Goal: Task Accomplishment & Management: Use online tool/utility

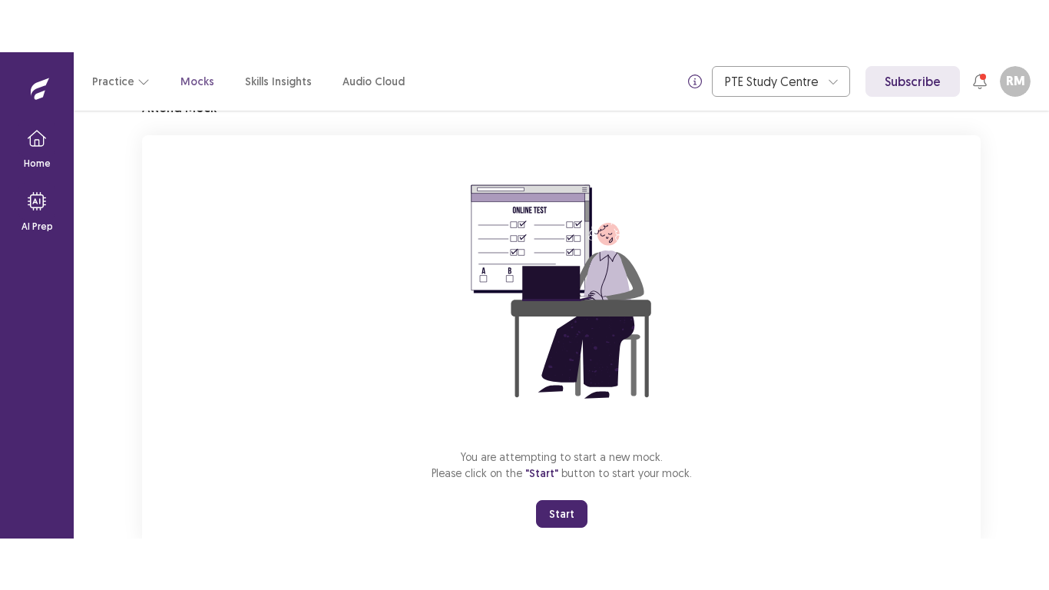
scroll to position [121, 0]
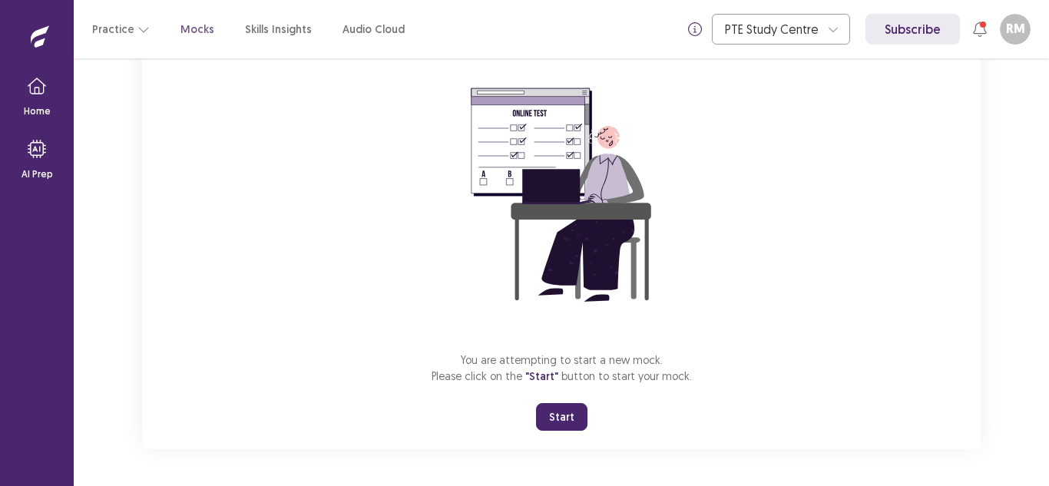
click at [574, 435] on div "You are attempting to start a new mock. Please click on the "Start" button to s…" at bounding box center [561, 243] width 839 height 411
click at [564, 417] on button "Start" at bounding box center [561, 417] width 51 height 28
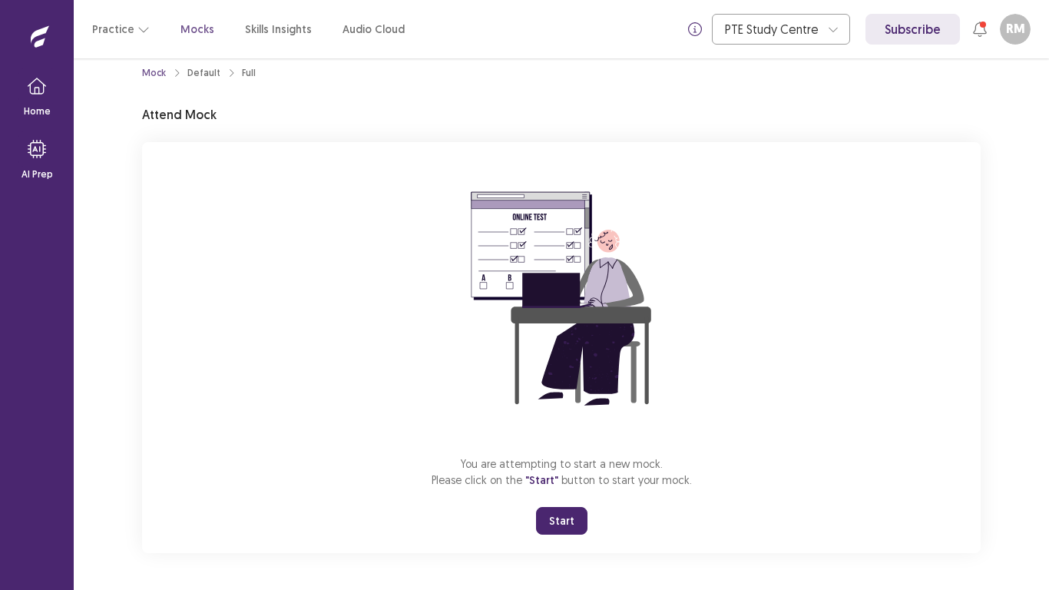
scroll to position [18, 0]
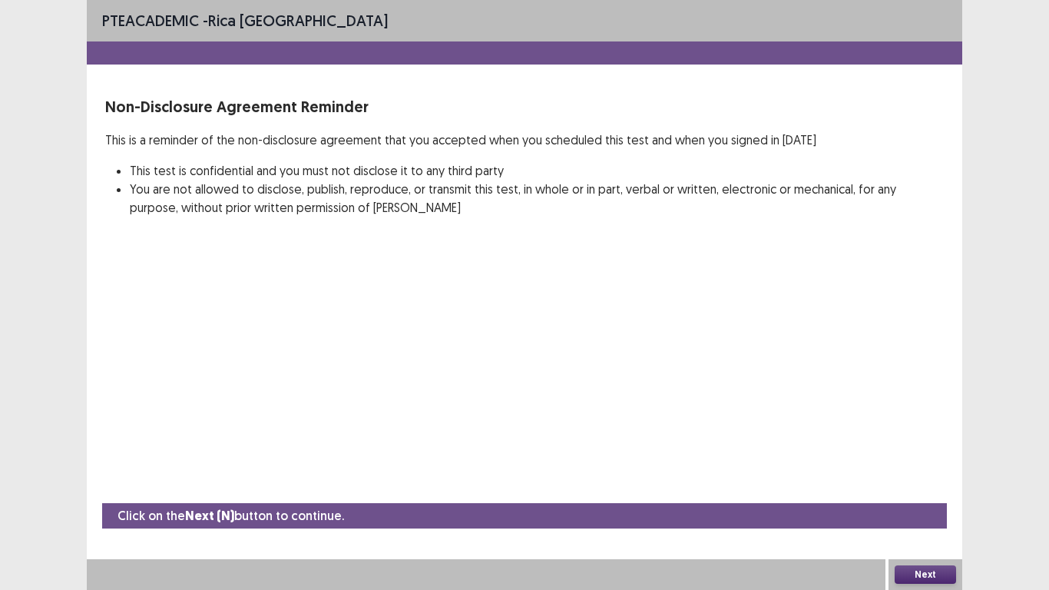
click at [931, 485] on button "Next" at bounding box center [925, 574] width 61 height 18
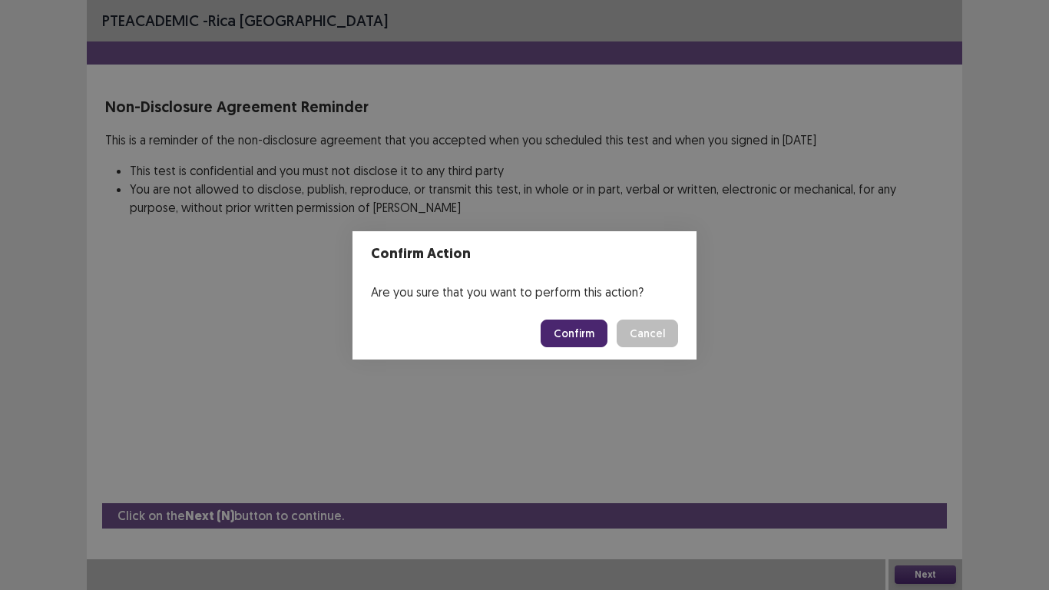
click at [562, 327] on button "Confirm" at bounding box center [574, 333] width 67 height 28
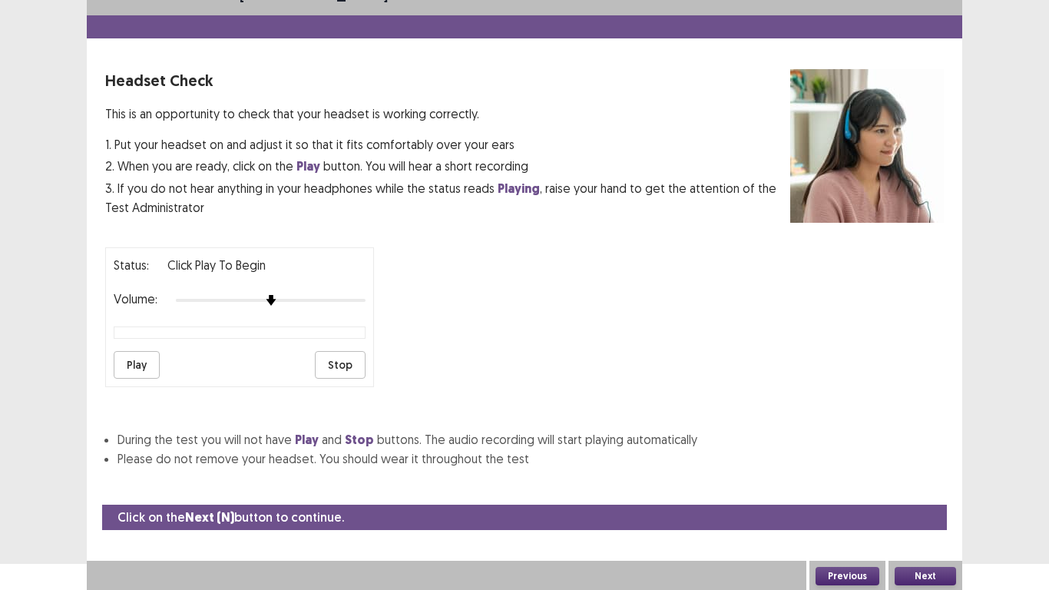
scroll to position [28, 0]
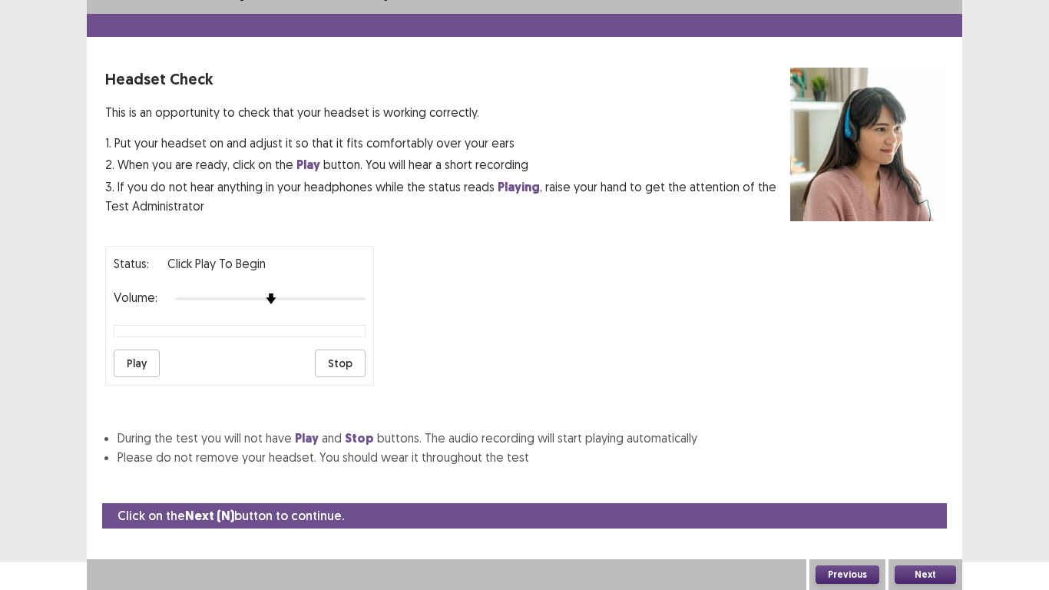
click at [139, 366] on button "Play" at bounding box center [137, 363] width 46 height 28
click at [289, 300] on div at bounding box center [271, 299] width 190 height 12
click at [306, 299] on div at bounding box center [271, 299] width 190 height 12
click at [130, 362] on button "Play" at bounding box center [137, 363] width 46 height 28
click at [331, 292] on div "Volume:" at bounding box center [240, 298] width 252 height 15
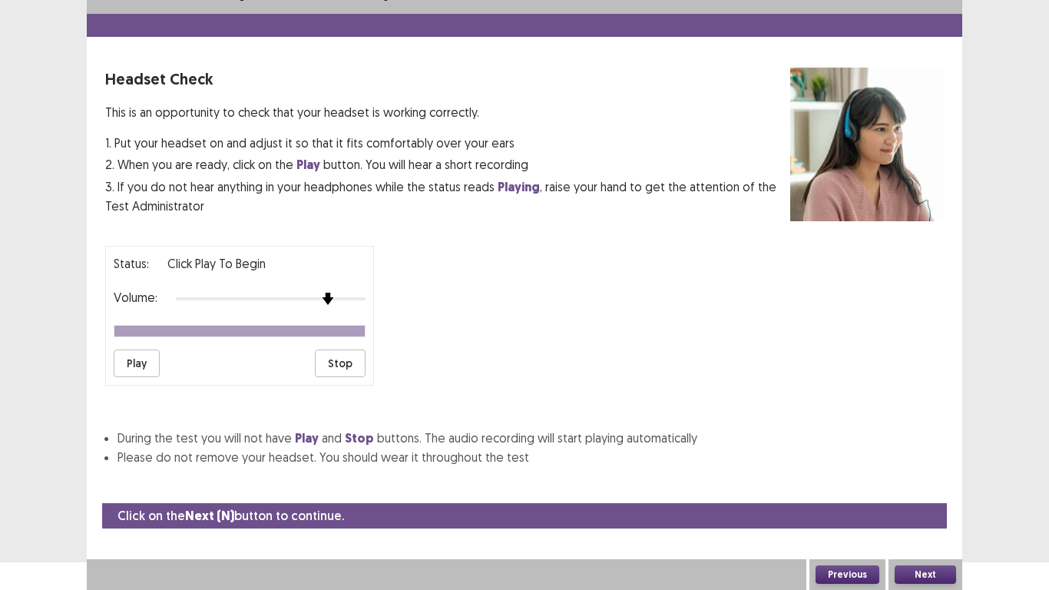
click at [332, 305] on div at bounding box center [271, 299] width 190 height 12
click at [137, 371] on button "Play" at bounding box center [137, 363] width 46 height 28
click at [150, 366] on button "Play" at bounding box center [137, 363] width 46 height 28
click at [925, 485] on button "Next" at bounding box center [925, 574] width 61 height 18
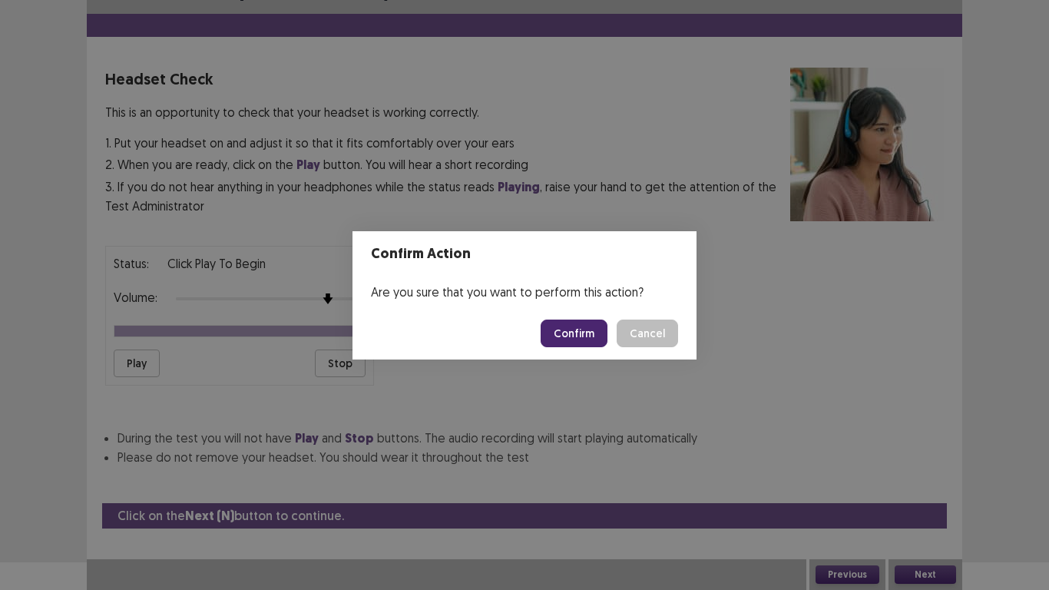
click at [579, 332] on button "Confirm" at bounding box center [574, 333] width 67 height 28
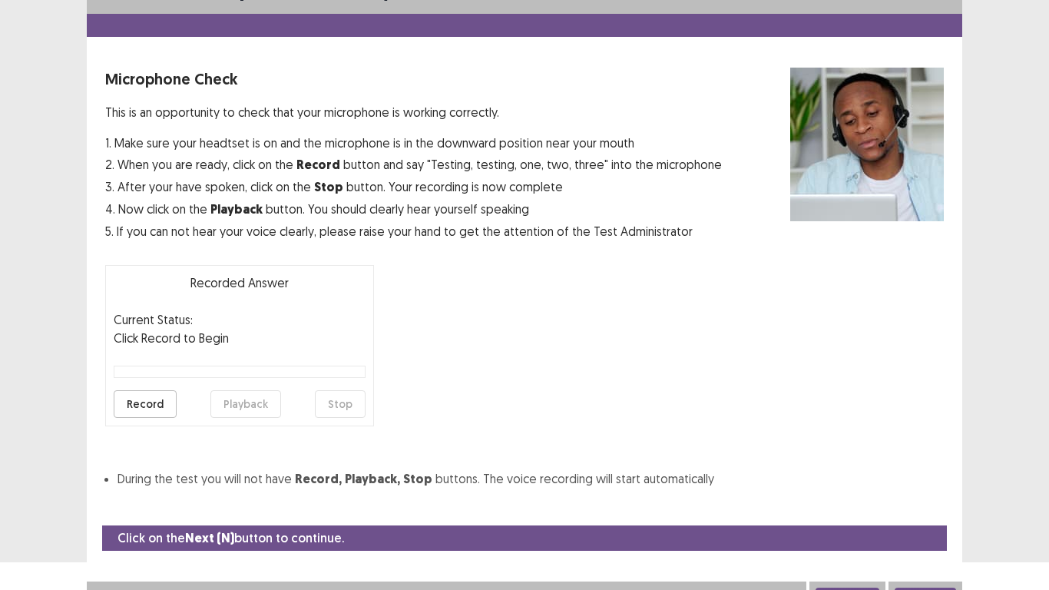
scroll to position [44, 0]
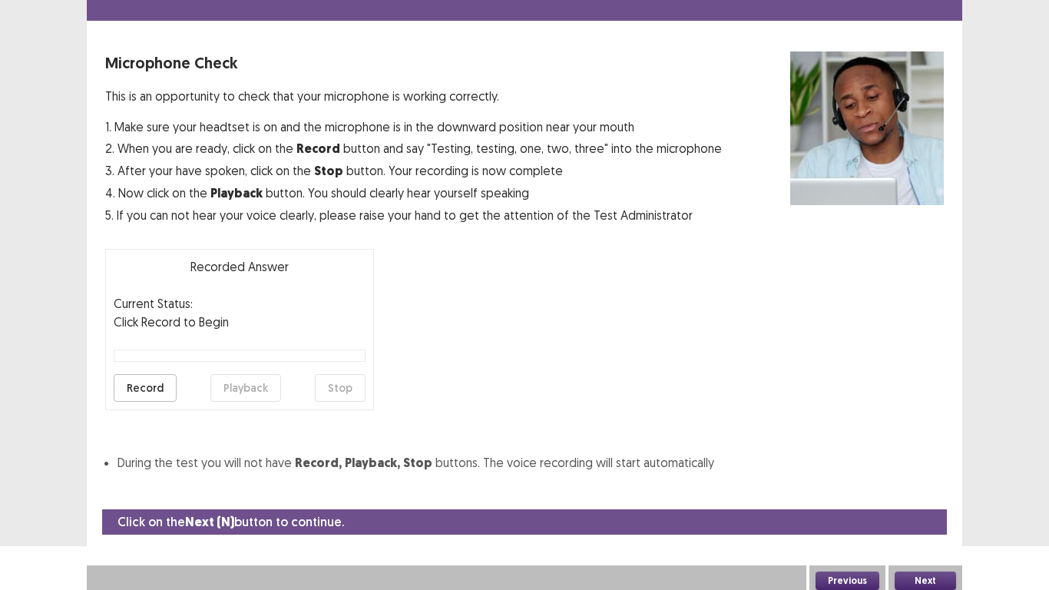
click at [862, 485] on button "Previous" at bounding box center [847, 580] width 64 height 18
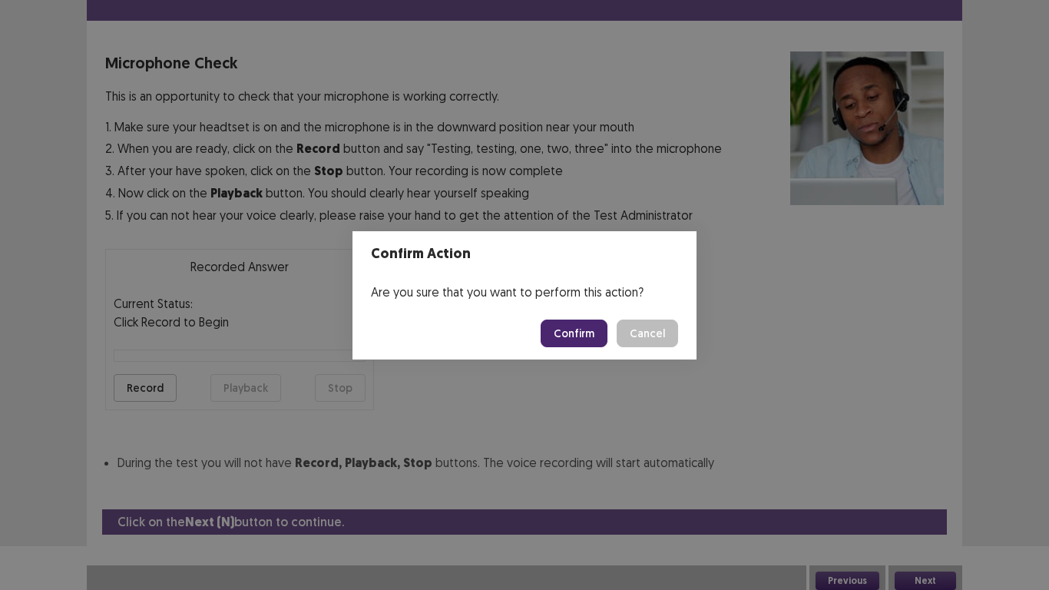
click at [571, 331] on button "Confirm" at bounding box center [574, 333] width 67 height 28
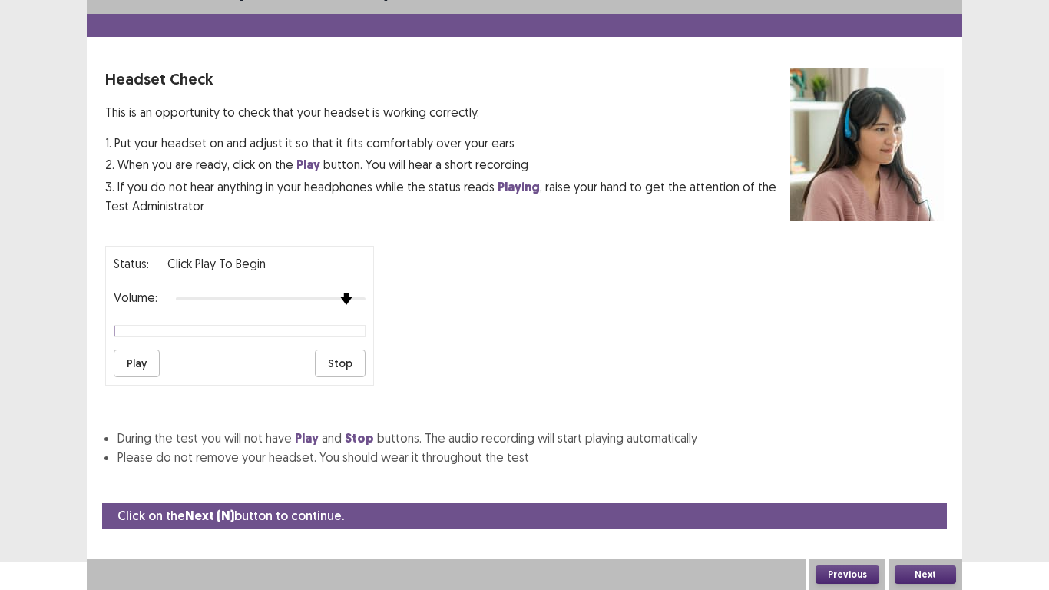
click at [339, 312] on div "Status: Click Play to Begin Volume: Play Stop" at bounding box center [239, 316] width 269 height 140
click at [127, 362] on button "Play" at bounding box center [137, 363] width 46 height 28
click at [928, 485] on button "Next" at bounding box center [925, 574] width 61 height 18
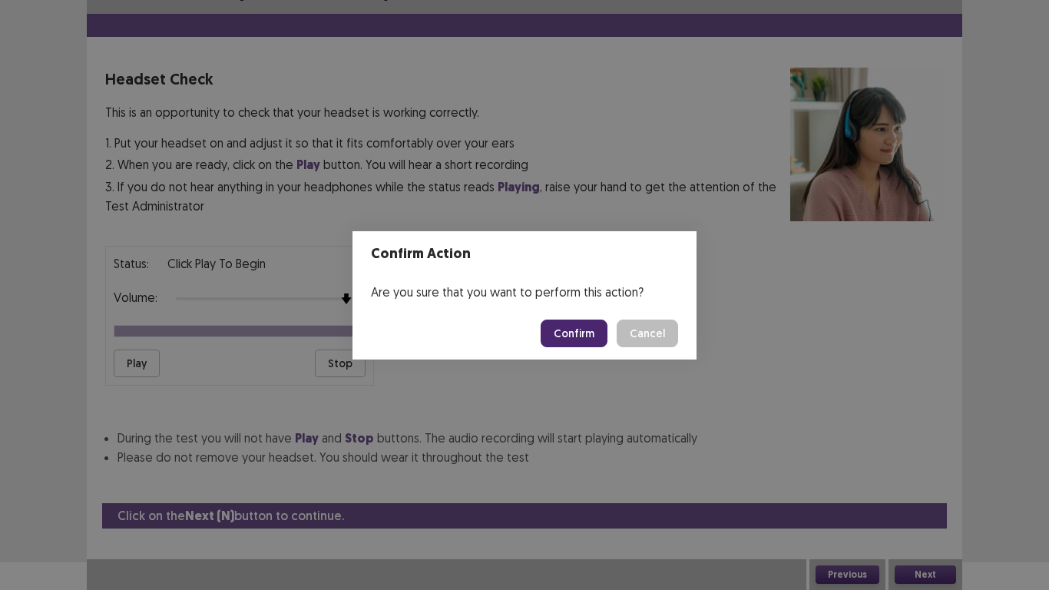
click at [579, 337] on button "Confirm" at bounding box center [574, 333] width 67 height 28
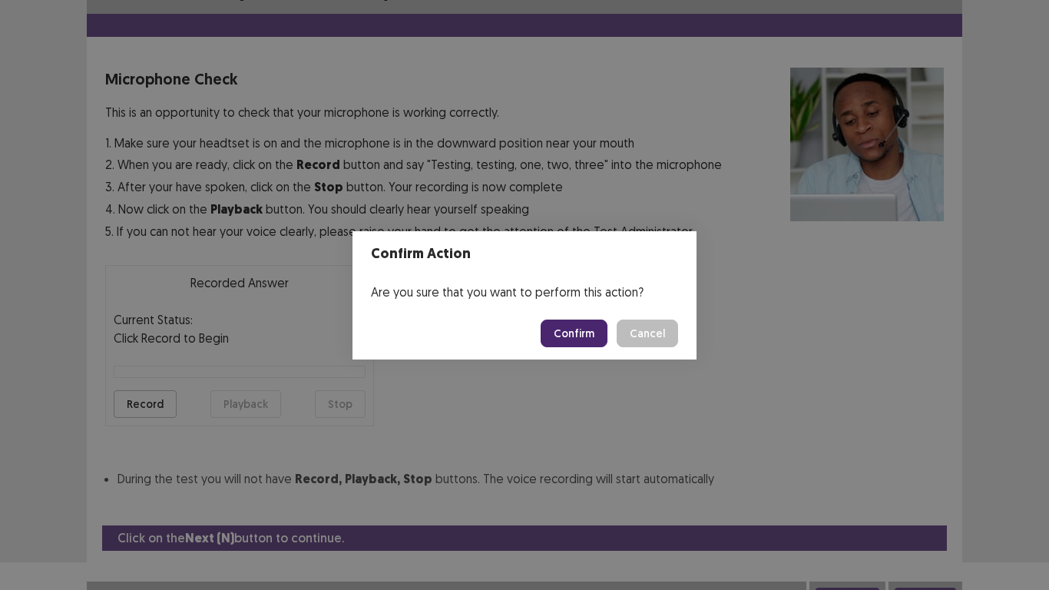
scroll to position [44, 0]
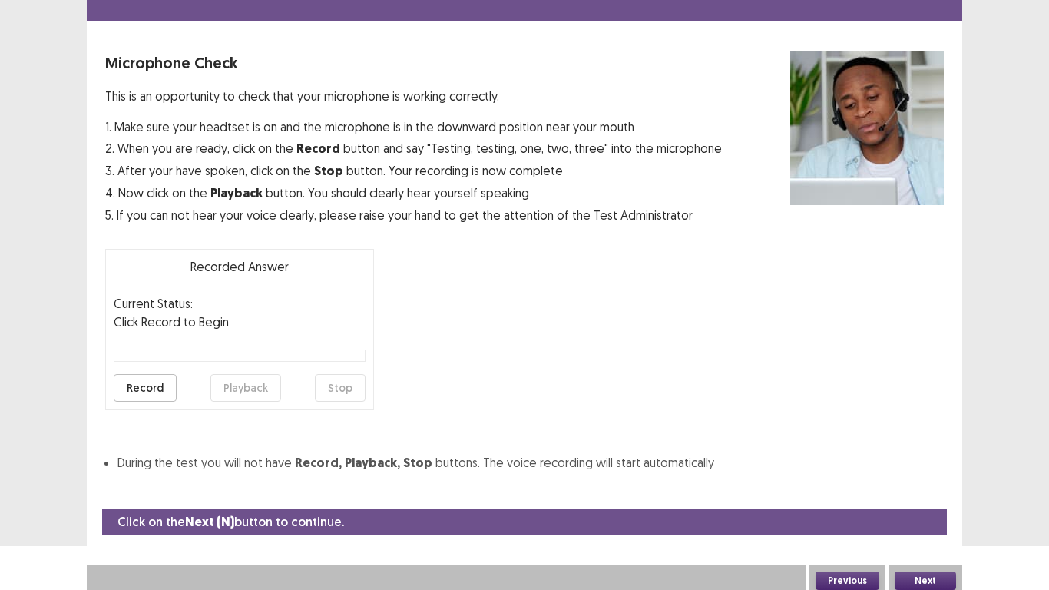
click at [147, 387] on button "Record" at bounding box center [145, 388] width 63 height 28
click at [344, 388] on button "Stop" at bounding box center [340, 388] width 51 height 28
click at [232, 390] on button "Playback" at bounding box center [245, 388] width 71 height 28
click at [153, 391] on button "Record" at bounding box center [145, 388] width 63 height 28
click at [337, 392] on button "Stop" at bounding box center [340, 388] width 51 height 28
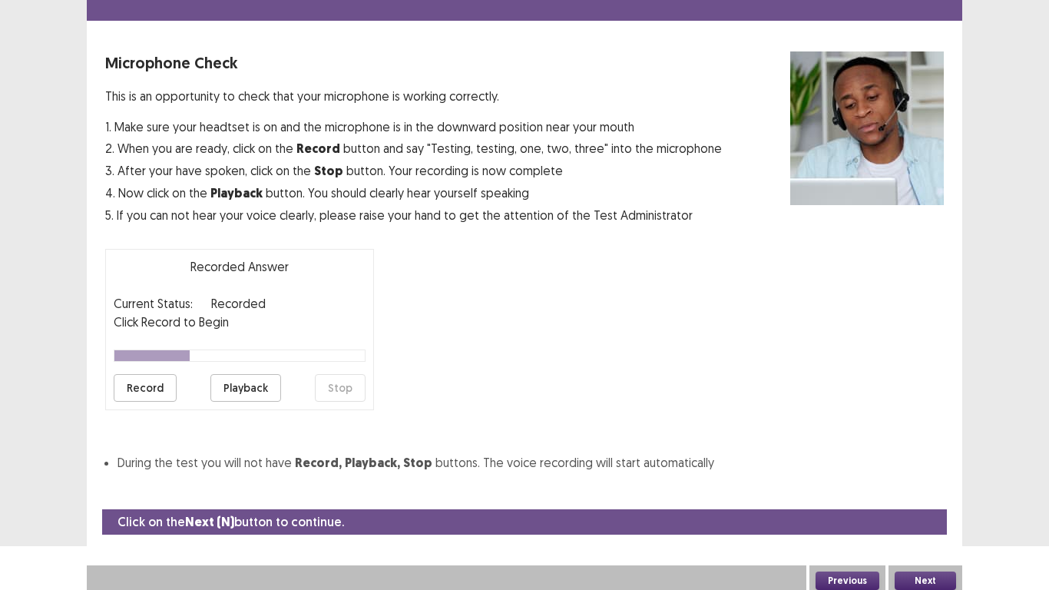
click at [247, 395] on button "Playback" at bounding box center [245, 388] width 71 height 28
click at [921, 485] on button "Next" at bounding box center [925, 580] width 61 height 18
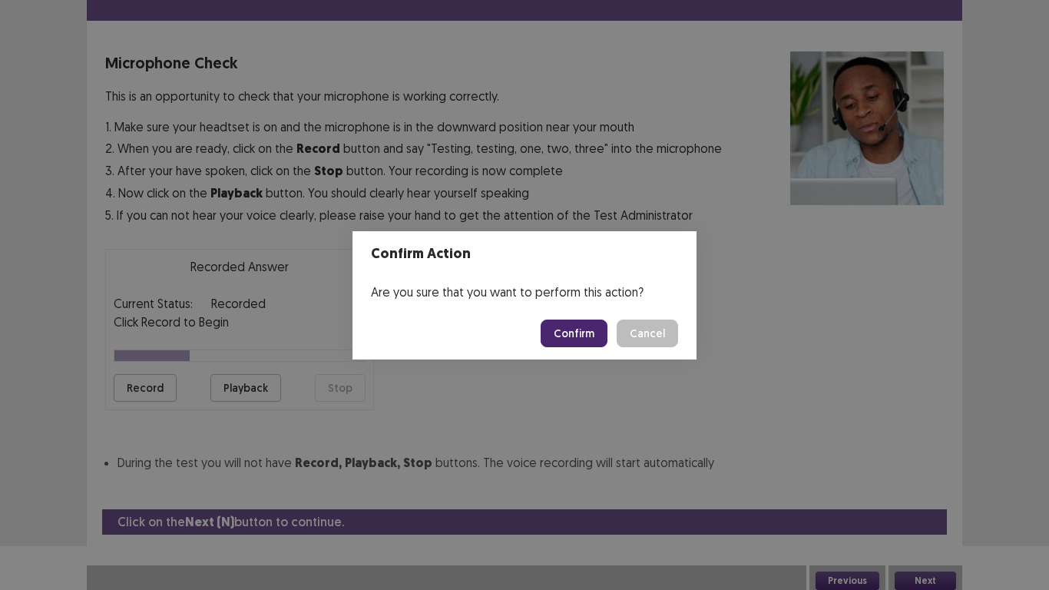
click at [565, 327] on button "Confirm" at bounding box center [574, 333] width 67 height 28
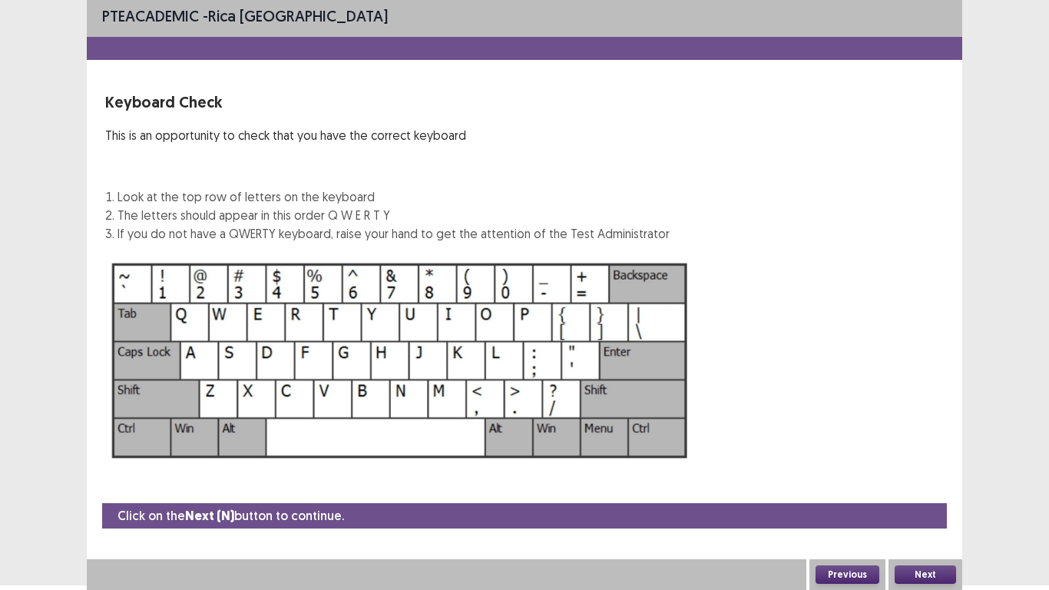
scroll to position [5, 0]
click at [941, 485] on button "Next" at bounding box center [925, 574] width 61 height 18
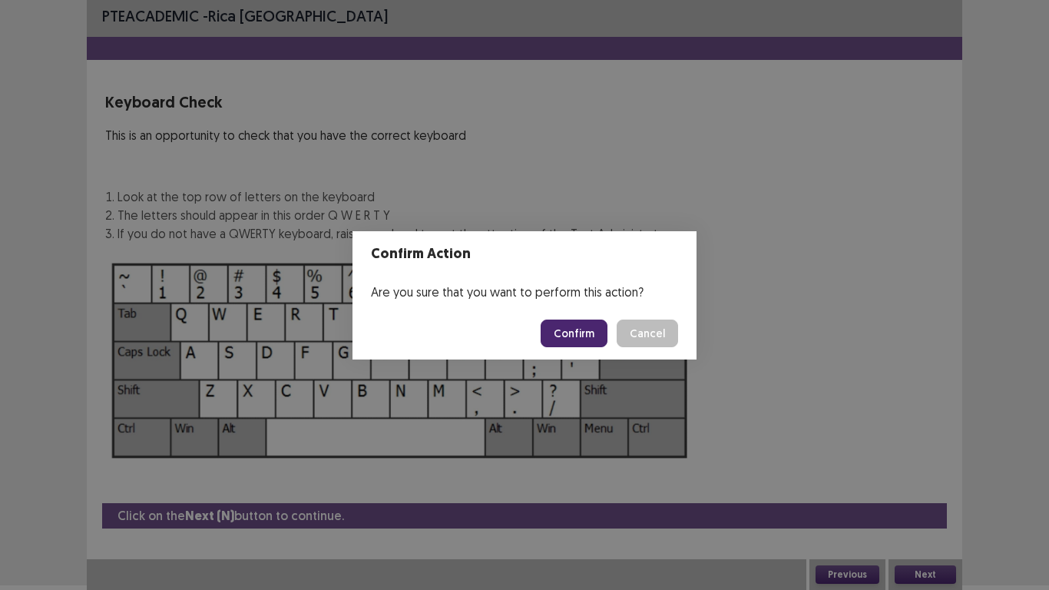
click at [590, 340] on button "Confirm" at bounding box center [574, 333] width 67 height 28
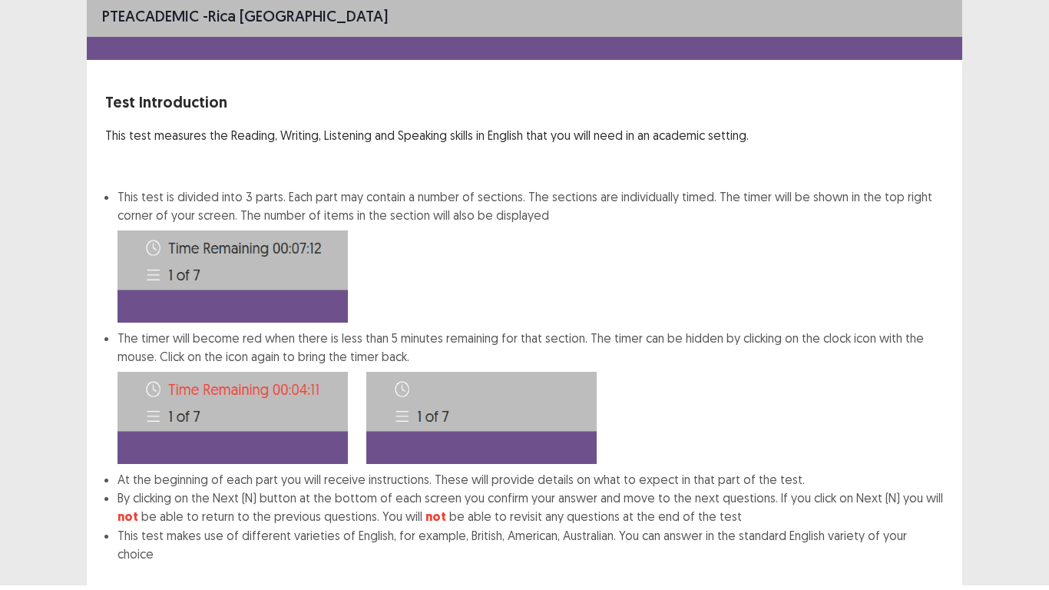
scroll to position [83, 0]
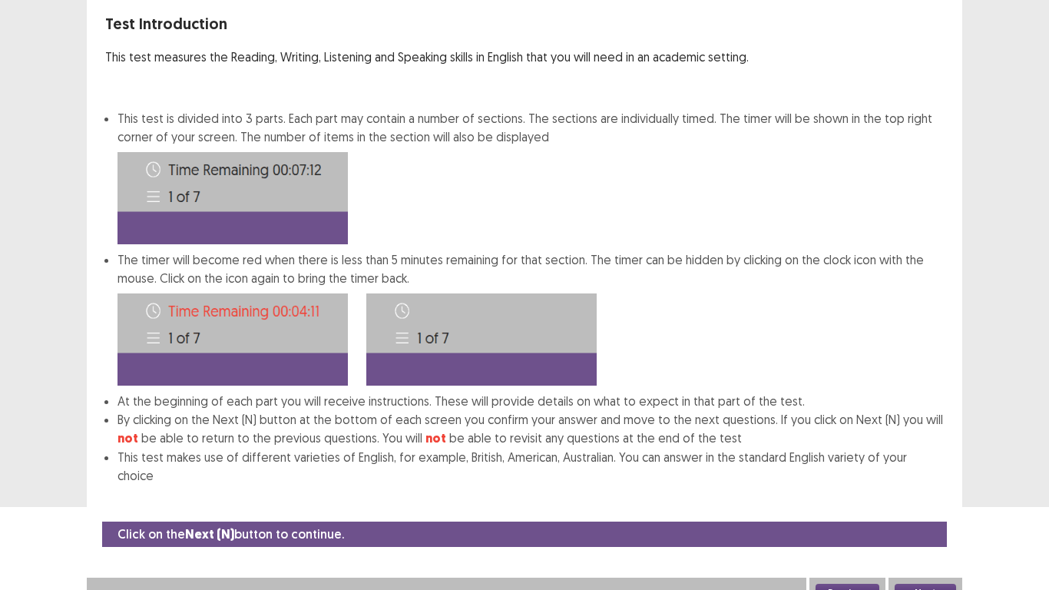
click at [933, 485] on button "Next" at bounding box center [925, 593] width 61 height 18
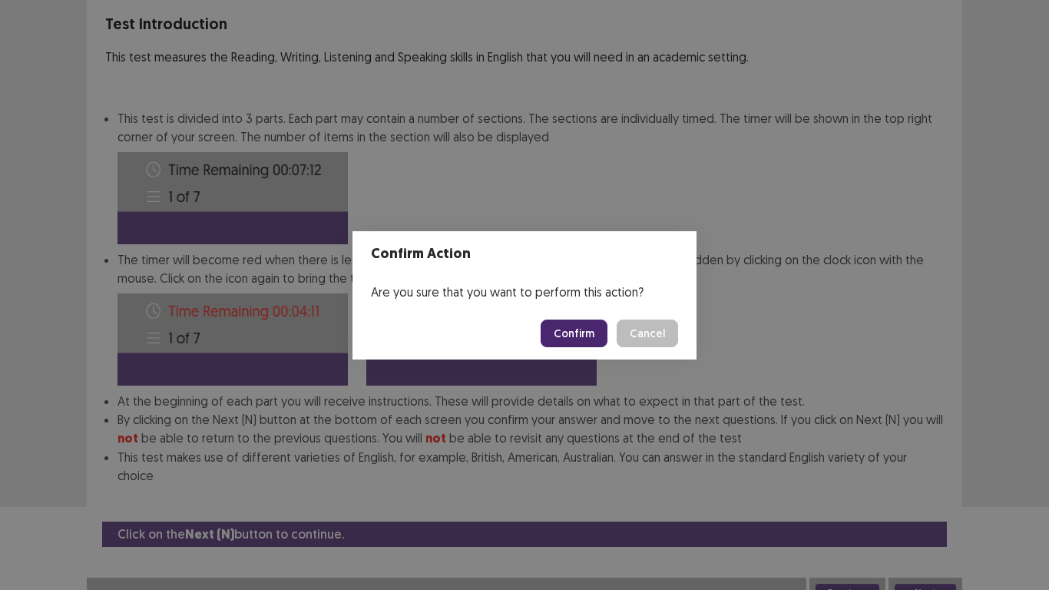
click at [559, 332] on button "Confirm" at bounding box center [574, 333] width 67 height 28
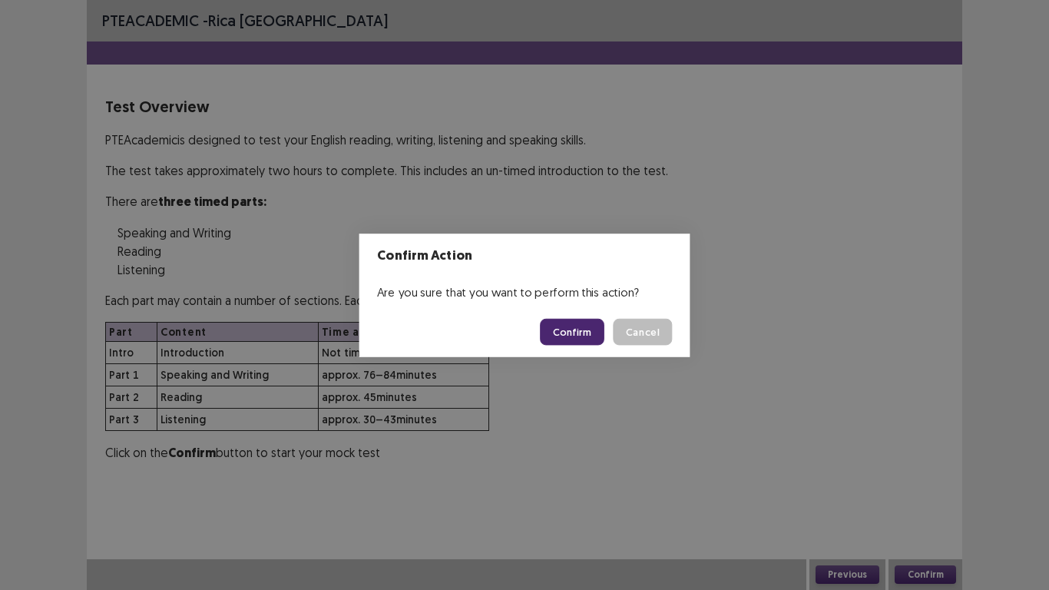
scroll to position [0, 0]
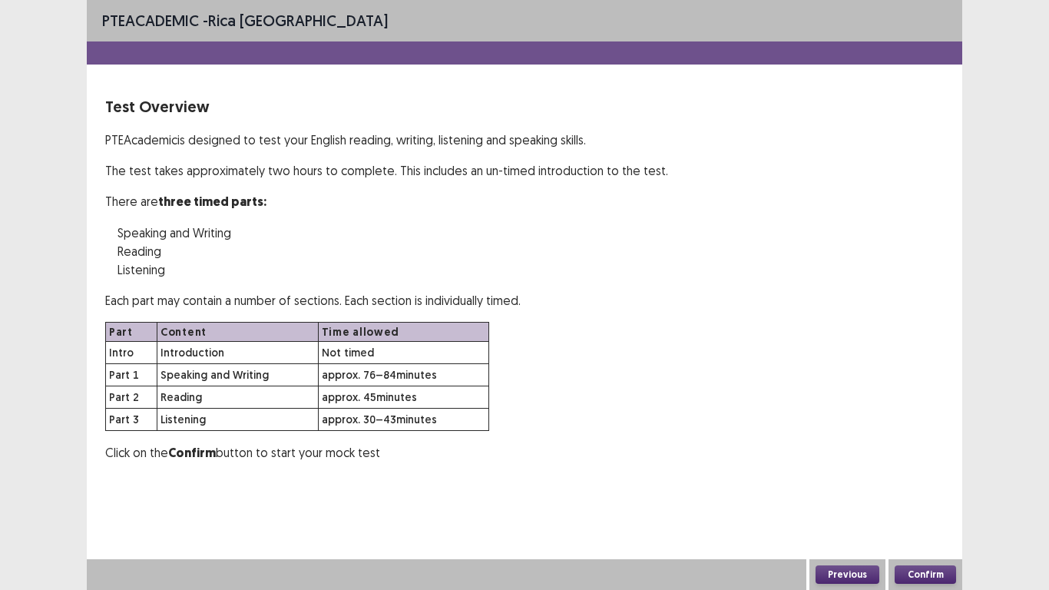
click at [931, 485] on button "Confirm" at bounding box center [925, 574] width 61 height 18
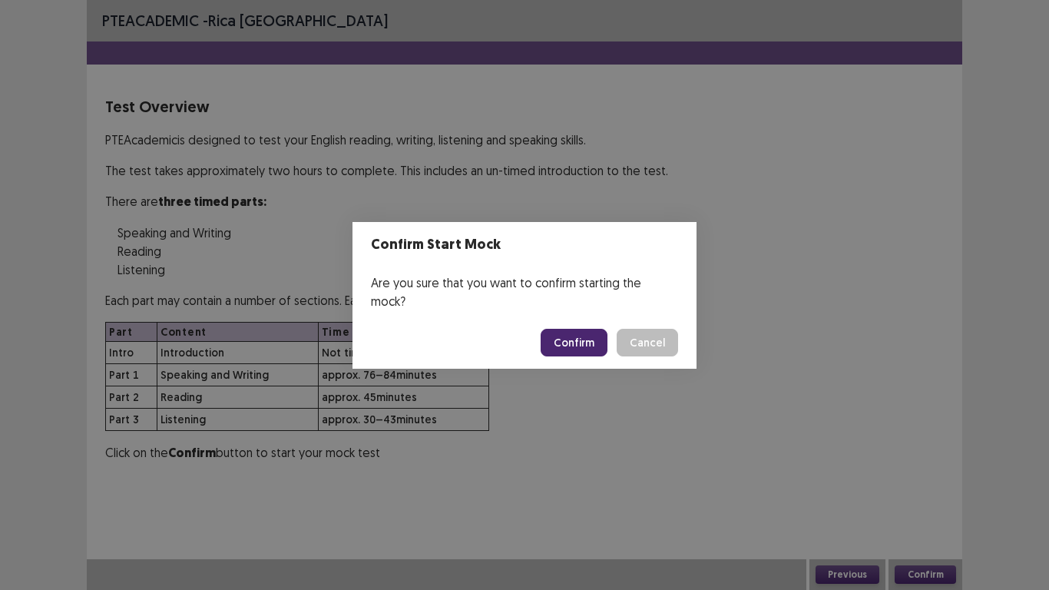
click at [557, 338] on button "Confirm" at bounding box center [574, 343] width 67 height 28
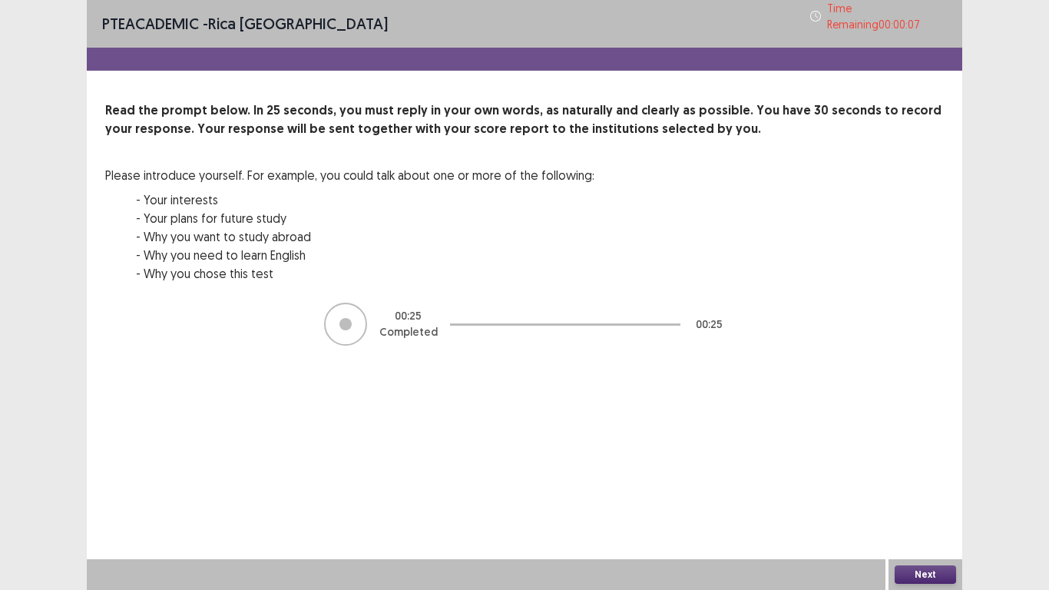
click at [922, 485] on button "Next" at bounding box center [925, 574] width 61 height 18
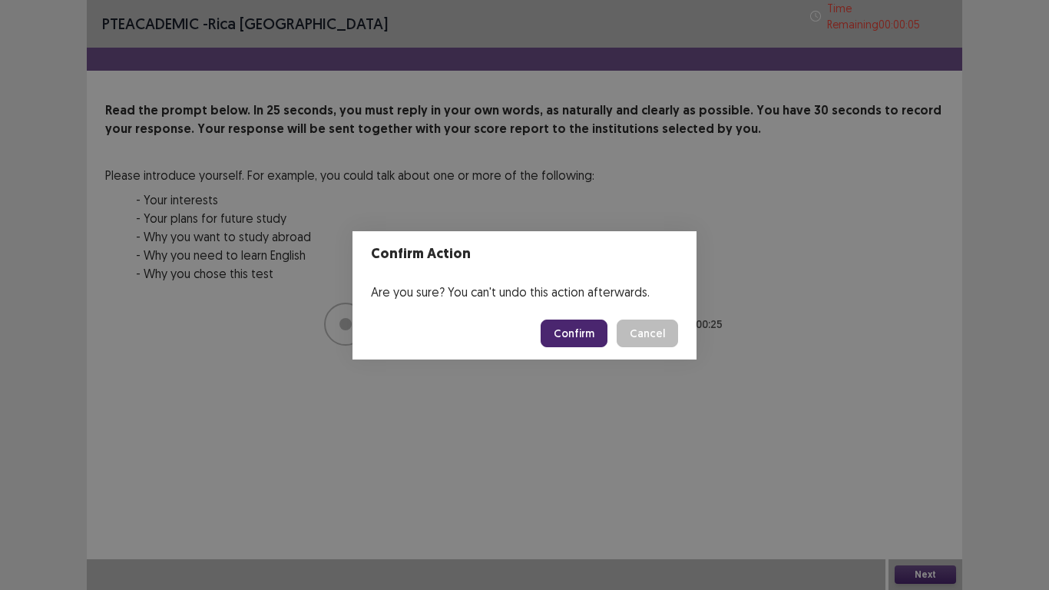
click at [574, 335] on button "Confirm" at bounding box center [574, 333] width 67 height 28
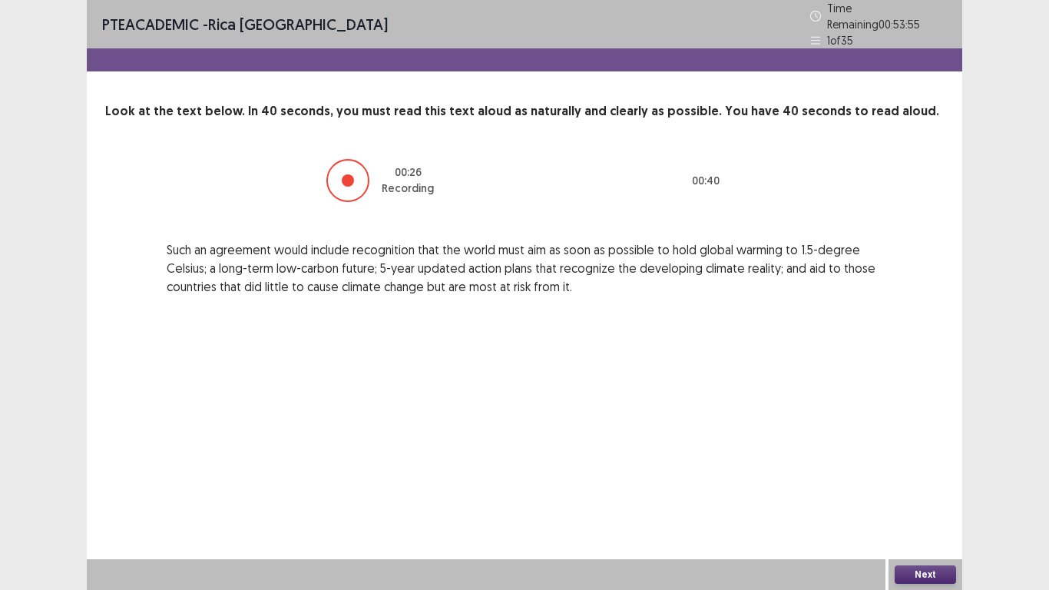
click at [922, 485] on button "Next" at bounding box center [925, 574] width 61 height 18
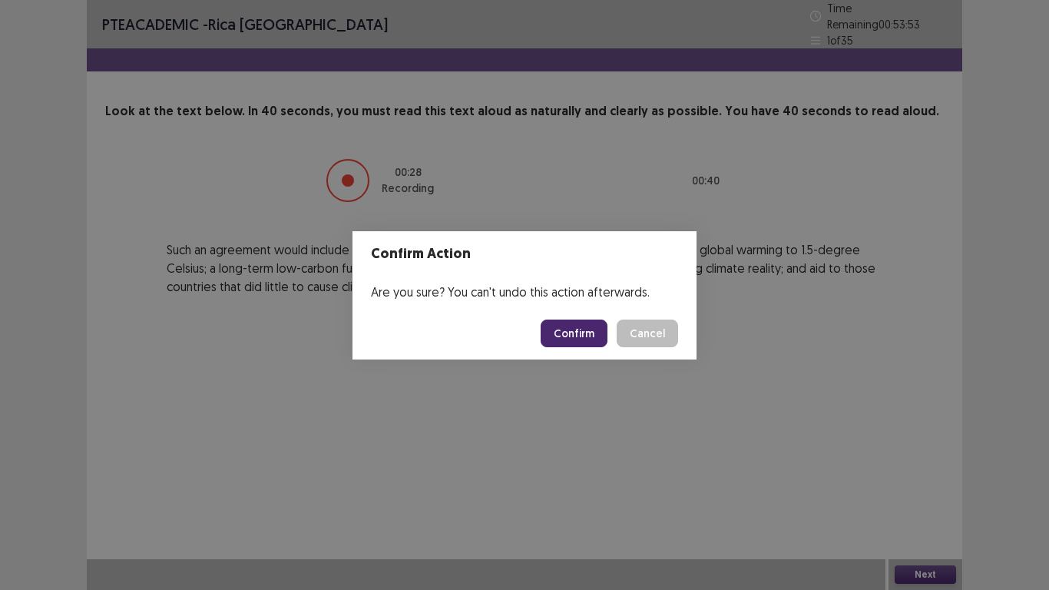
click at [562, 328] on button "Confirm" at bounding box center [574, 333] width 67 height 28
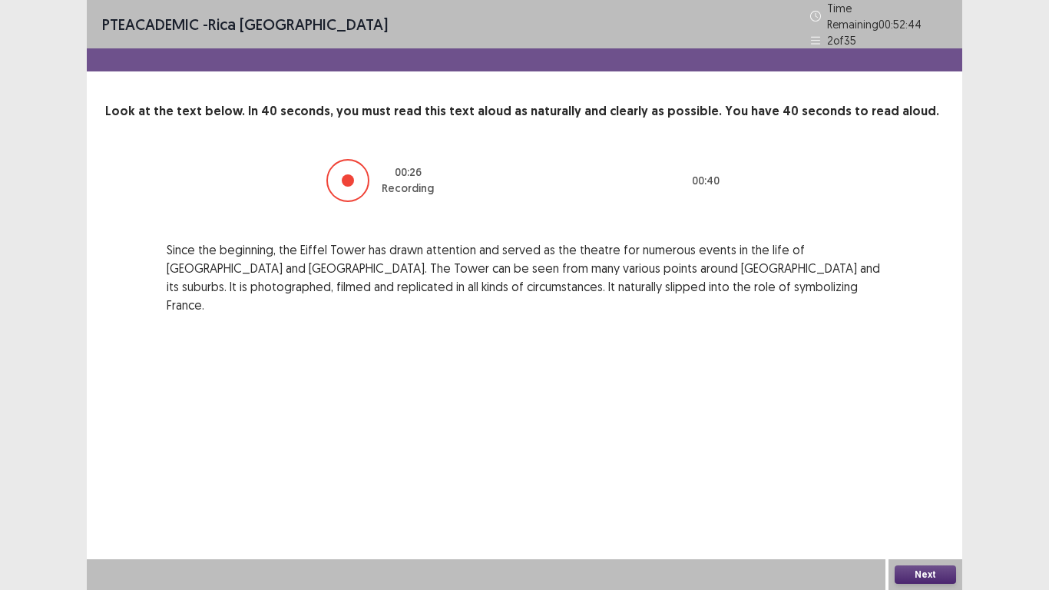
click at [944, 485] on button "Next" at bounding box center [925, 574] width 61 height 18
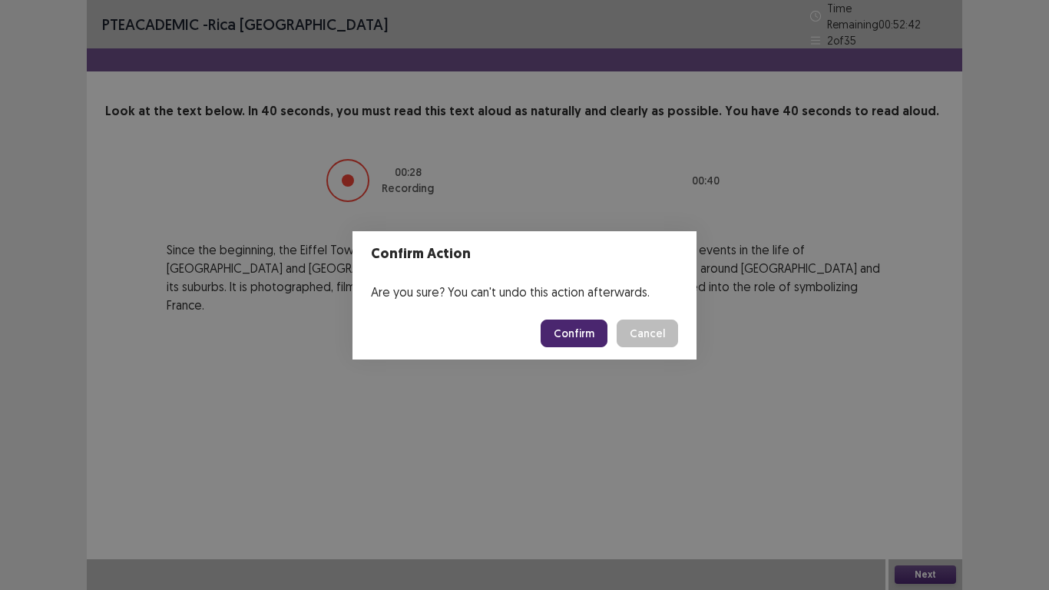
click at [555, 332] on button "Confirm" at bounding box center [574, 333] width 67 height 28
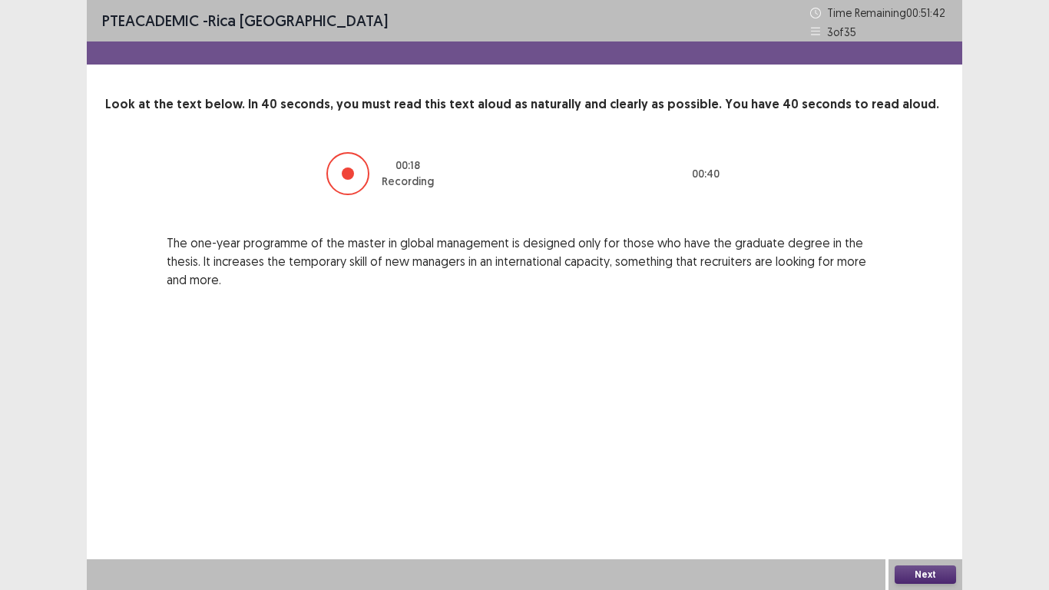
click at [927, 485] on button "Next" at bounding box center [925, 574] width 61 height 18
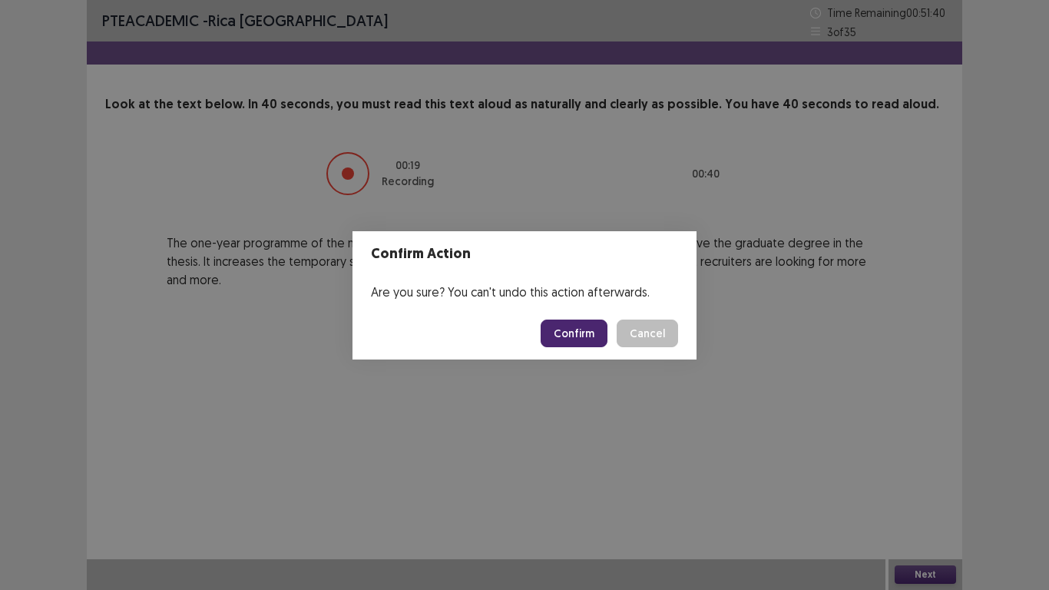
drag, startPoint x: 586, startPoint y: 314, endPoint x: 581, endPoint y: 326, distance: 13.1
click at [581, 326] on footer "Confirm Cancel" at bounding box center [524, 333] width 344 height 52
click at [575, 337] on button "Confirm" at bounding box center [574, 333] width 67 height 28
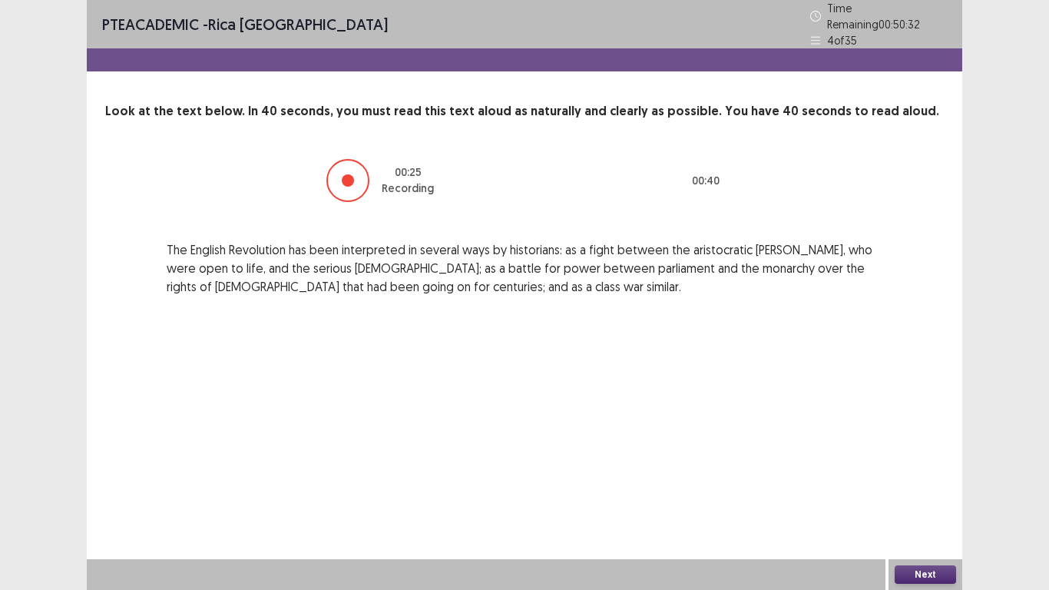
click at [917, 485] on button "Next" at bounding box center [925, 574] width 61 height 18
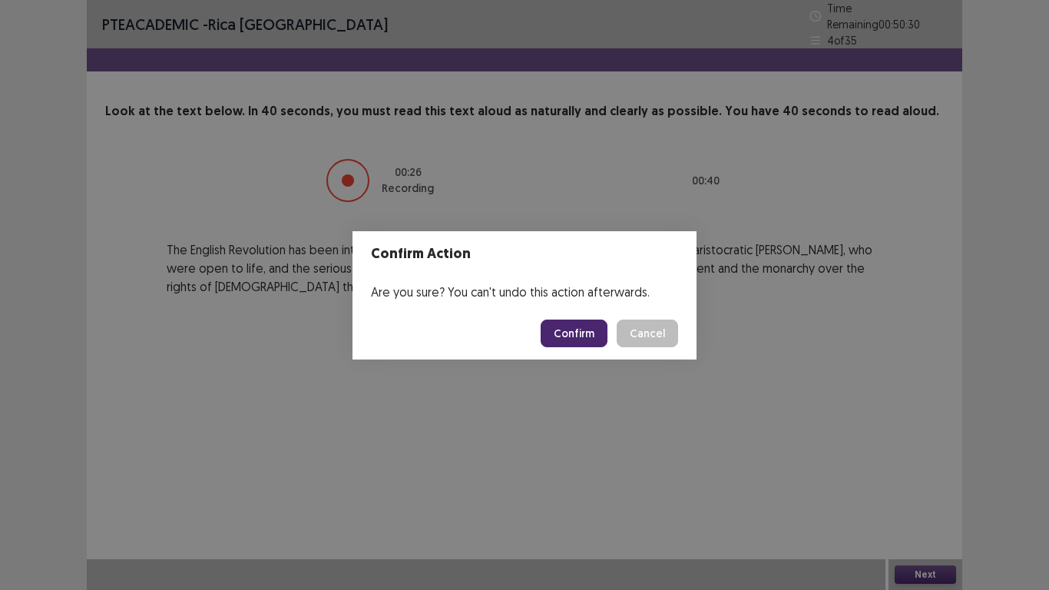
click at [586, 341] on button "Confirm" at bounding box center [574, 333] width 67 height 28
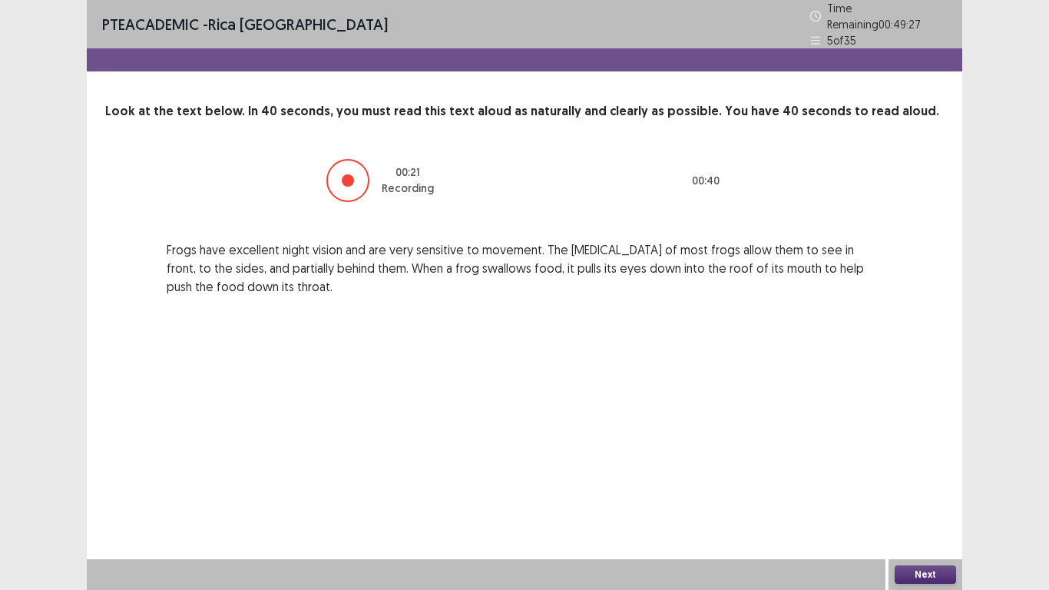
click at [922, 485] on button "Next" at bounding box center [925, 574] width 61 height 18
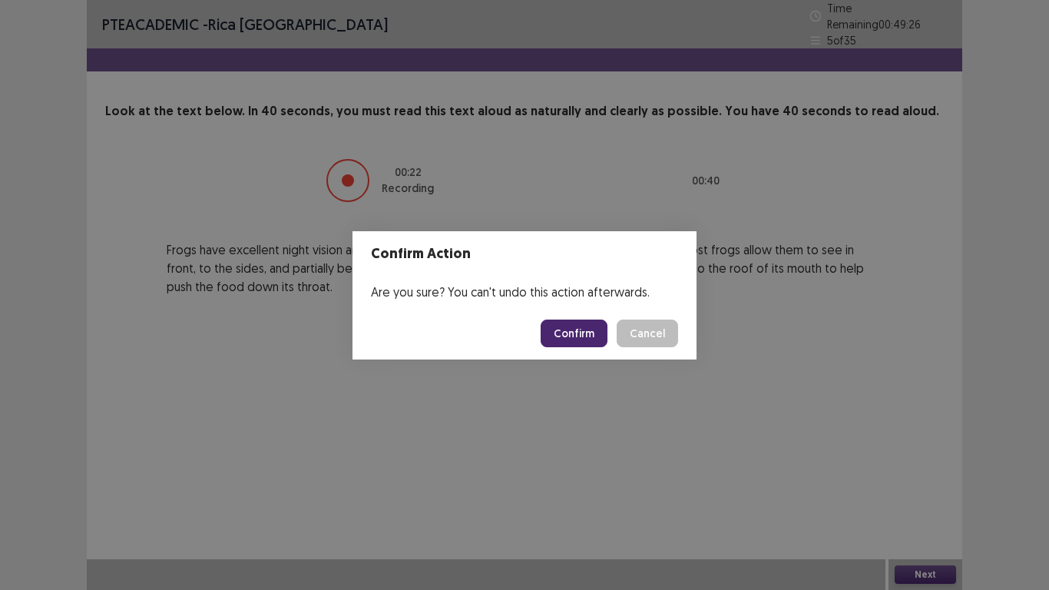
click at [596, 329] on button "Confirm" at bounding box center [574, 333] width 67 height 28
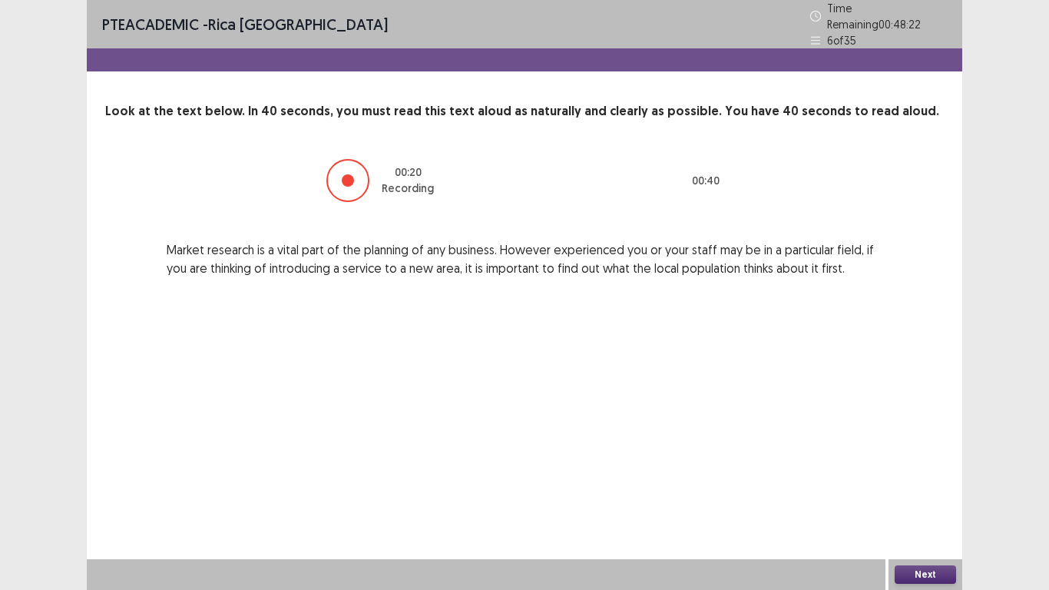
click at [940, 485] on button "Next" at bounding box center [925, 574] width 61 height 18
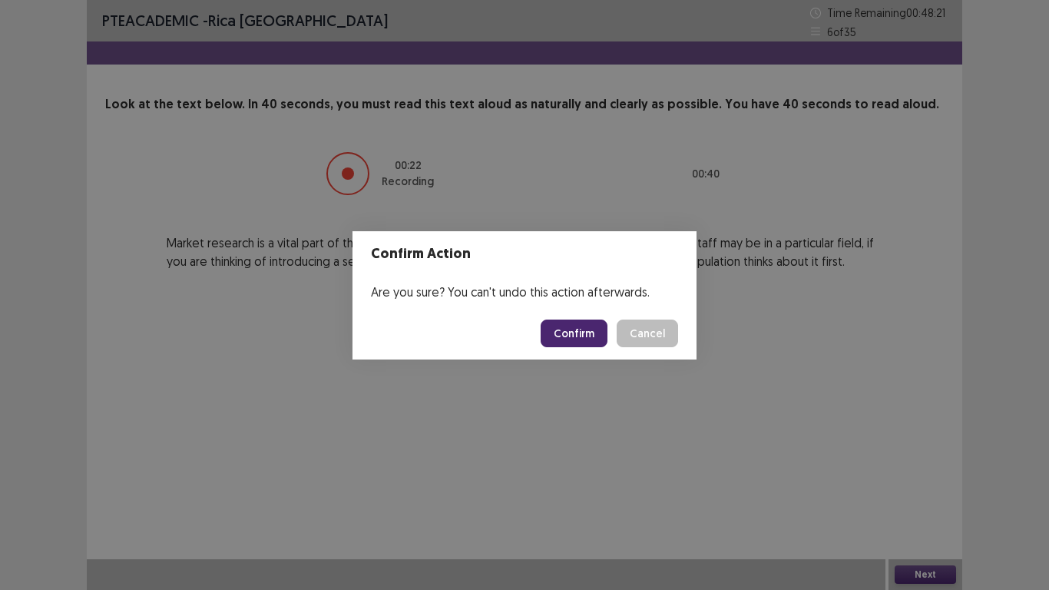
drag, startPoint x: 581, startPoint y: 333, endPoint x: 582, endPoint y: 342, distance: 9.2
click at [582, 342] on button "Confirm" at bounding box center [574, 333] width 67 height 28
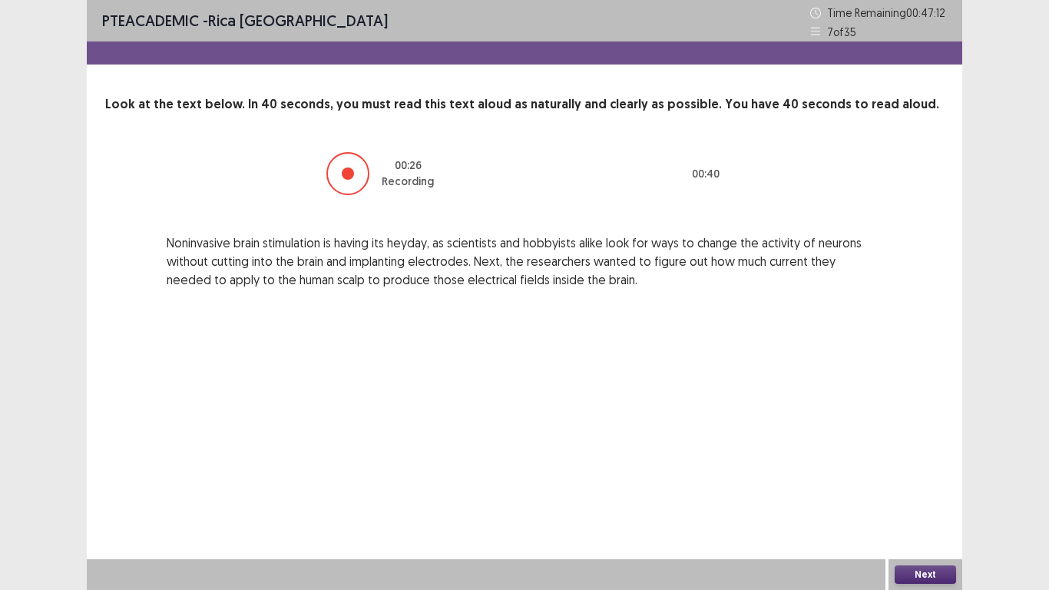
click at [938, 485] on button "Next" at bounding box center [925, 574] width 61 height 18
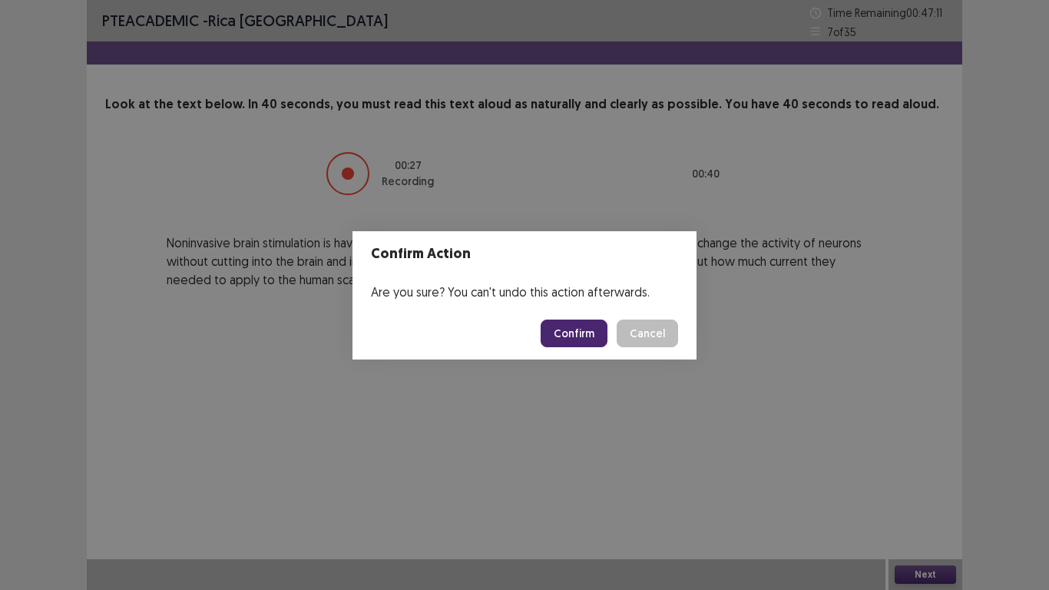
click at [577, 336] on button "Confirm" at bounding box center [574, 333] width 67 height 28
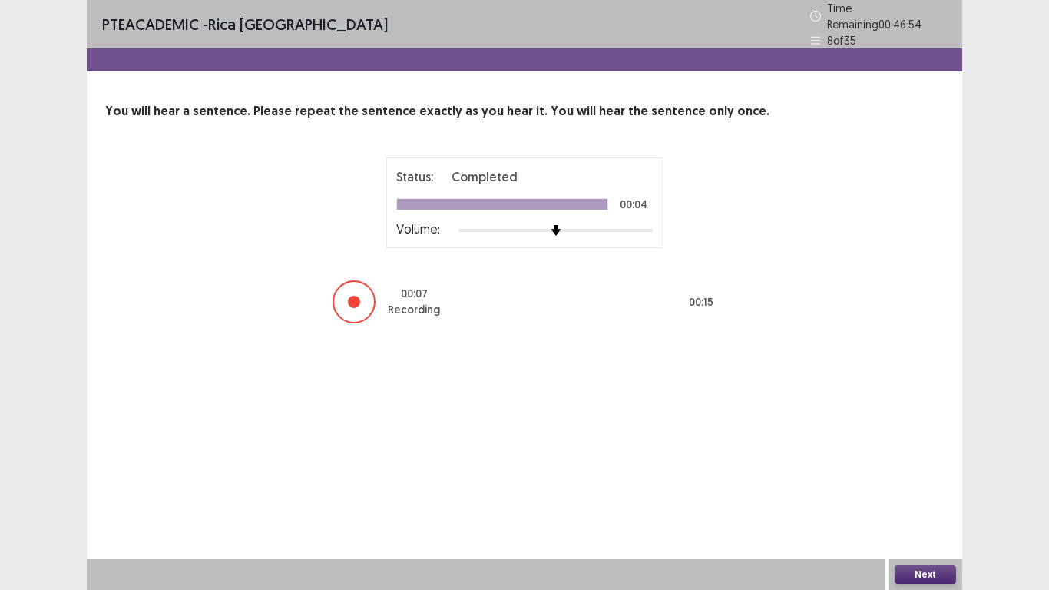
click at [929, 485] on button "Next" at bounding box center [925, 574] width 61 height 18
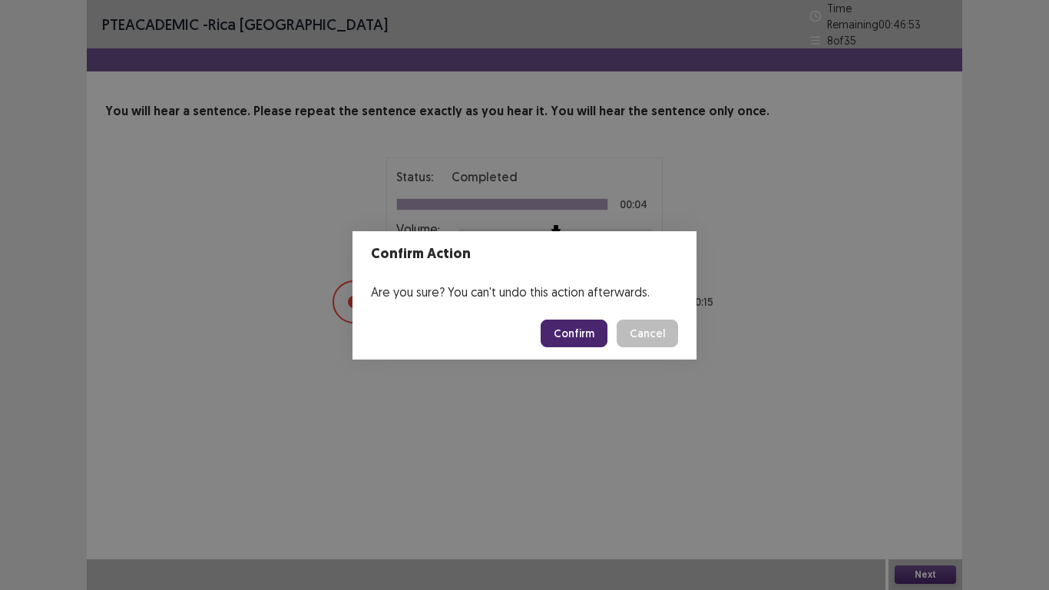
click at [580, 324] on button "Confirm" at bounding box center [574, 333] width 67 height 28
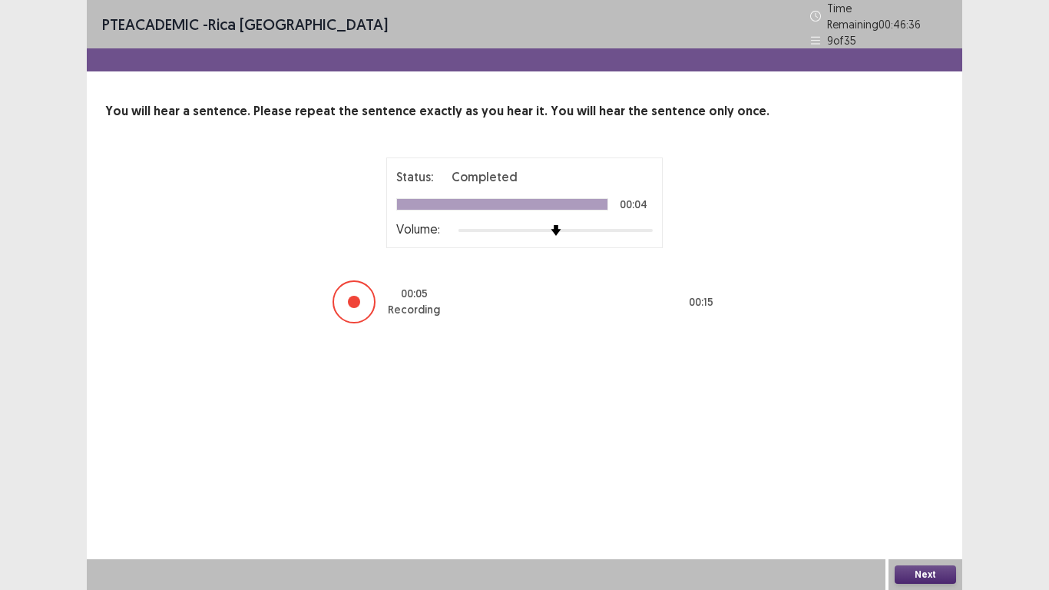
click at [910, 485] on button "Next" at bounding box center [925, 574] width 61 height 18
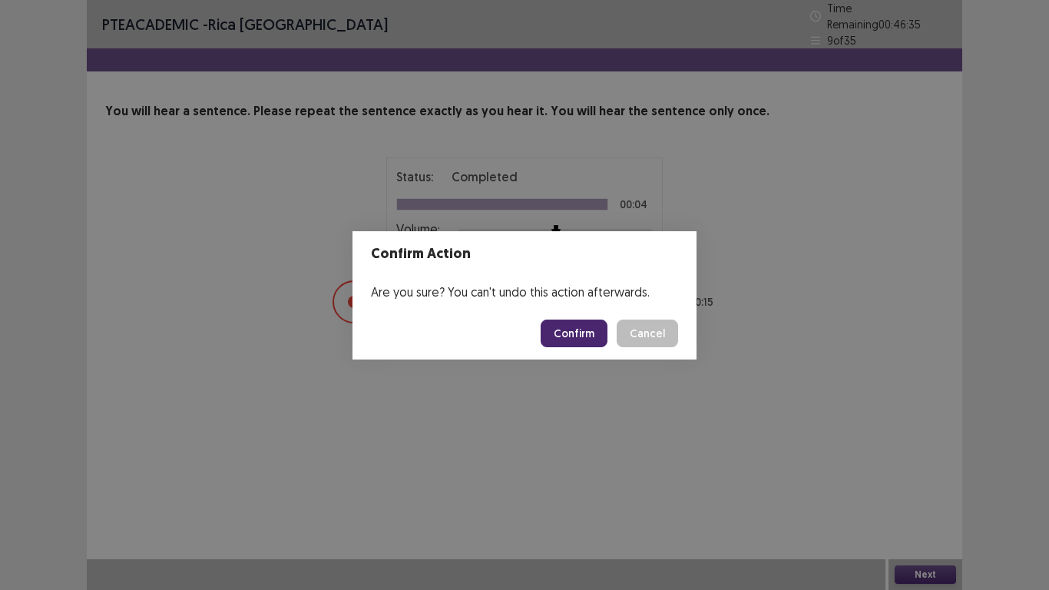
click at [575, 342] on button "Confirm" at bounding box center [574, 333] width 67 height 28
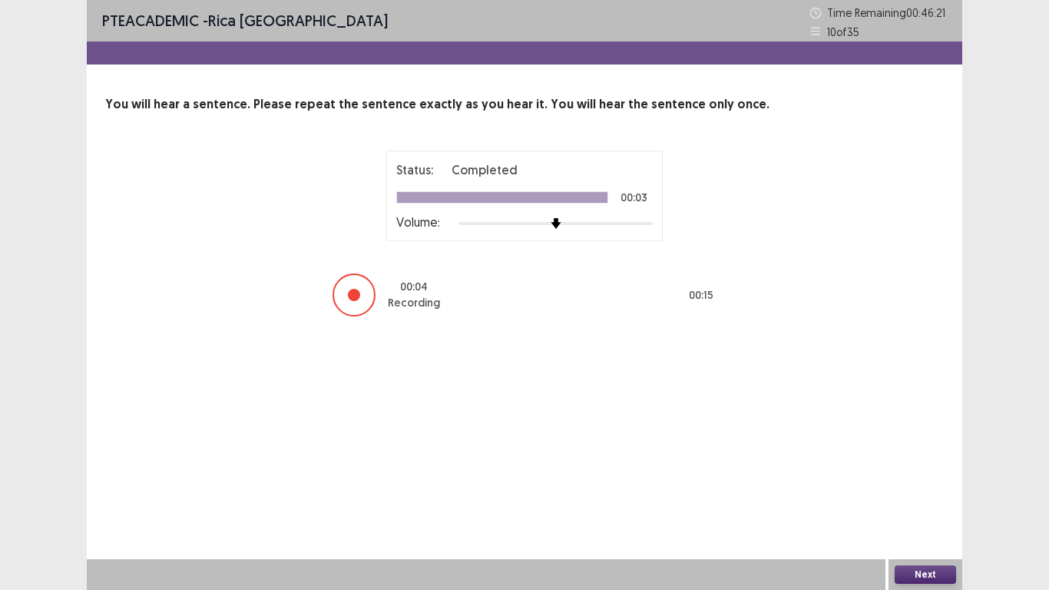
click at [943, 485] on button "Next" at bounding box center [925, 574] width 61 height 18
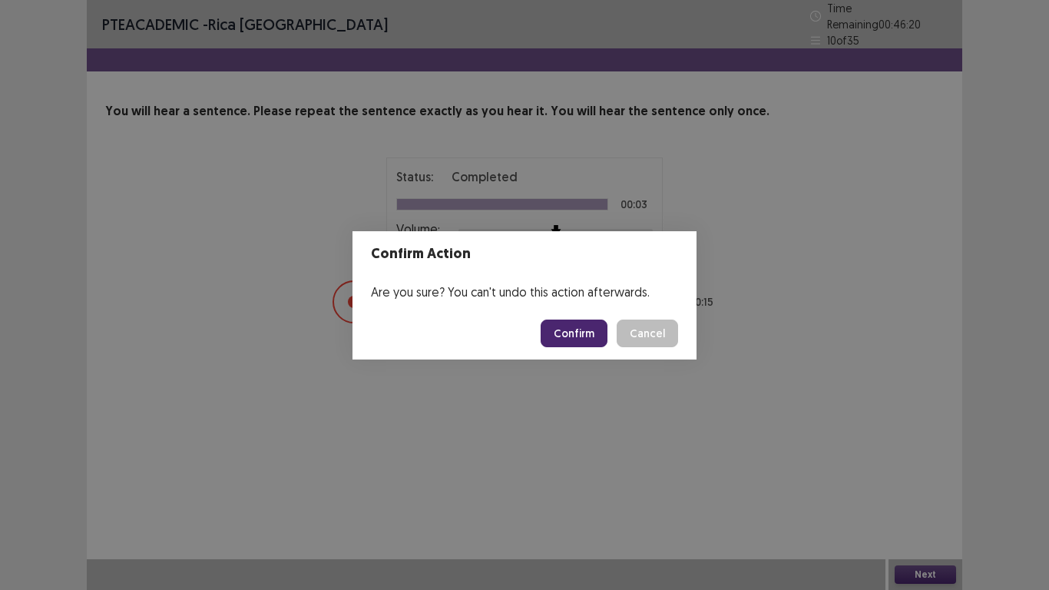
click at [555, 335] on button "Confirm" at bounding box center [574, 333] width 67 height 28
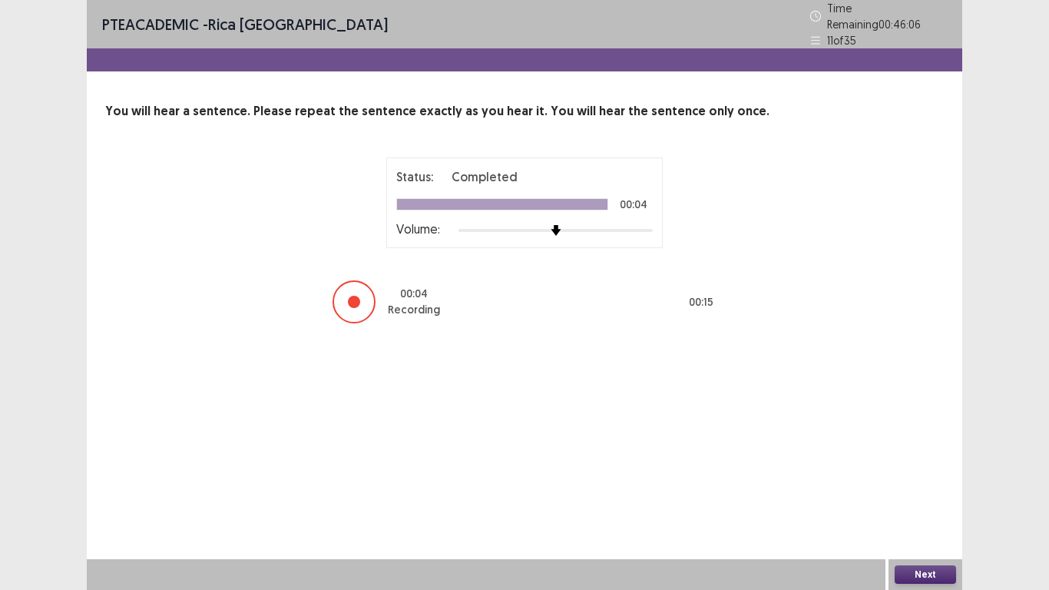
click at [943, 485] on button "Next" at bounding box center [925, 574] width 61 height 18
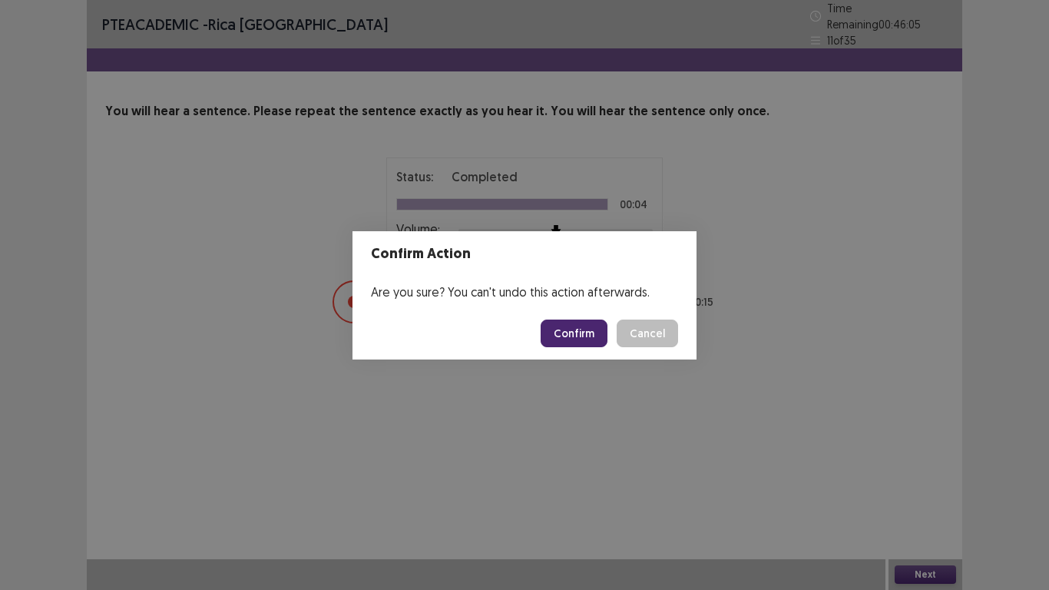
click at [565, 327] on button "Confirm" at bounding box center [574, 333] width 67 height 28
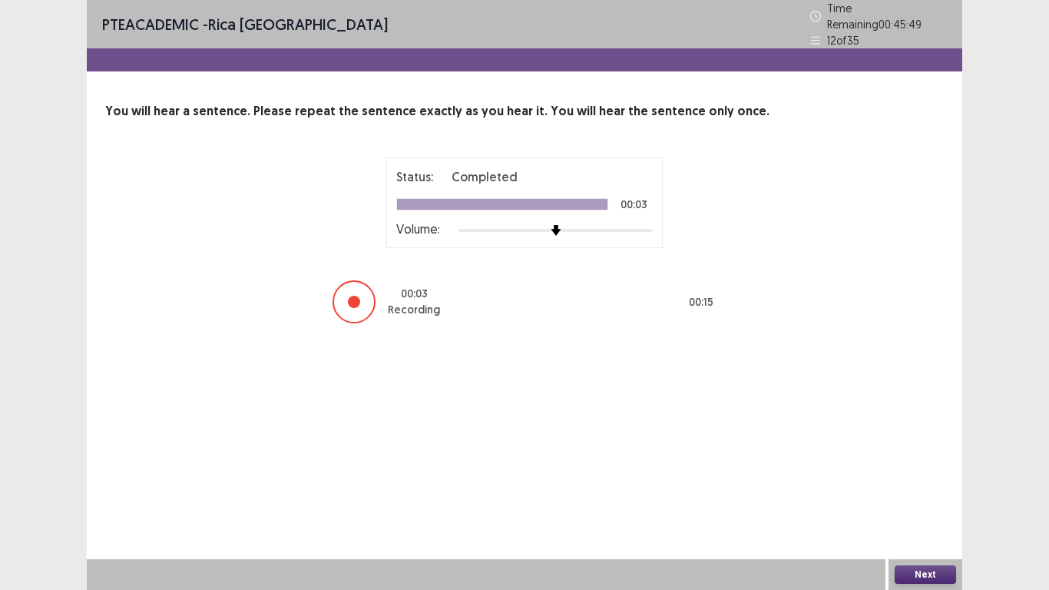
click at [904, 485] on button "Next" at bounding box center [925, 574] width 61 height 18
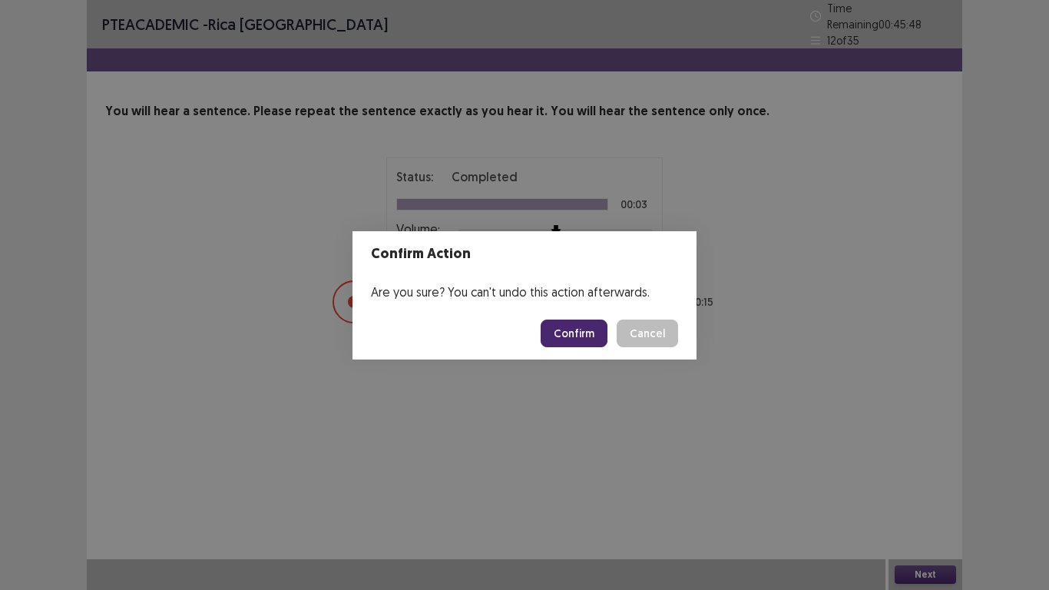
click at [581, 337] on button "Confirm" at bounding box center [574, 333] width 67 height 28
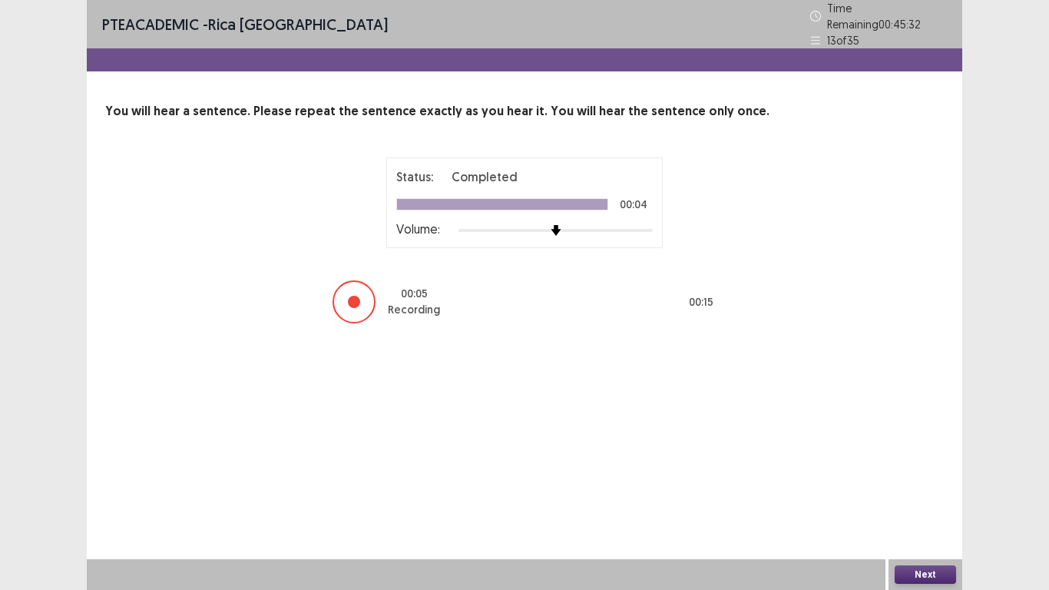
click at [928, 485] on button "Next" at bounding box center [925, 574] width 61 height 18
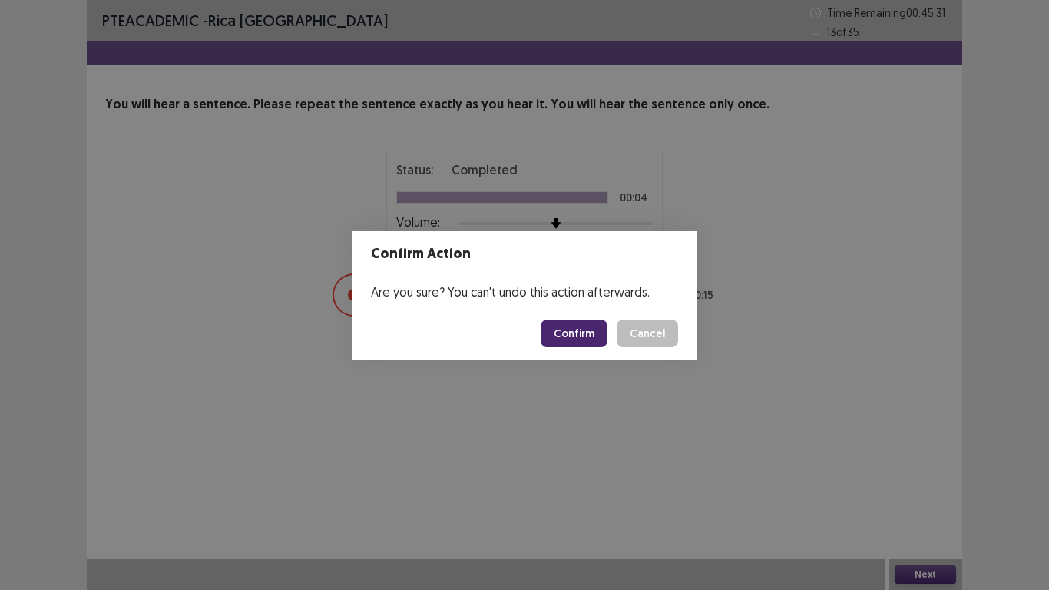
click at [580, 332] on button "Confirm" at bounding box center [574, 333] width 67 height 28
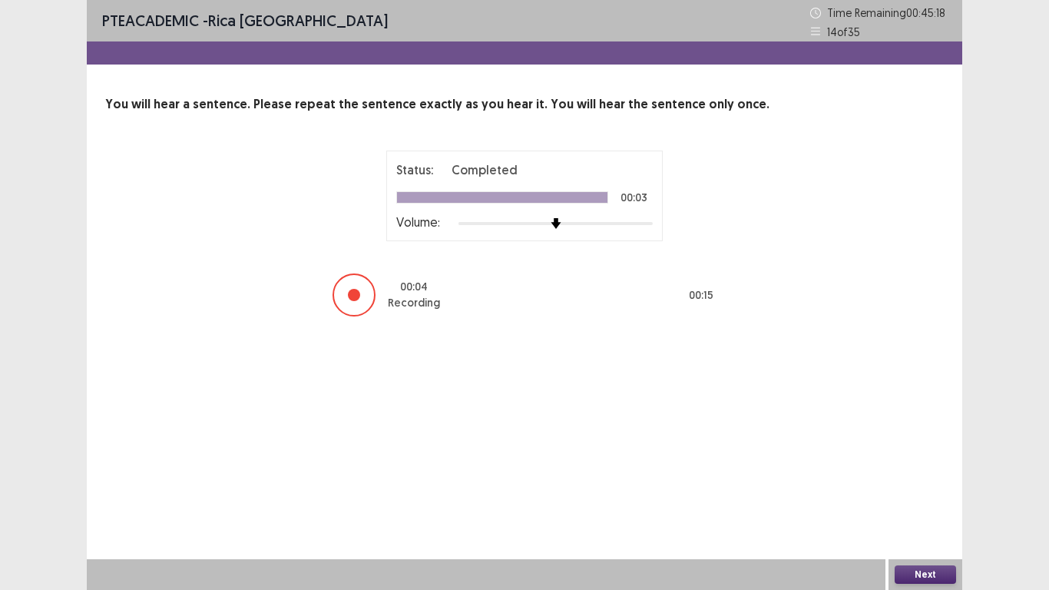
click at [931, 485] on button "Next" at bounding box center [925, 574] width 61 height 18
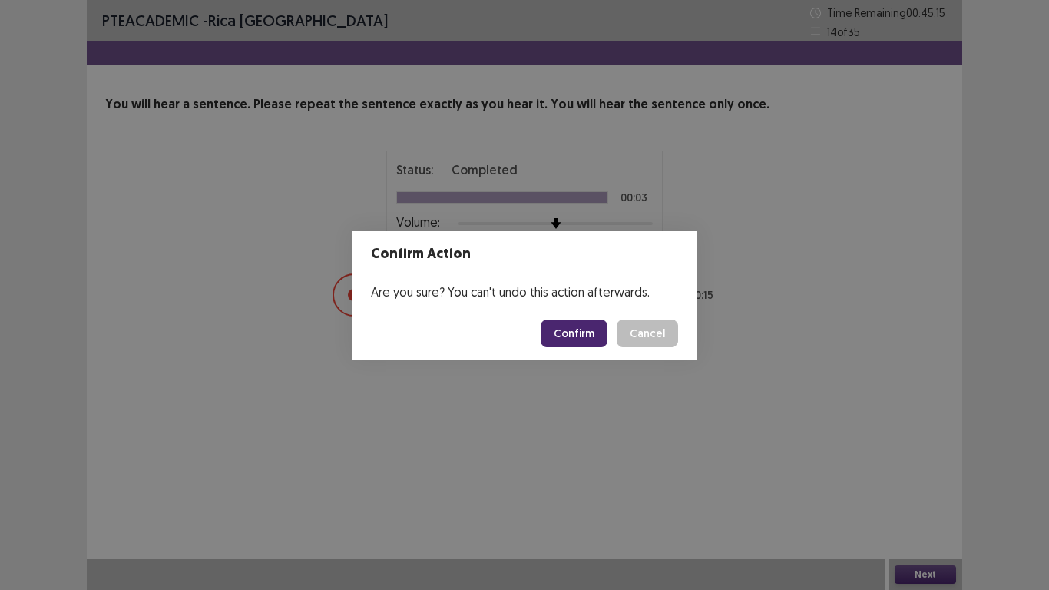
click at [568, 332] on button "Confirm" at bounding box center [574, 333] width 67 height 28
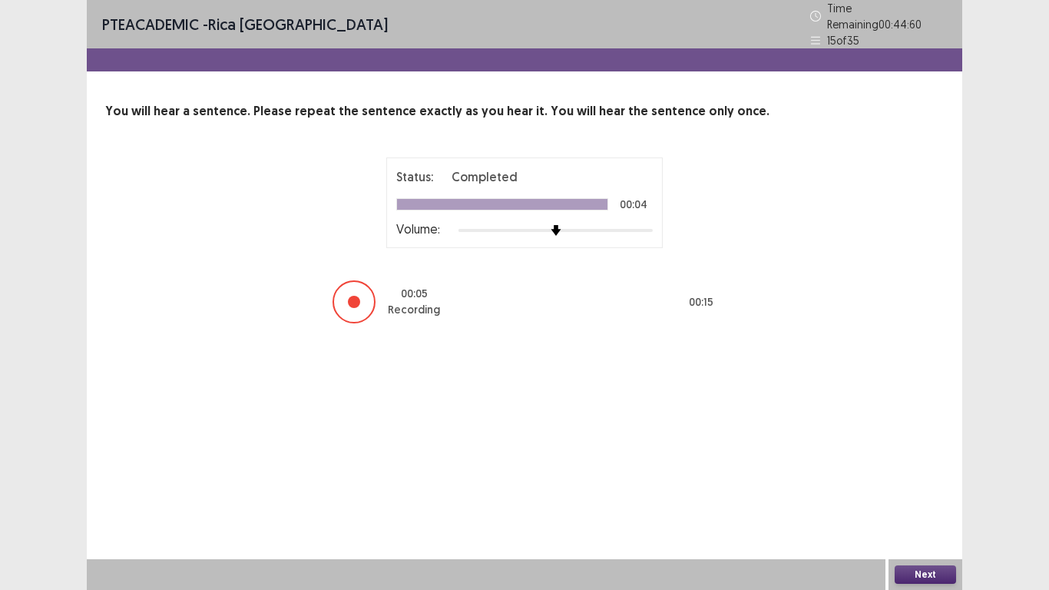
click at [922, 485] on button "Next" at bounding box center [925, 574] width 61 height 18
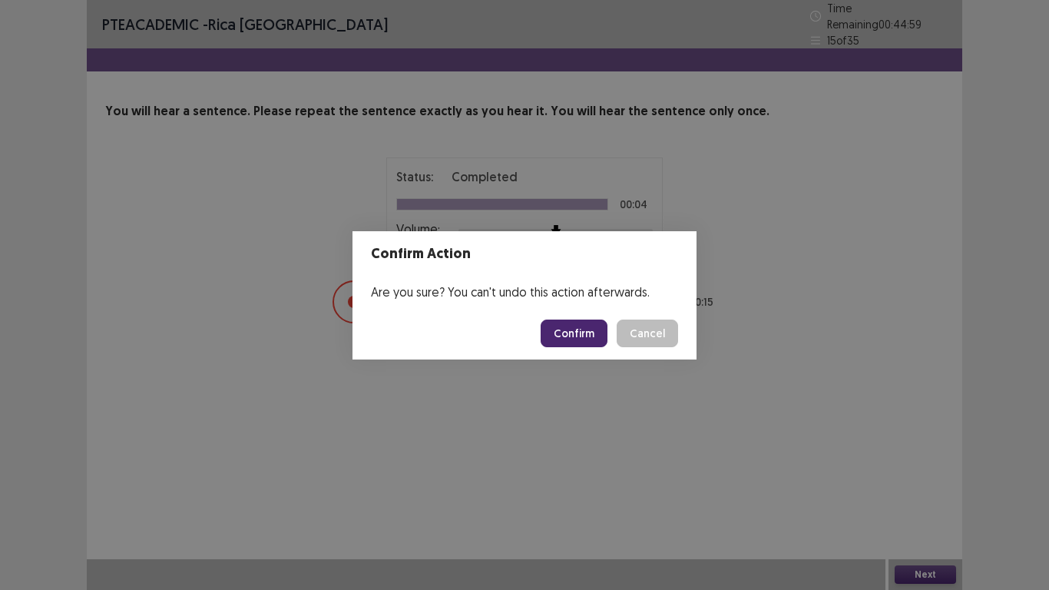
click at [571, 329] on button "Confirm" at bounding box center [574, 333] width 67 height 28
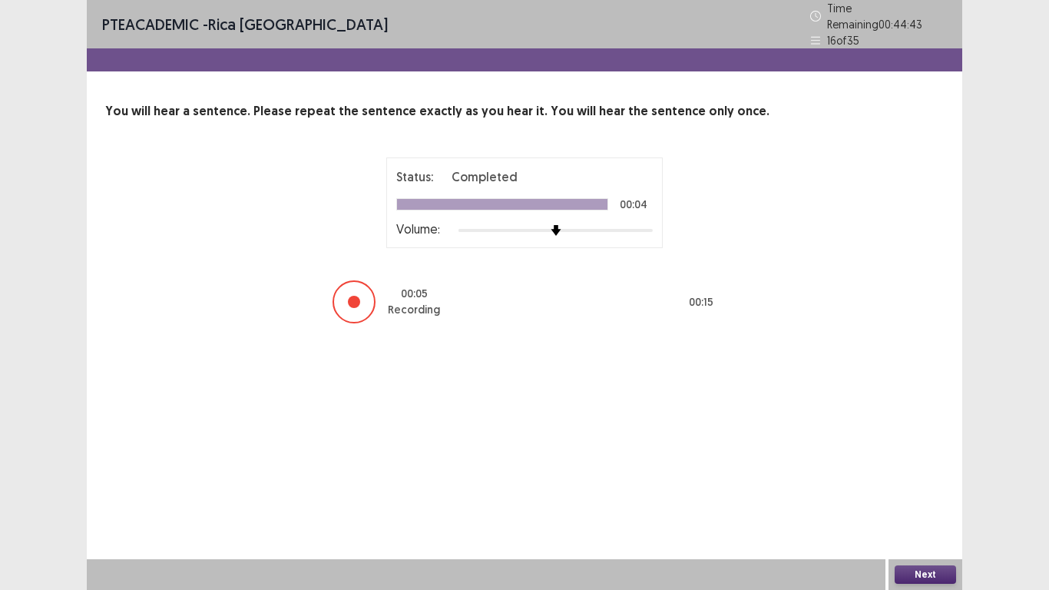
click at [923, 485] on button "Next" at bounding box center [925, 574] width 61 height 18
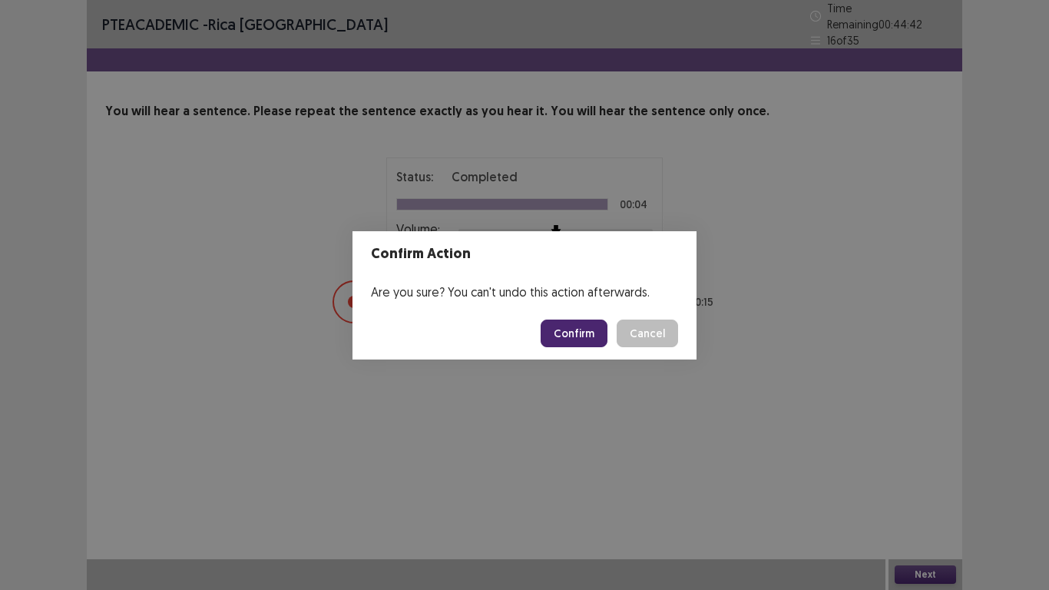
click at [567, 335] on button "Confirm" at bounding box center [574, 333] width 67 height 28
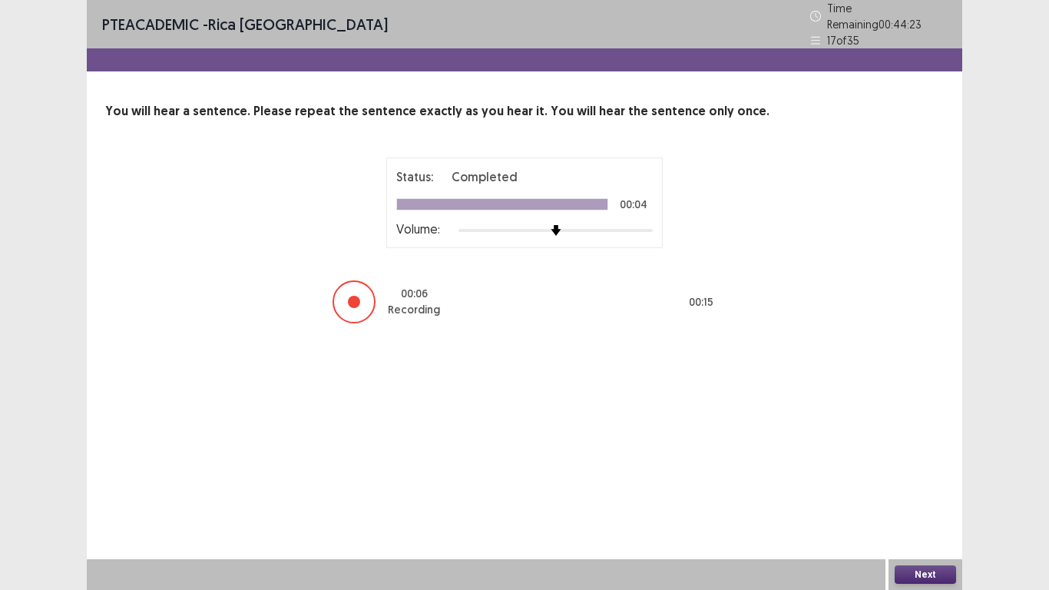
click at [908, 485] on button "Next" at bounding box center [925, 574] width 61 height 18
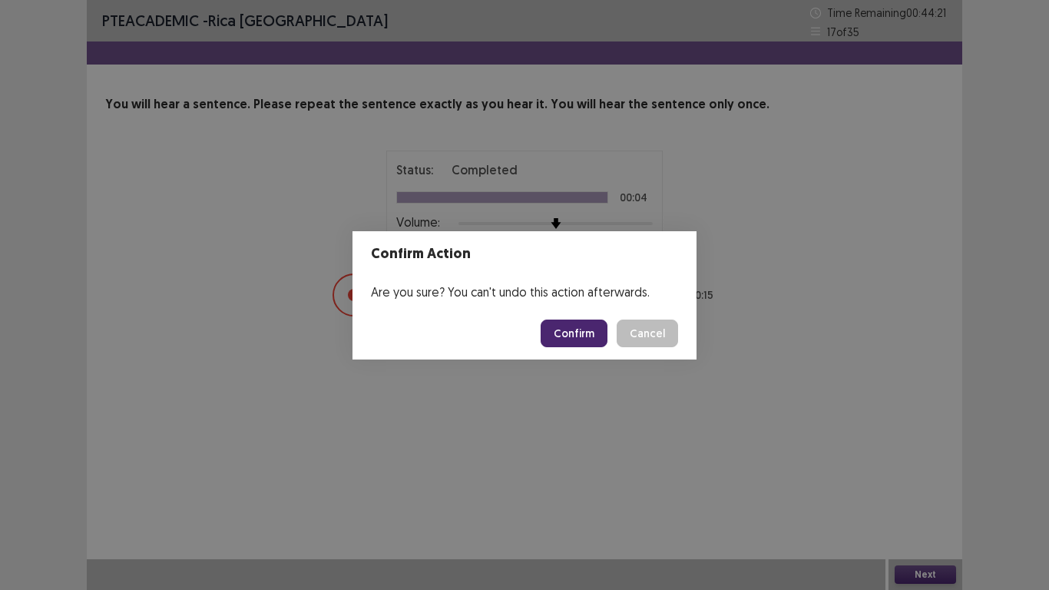
click at [578, 330] on button "Confirm" at bounding box center [574, 333] width 67 height 28
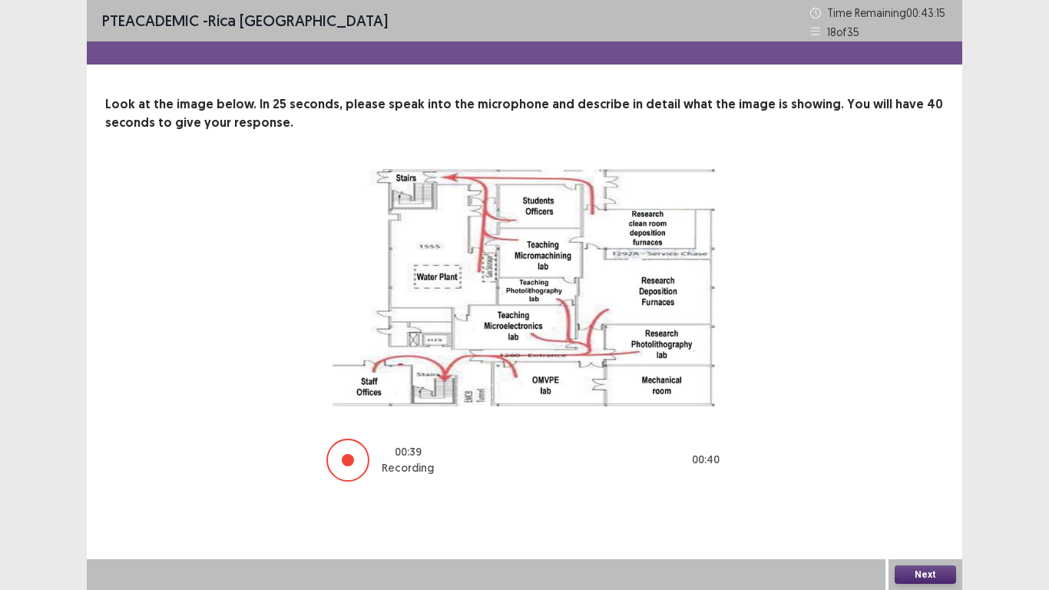
click at [918, 485] on button "Next" at bounding box center [925, 574] width 61 height 18
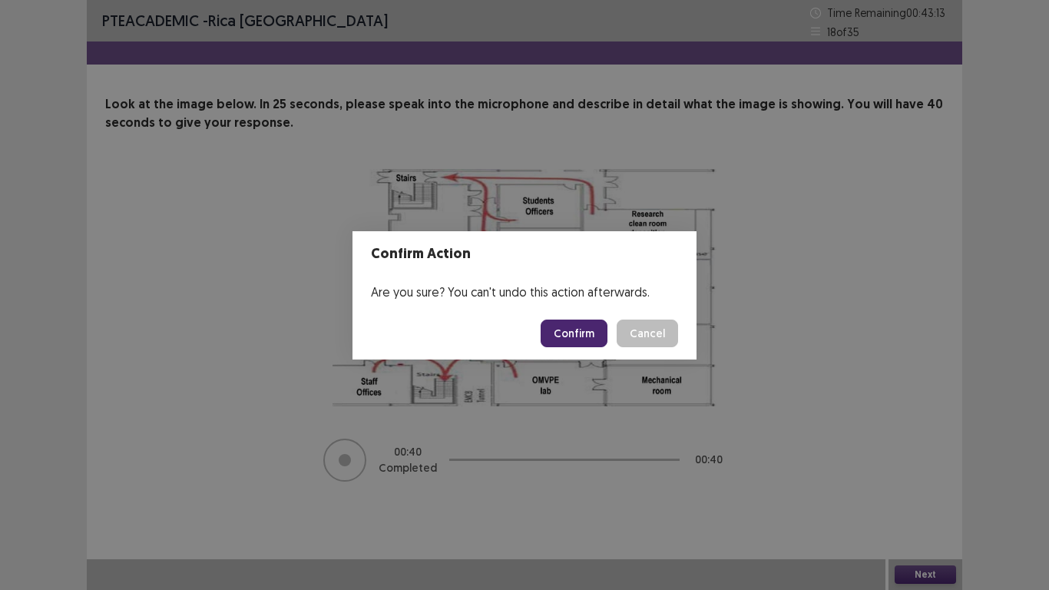
click at [564, 325] on button "Confirm" at bounding box center [574, 333] width 67 height 28
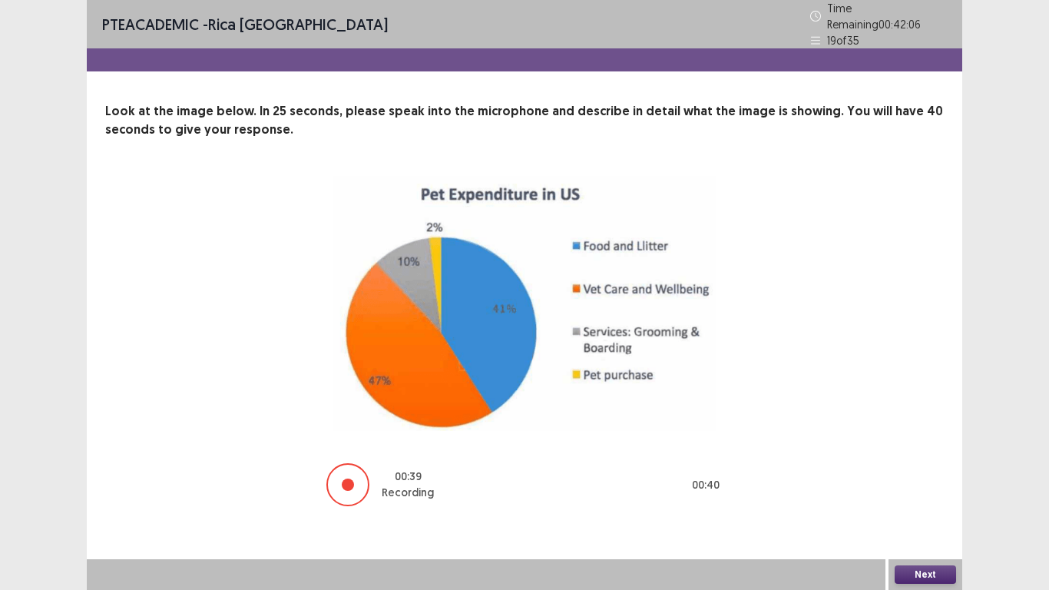
click at [948, 485] on button "Next" at bounding box center [925, 574] width 61 height 18
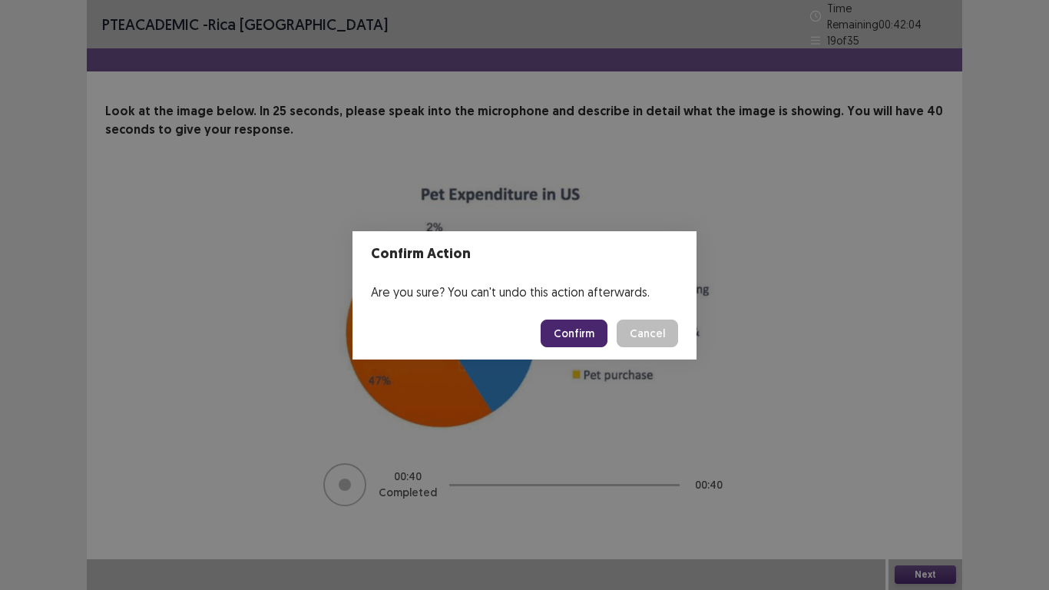
click at [569, 324] on button "Confirm" at bounding box center [574, 333] width 67 height 28
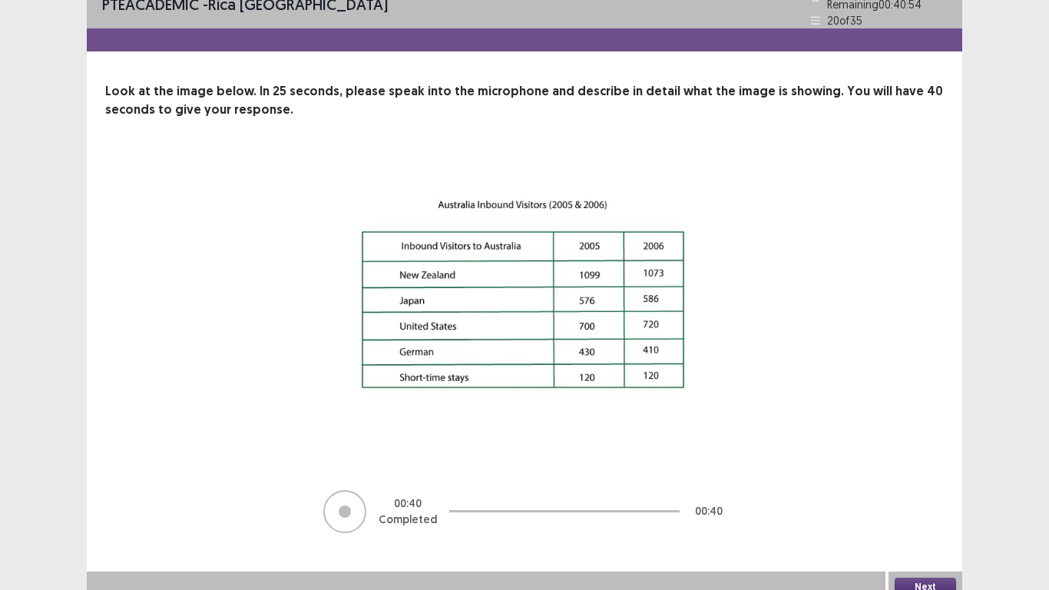
scroll to position [25, 0]
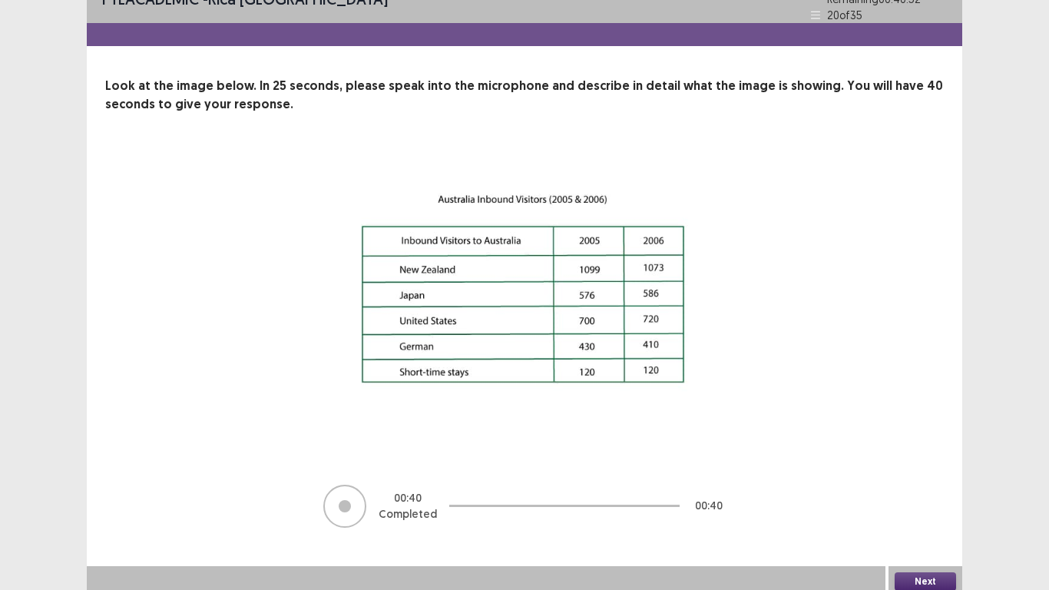
click at [924, 485] on button "Next" at bounding box center [925, 581] width 61 height 18
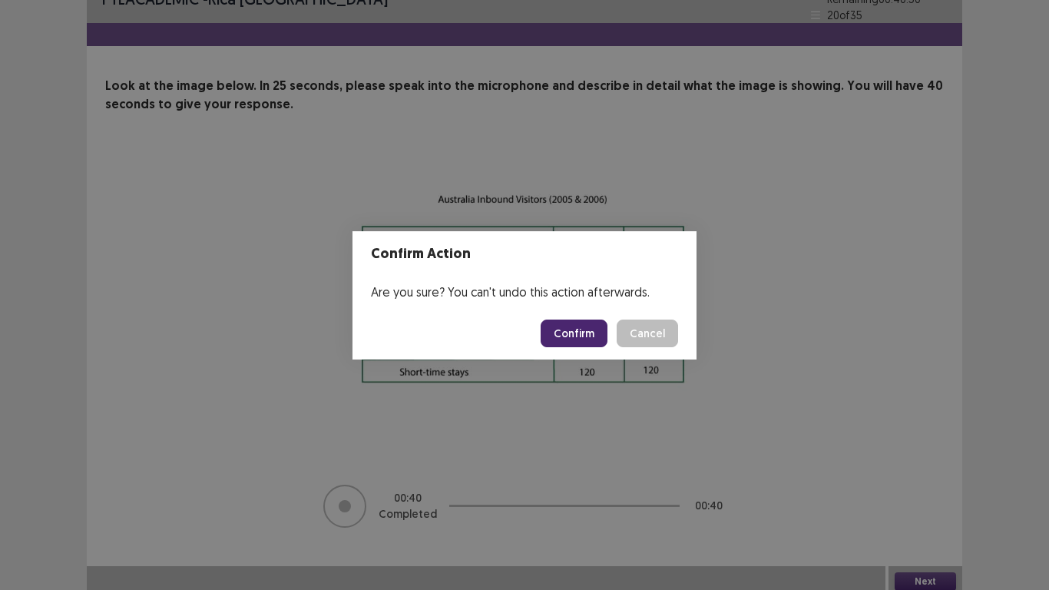
click at [562, 333] on button "Confirm" at bounding box center [574, 333] width 67 height 28
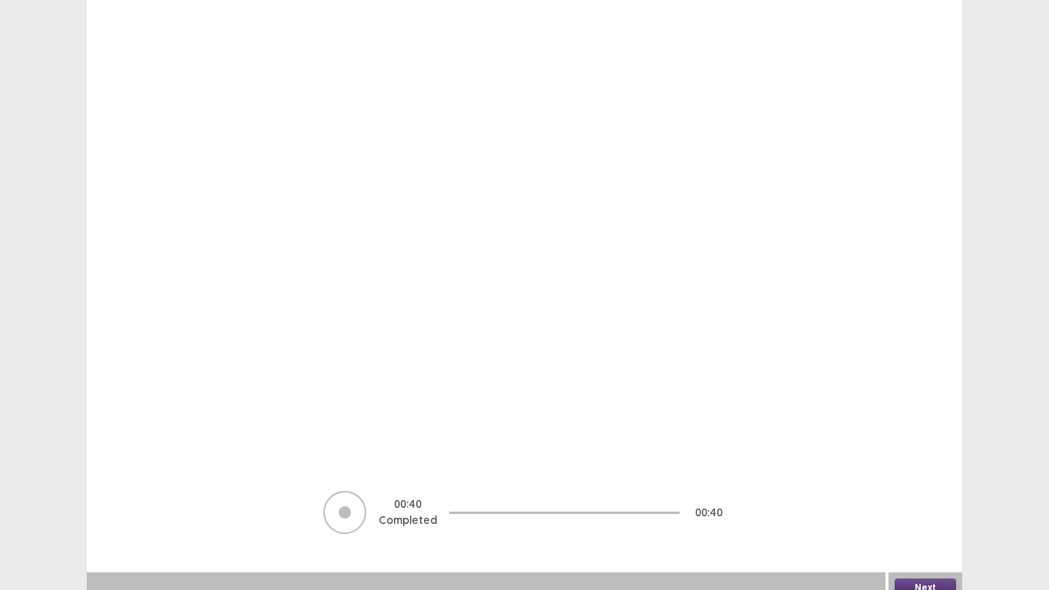
scroll to position [221, 0]
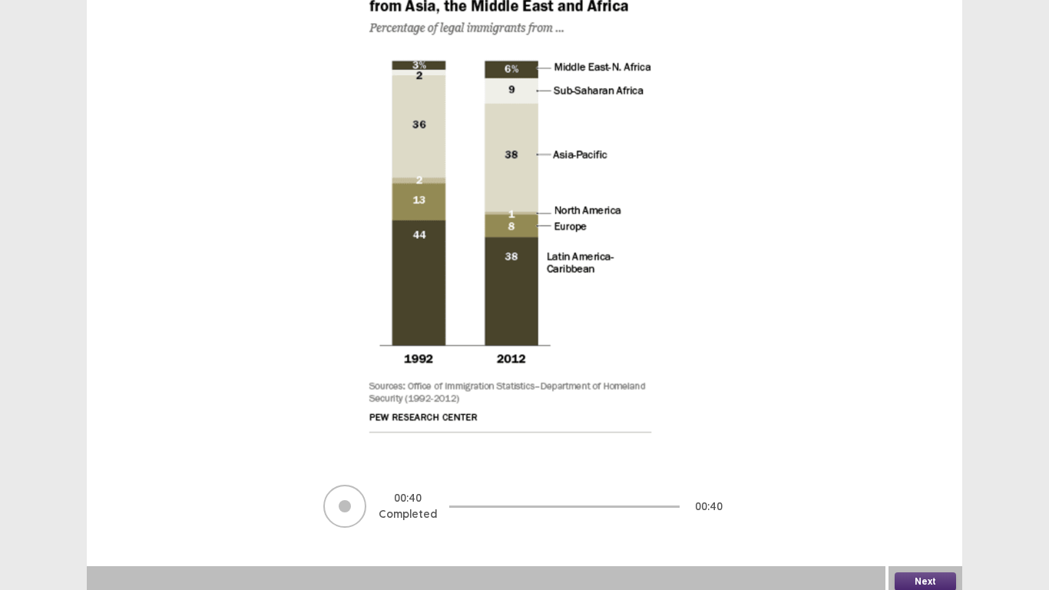
click at [939, 485] on button "Next" at bounding box center [925, 581] width 61 height 18
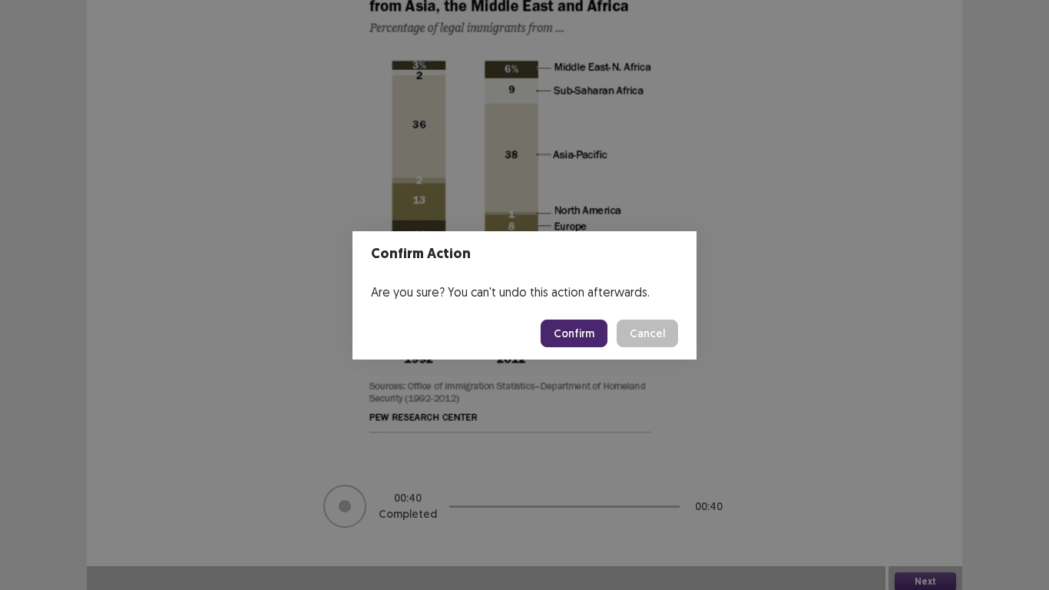
click at [589, 329] on button "Confirm" at bounding box center [574, 333] width 67 height 28
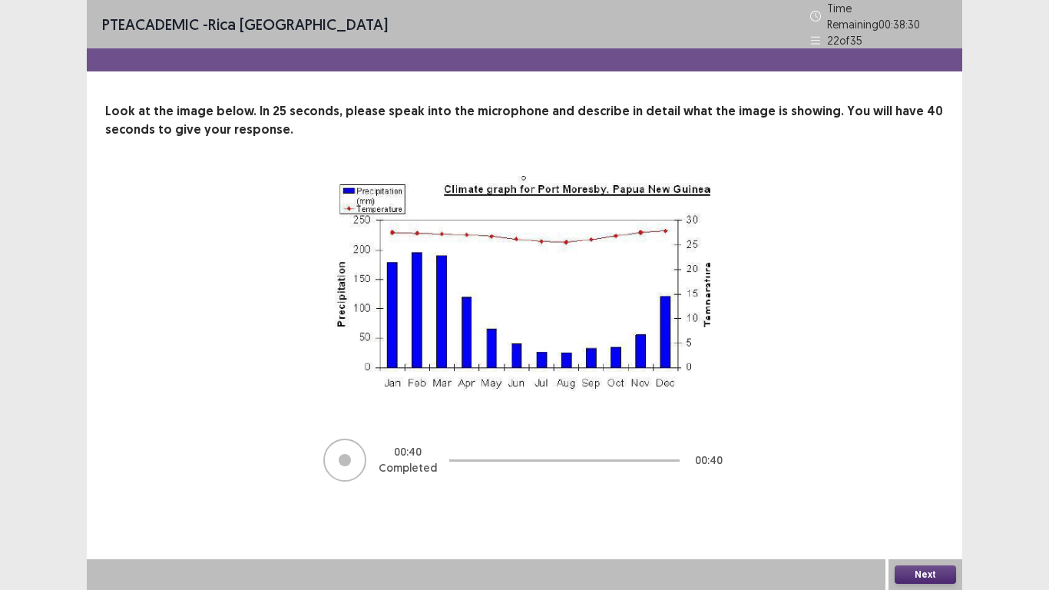
click at [928, 485] on button "Next" at bounding box center [925, 574] width 61 height 18
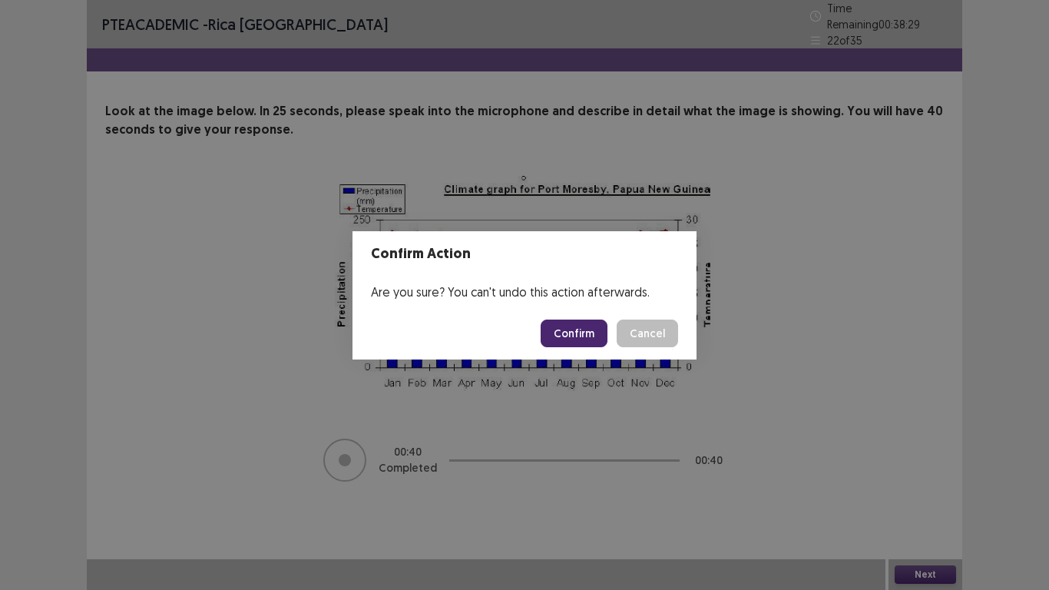
click at [601, 336] on button "Confirm" at bounding box center [574, 333] width 67 height 28
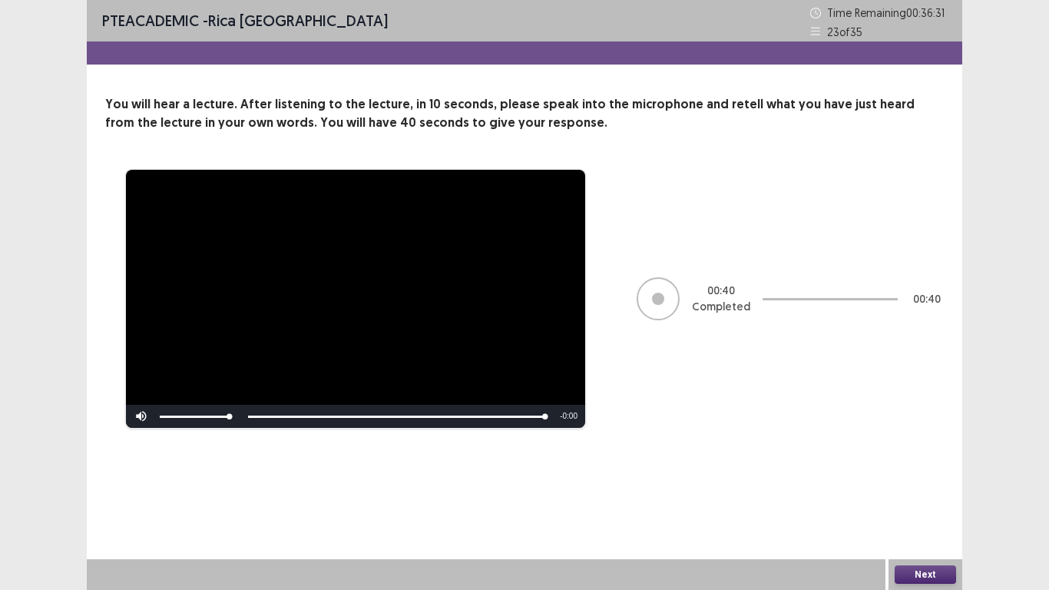
click at [929, 485] on button "Next" at bounding box center [925, 574] width 61 height 18
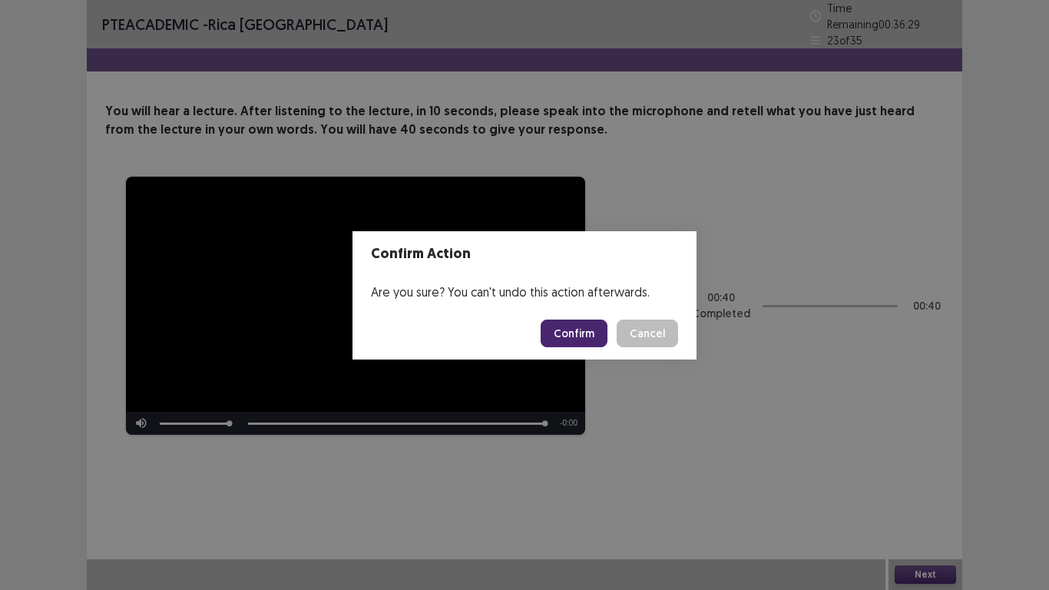
click at [573, 330] on button "Confirm" at bounding box center [574, 333] width 67 height 28
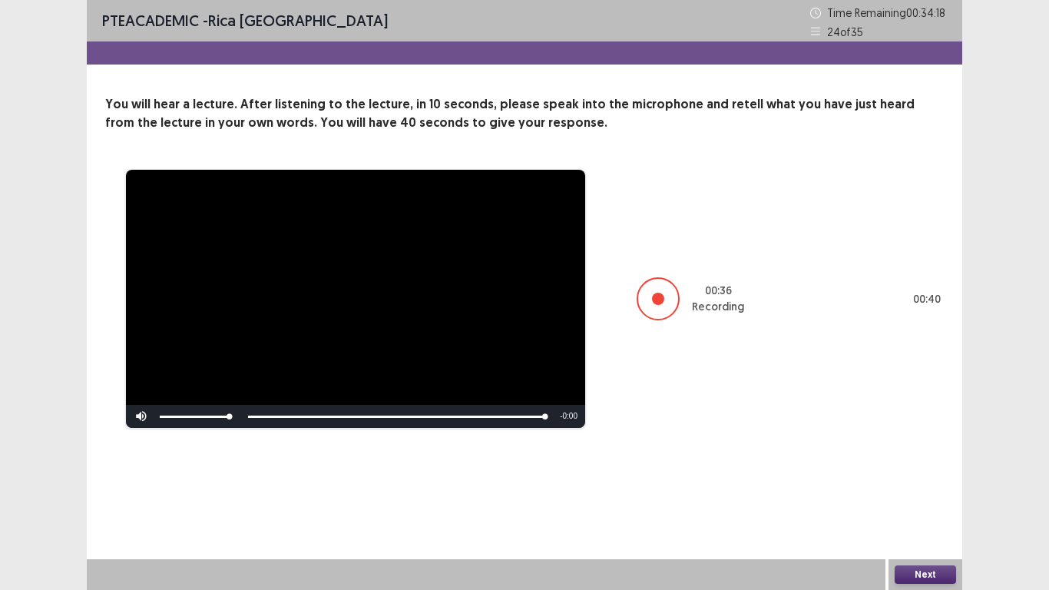
click at [949, 485] on button "Next" at bounding box center [925, 574] width 61 height 18
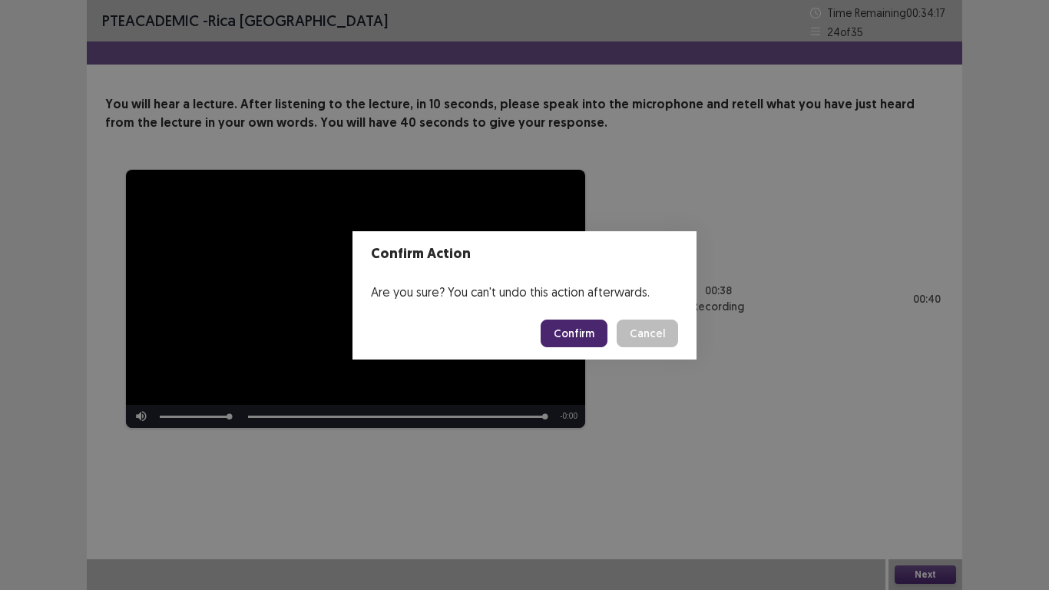
click at [596, 339] on button "Confirm" at bounding box center [574, 333] width 67 height 28
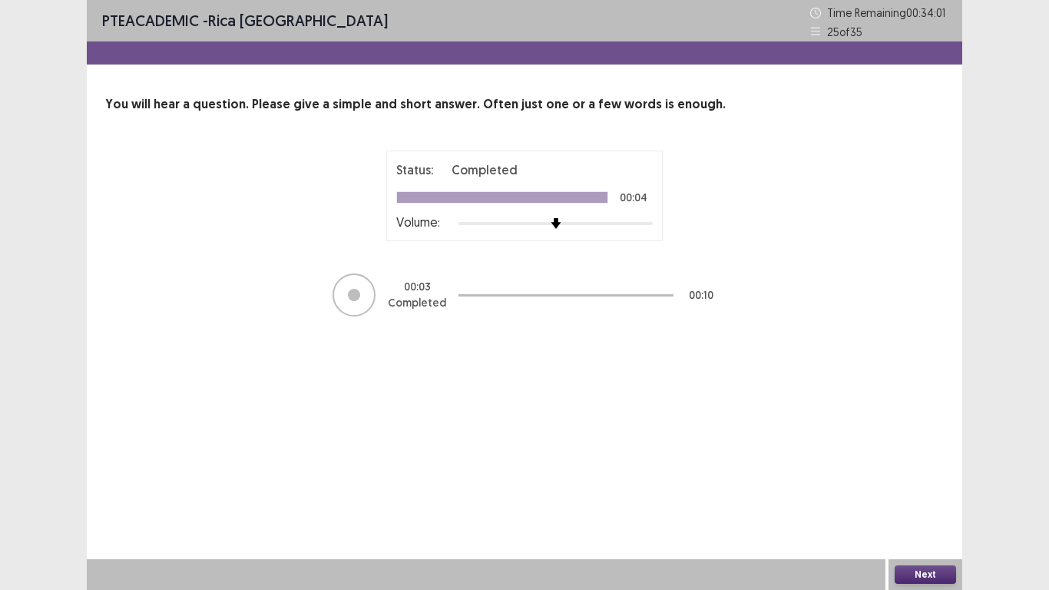
click at [897, 485] on button "Next" at bounding box center [925, 574] width 61 height 18
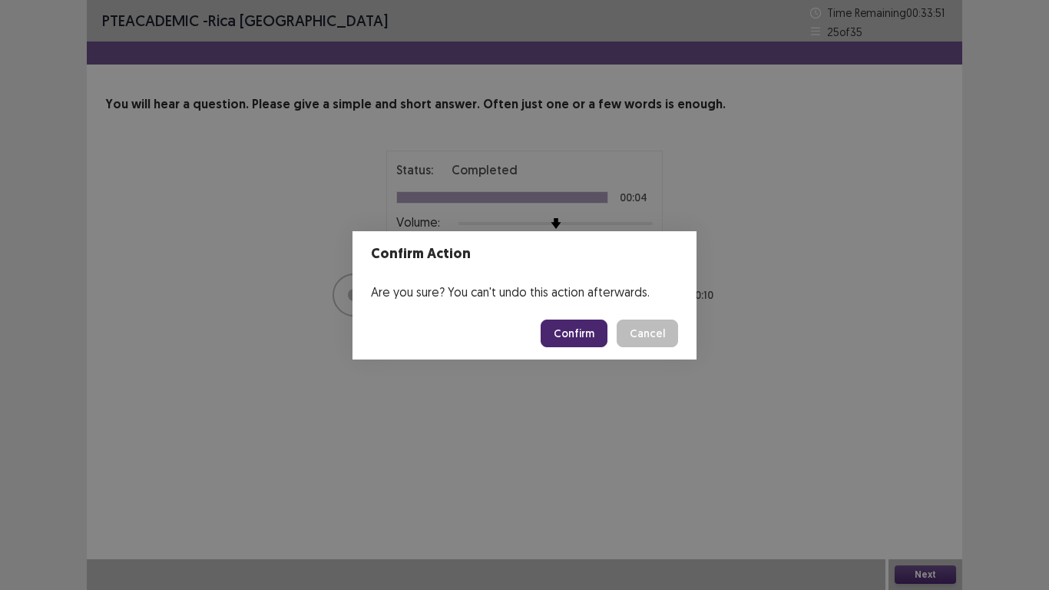
click at [574, 341] on button "Confirm" at bounding box center [574, 333] width 67 height 28
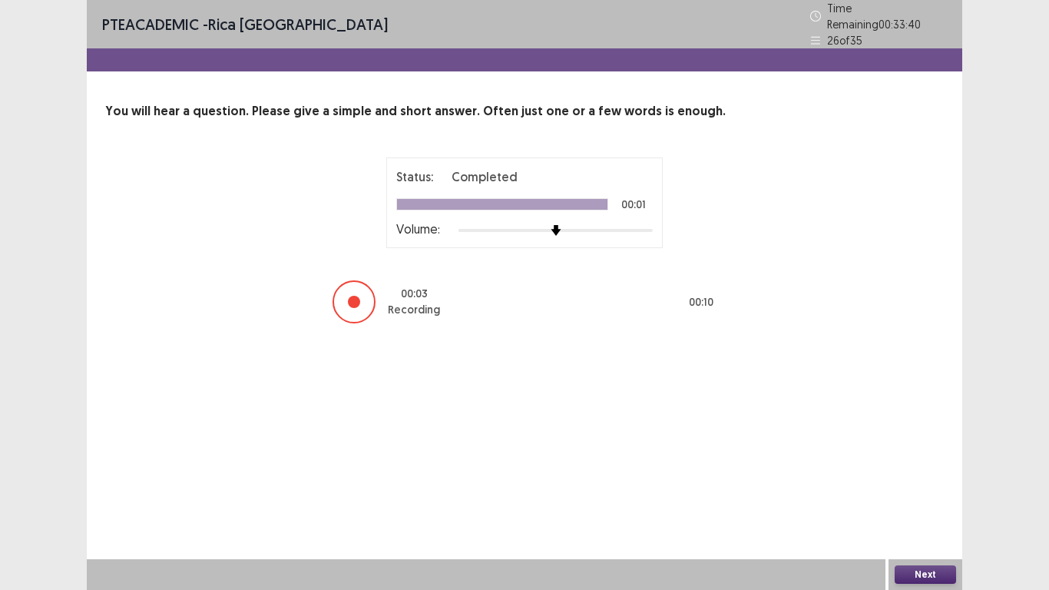
click at [938, 485] on div "Next" at bounding box center [925, 574] width 74 height 31
click at [938, 485] on button "Next" at bounding box center [925, 574] width 61 height 18
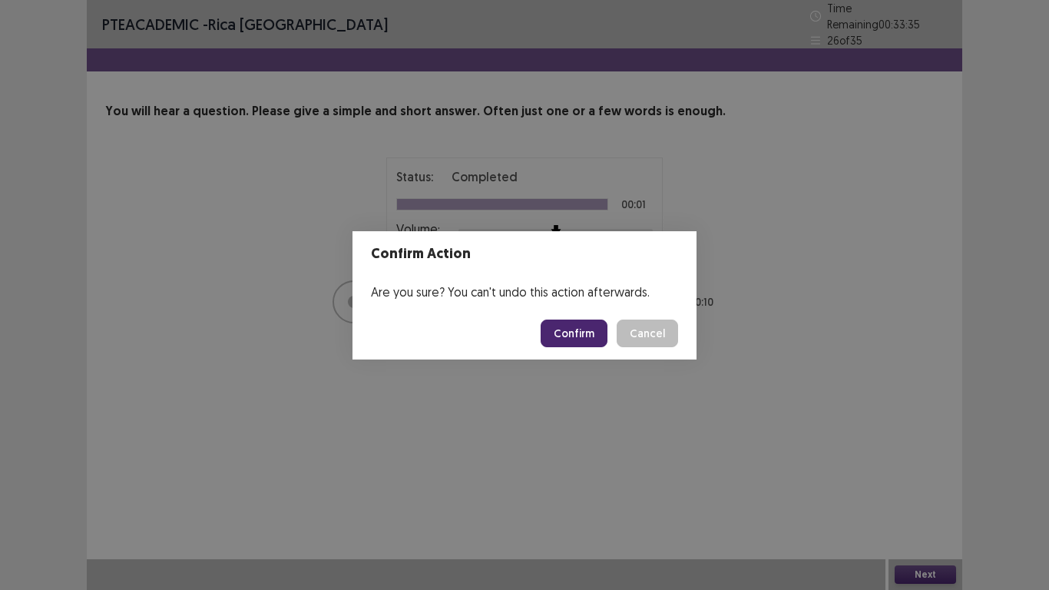
click at [580, 339] on button "Confirm" at bounding box center [574, 333] width 67 height 28
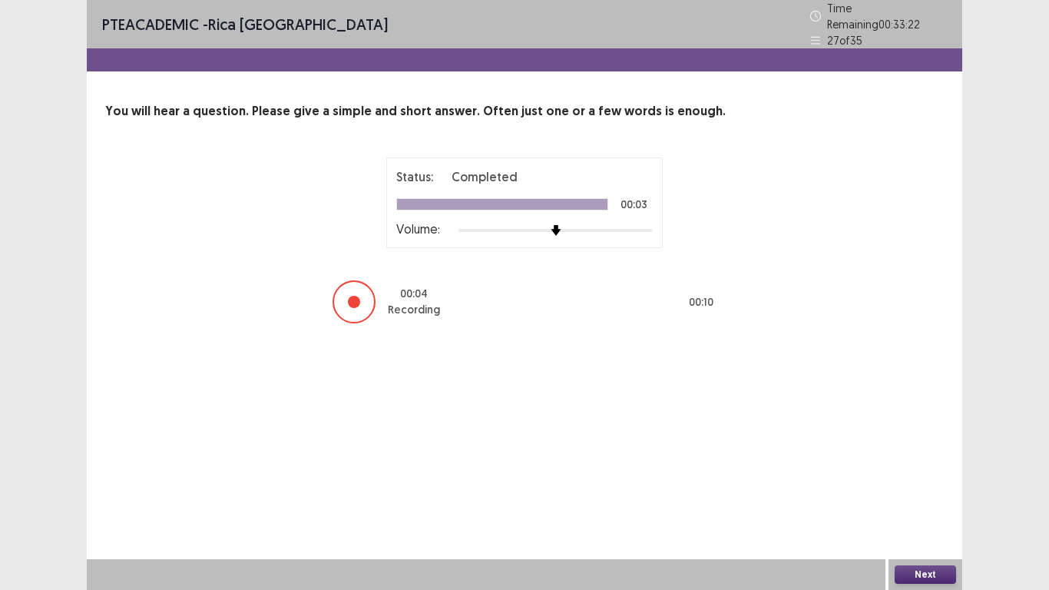
click at [933, 485] on button "Next" at bounding box center [925, 574] width 61 height 18
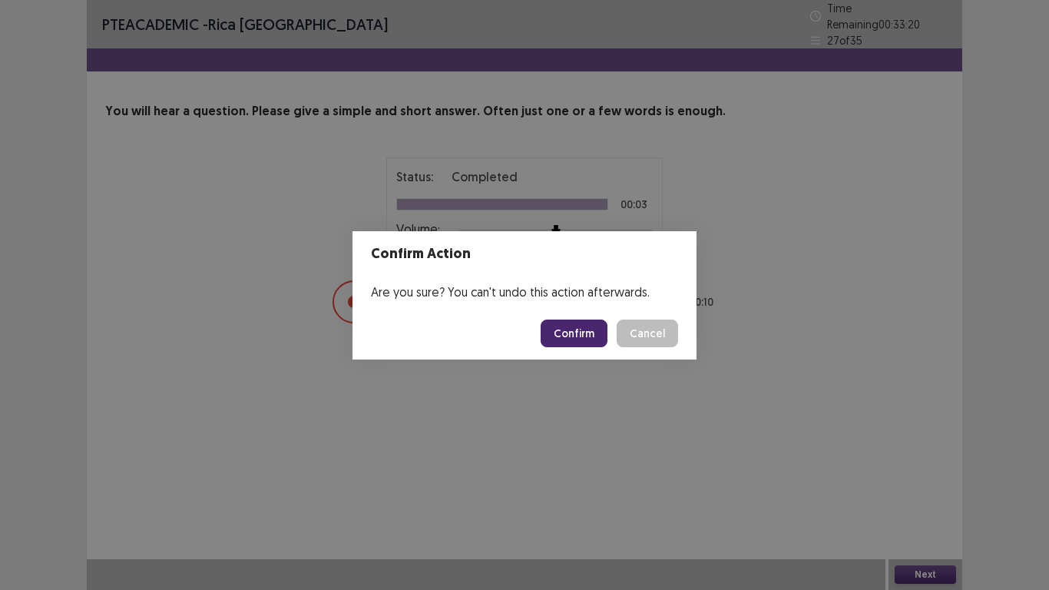
click at [558, 324] on button "Confirm" at bounding box center [574, 333] width 67 height 28
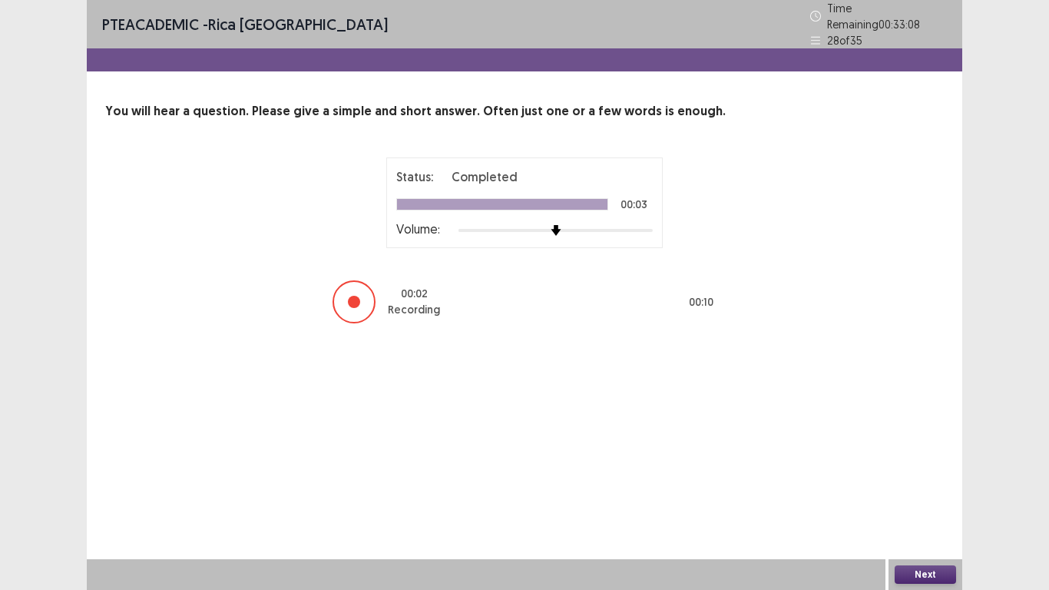
click at [935, 485] on button "Next" at bounding box center [925, 574] width 61 height 18
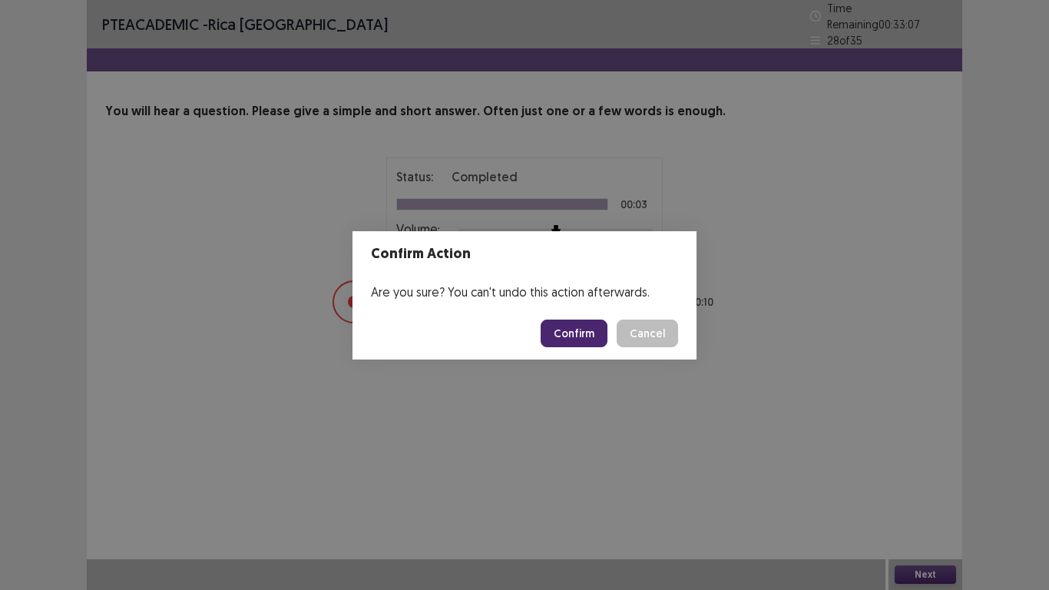
click at [587, 328] on button "Confirm" at bounding box center [574, 333] width 67 height 28
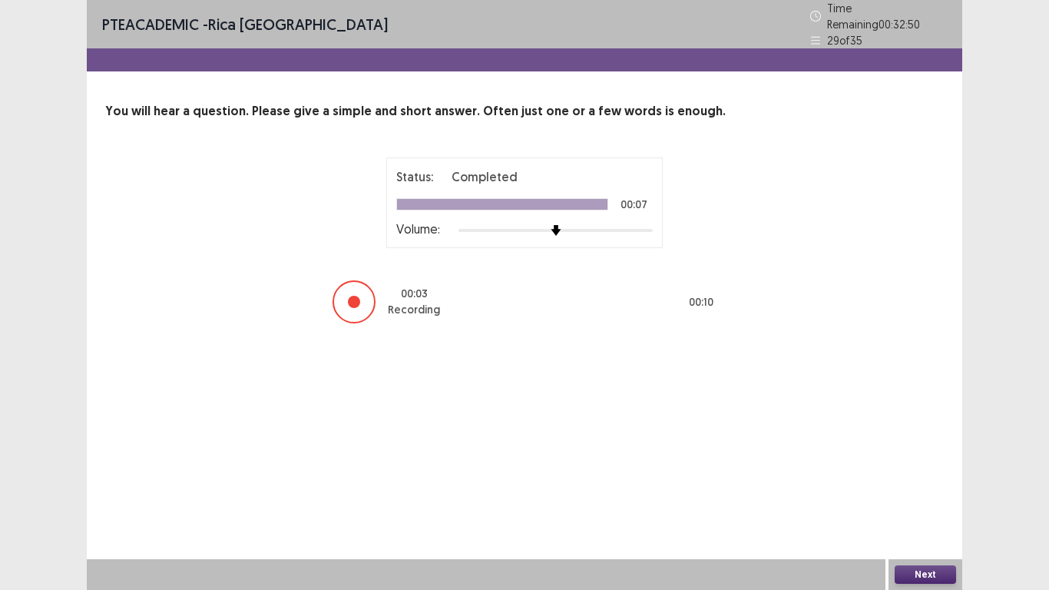
click at [931, 485] on button "Next" at bounding box center [925, 574] width 61 height 18
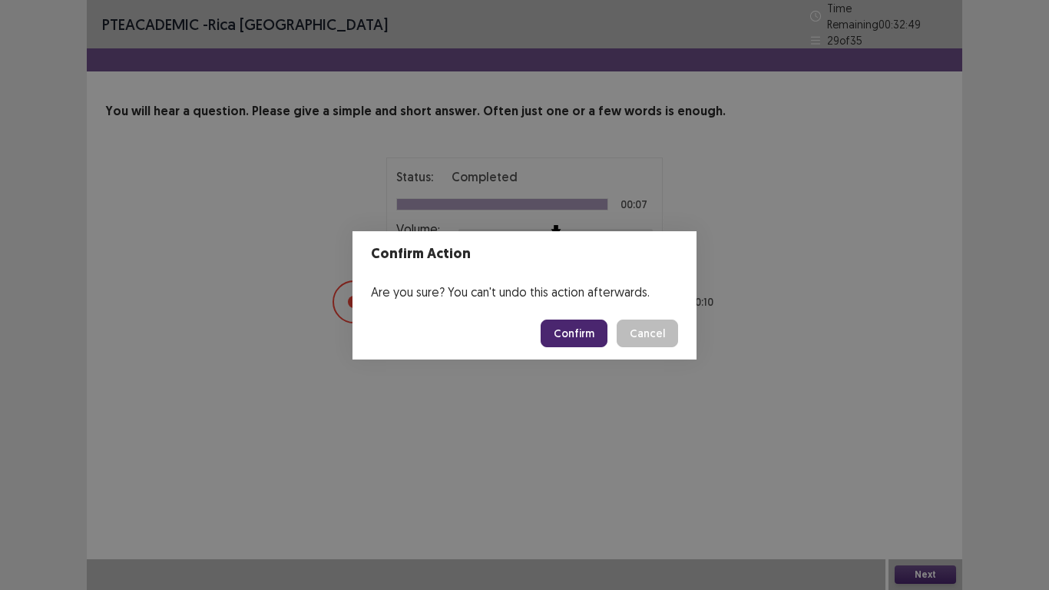
click at [593, 334] on button "Confirm" at bounding box center [574, 333] width 67 height 28
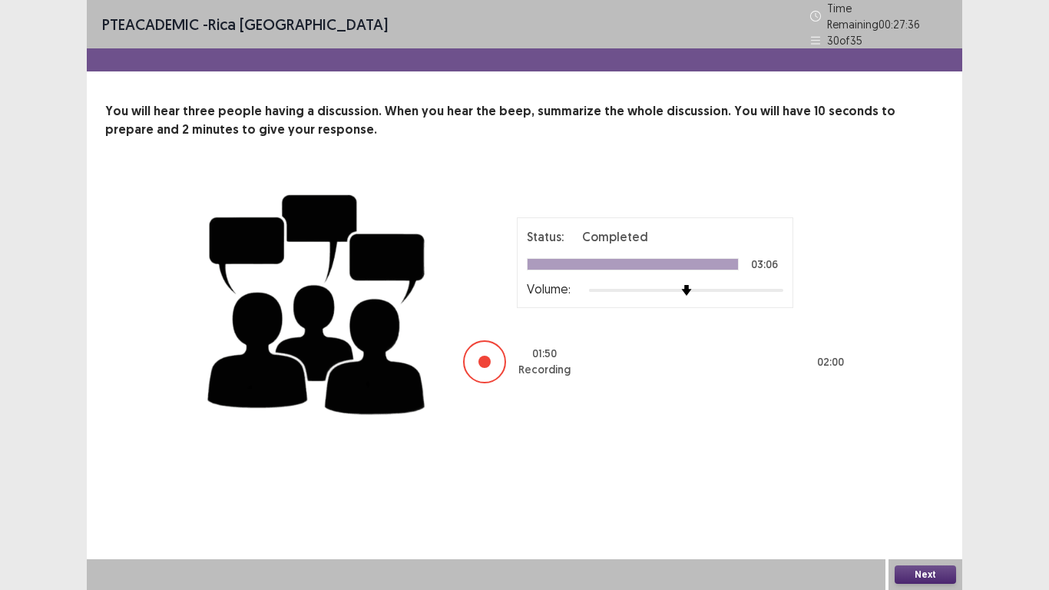
click at [926, 485] on button "Next" at bounding box center [925, 574] width 61 height 18
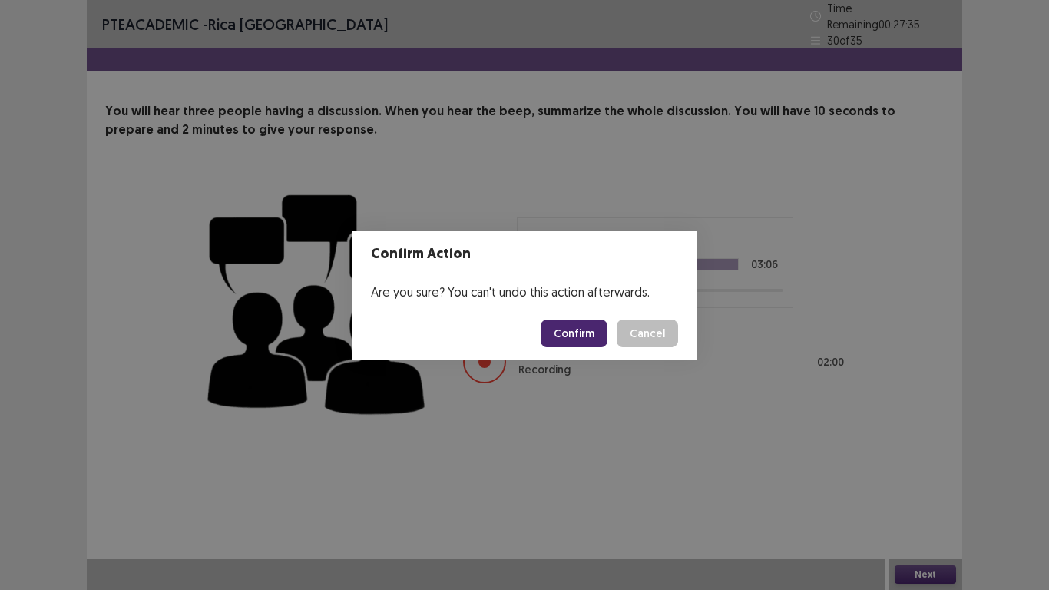
click at [588, 329] on button "Confirm" at bounding box center [574, 333] width 67 height 28
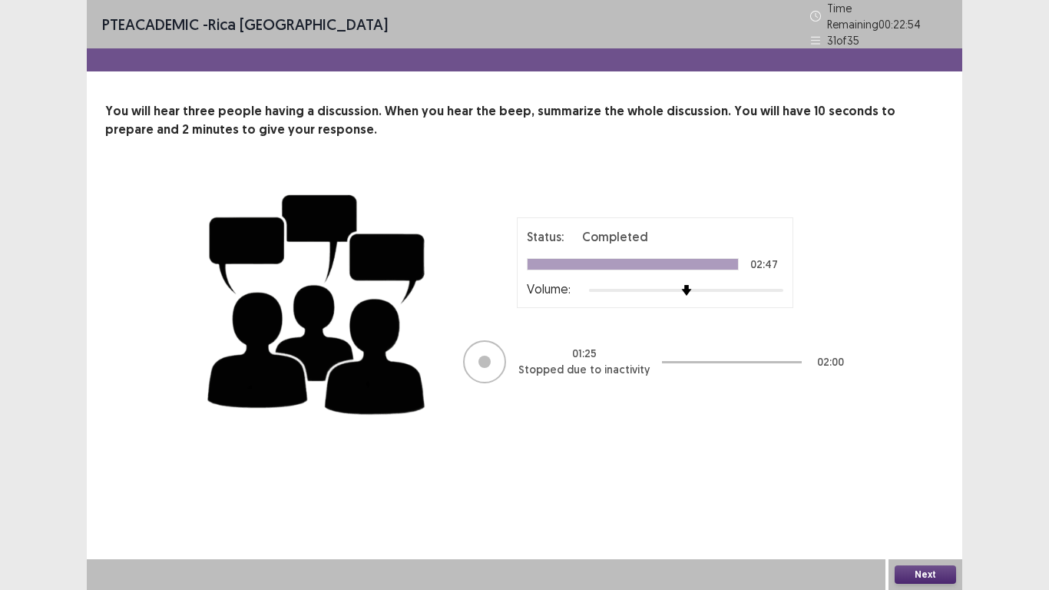
click at [908, 485] on button "Next" at bounding box center [925, 574] width 61 height 18
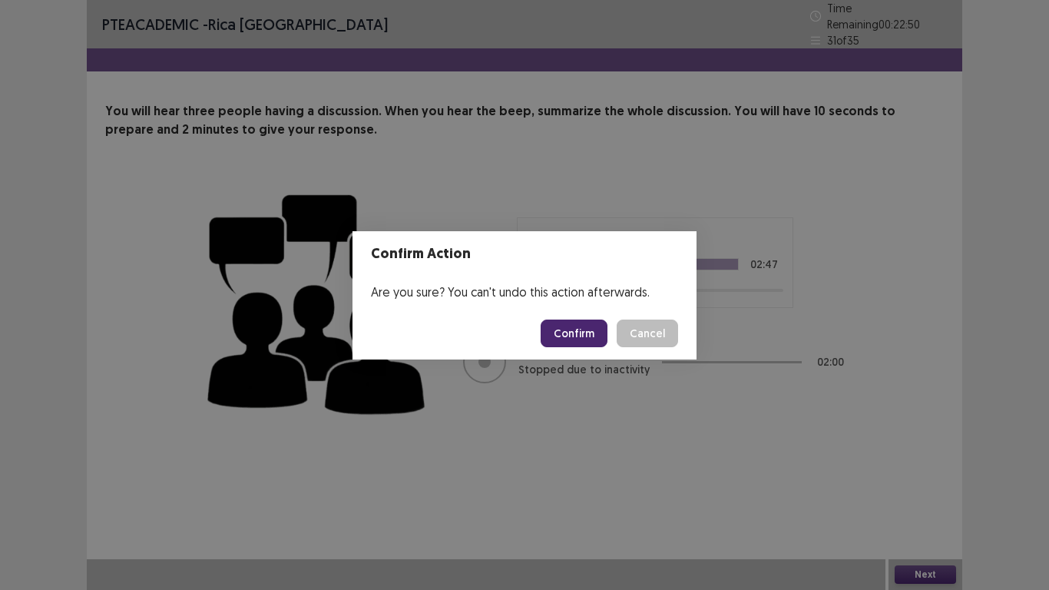
drag, startPoint x: 570, startPoint y: 329, endPoint x: 616, endPoint y: 304, distance: 52.2
click at [571, 329] on button "Confirm" at bounding box center [574, 333] width 67 height 28
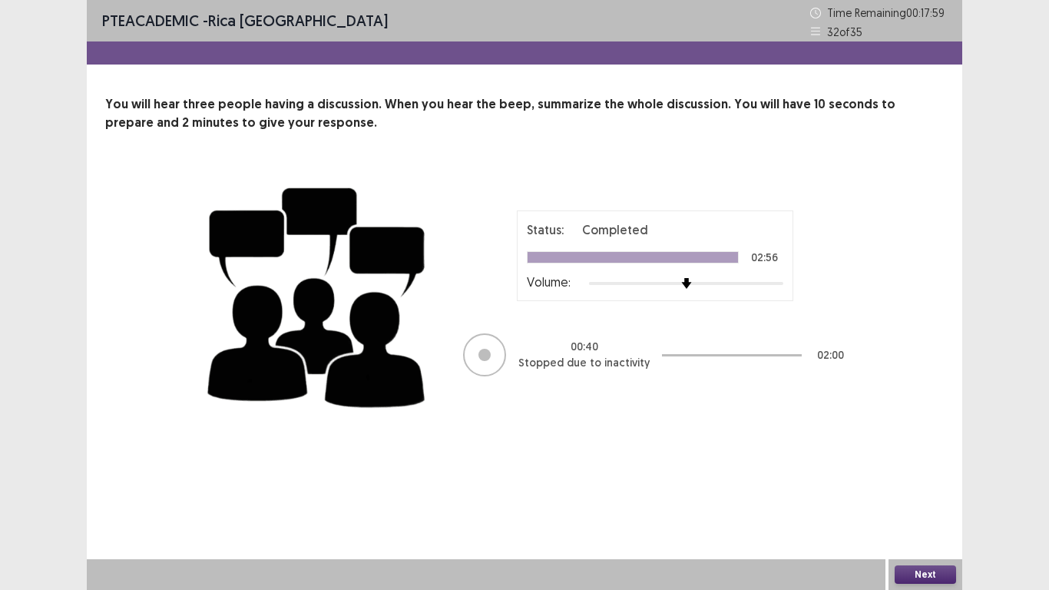
click at [924, 485] on button "Next" at bounding box center [925, 574] width 61 height 18
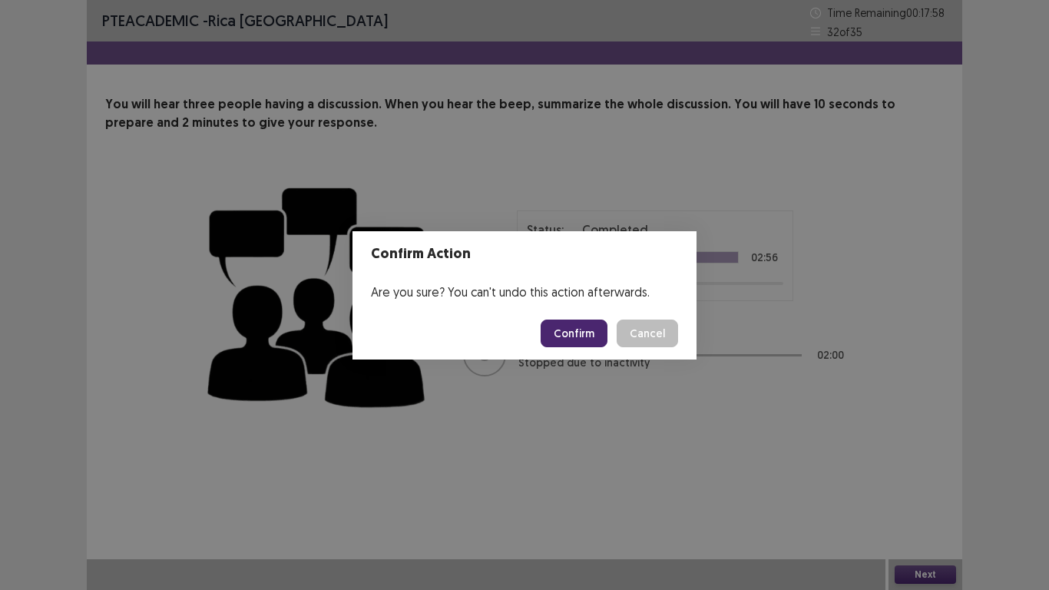
click at [596, 341] on button "Confirm" at bounding box center [574, 333] width 67 height 28
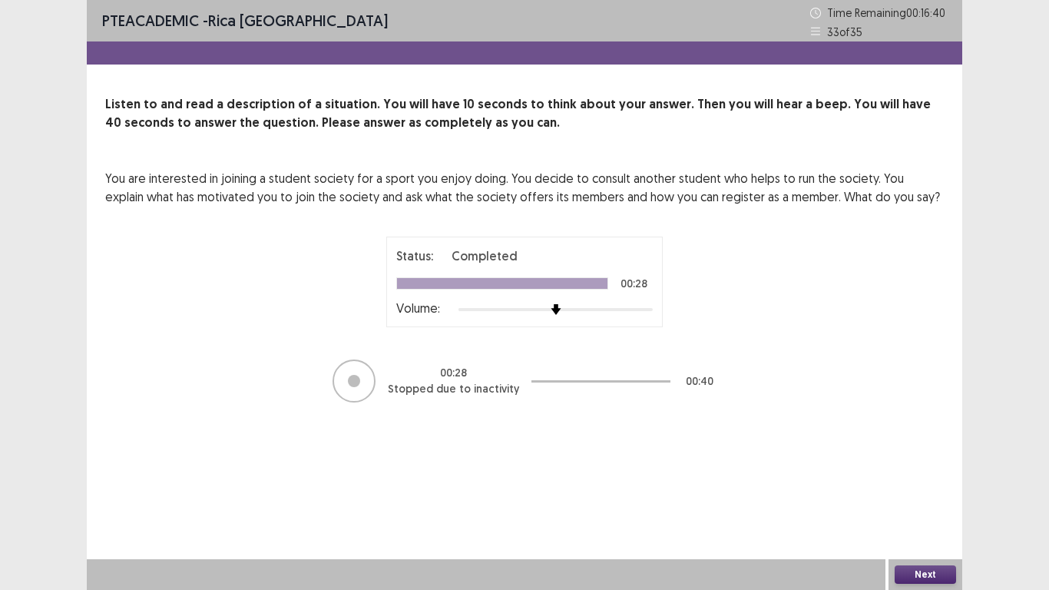
click at [929, 485] on button "Next" at bounding box center [925, 574] width 61 height 18
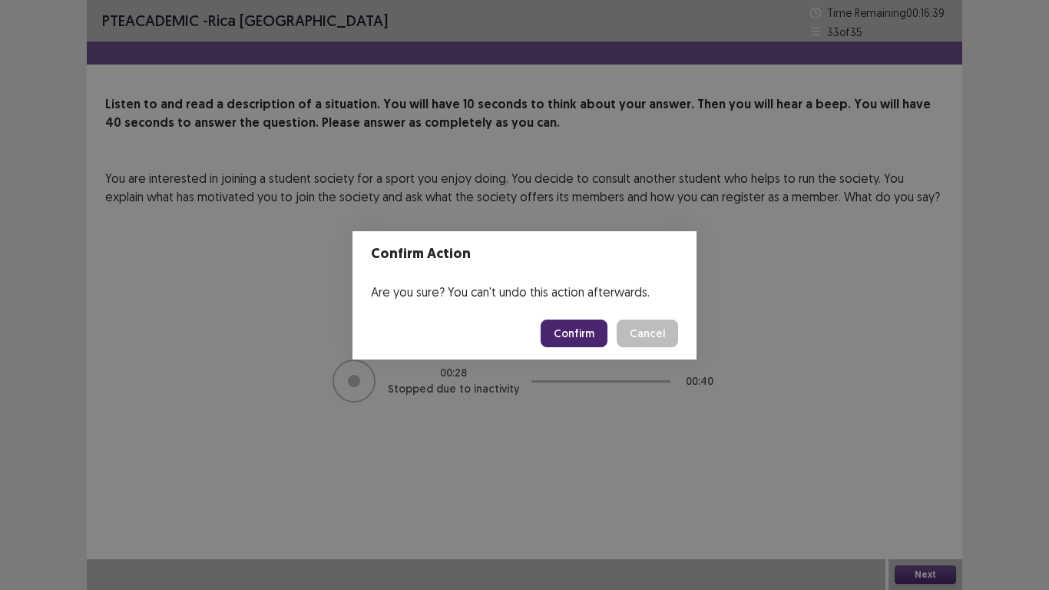
click at [580, 340] on button "Confirm" at bounding box center [574, 333] width 67 height 28
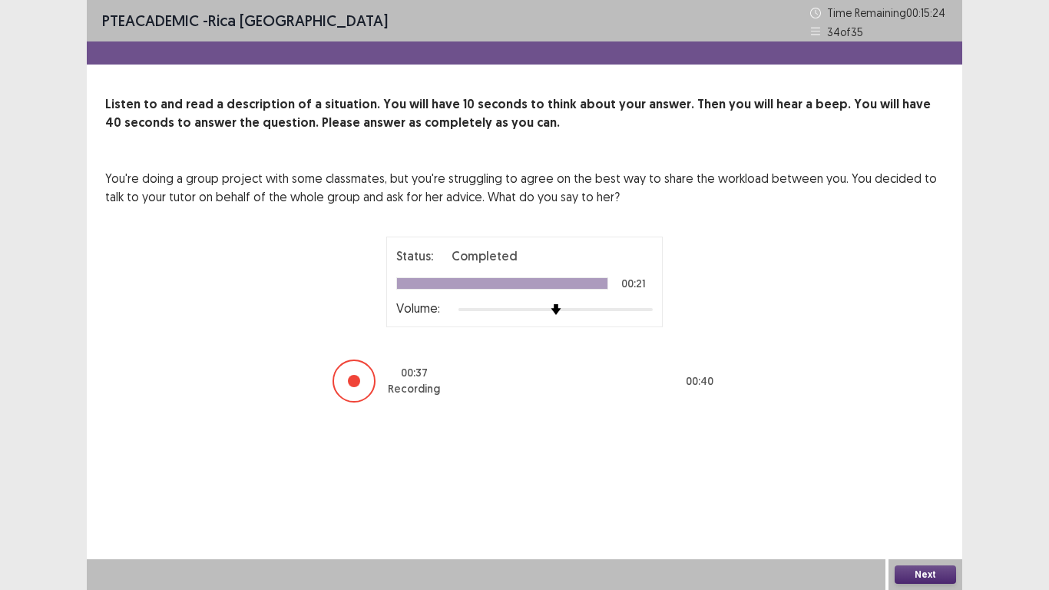
click at [928, 485] on button "Next" at bounding box center [925, 574] width 61 height 18
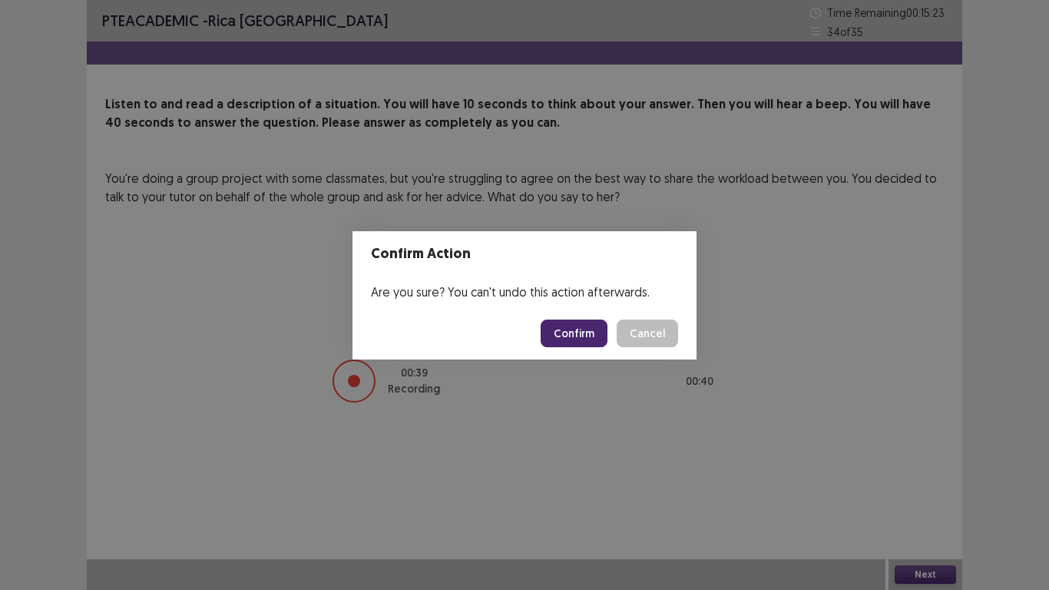
click at [563, 318] on footer "Confirm Cancel" at bounding box center [524, 333] width 344 height 52
click at [594, 337] on button "Confirm" at bounding box center [574, 333] width 67 height 28
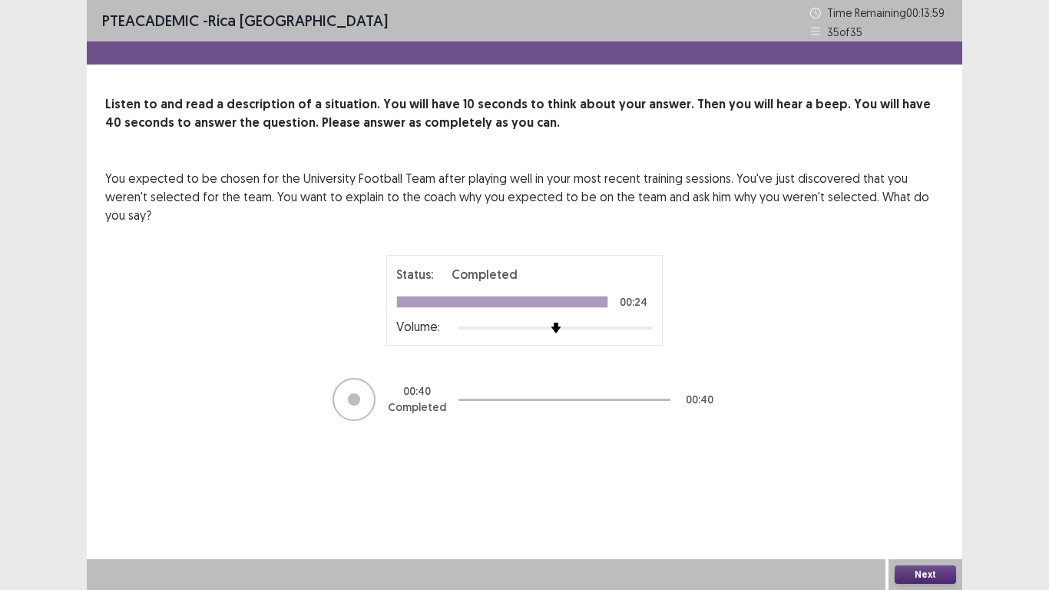
click at [928, 485] on button "Next" at bounding box center [925, 574] width 61 height 18
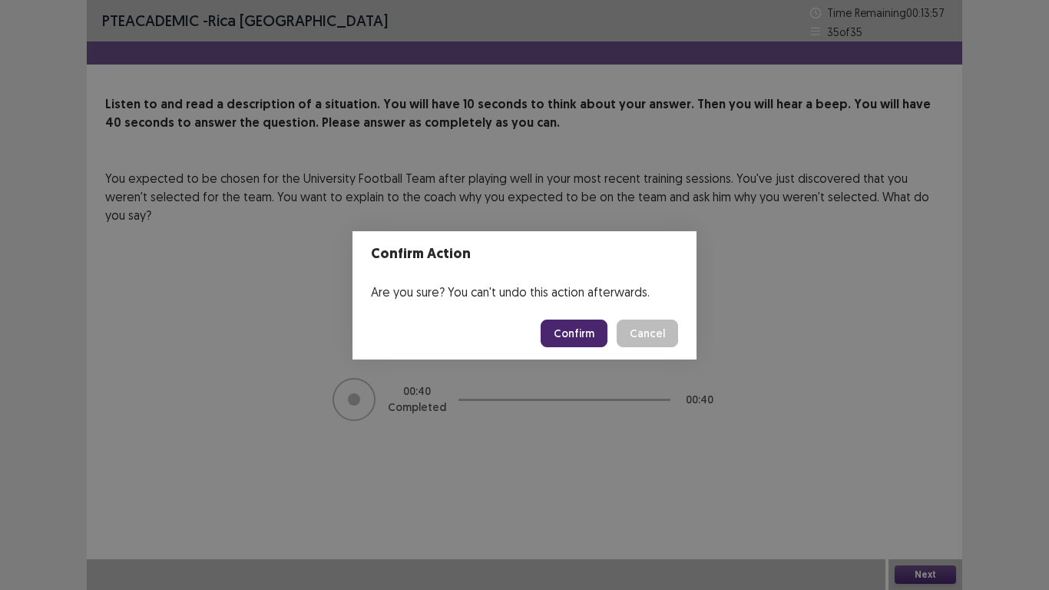
click at [564, 343] on button "Confirm" at bounding box center [574, 333] width 67 height 28
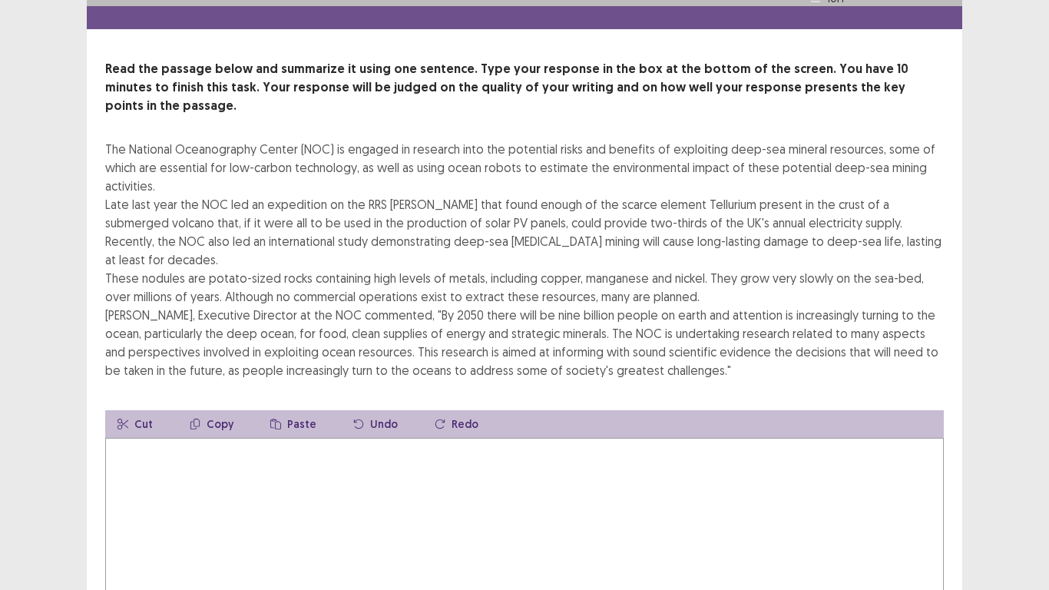
scroll to position [77, 0]
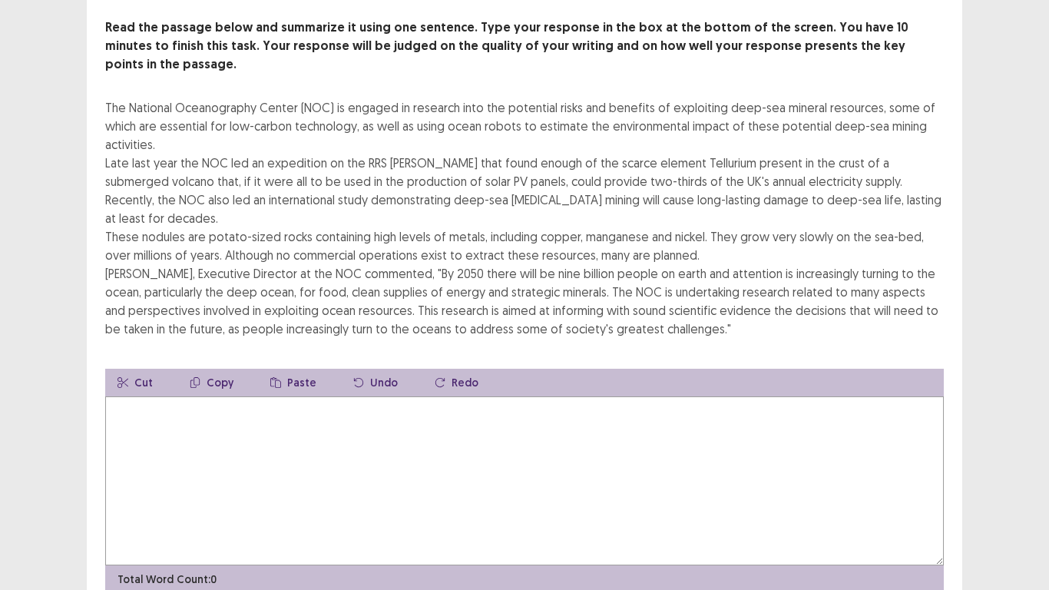
click at [296, 440] on textarea at bounding box center [524, 480] width 839 height 169
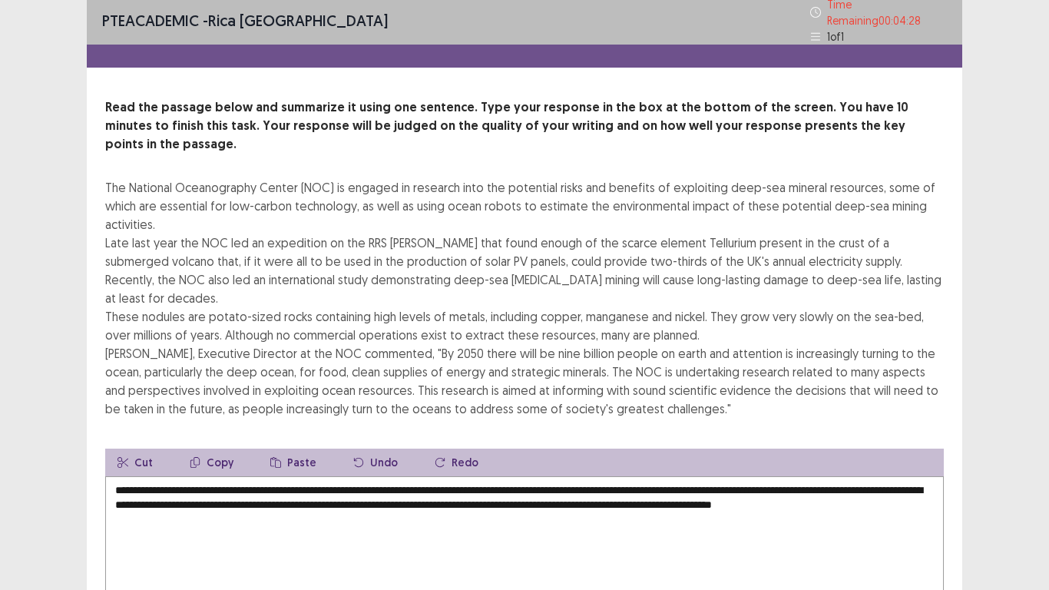
scroll to position [0, 0]
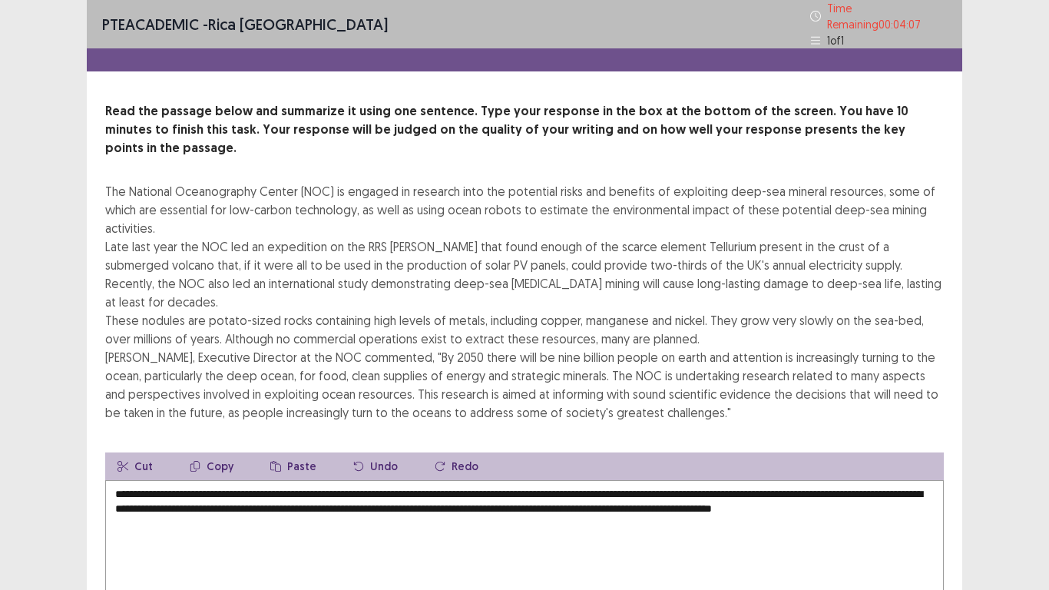
click at [557, 480] on textarea "**********" at bounding box center [524, 564] width 839 height 169
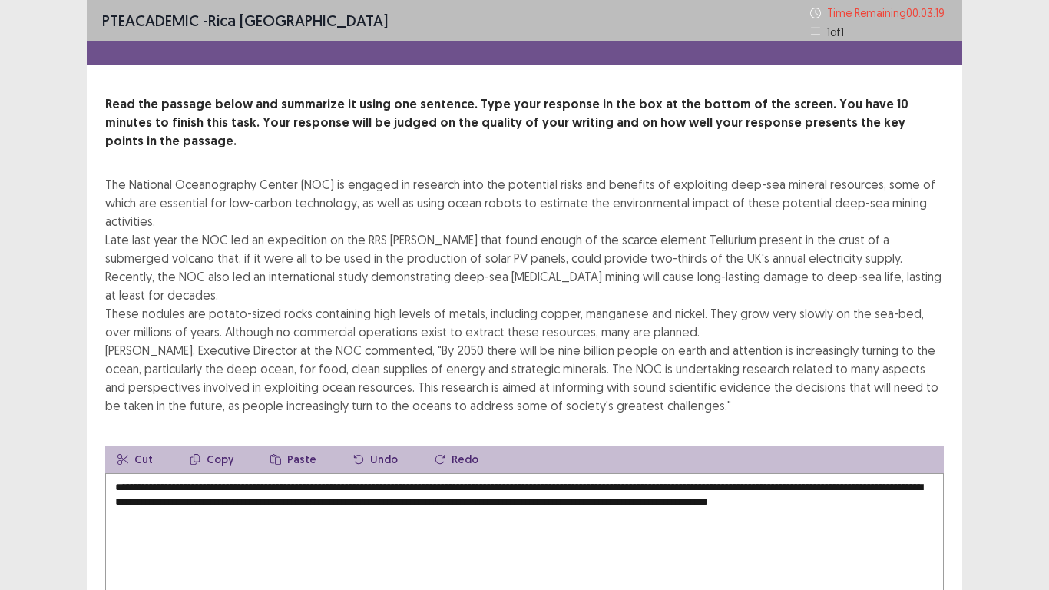
click at [614, 473] on textarea "**********" at bounding box center [524, 557] width 839 height 169
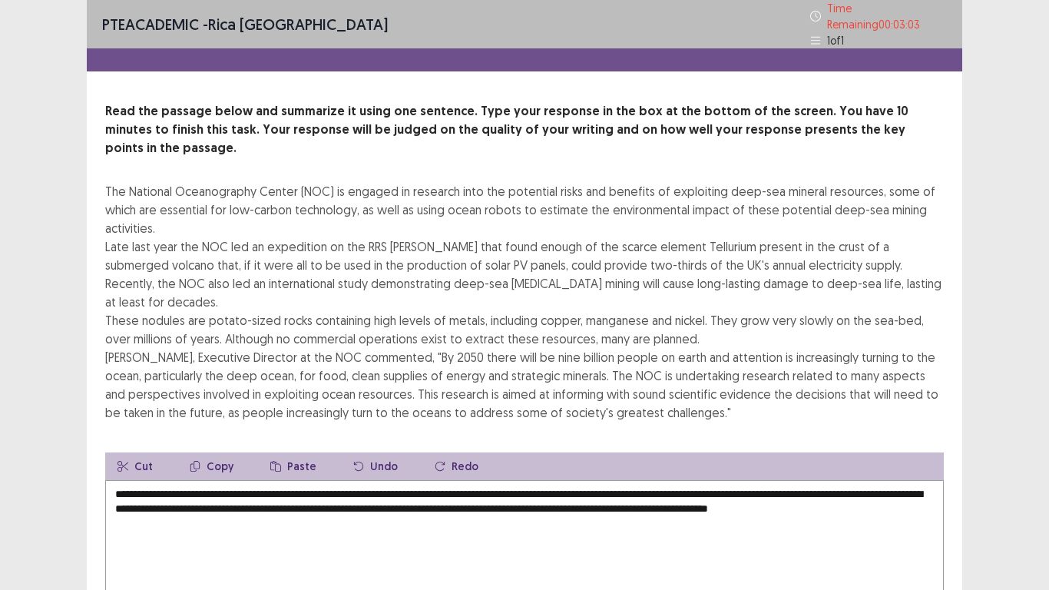
drag, startPoint x: 279, startPoint y: 465, endPoint x: 289, endPoint y: 465, distance: 10.0
click at [289, 480] on textarea "**********" at bounding box center [524, 564] width 839 height 169
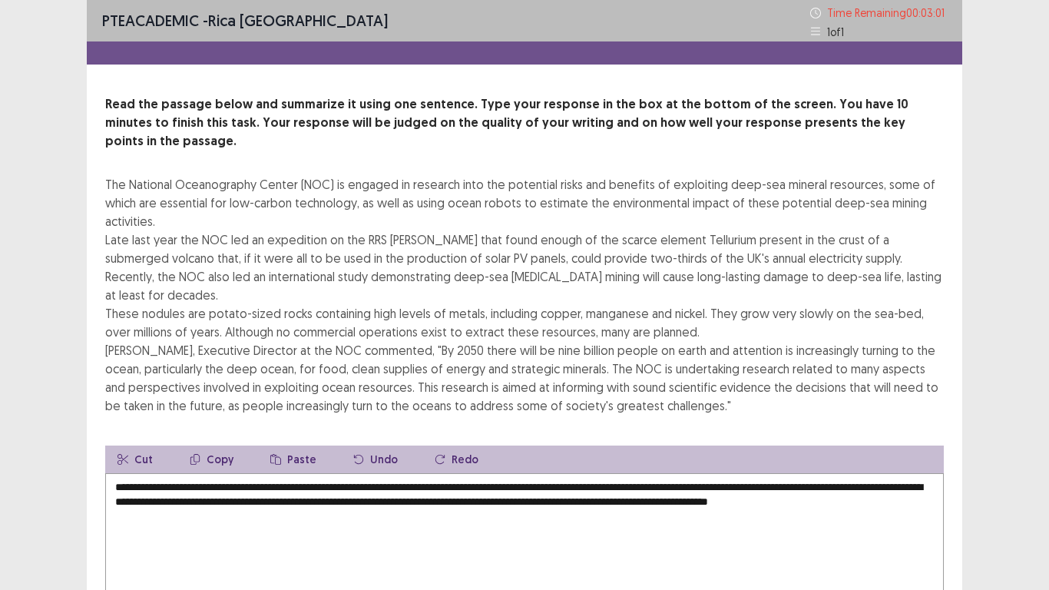
click at [279, 473] on textarea "**********" at bounding box center [524, 557] width 839 height 169
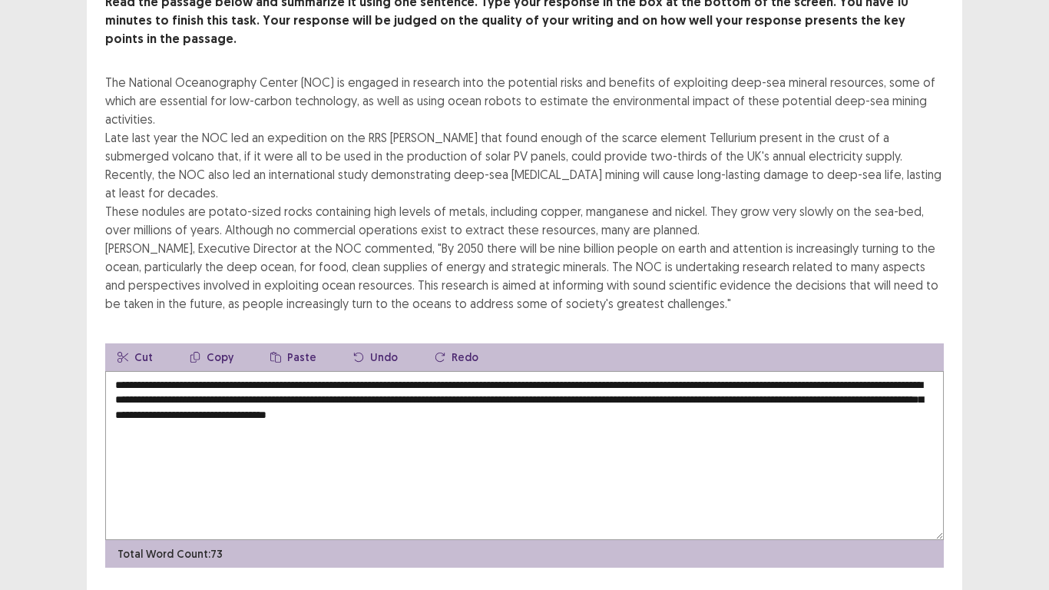
scroll to position [111, 0]
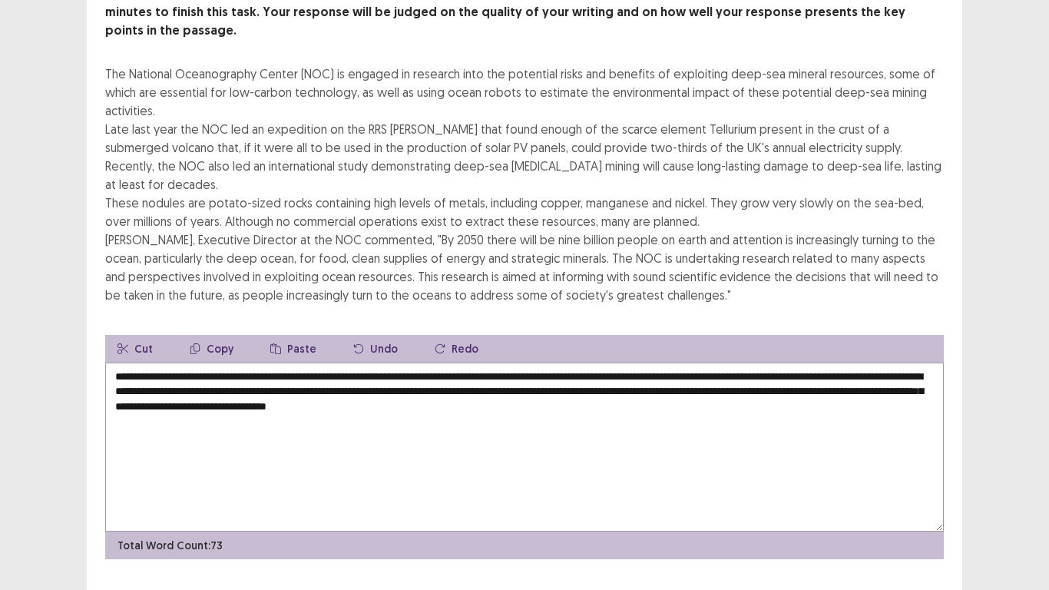
type textarea "**********"
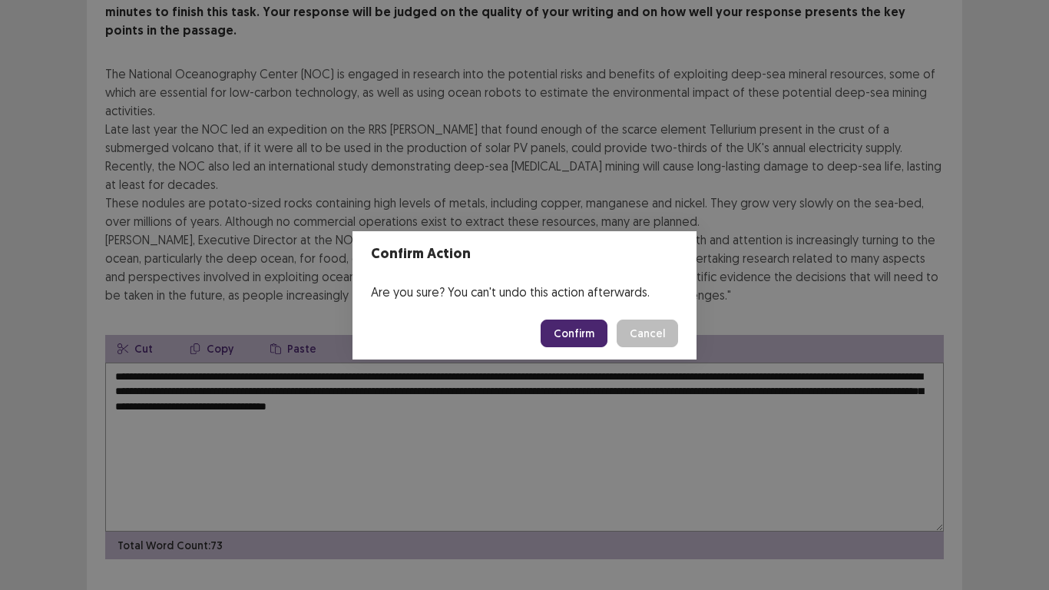
click at [586, 323] on button "Confirm" at bounding box center [574, 333] width 67 height 28
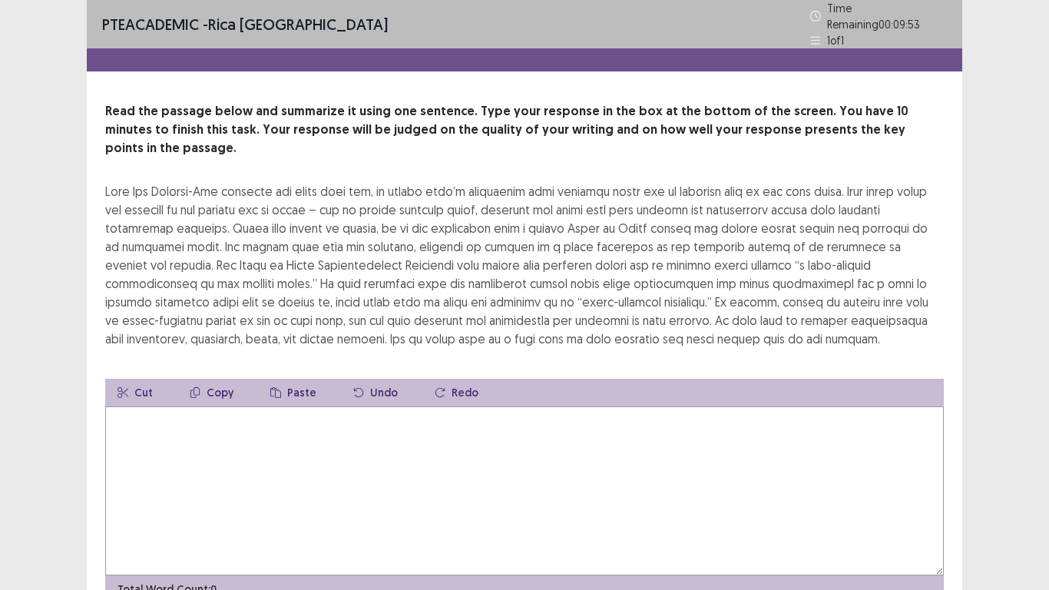
scroll to position [55, 0]
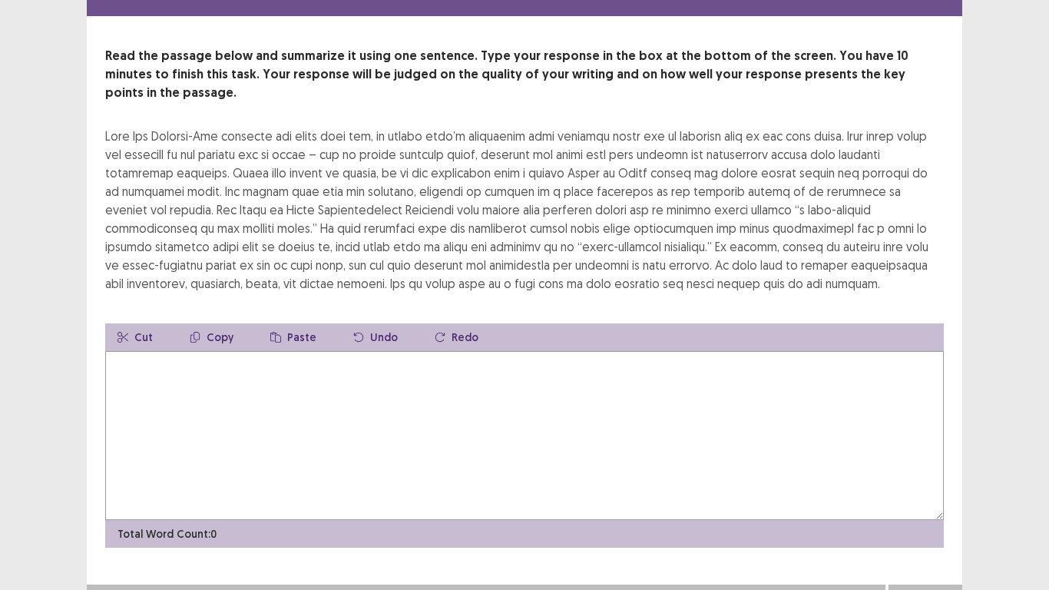
click at [184, 387] on textarea at bounding box center [524, 435] width 839 height 169
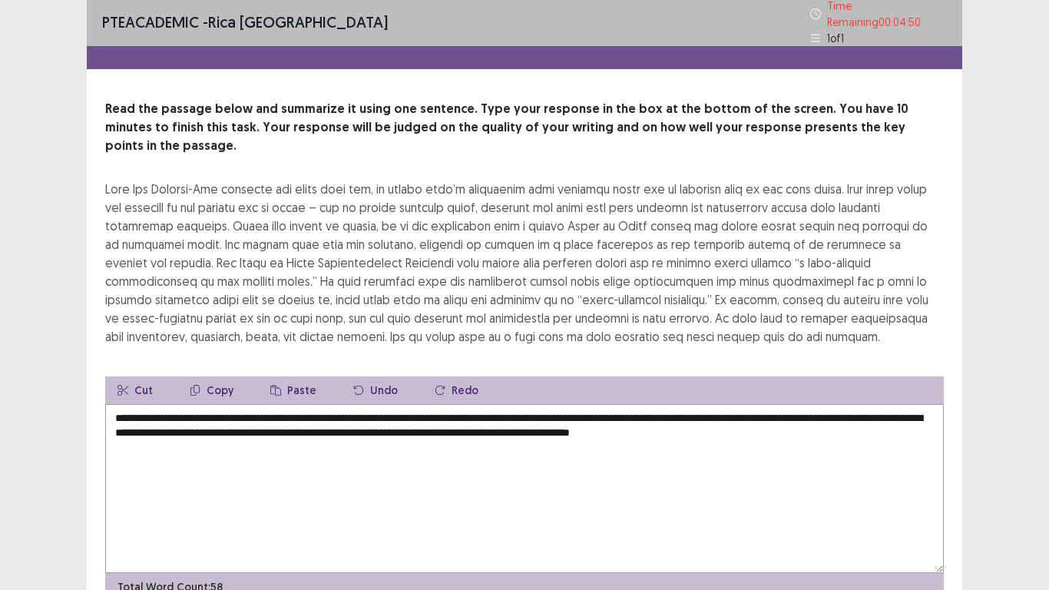
scroll to position [0, 0]
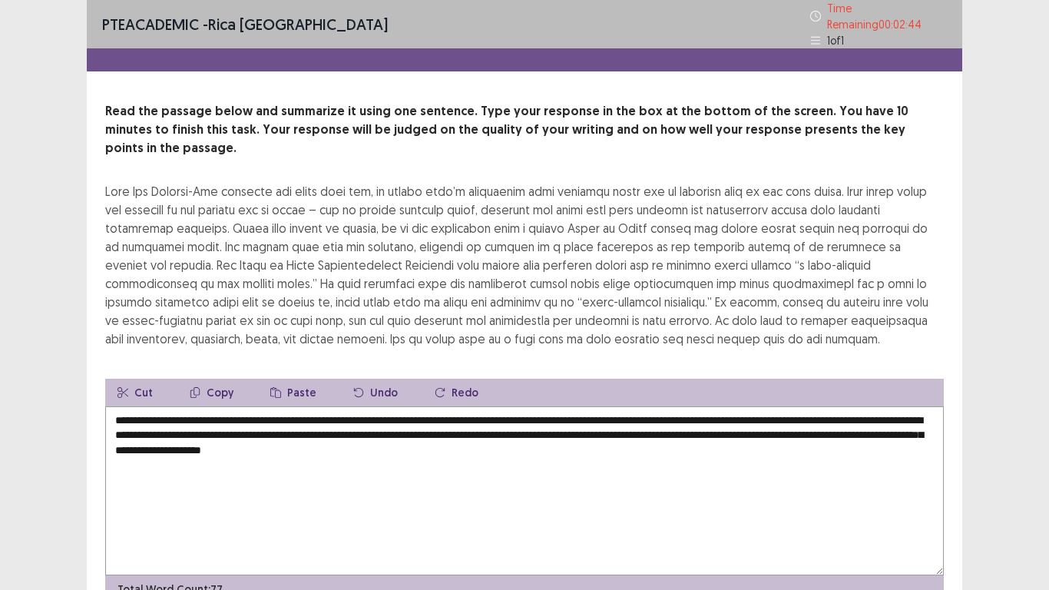
click at [288, 412] on textarea "**********" at bounding box center [524, 490] width 839 height 169
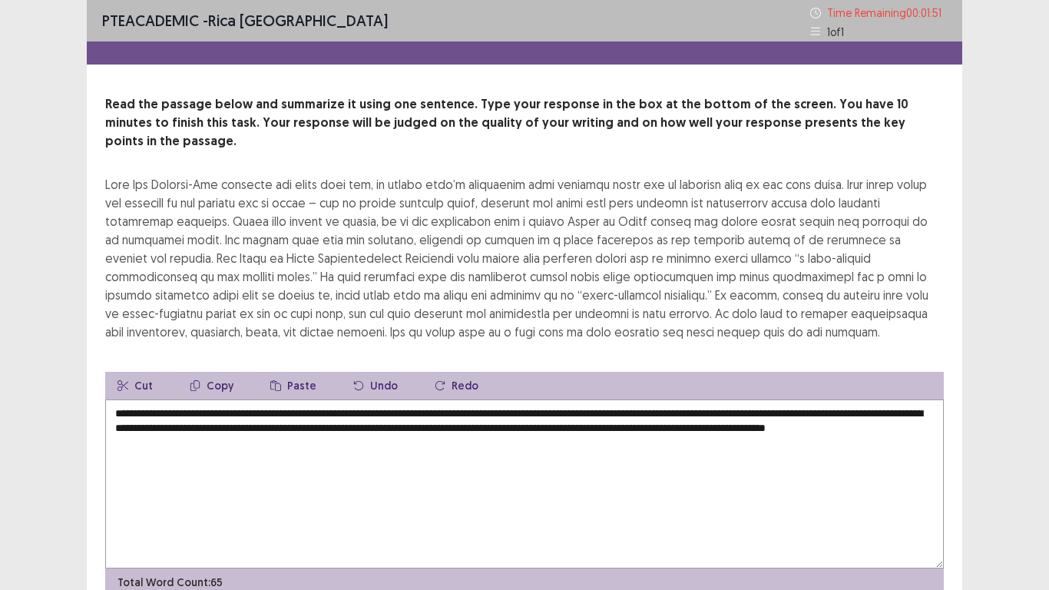
click at [213, 425] on textarea "**********" at bounding box center [524, 483] width 839 height 169
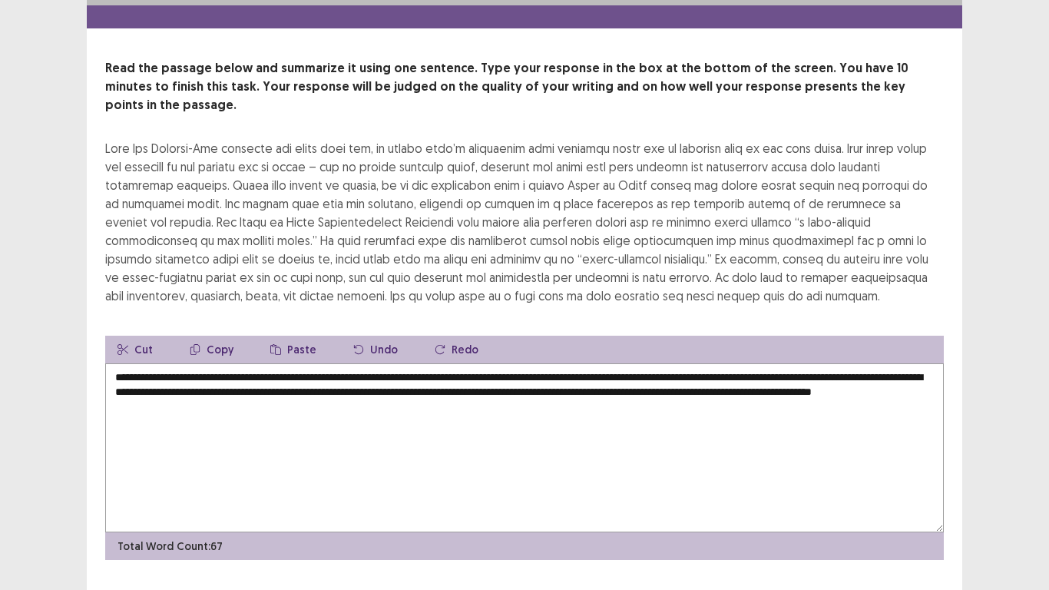
scroll to position [55, 0]
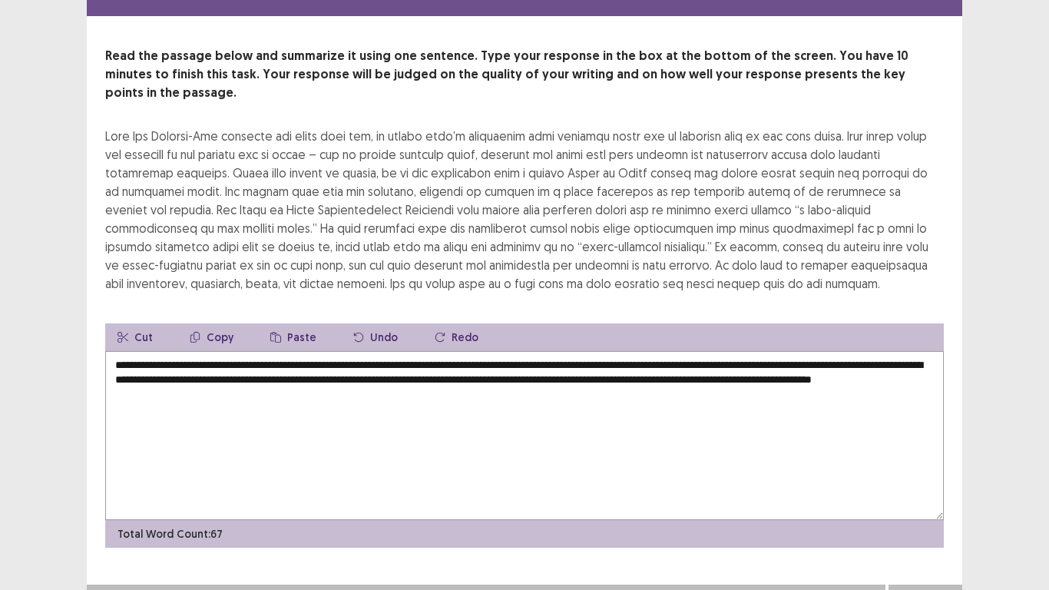
type textarea "**********"
click at [946, 485] on div "Next" at bounding box center [925, 599] width 74 height 31
click at [934, 485] on button "Next" at bounding box center [925, 599] width 61 height 18
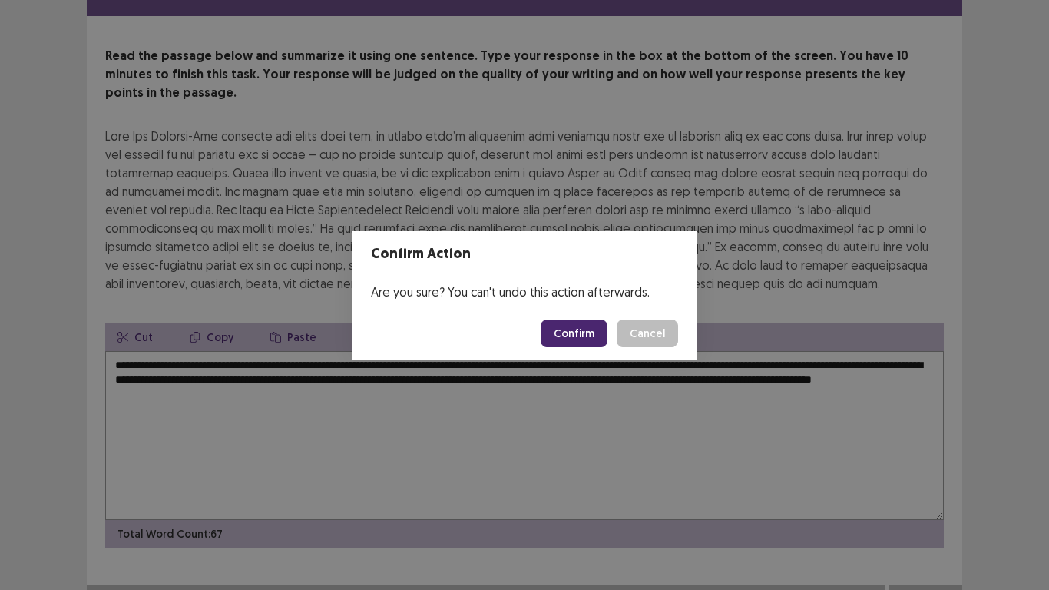
click at [570, 332] on button "Confirm" at bounding box center [574, 333] width 67 height 28
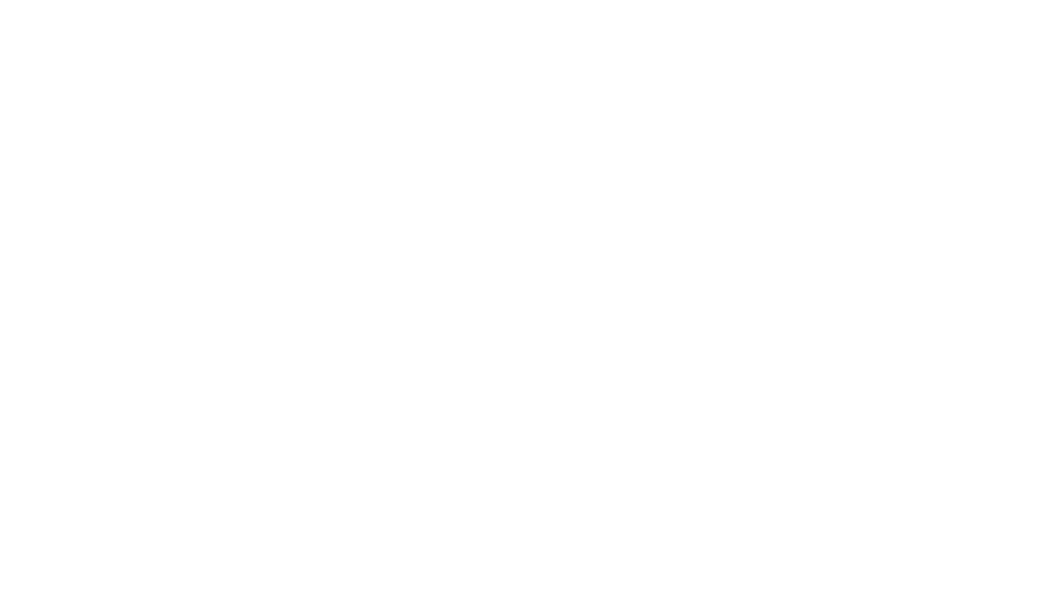
scroll to position [0, 0]
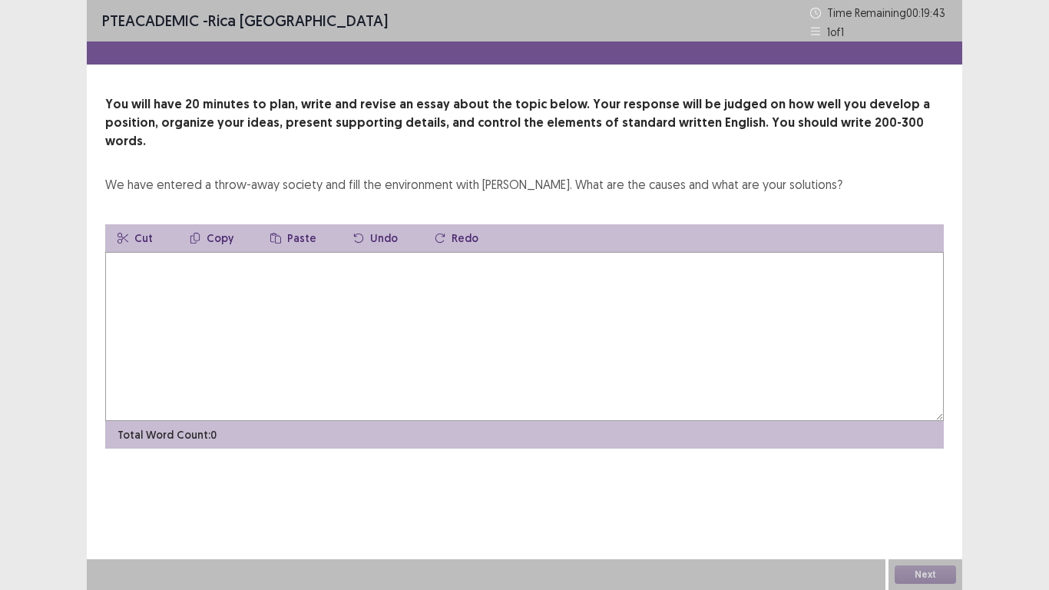
click at [299, 260] on textarea at bounding box center [524, 336] width 839 height 169
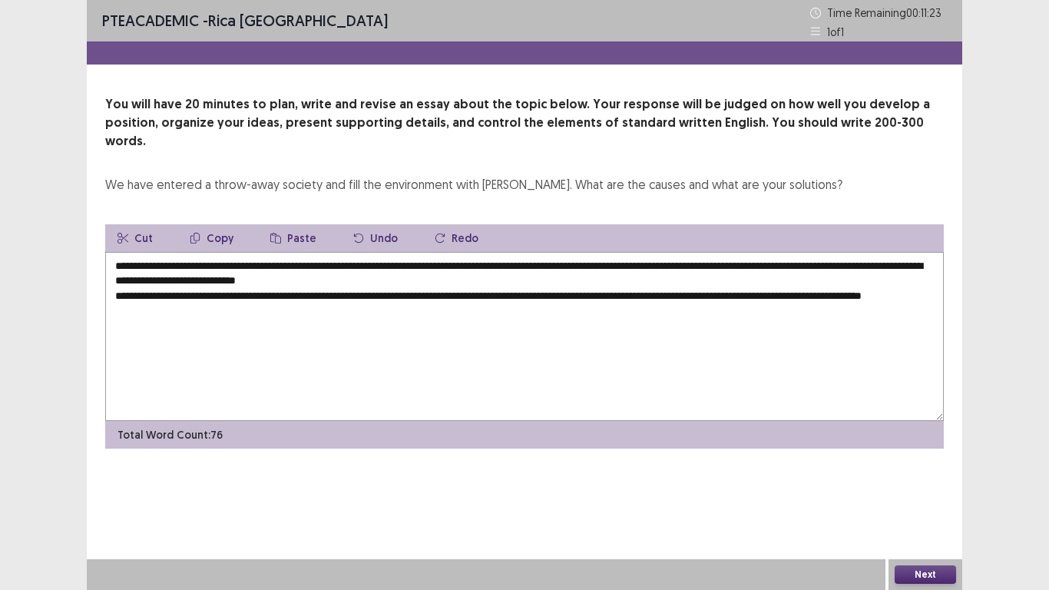
click at [165, 291] on textarea "**********" at bounding box center [524, 336] width 839 height 169
click at [241, 289] on textarea "**********" at bounding box center [524, 336] width 839 height 169
click at [185, 289] on textarea "**********" at bounding box center [524, 336] width 839 height 169
click at [291, 301] on textarea "**********" at bounding box center [524, 336] width 839 height 169
click at [346, 290] on textarea "**********" at bounding box center [524, 336] width 839 height 169
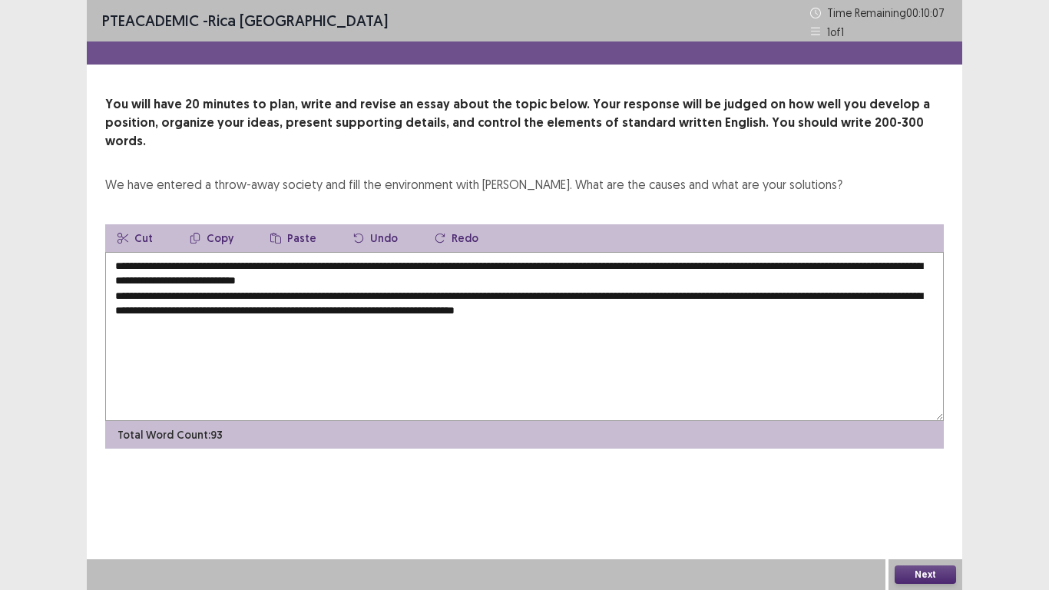
click at [733, 297] on textarea "**********" at bounding box center [524, 336] width 839 height 169
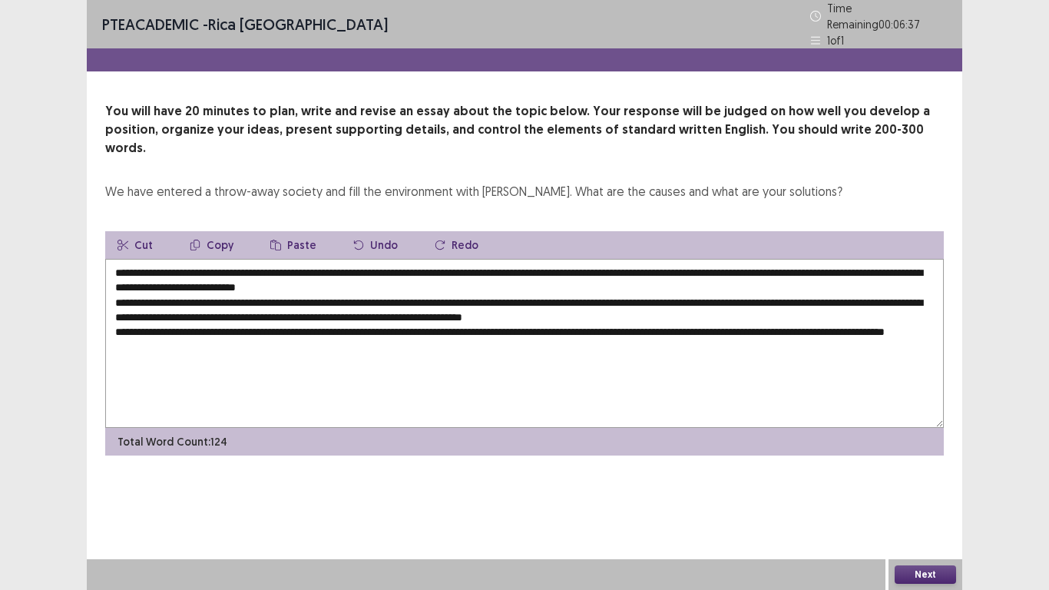
click at [825, 302] on textarea "**********" at bounding box center [524, 343] width 839 height 169
drag, startPoint x: 127, startPoint y: 321, endPoint x: 148, endPoint y: 315, distance: 21.6
click at [132, 318] on textarea "**********" at bounding box center [524, 343] width 839 height 169
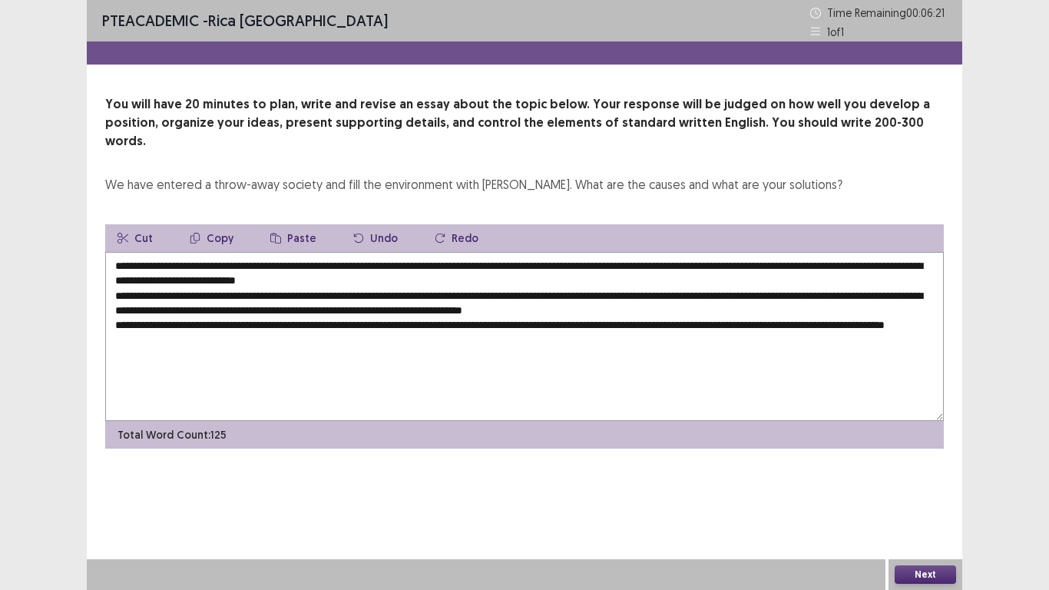
click at [176, 323] on textarea "**********" at bounding box center [524, 336] width 839 height 169
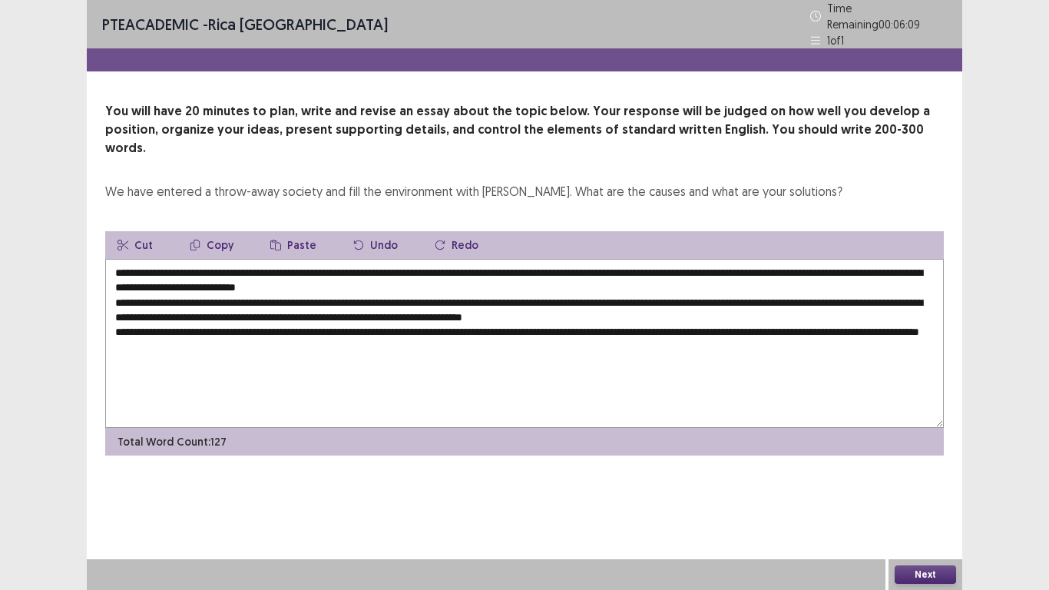
click at [276, 319] on textarea "**********" at bounding box center [524, 343] width 839 height 169
click at [524, 334] on textarea "**********" at bounding box center [524, 343] width 839 height 169
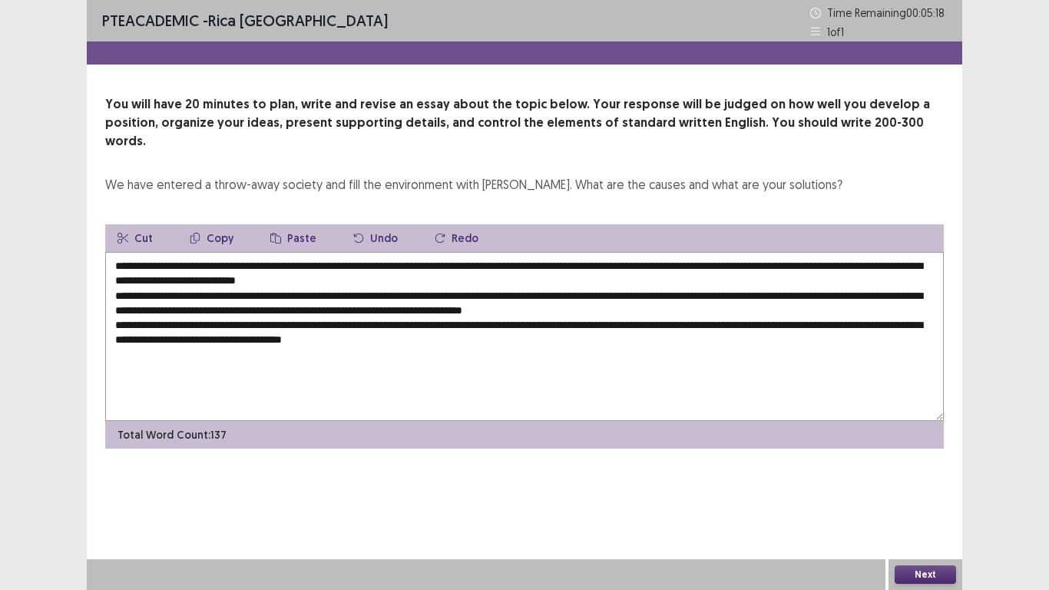
click at [275, 320] on textarea "**********" at bounding box center [524, 336] width 839 height 169
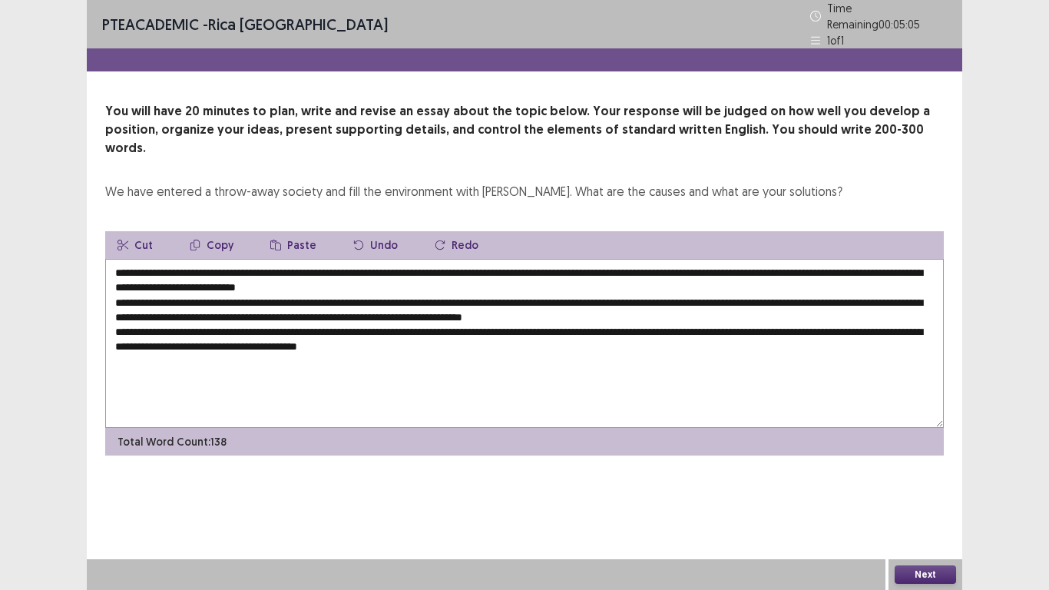
click at [498, 321] on textarea "**********" at bounding box center [524, 343] width 839 height 169
click at [547, 323] on textarea "**********" at bounding box center [524, 343] width 839 height 169
click at [817, 305] on textarea "**********" at bounding box center [524, 343] width 839 height 169
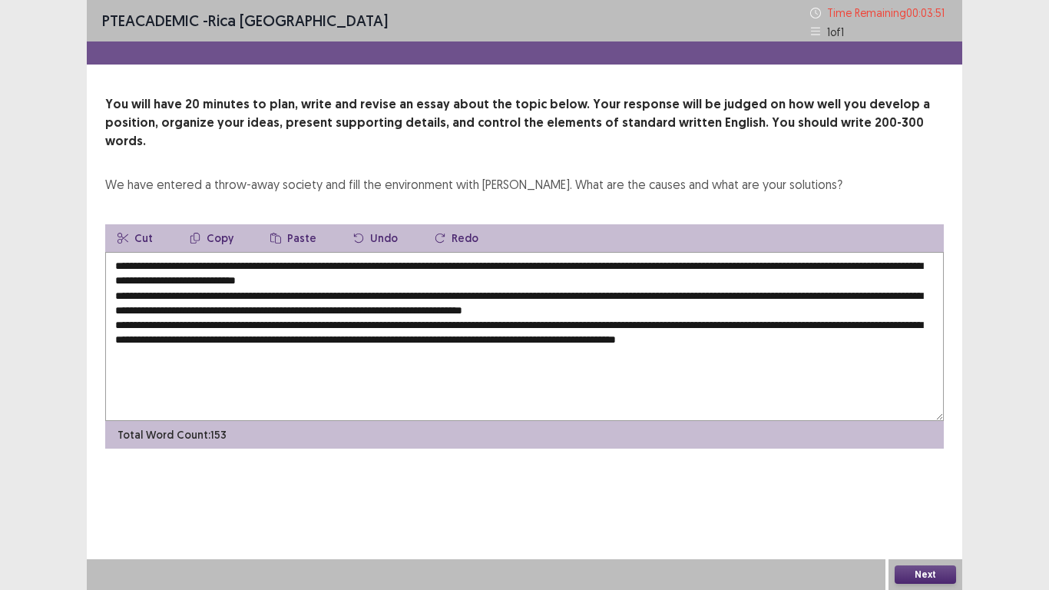
click at [912, 324] on textarea "**********" at bounding box center [524, 336] width 839 height 169
click at [133, 363] on textarea "**********" at bounding box center [524, 336] width 839 height 169
click at [304, 350] on textarea "**********" at bounding box center [524, 336] width 839 height 169
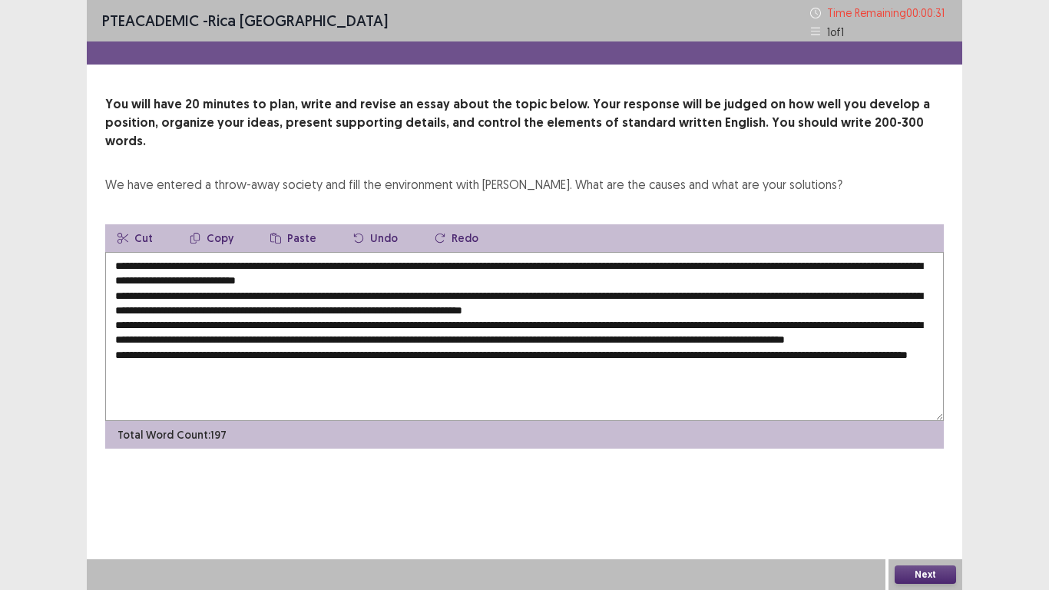
click at [505, 352] on textarea at bounding box center [524, 336] width 839 height 169
click at [659, 352] on textarea at bounding box center [524, 336] width 839 height 169
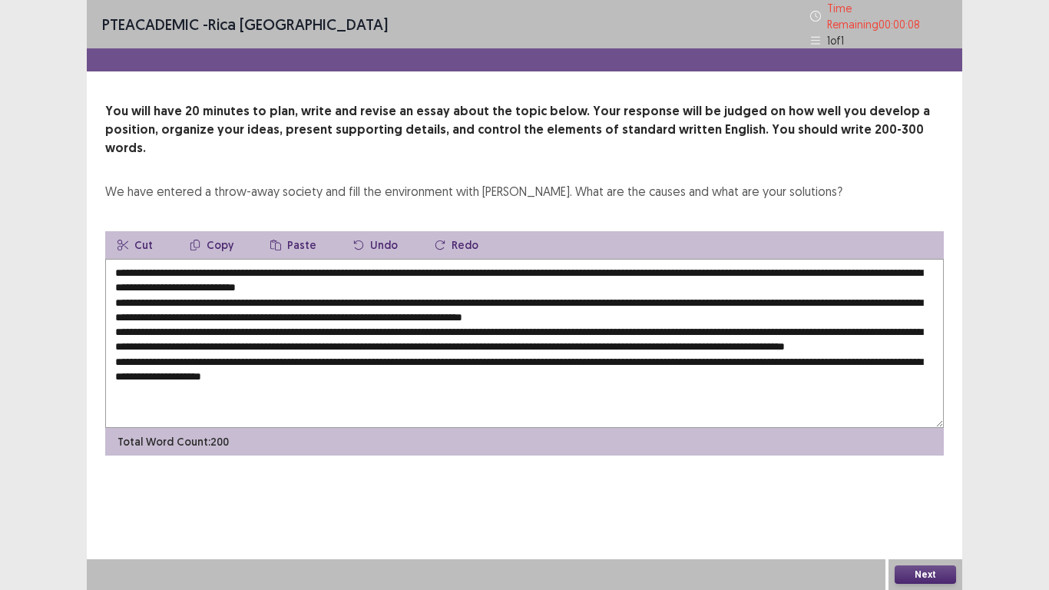
click at [876, 352] on textarea at bounding box center [524, 343] width 839 height 169
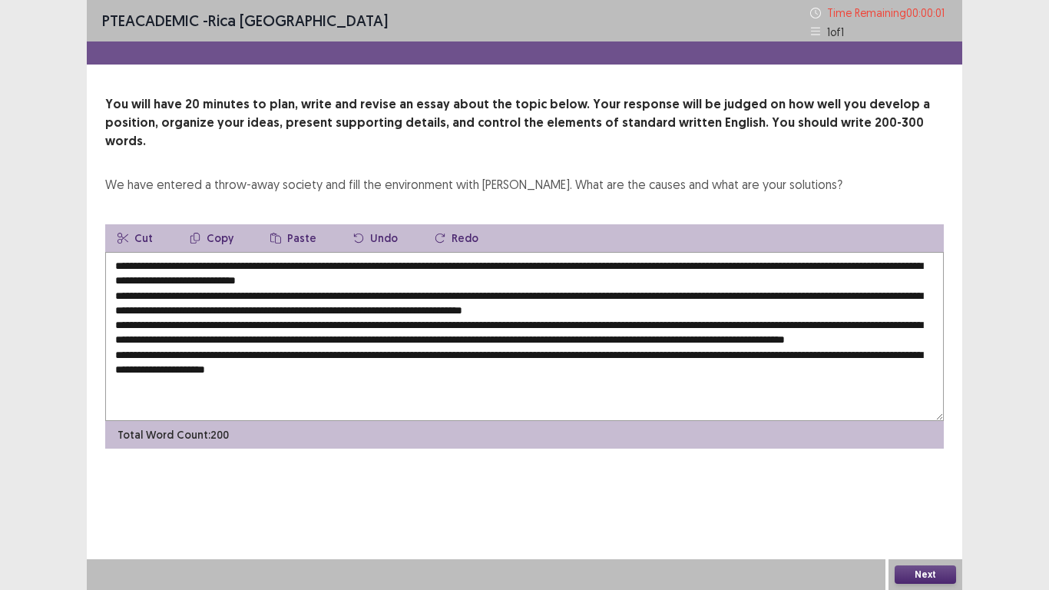
type textarea "**********"
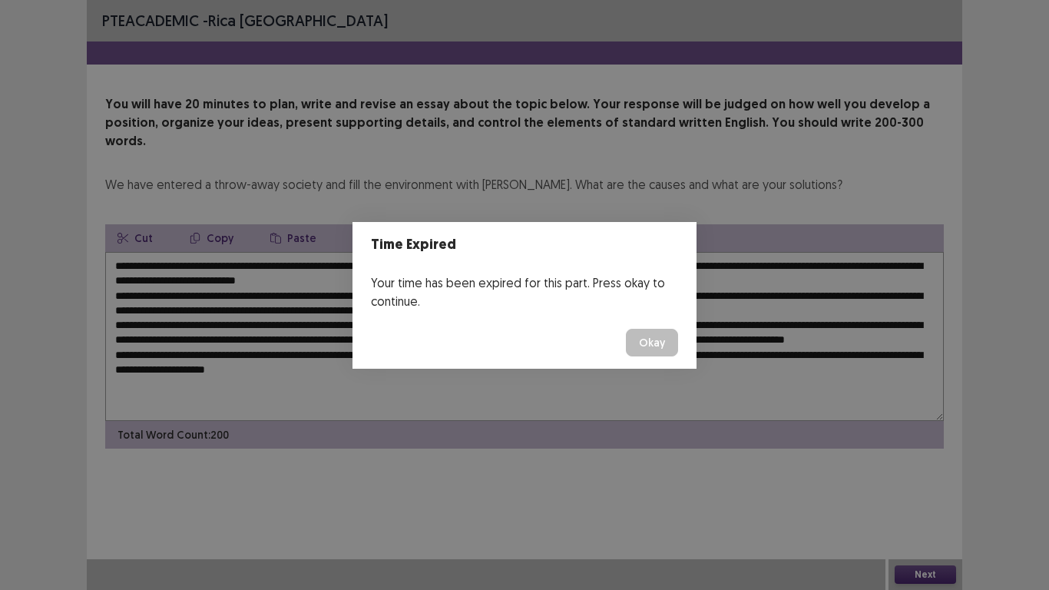
click at [669, 358] on footer "Okay" at bounding box center [524, 342] width 344 height 52
click at [660, 333] on button "Okay" at bounding box center [652, 343] width 52 height 28
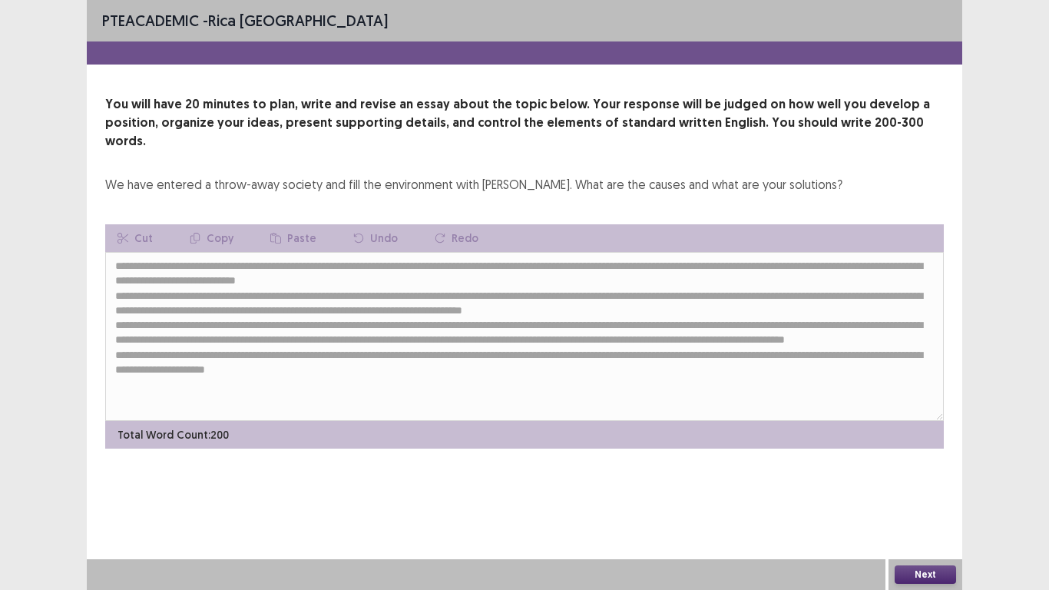
click at [919, 485] on div "Next" at bounding box center [925, 574] width 74 height 31
click at [928, 485] on button "Next" at bounding box center [925, 574] width 61 height 18
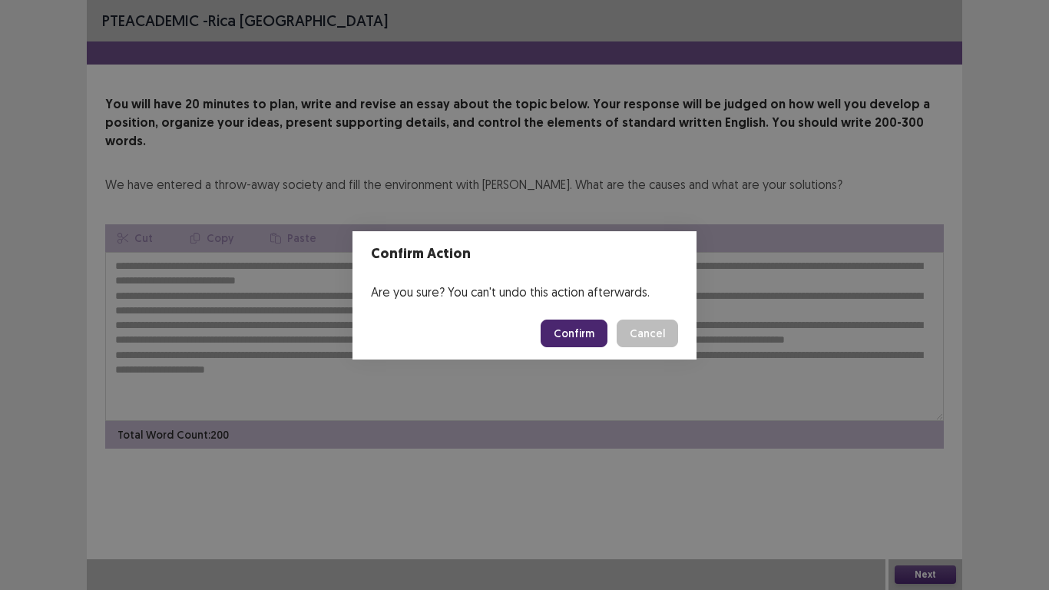
click at [559, 340] on button "Confirm" at bounding box center [574, 333] width 67 height 28
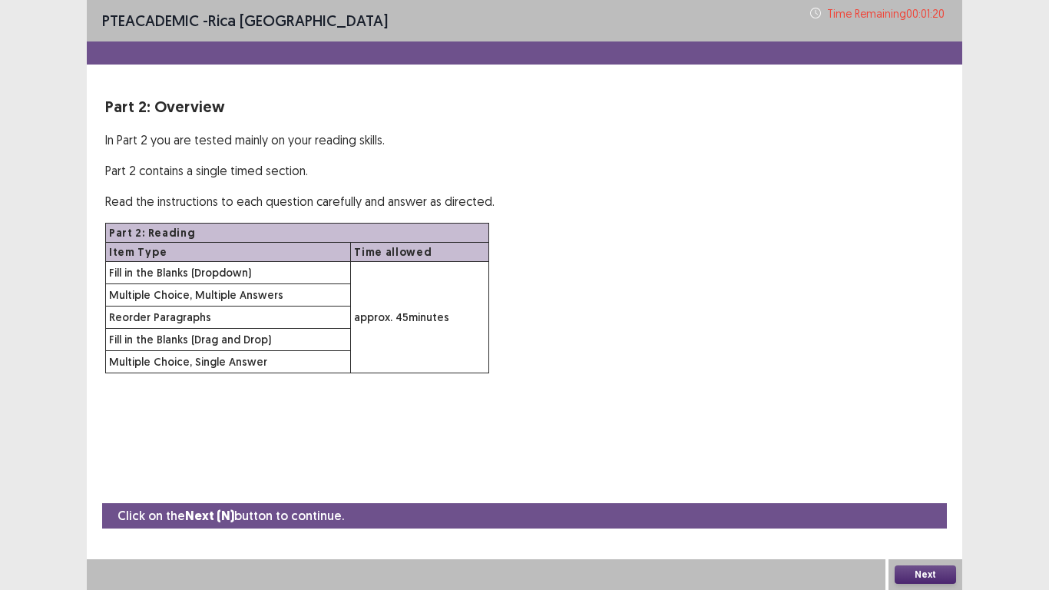
click at [931, 485] on button "Next" at bounding box center [925, 574] width 61 height 18
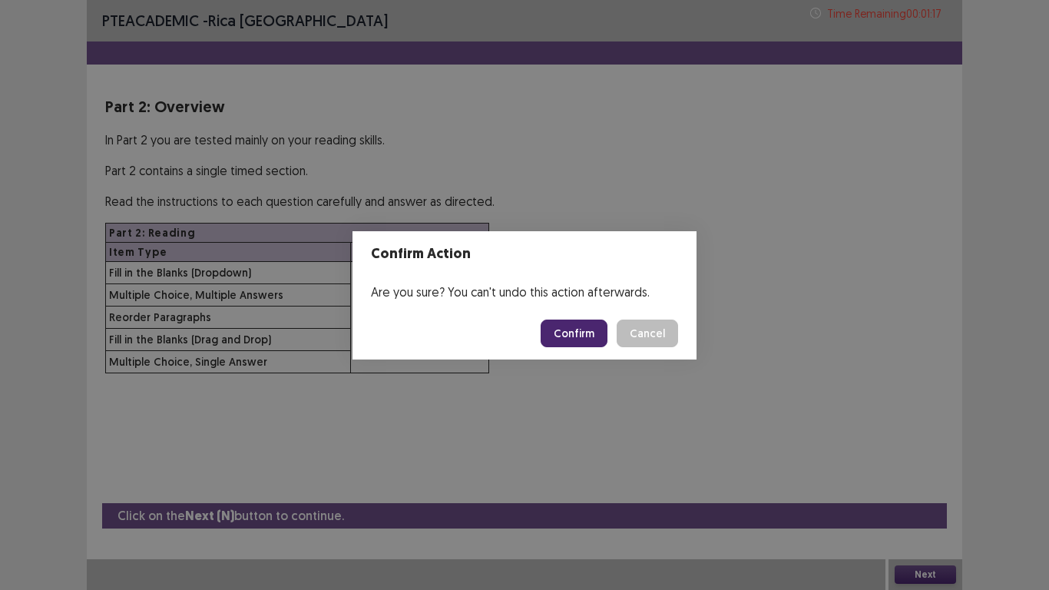
click at [607, 327] on button "Confirm" at bounding box center [574, 333] width 67 height 28
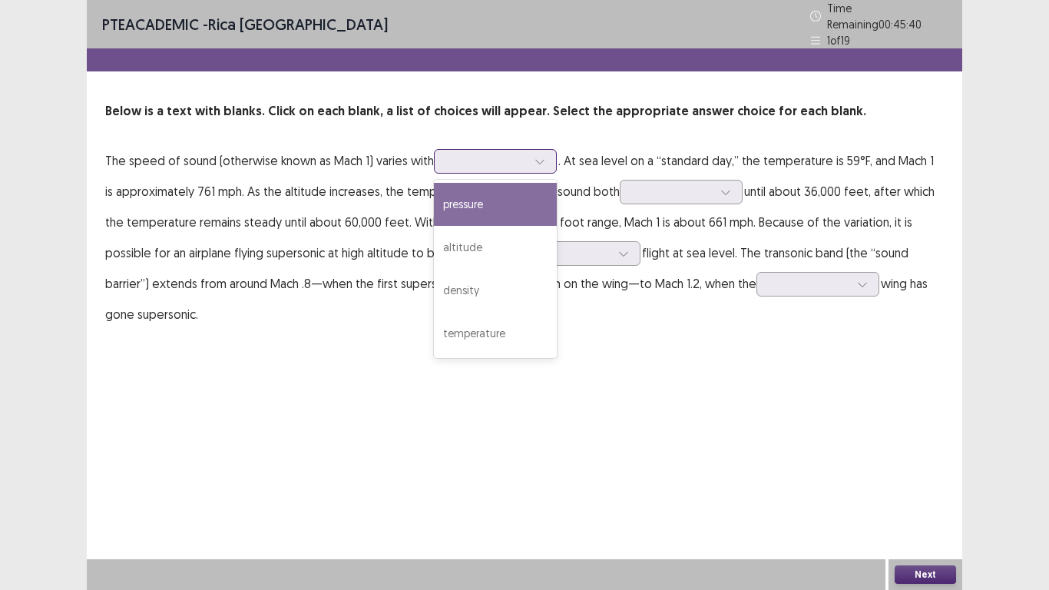
click at [538, 156] on icon at bounding box center [539, 161] width 11 height 11
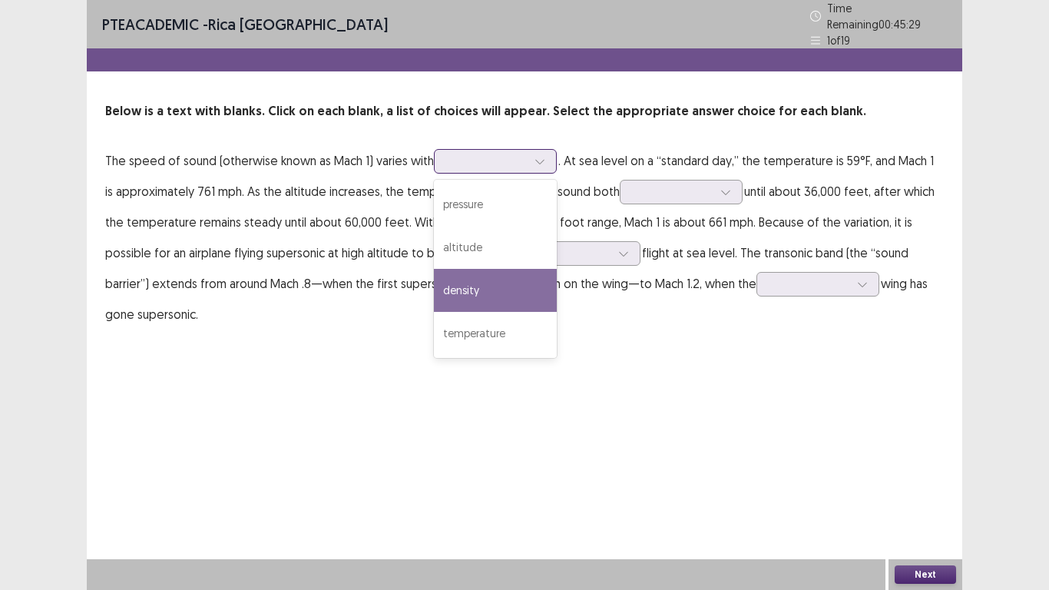
click at [501, 274] on div "density" at bounding box center [495, 290] width 123 height 43
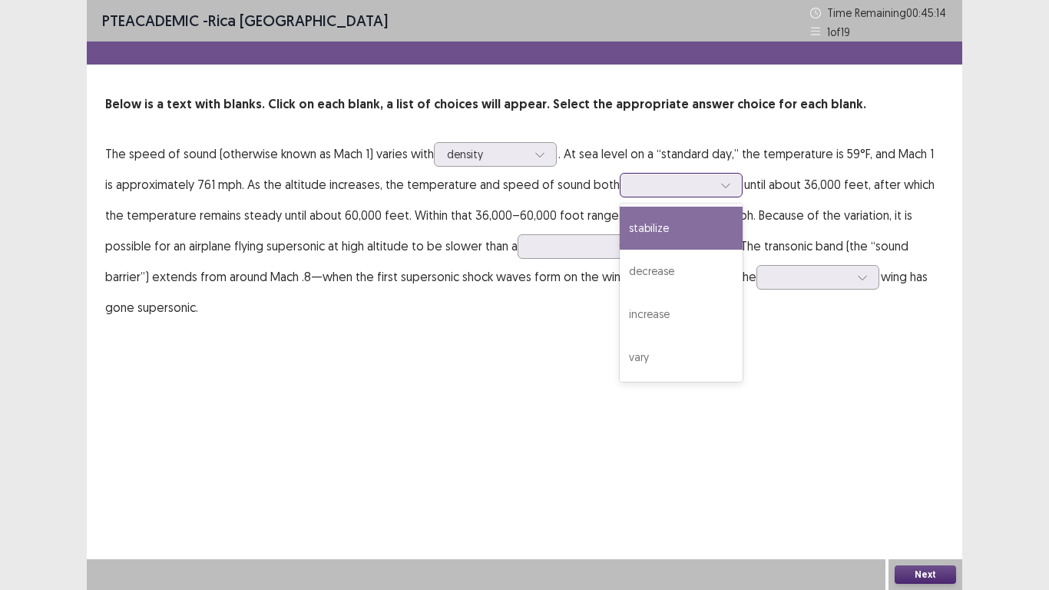
click at [714, 187] on div at bounding box center [725, 185] width 23 height 23
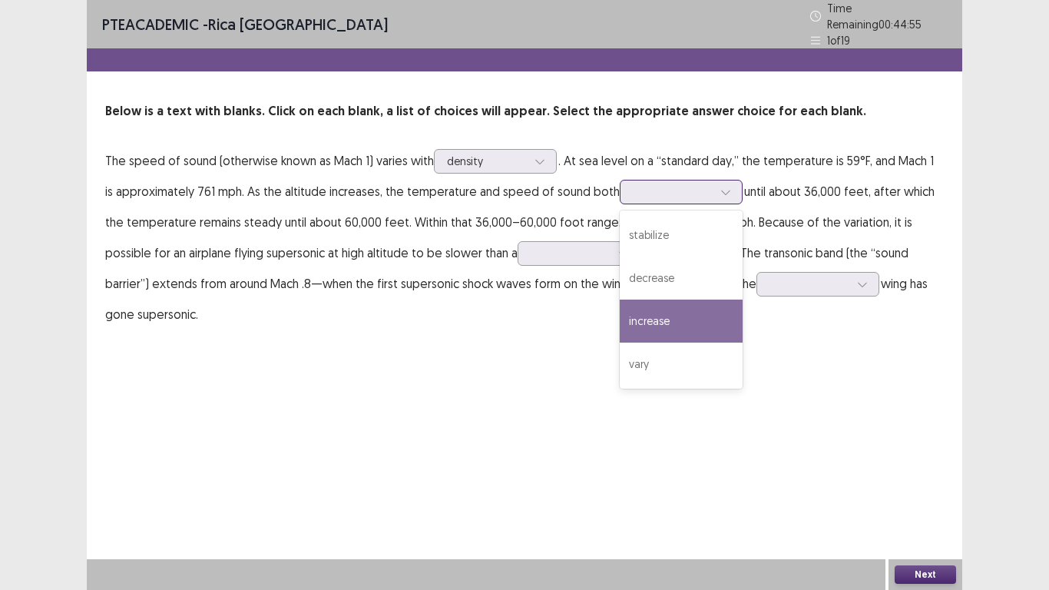
click at [648, 313] on div "increase" at bounding box center [681, 320] width 123 height 43
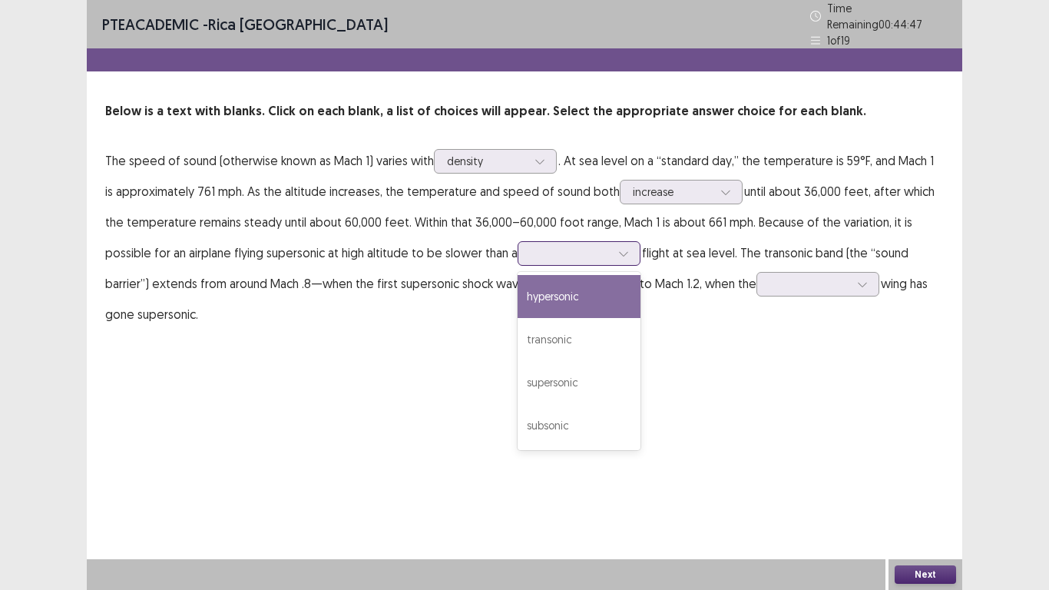
click at [612, 251] on div at bounding box center [623, 253] width 23 height 23
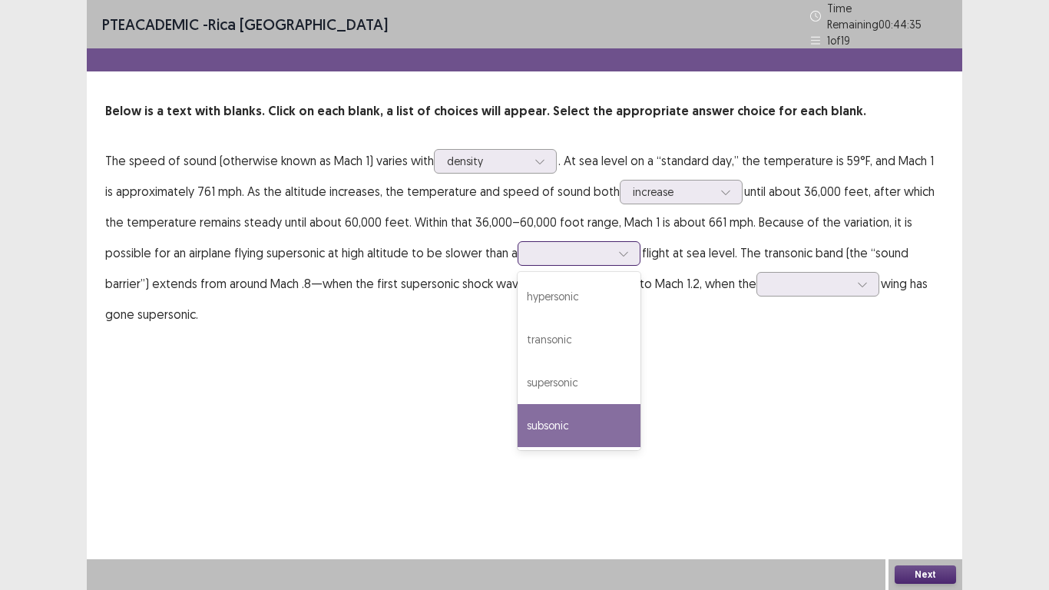
click at [522, 419] on div "subsonic" at bounding box center [579, 425] width 123 height 43
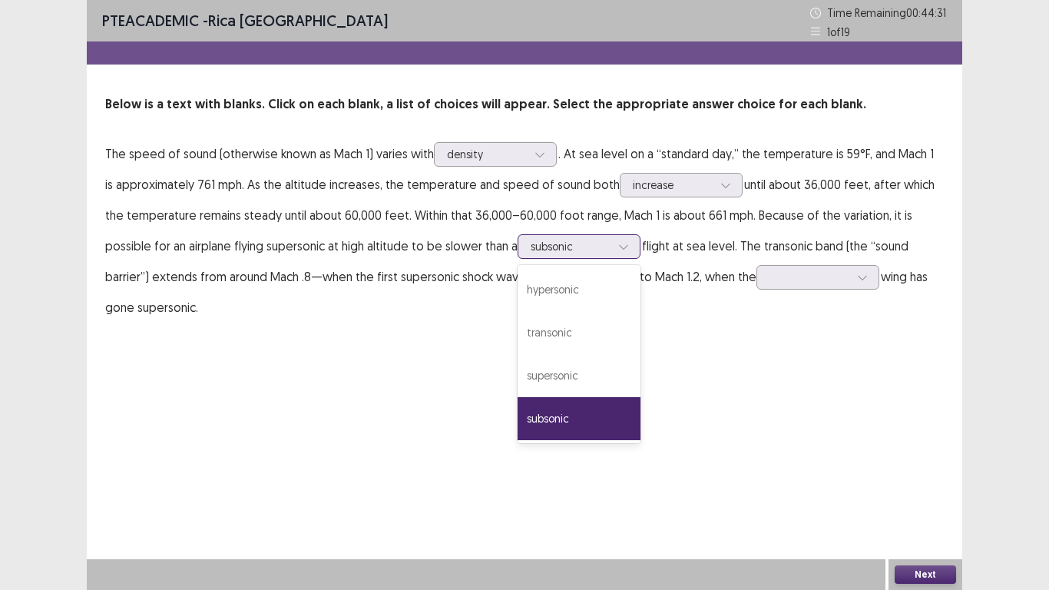
click at [618, 243] on icon at bounding box center [623, 246] width 11 height 11
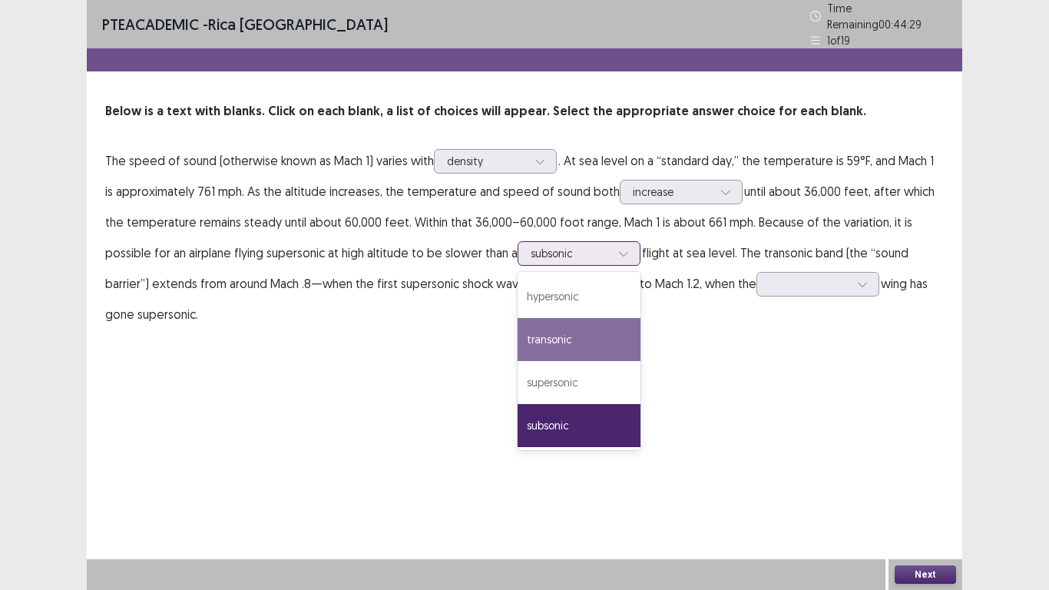
click at [557, 339] on div "transonic" at bounding box center [579, 339] width 123 height 43
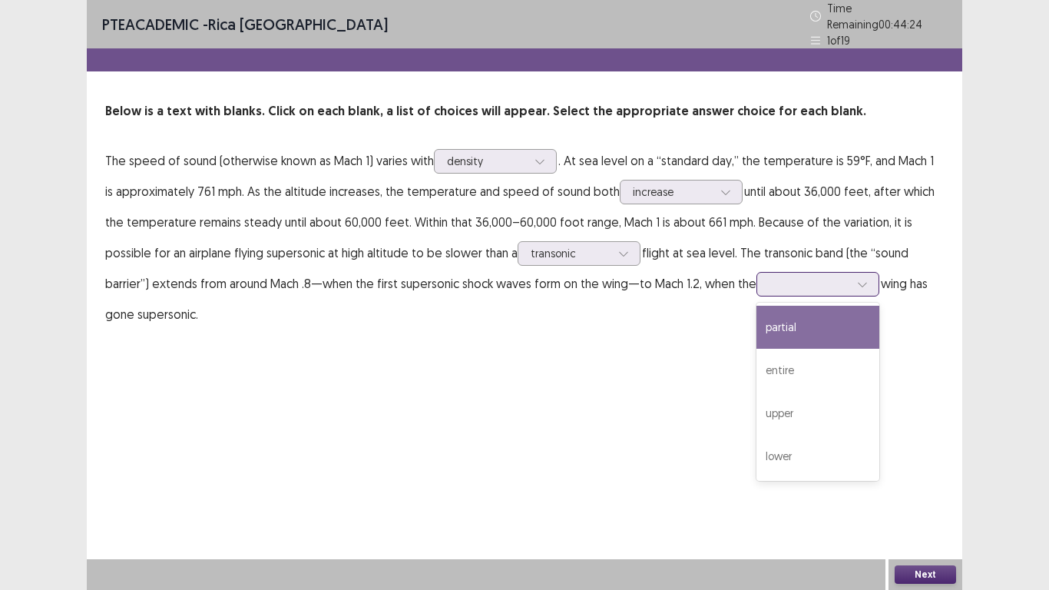
click at [857, 279] on icon at bounding box center [862, 284] width 11 height 11
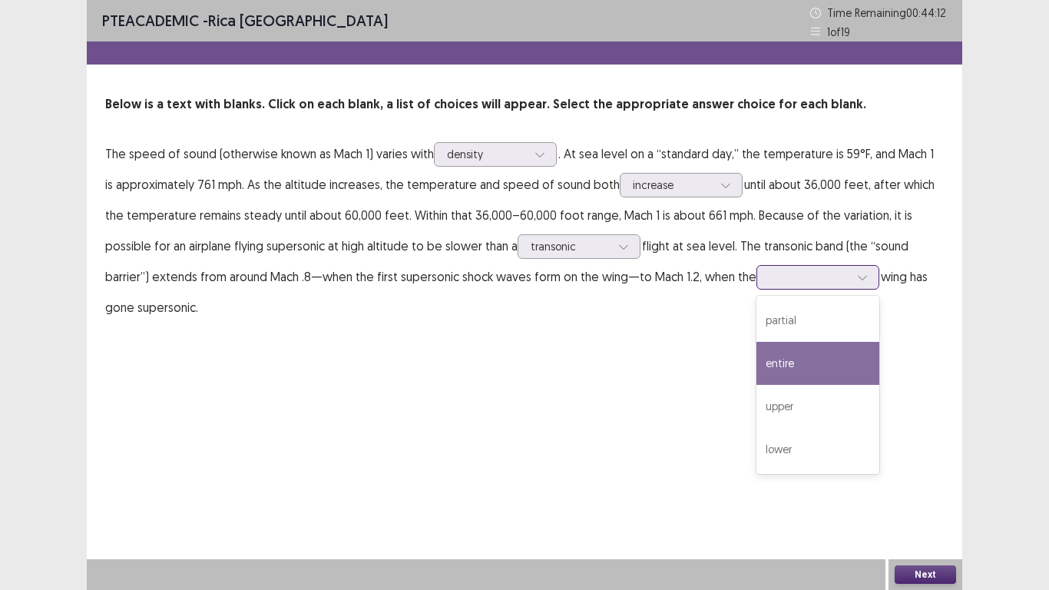
click at [766, 369] on div "entire" at bounding box center [817, 363] width 123 height 43
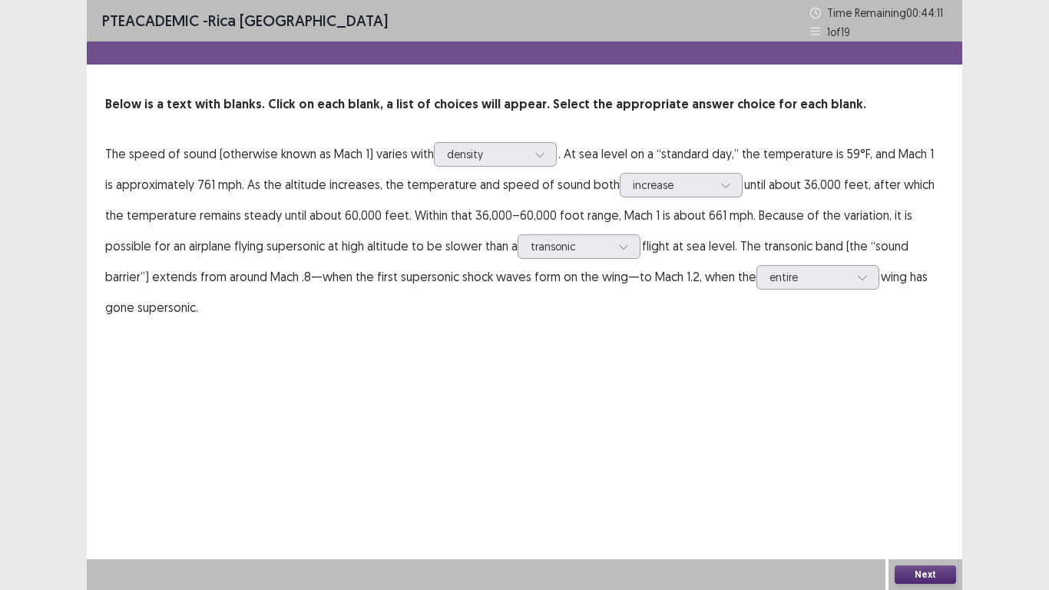
click at [946, 485] on button "Next" at bounding box center [925, 574] width 61 height 18
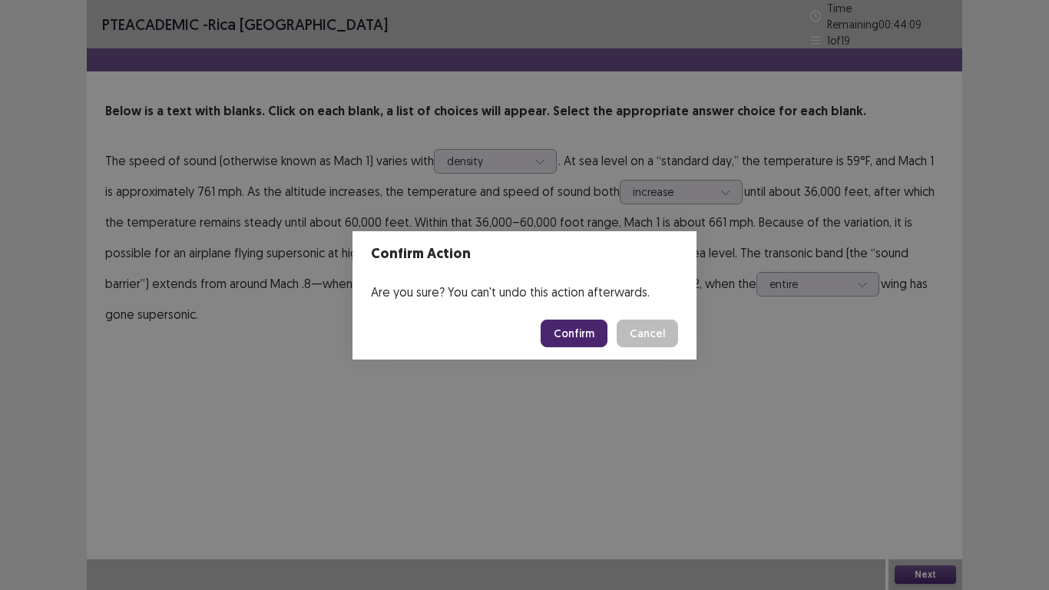
click at [574, 330] on button "Confirm" at bounding box center [574, 333] width 67 height 28
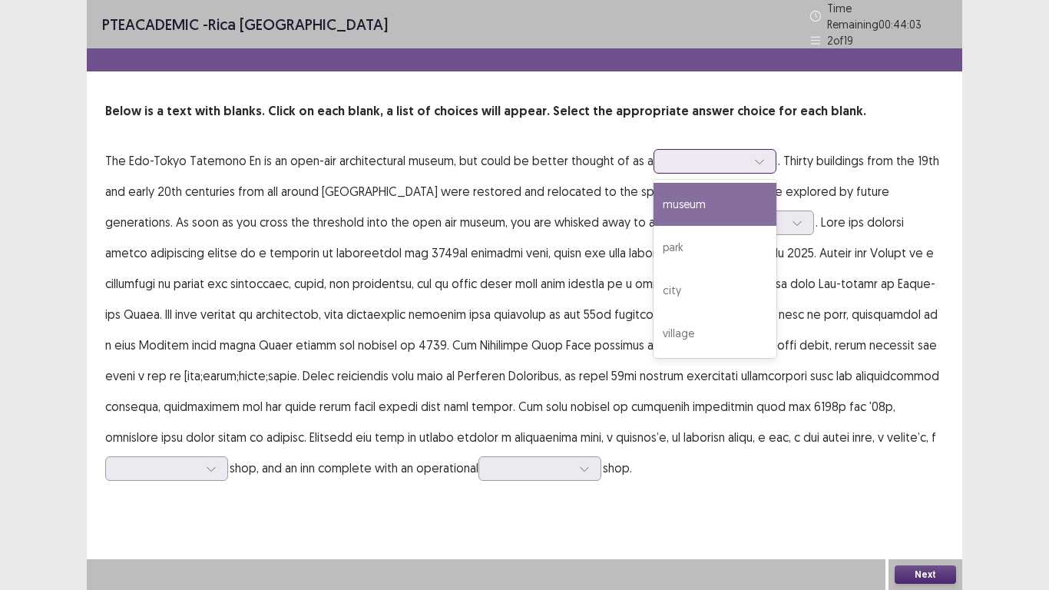
click at [766, 154] on div at bounding box center [759, 161] width 23 height 23
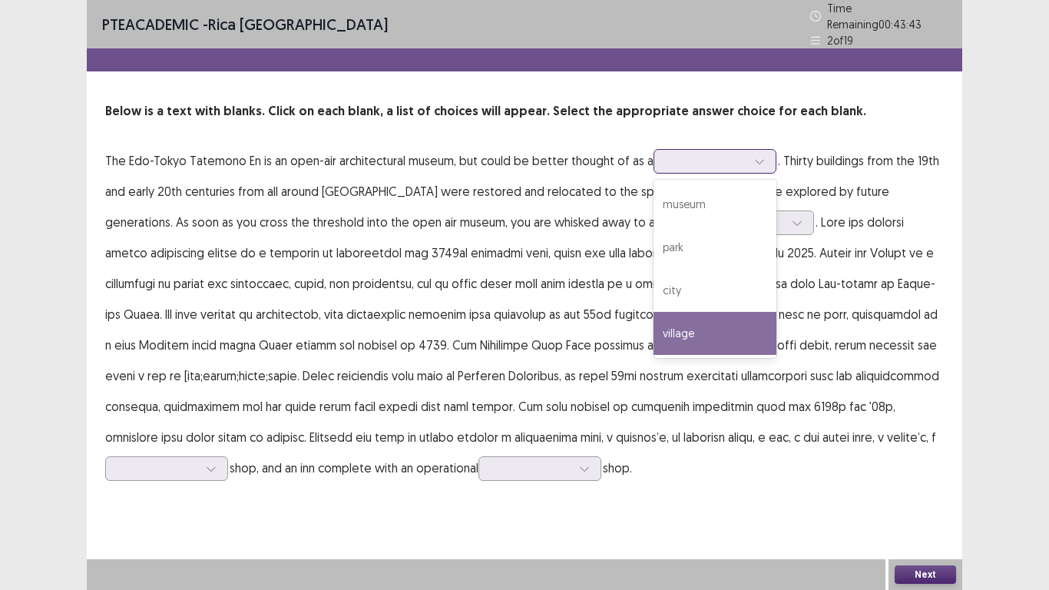
click at [693, 326] on div "village" at bounding box center [714, 333] width 123 height 43
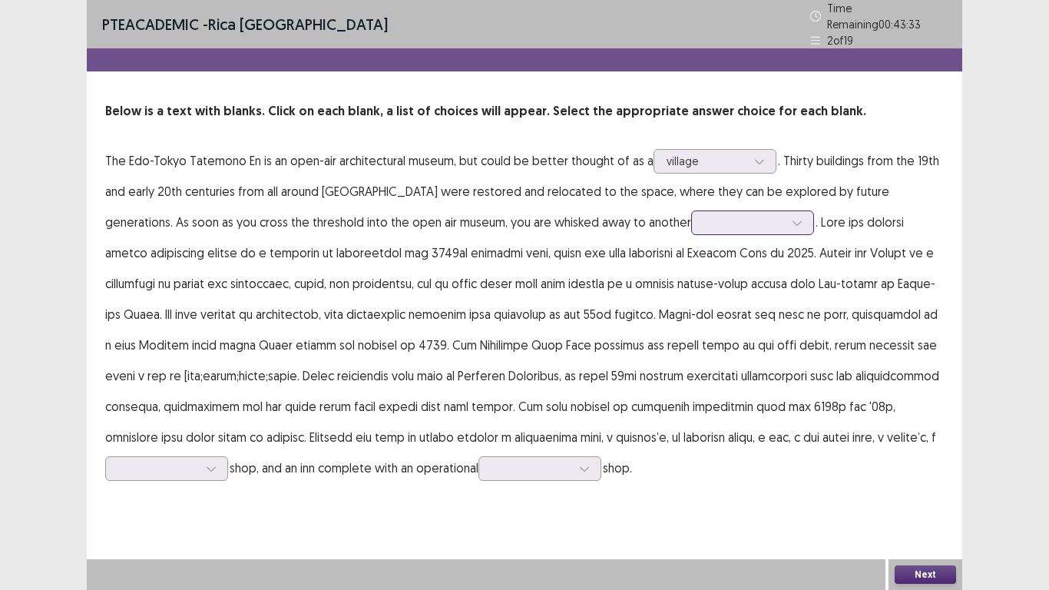
click at [786, 222] on div at bounding box center [797, 222] width 23 height 23
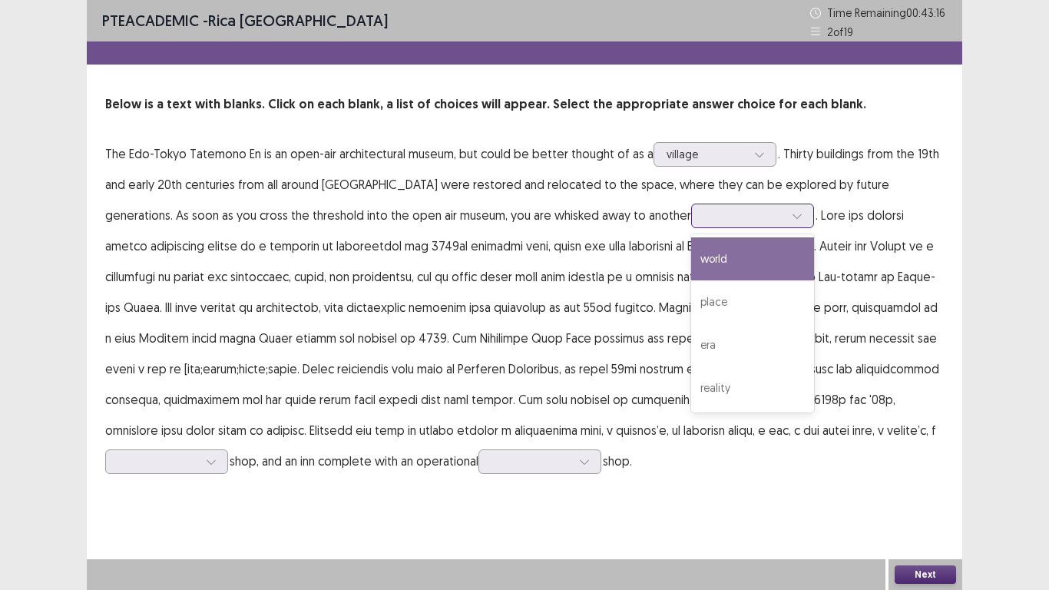
click at [691, 261] on div "world" at bounding box center [752, 258] width 123 height 43
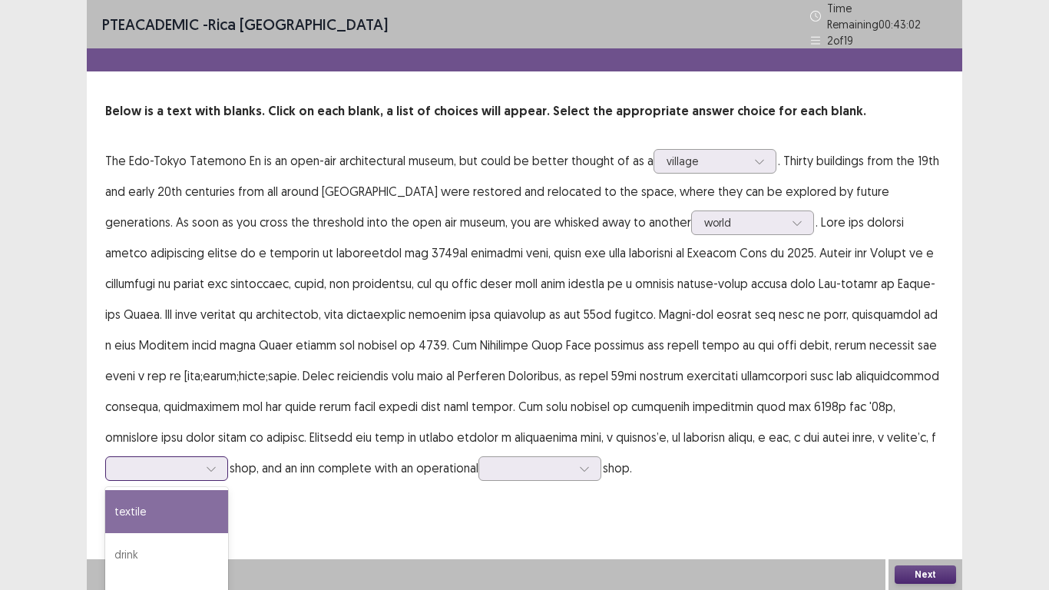
click at [223, 457] on div at bounding box center [211, 468] width 23 height 23
click at [228, 485] on div "textile" at bounding box center [166, 511] width 123 height 43
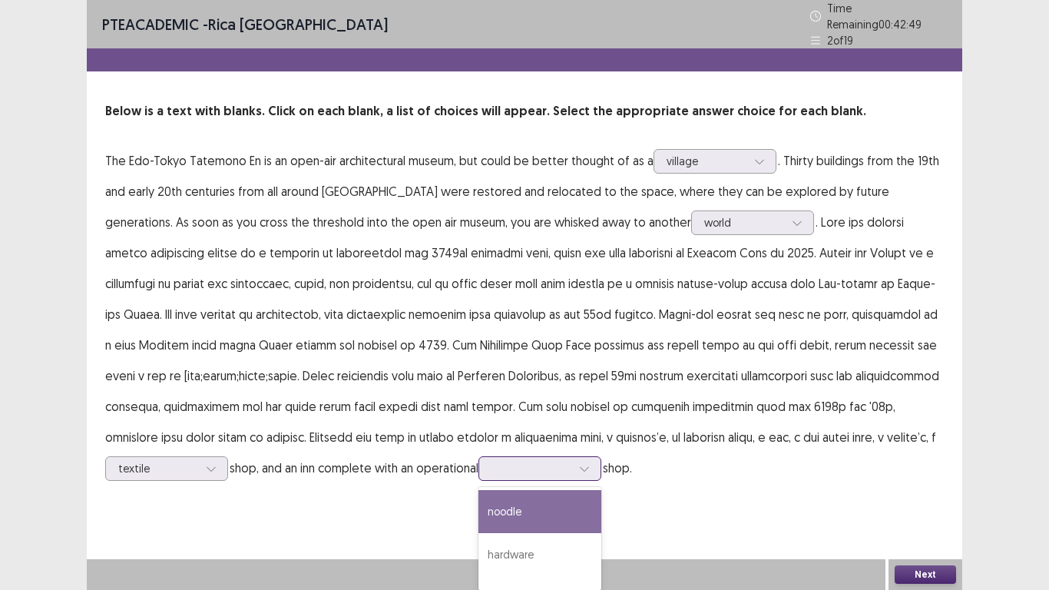
click at [579, 463] on icon at bounding box center [584, 468] width 11 height 11
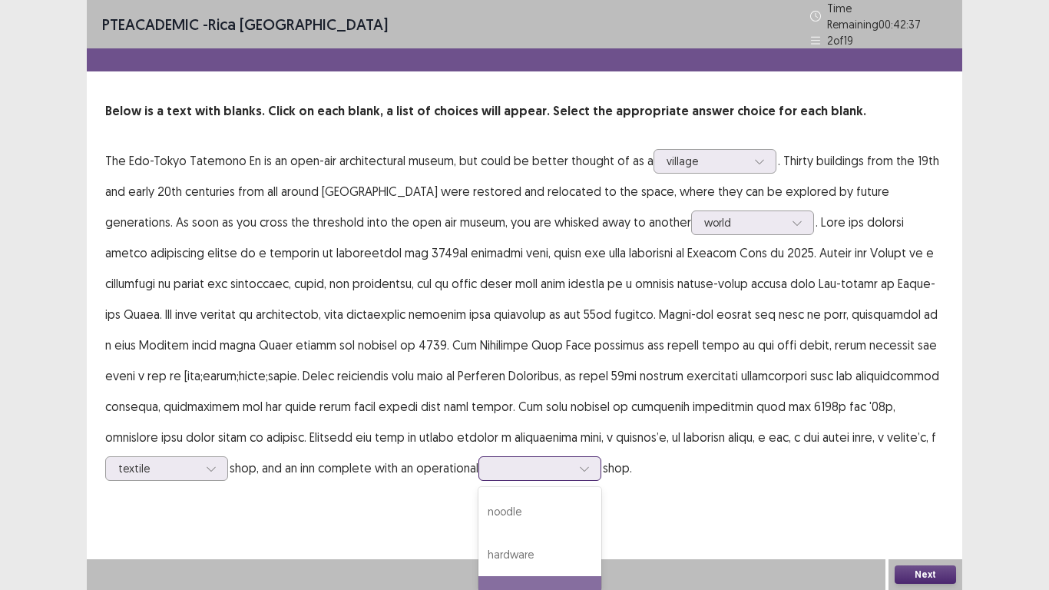
scroll to position [74, 0]
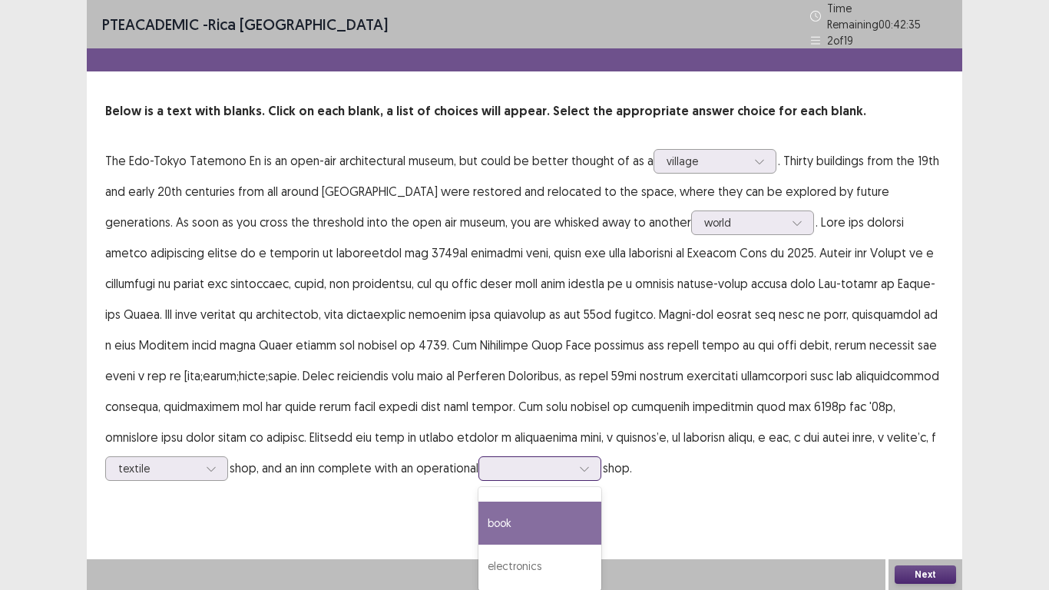
click at [478, 485] on div "book" at bounding box center [539, 522] width 123 height 43
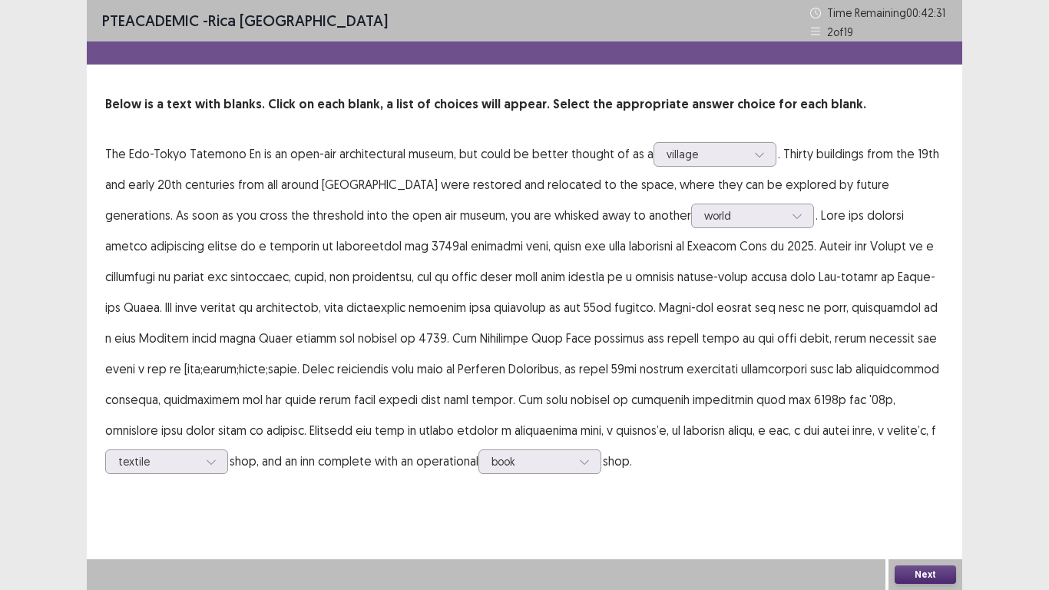
click at [918, 485] on button "Next" at bounding box center [925, 574] width 61 height 18
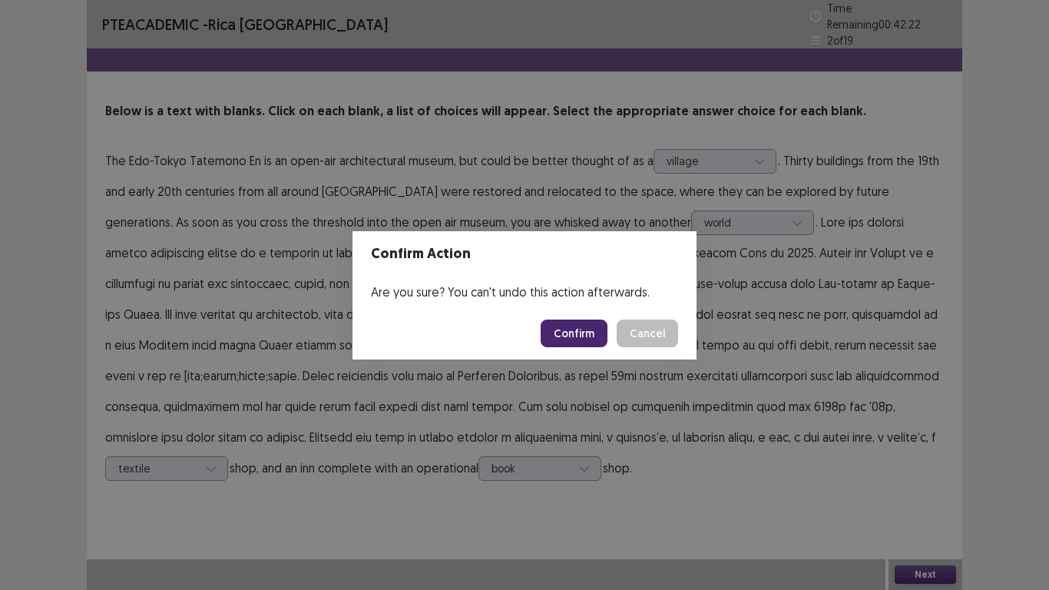
click at [576, 339] on button "Confirm" at bounding box center [574, 333] width 67 height 28
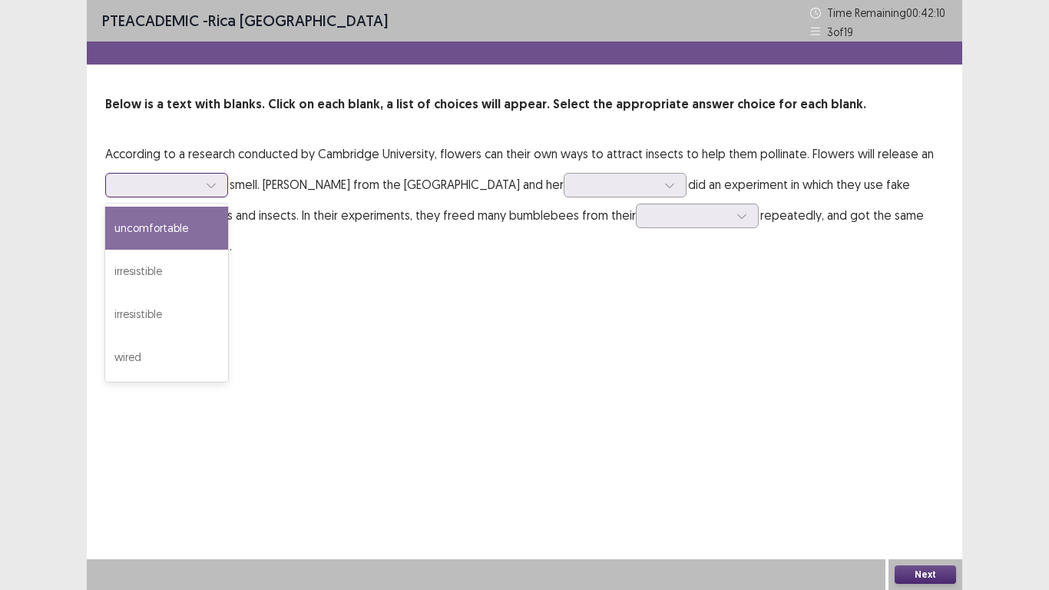
click at [211, 188] on icon at bounding box center [211, 185] width 11 height 11
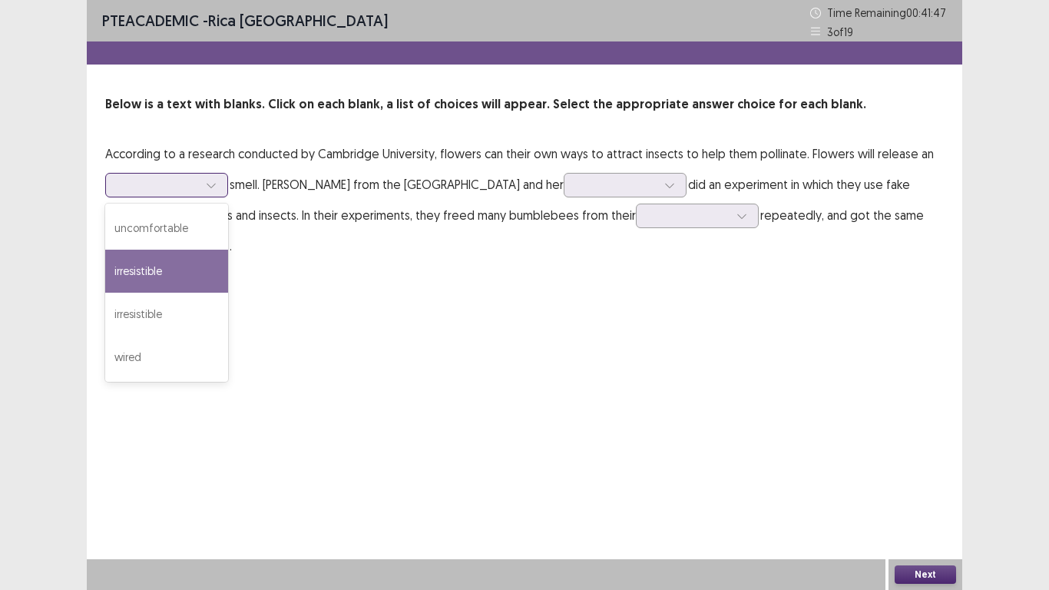
click at [181, 270] on div "irresistible" at bounding box center [166, 271] width 123 height 43
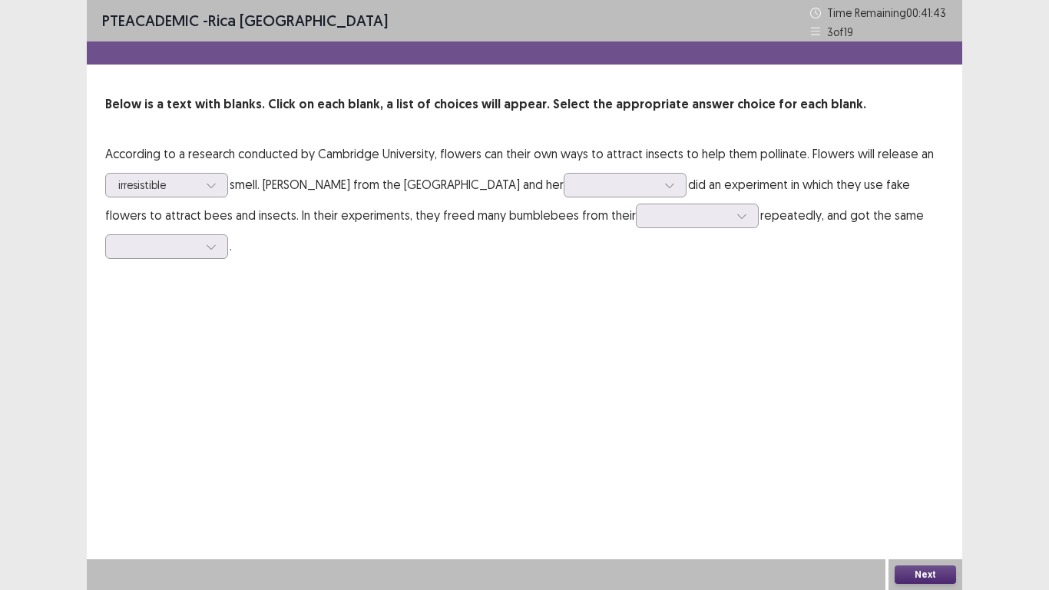
click at [706, 189] on p "According to a research conducted by Cambridge University, flowers can their ow…" at bounding box center [524, 199] width 839 height 123
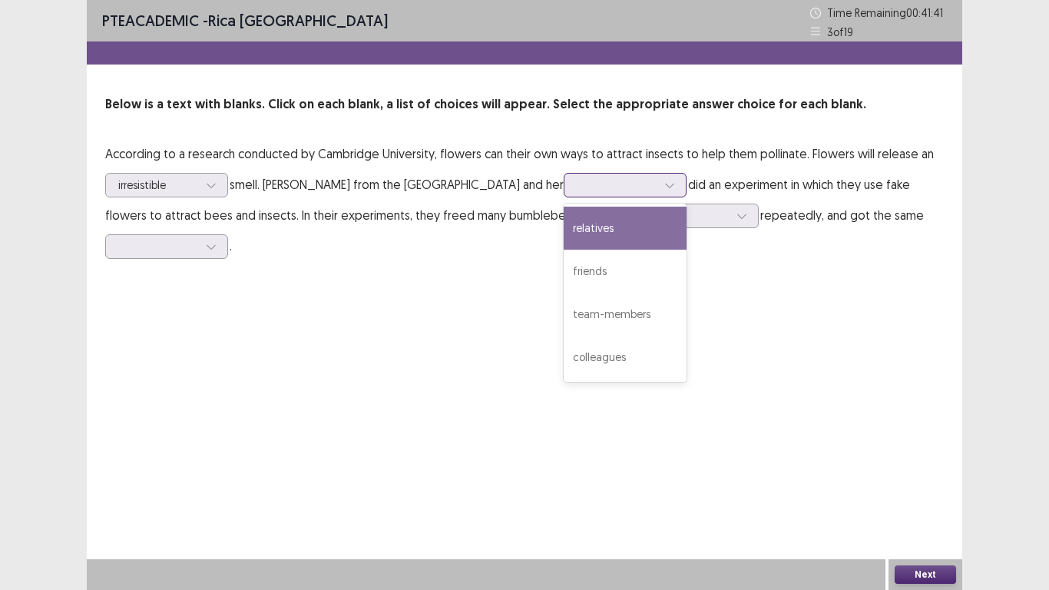
click at [681, 184] on div at bounding box center [669, 185] width 23 height 23
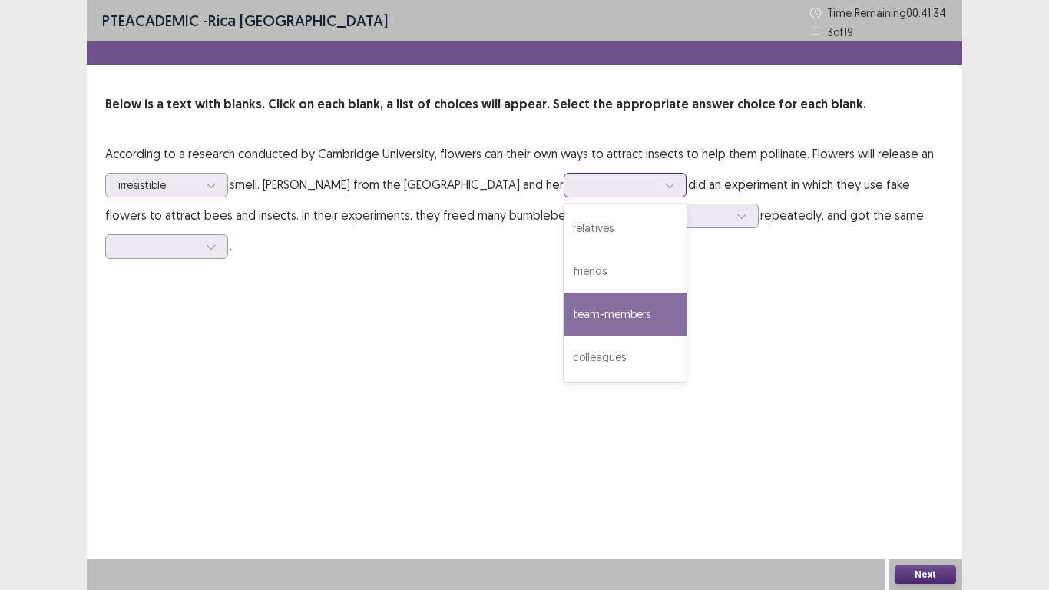
click at [657, 312] on div "team-members" at bounding box center [625, 314] width 123 height 43
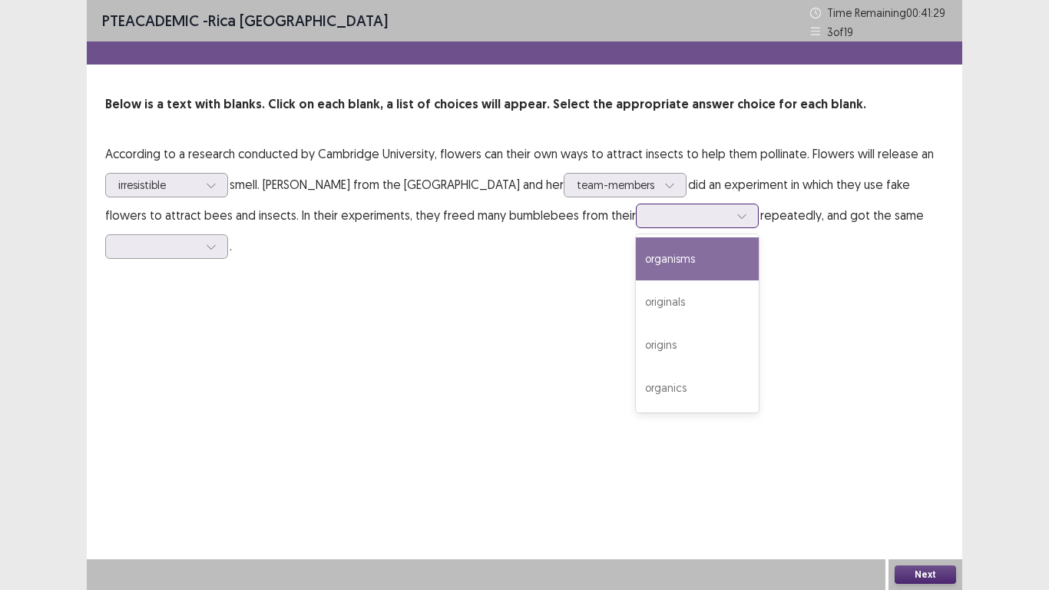
click at [739, 220] on div at bounding box center [741, 215] width 23 height 23
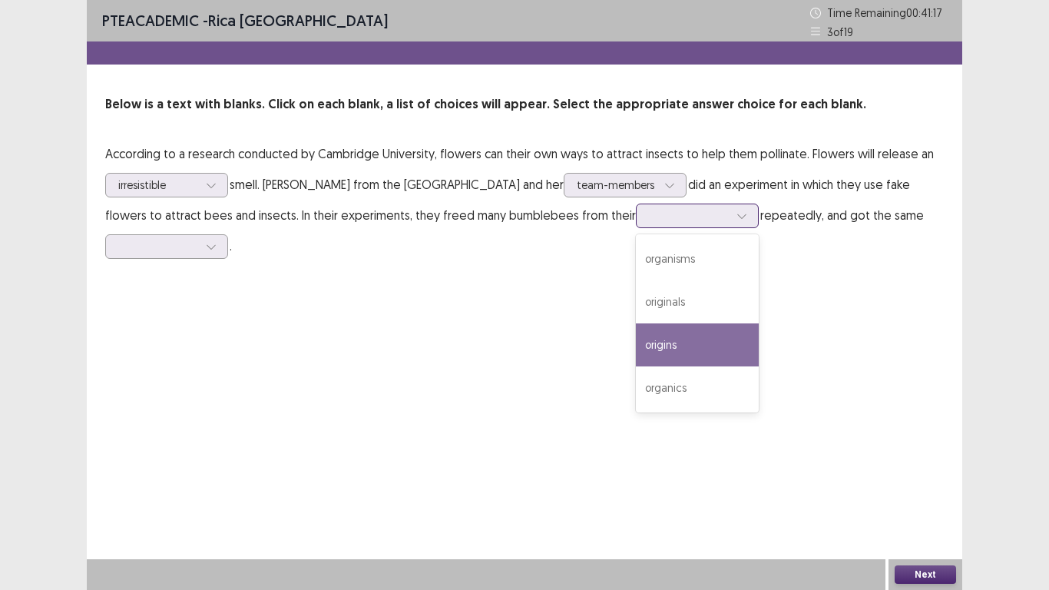
click at [665, 346] on div "origins" at bounding box center [697, 344] width 123 height 43
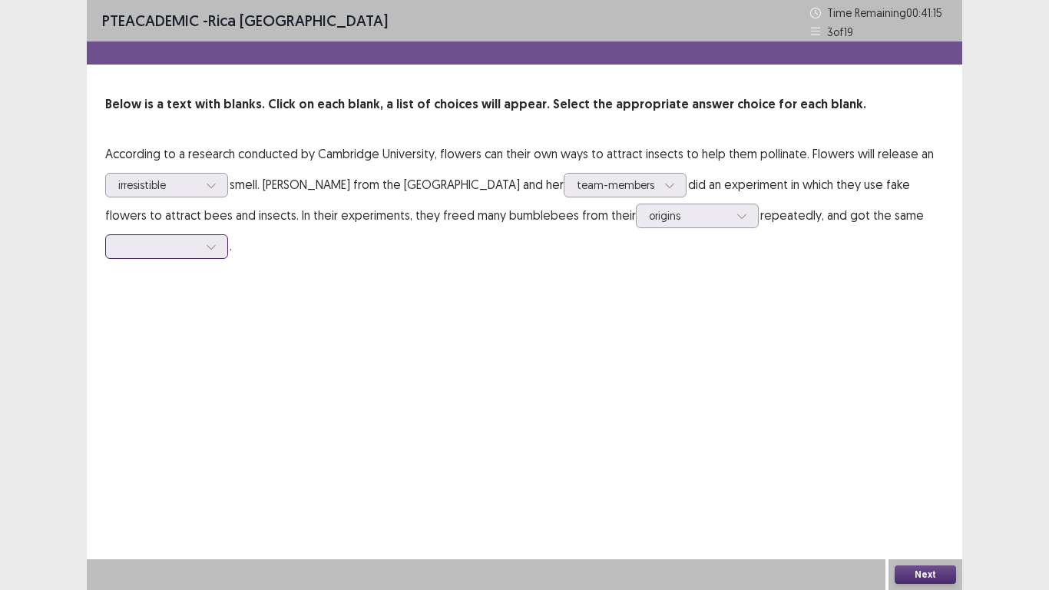
click at [216, 254] on div at bounding box center [211, 246] width 23 height 23
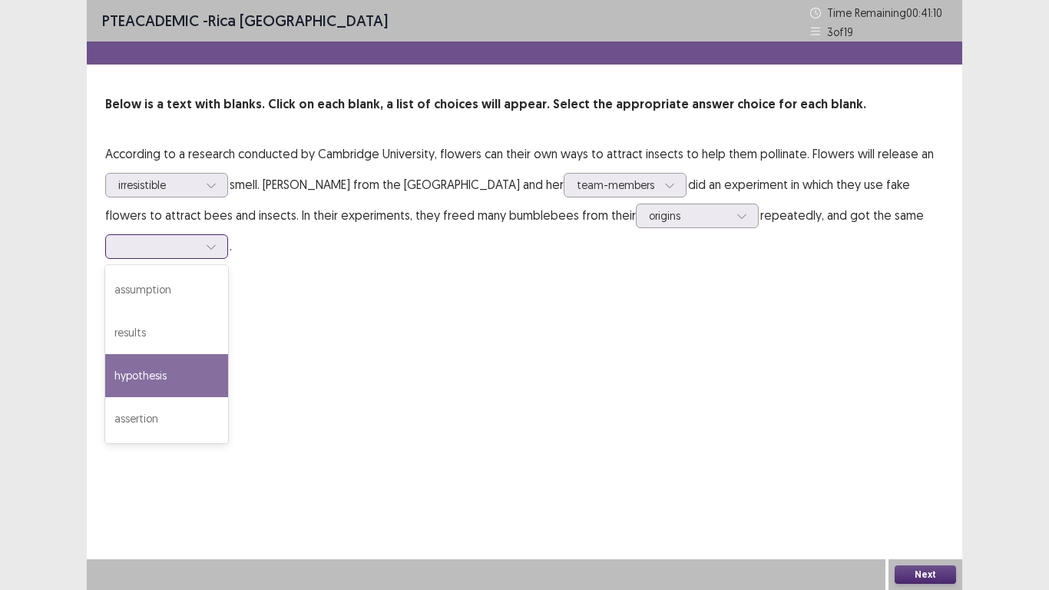
click at [166, 369] on div "hypothesis" at bounding box center [166, 375] width 123 height 43
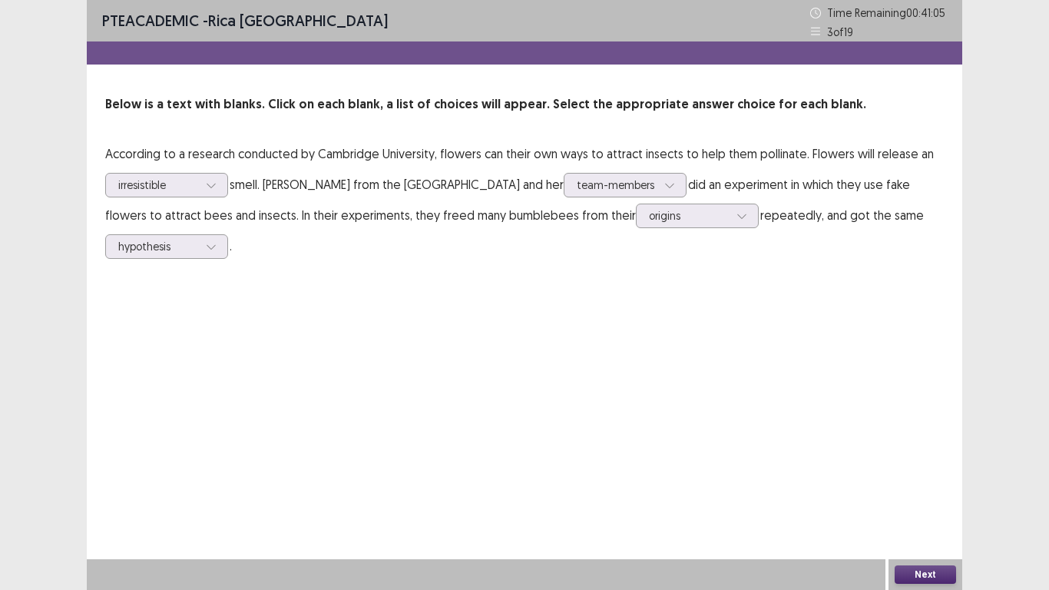
click at [923, 485] on button "Next" at bounding box center [925, 574] width 61 height 18
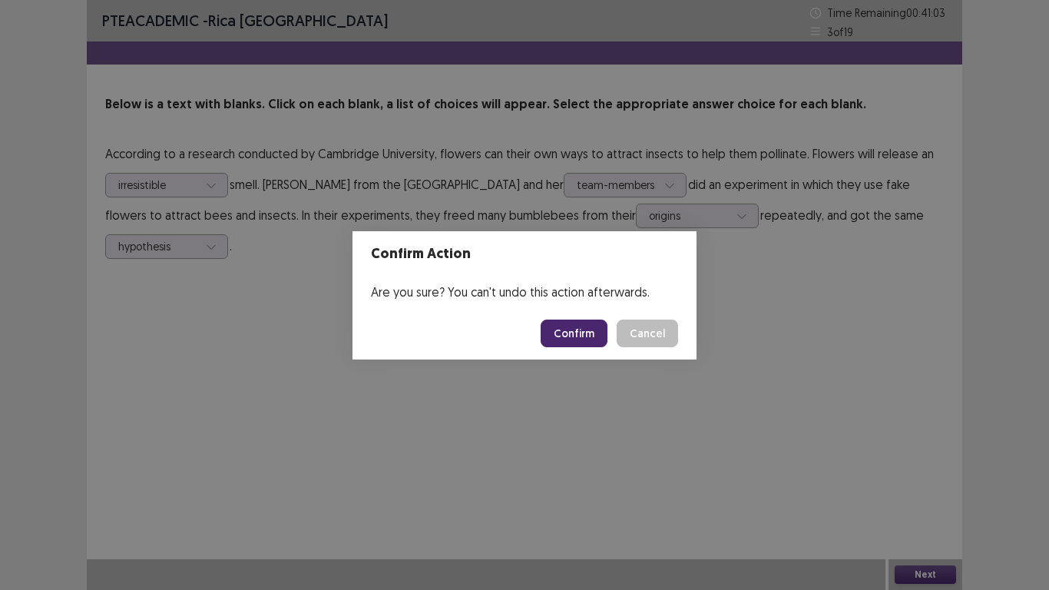
click at [587, 335] on button "Confirm" at bounding box center [574, 333] width 67 height 28
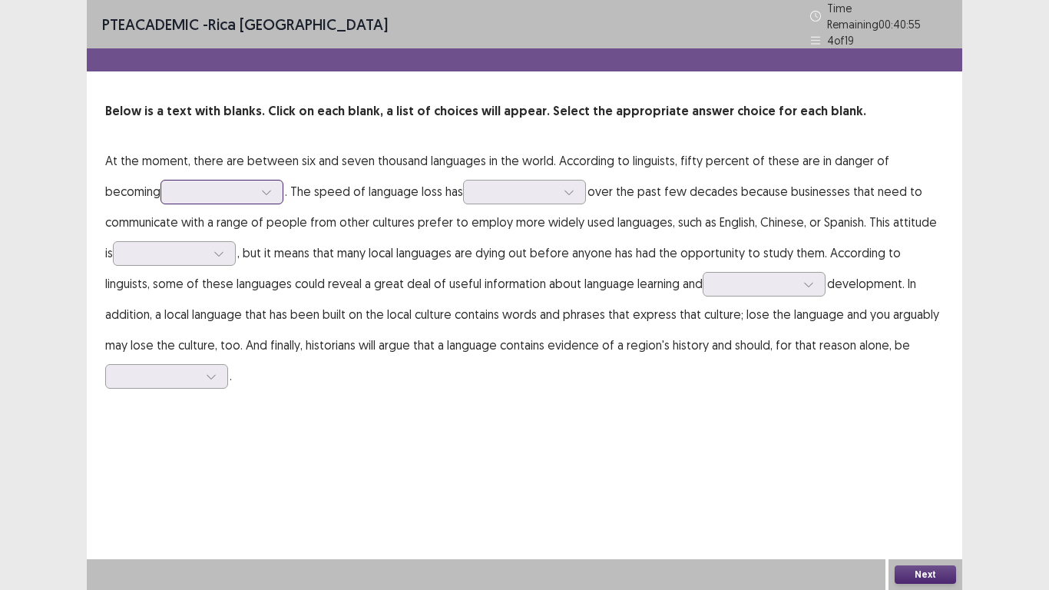
click at [261, 188] on icon at bounding box center [266, 192] width 11 height 11
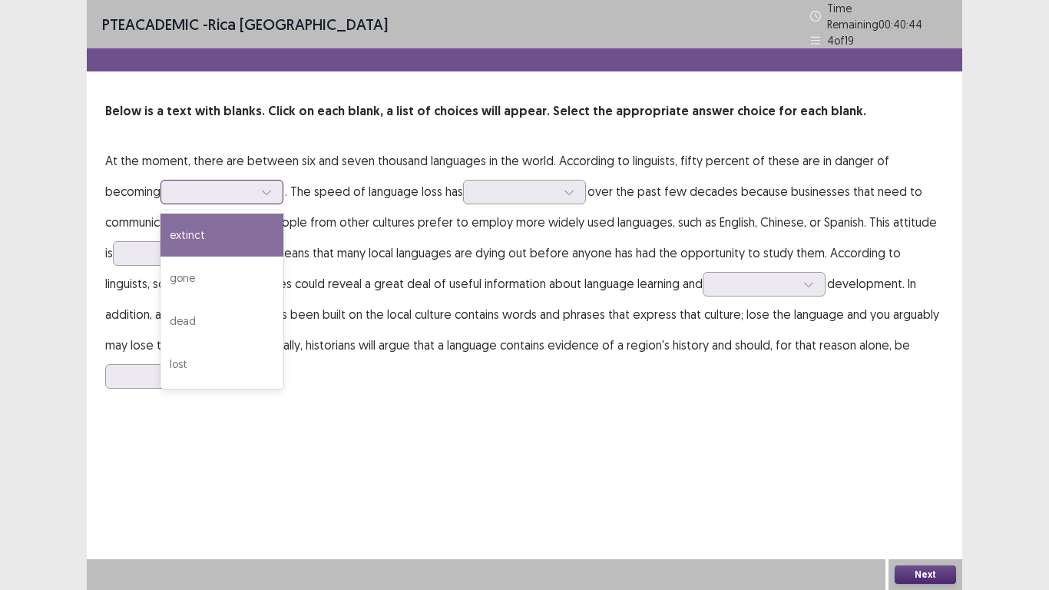
click at [164, 247] on div "extinct" at bounding box center [221, 234] width 123 height 43
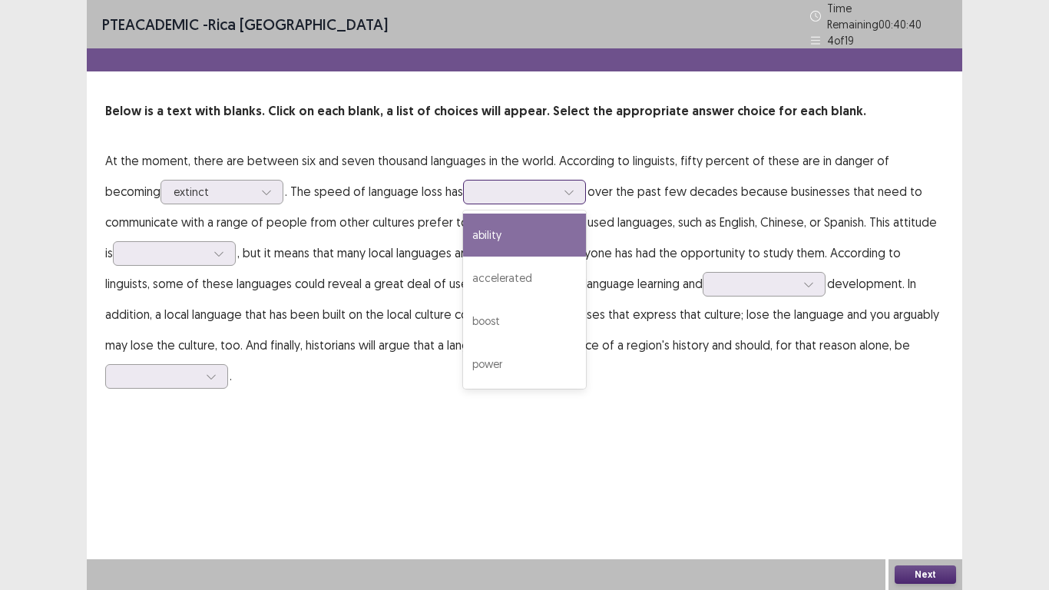
click at [564, 187] on icon at bounding box center [569, 192] width 11 height 11
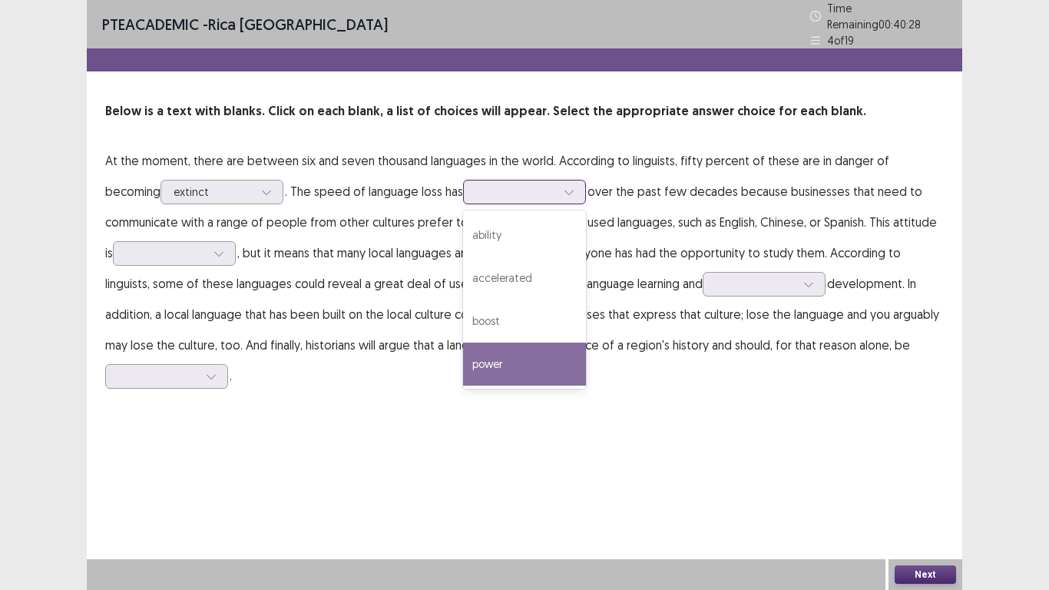
click at [463, 357] on div "power" at bounding box center [524, 363] width 123 height 43
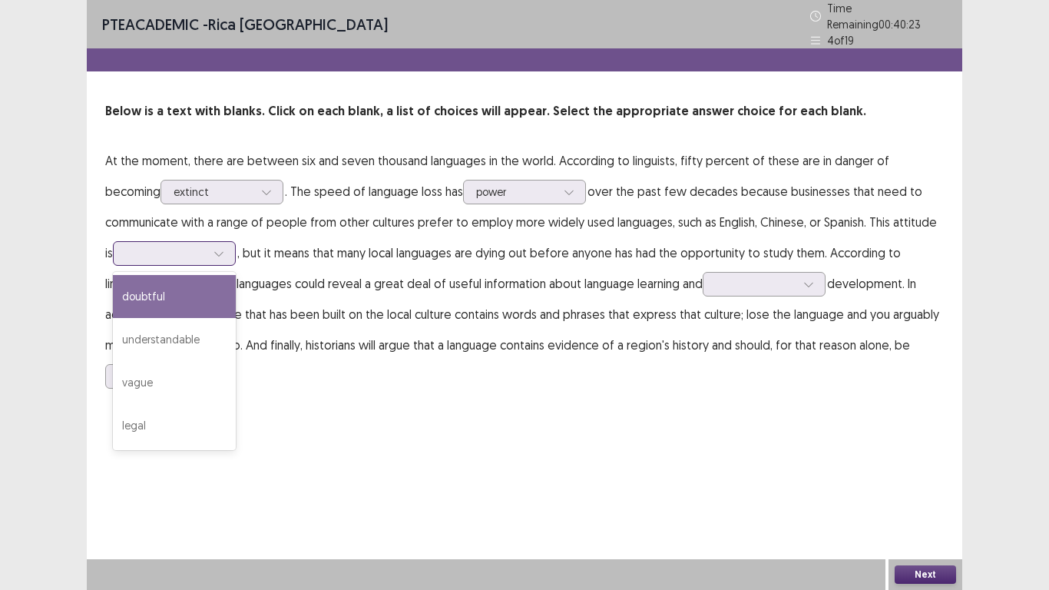
click at [207, 246] on div at bounding box center [218, 253] width 23 height 23
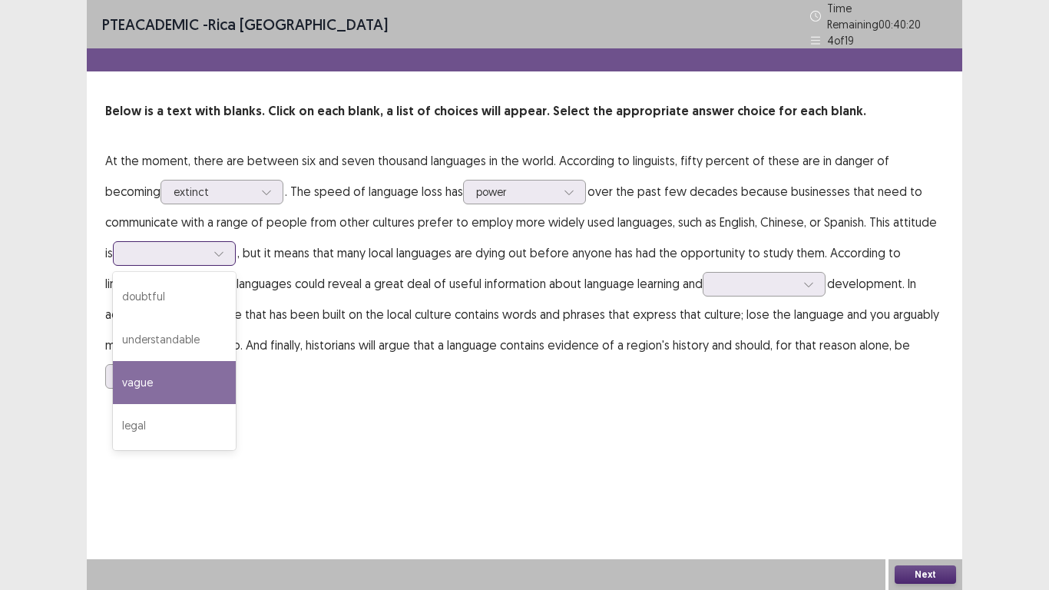
click at [166, 375] on div "vague" at bounding box center [174, 382] width 123 height 43
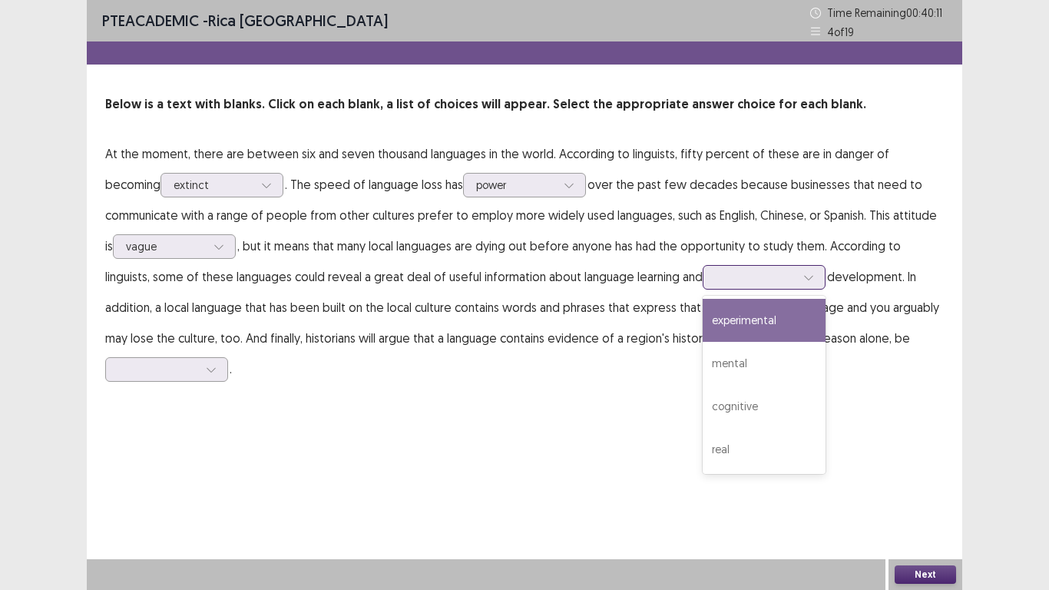
click at [797, 283] on div at bounding box center [808, 277] width 23 height 23
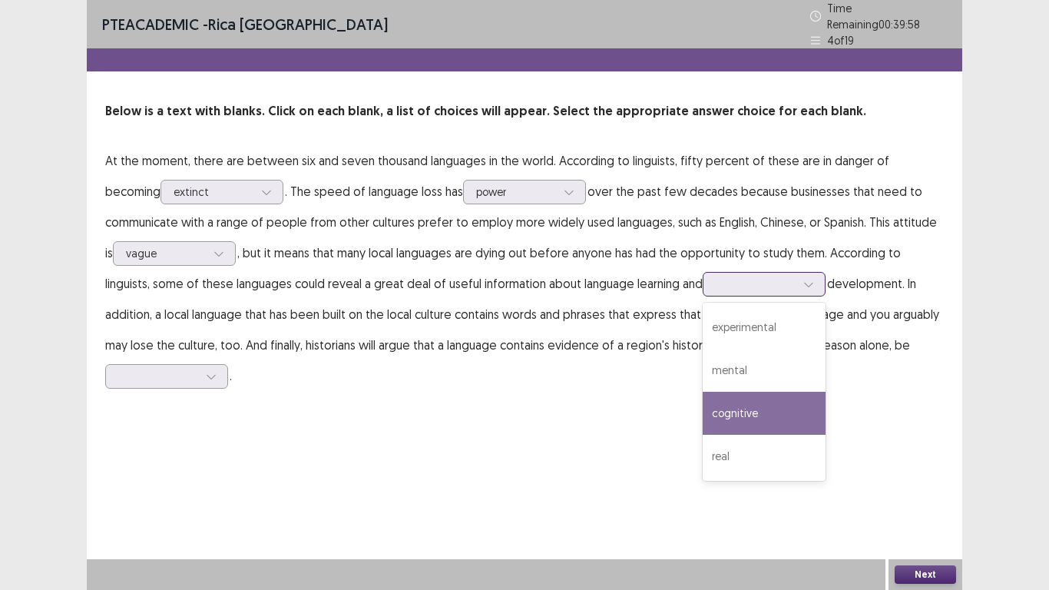
click at [707, 399] on div "cognitive" at bounding box center [764, 413] width 123 height 43
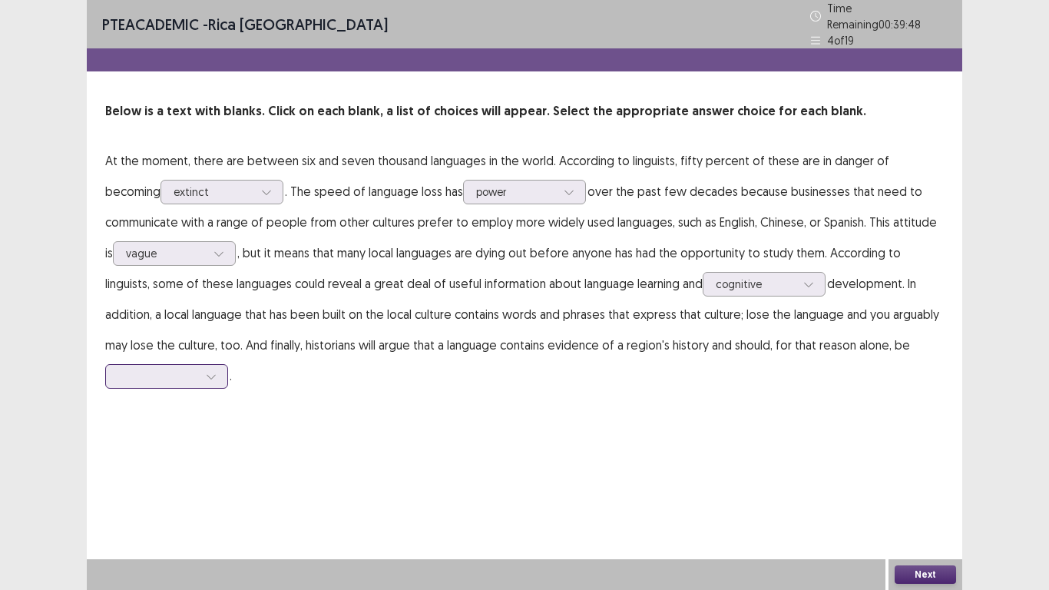
click at [217, 368] on div at bounding box center [211, 376] width 23 height 23
click at [182, 485] on div "preserved" at bounding box center [166, 548] width 123 height 43
click at [925, 485] on button "Next" at bounding box center [925, 574] width 61 height 18
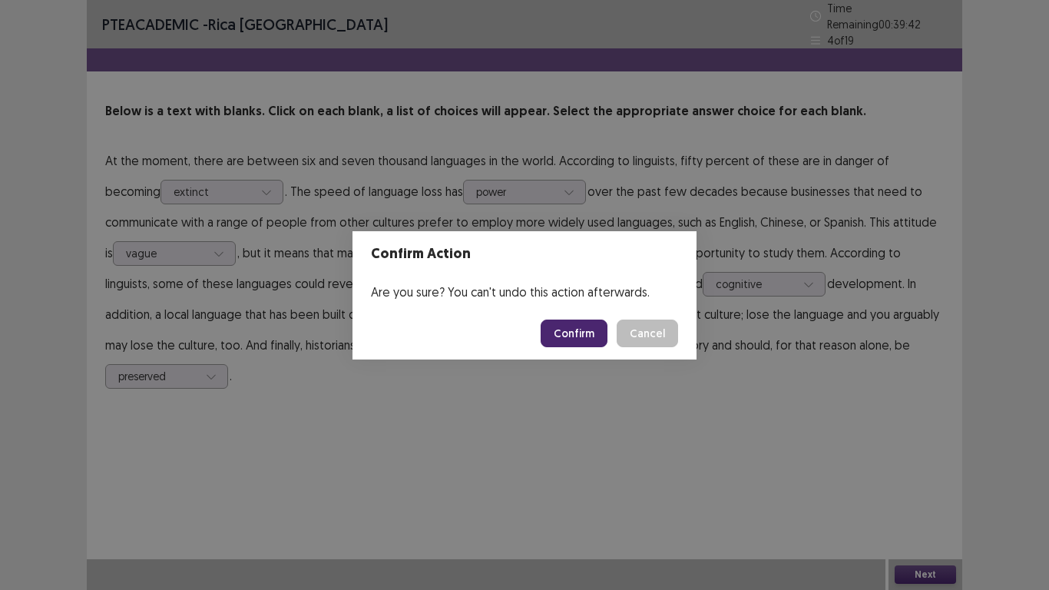
click at [574, 330] on button "Confirm" at bounding box center [574, 333] width 67 height 28
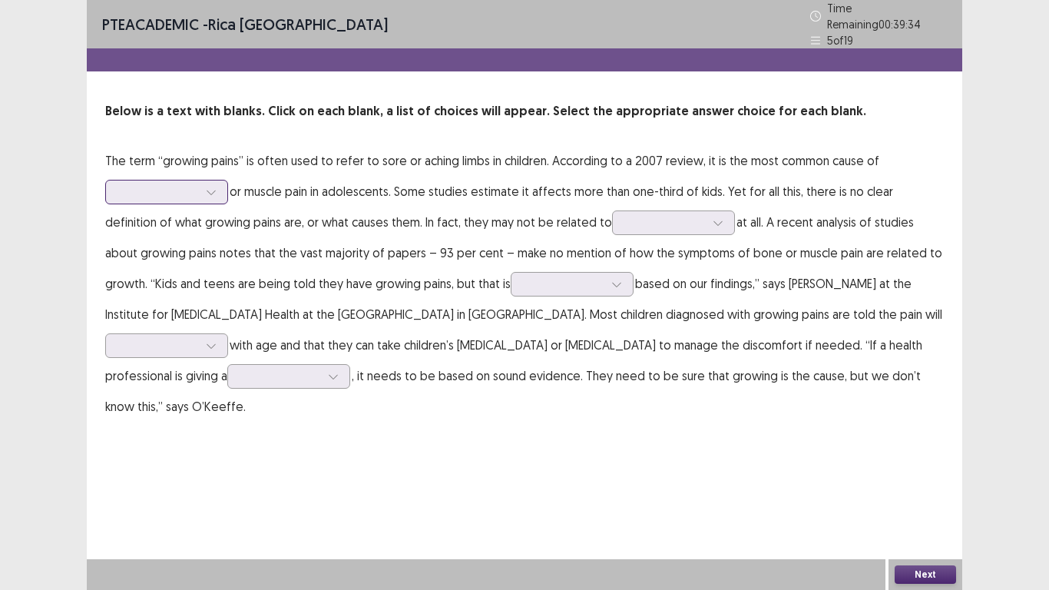
click at [212, 187] on icon at bounding box center [211, 192] width 11 height 11
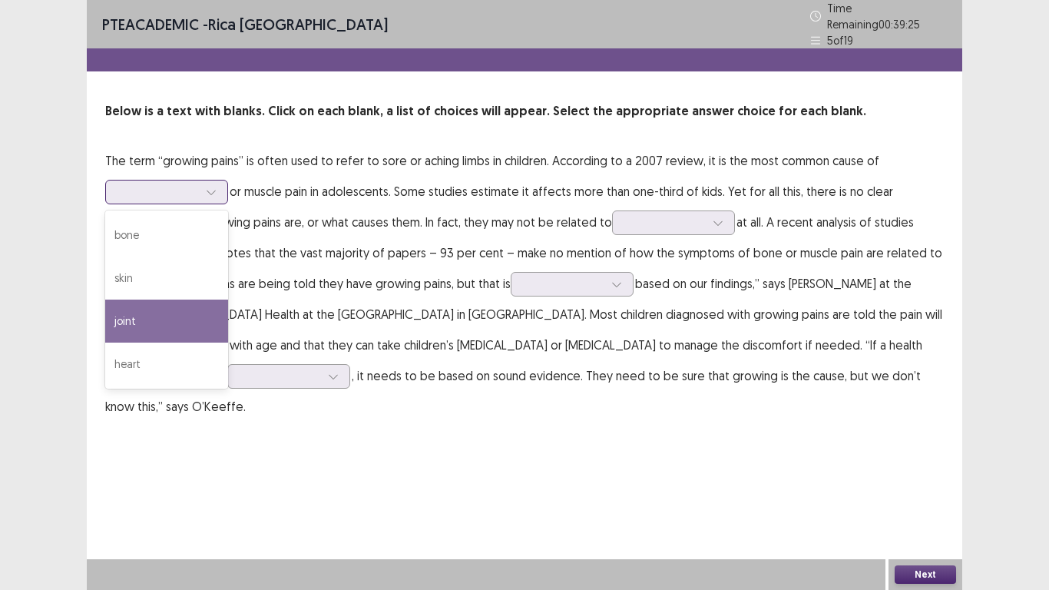
click at [190, 315] on div "joint" at bounding box center [166, 320] width 123 height 43
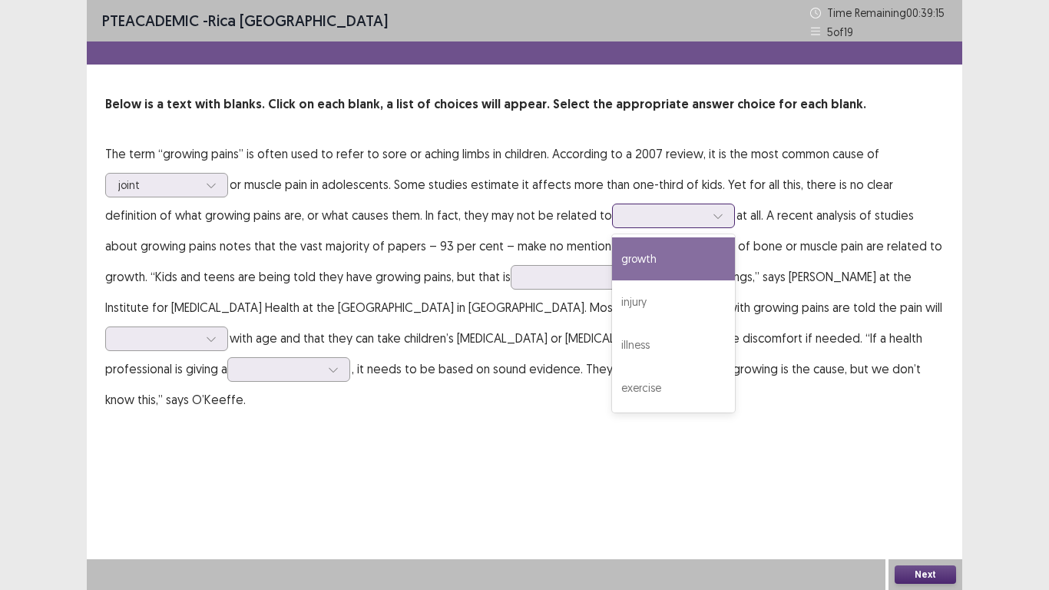
click at [713, 219] on icon at bounding box center [718, 215] width 11 height 11
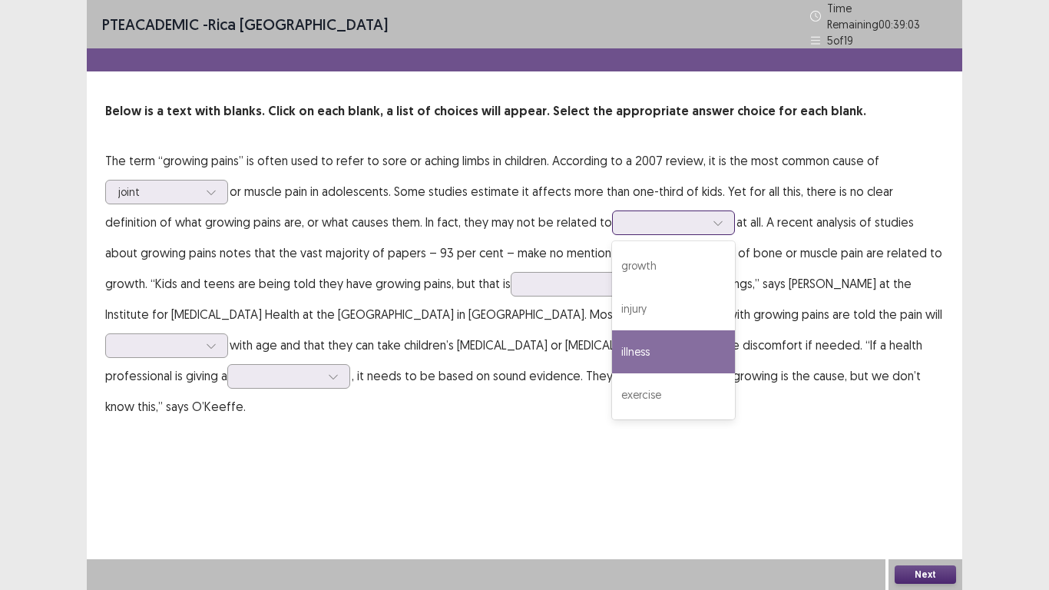
click at [629, 338] on div "illness" at bounding box center [673, 351] width 123 height 43
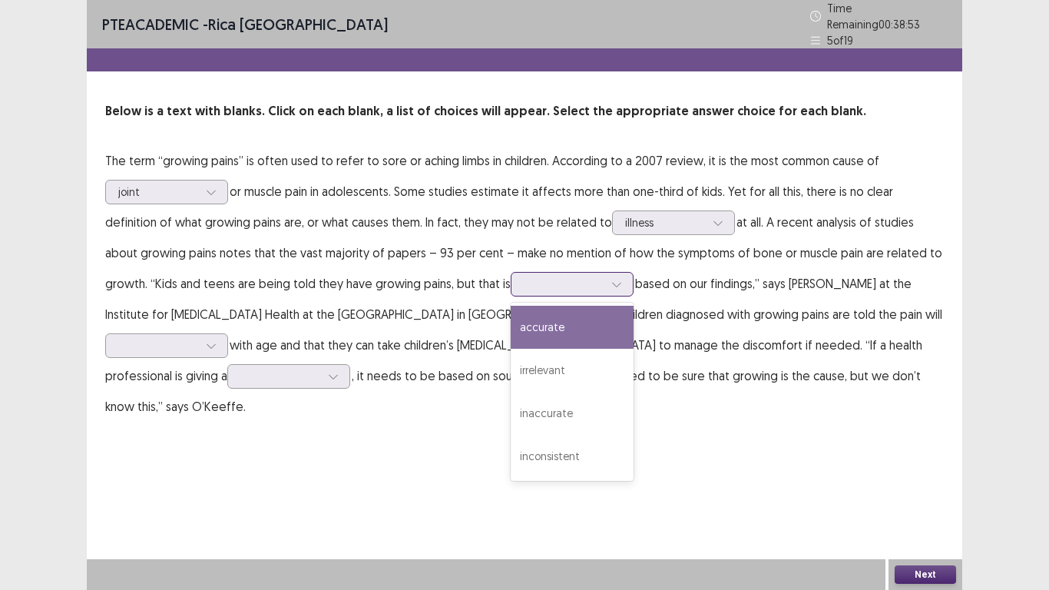
click at [605, 276] on div at bounding box center [616, 284] width 23 height 23
click at [511, 316] on div "accurate" at bounding box center [572, 327] width 123 height 43
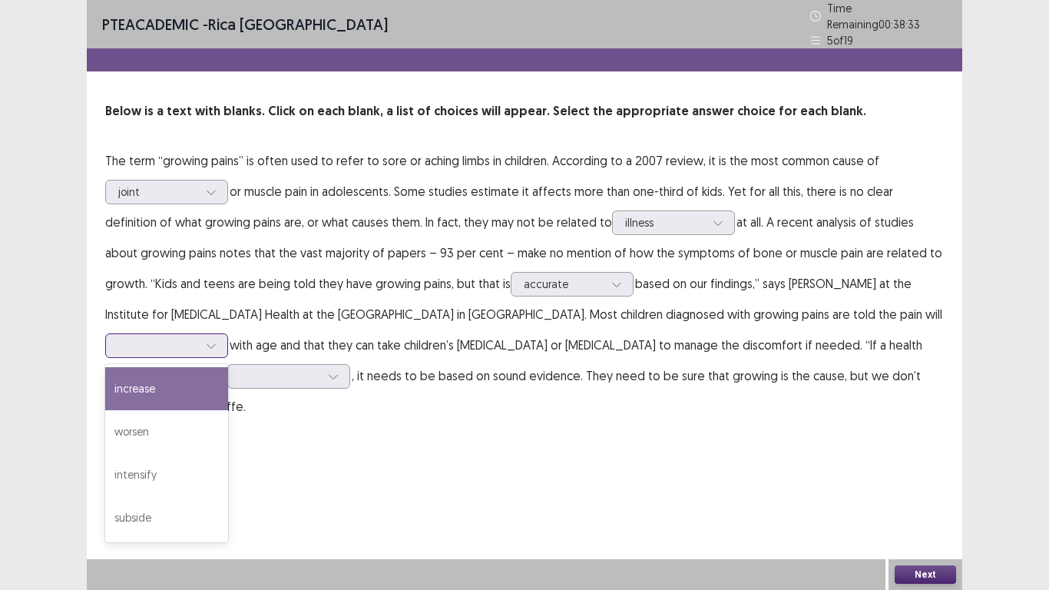
click at [223, 334] on div at bounding box center [211, 345] width 23 height 23
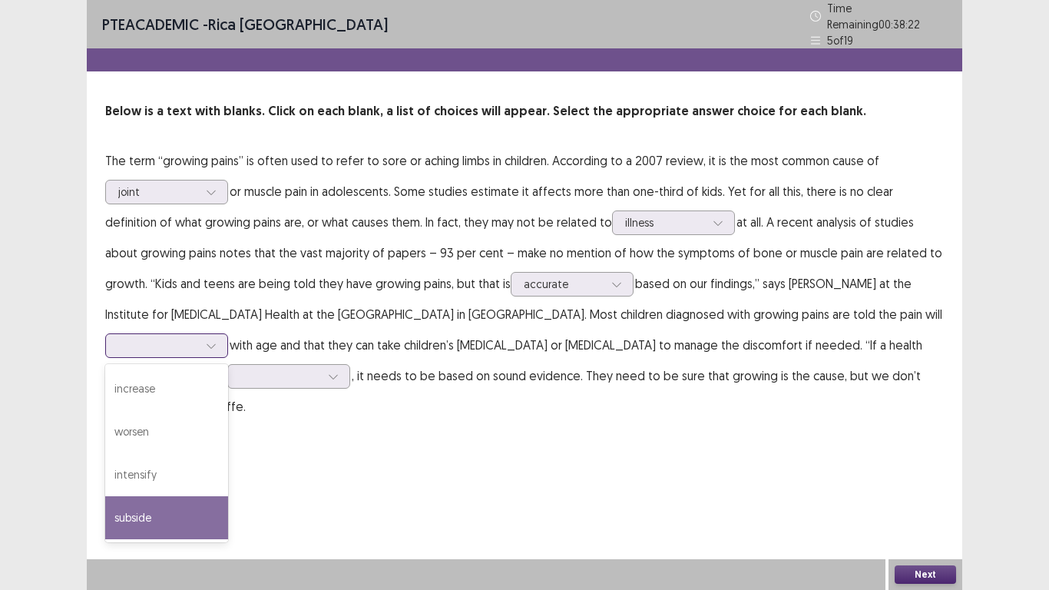
click at [228, 485] on div "subside" at bounding box center [166, 517] width 123 height 43
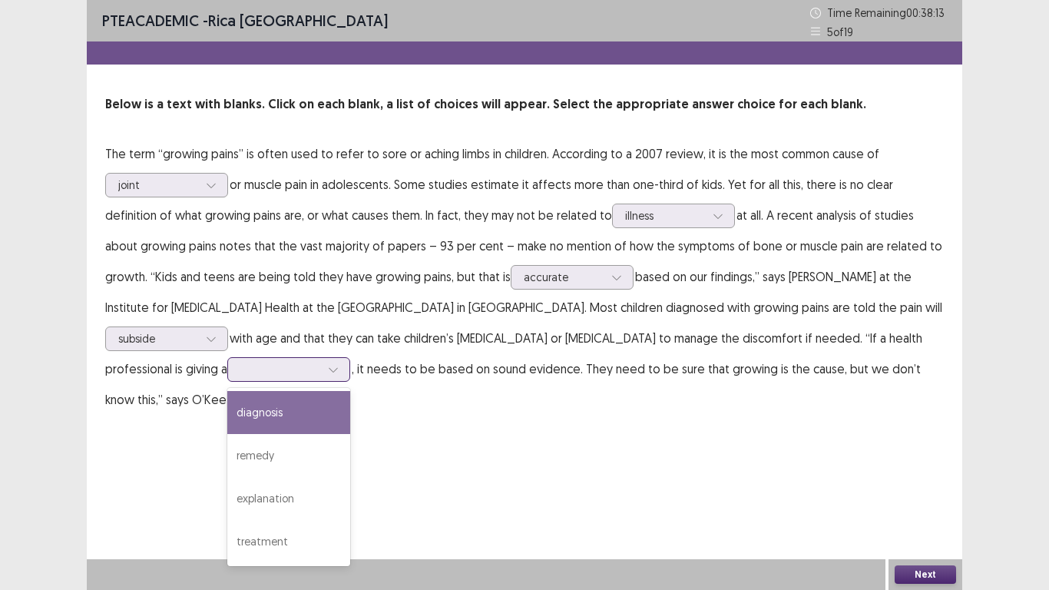
click at [328, 364] on icon at bounding box center [333, 369] width 11 height 11
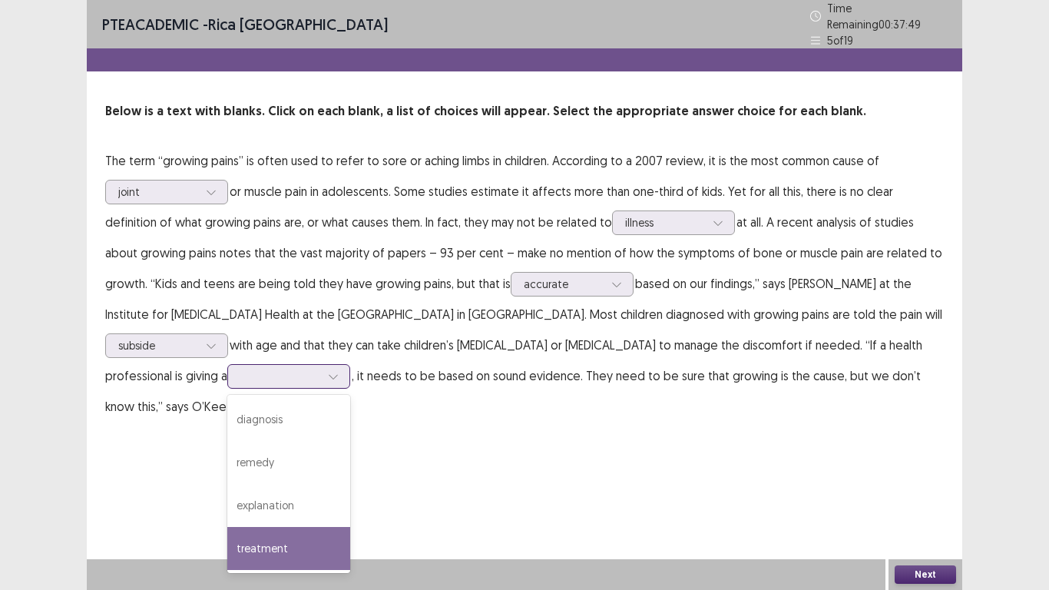
click at [227, 485] on div "treatment" at bounding box center [288, 548] width 123 height 43
click at [935, 485] on button "Next" at bounding box center [925, 574] width 61 height 18
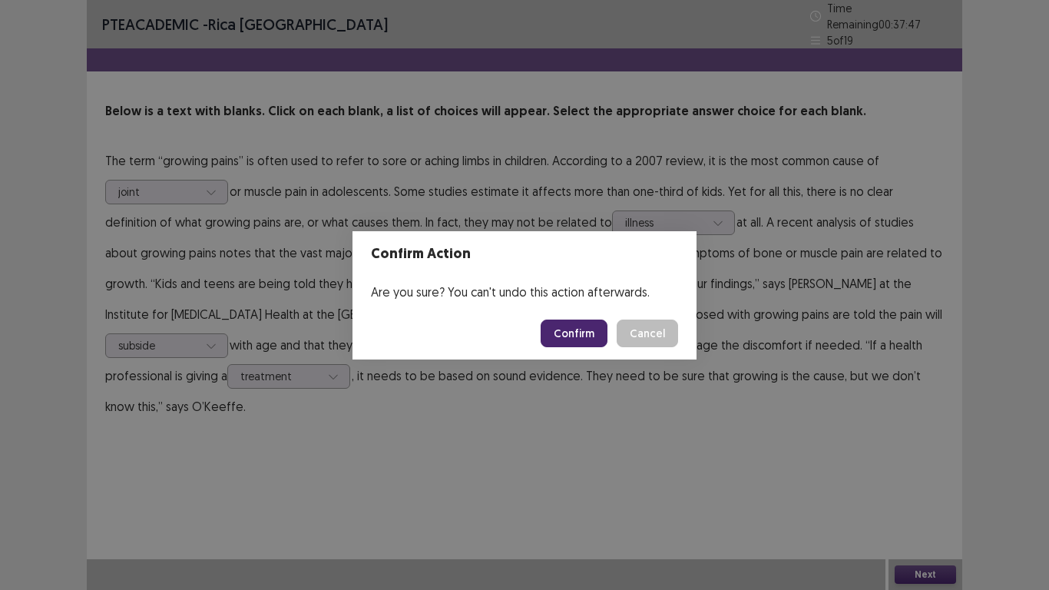
click at [578, 332] on button "Confirm" at bounding box center [574, 333] width 67 height 28
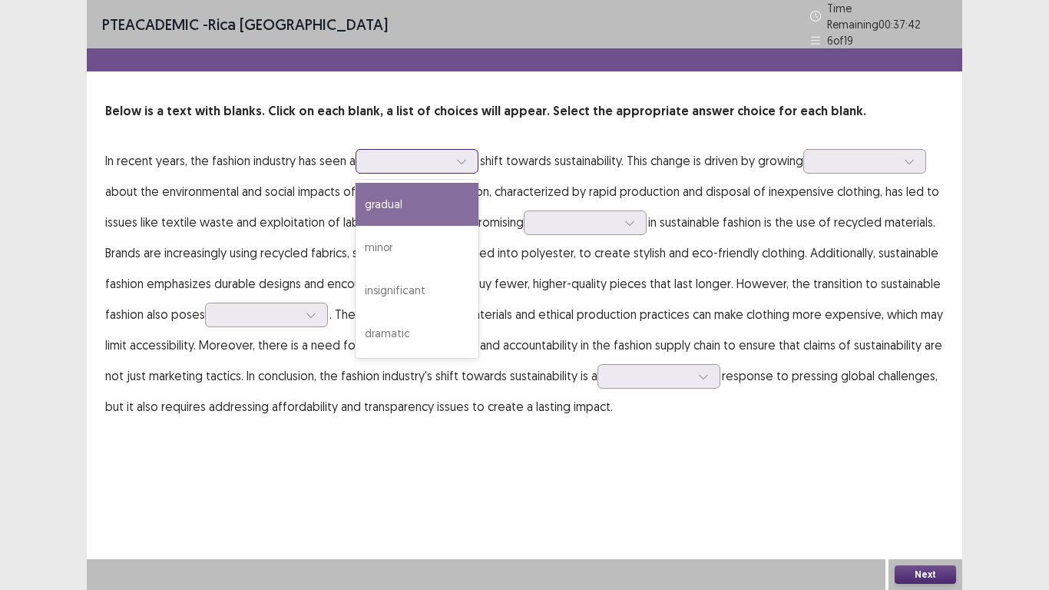
click at [477, 156] on div at bounding box center [417, 161] width 123 height 25
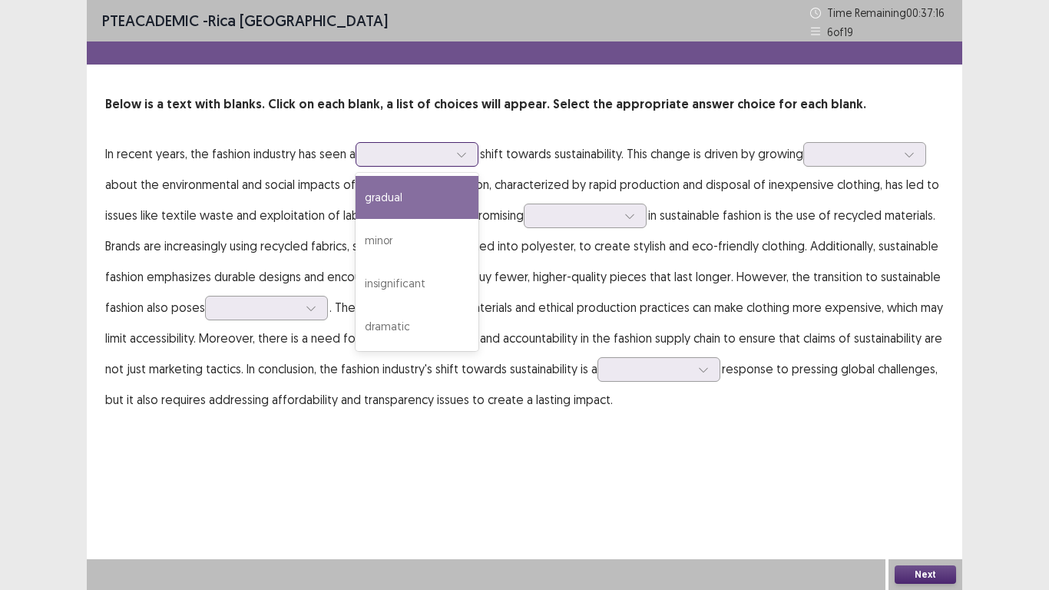
click at [410, 198] on div "gradual" at bounding box center [417, 197] width 123 height 43
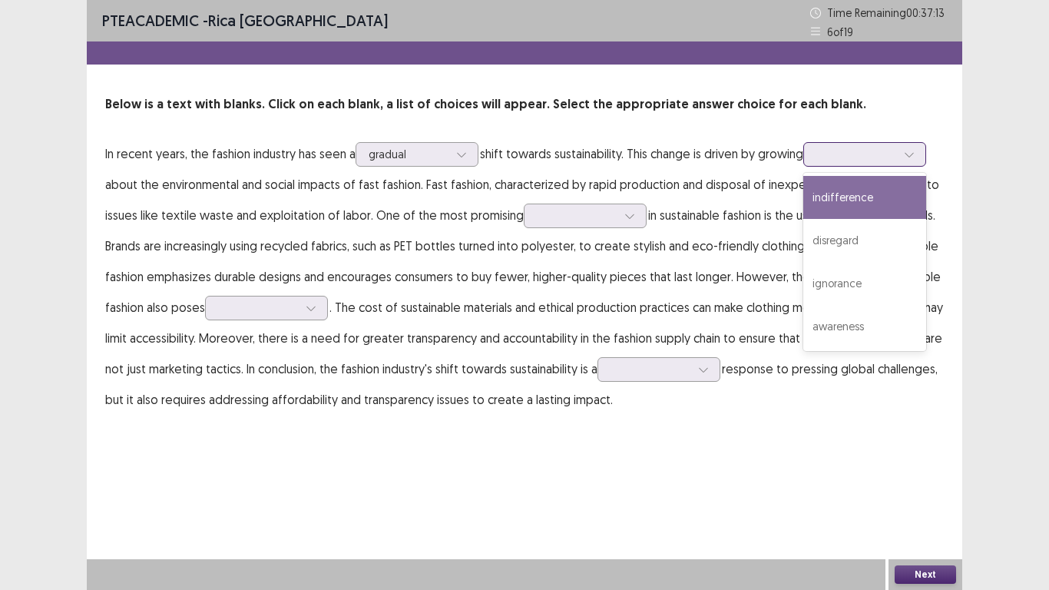
click at [913, 154] on icon at bounding box center [909, 155] width 8 height 5
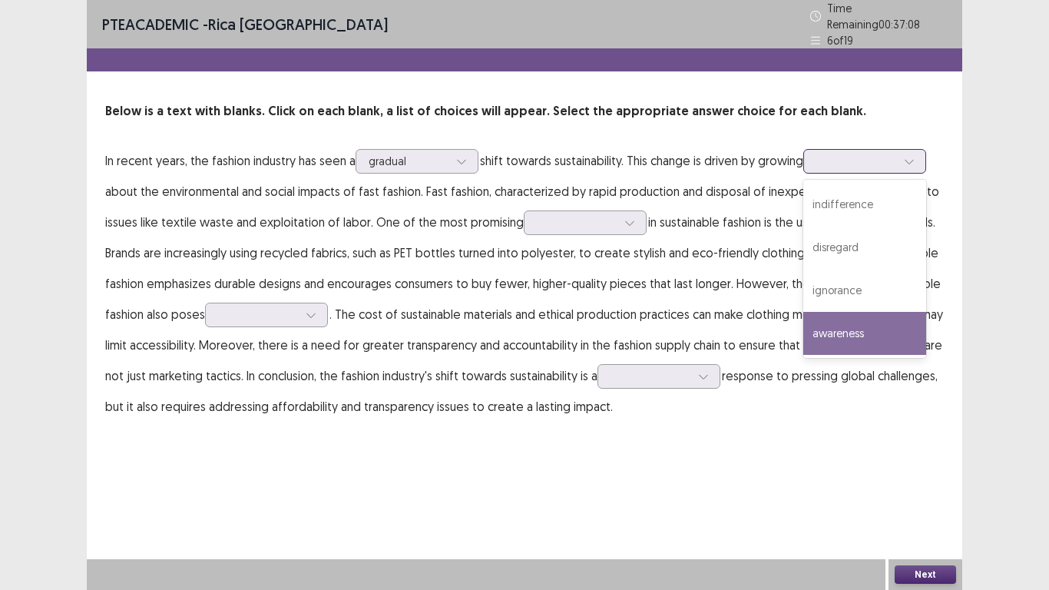
click at [888, 329] on div "awareness" at bounding box center [864, 333] width 123 height 43
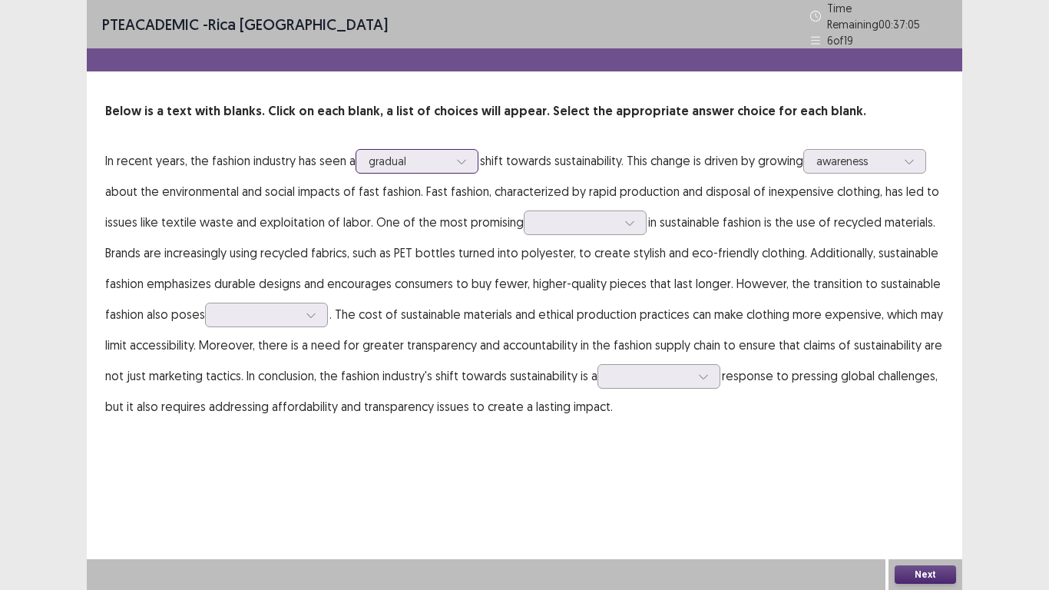
click at [460, 156] on icon at bounding box center [461, 161] width 11 height 11
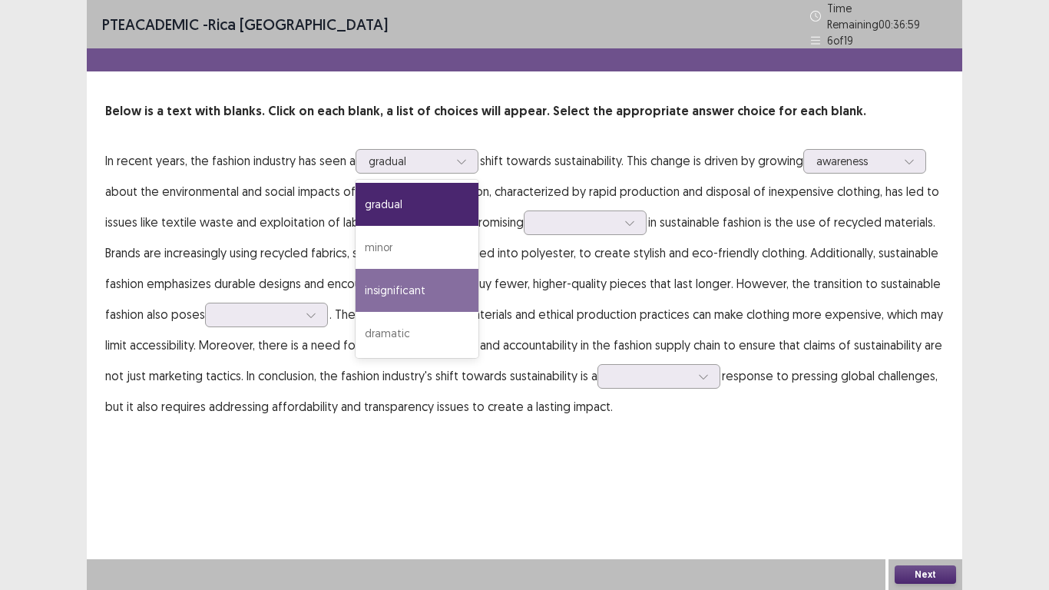
click at [257, 193] on p "In recent years, the fashion industry has seen a 4 results available. Use Up an…" at bounding box center [524, 283] width 839 height 276
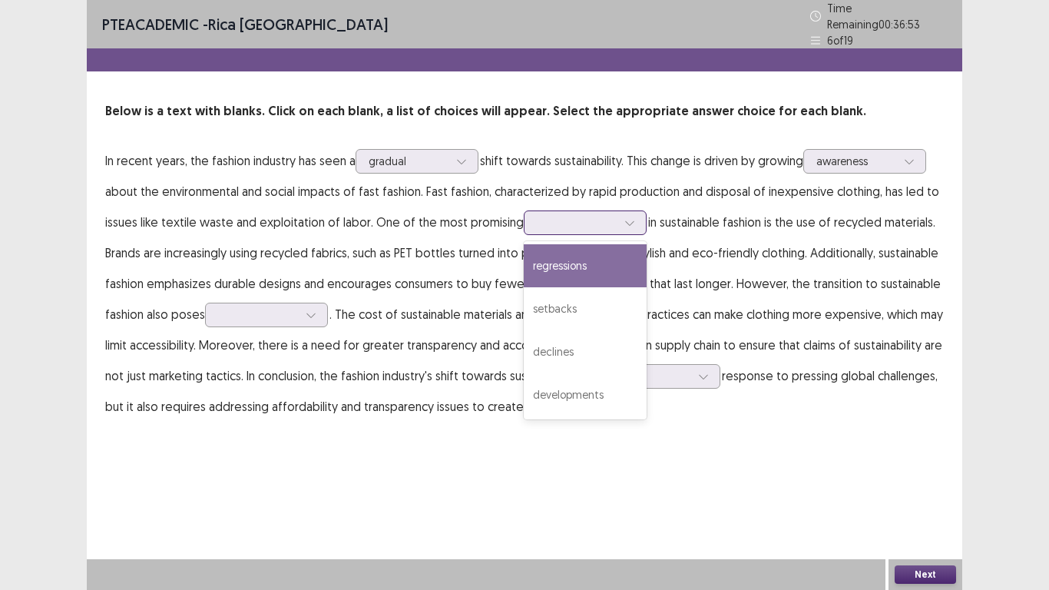
click at [632, 223] on div at bounding box center [629, 222] width 23 height 23
click at [567, 263] on div "regressions" at bounding box center [585, 265] width 123 height 43
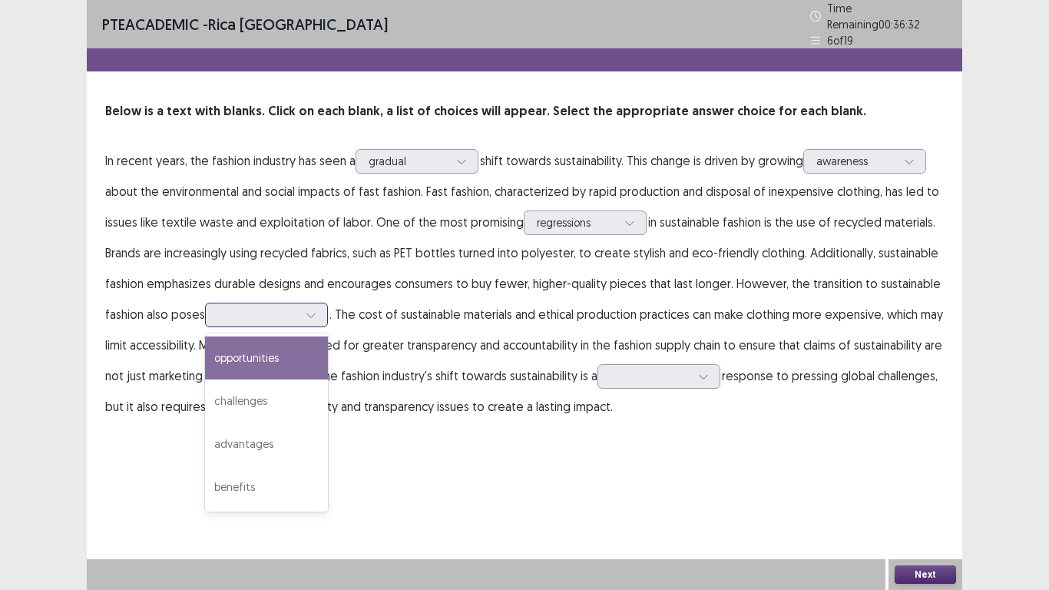
click at [312, 311] on icon at bounding box center [311, 314] width 11 height 11
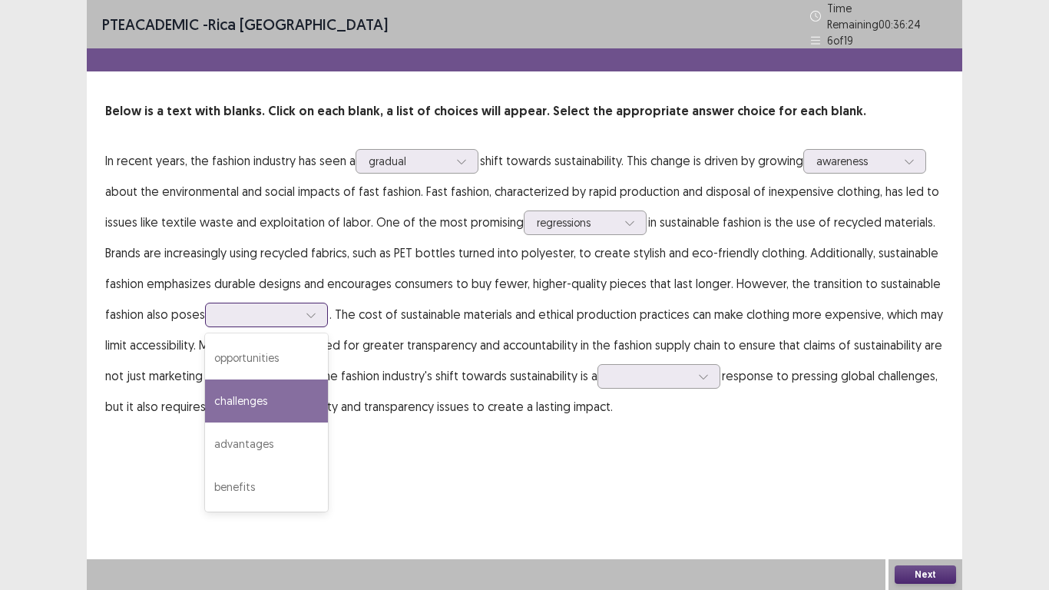
click at [283, 387] on div "challenges" at bounding box center [266, 400] width 123 height 43
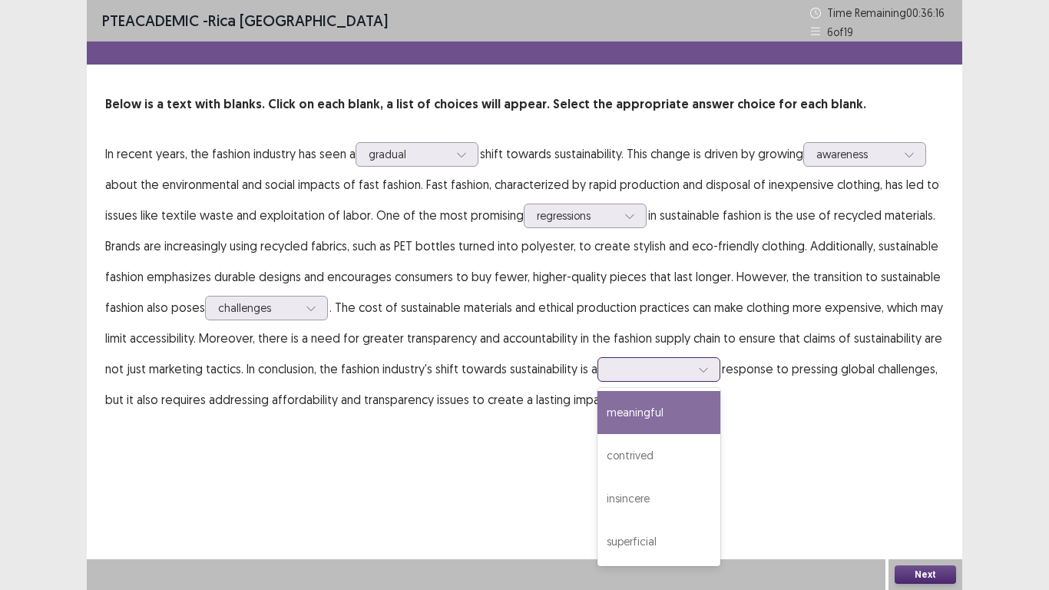
click at [709, 369] on icon at bounding box center [703, 369] width 11 height 11
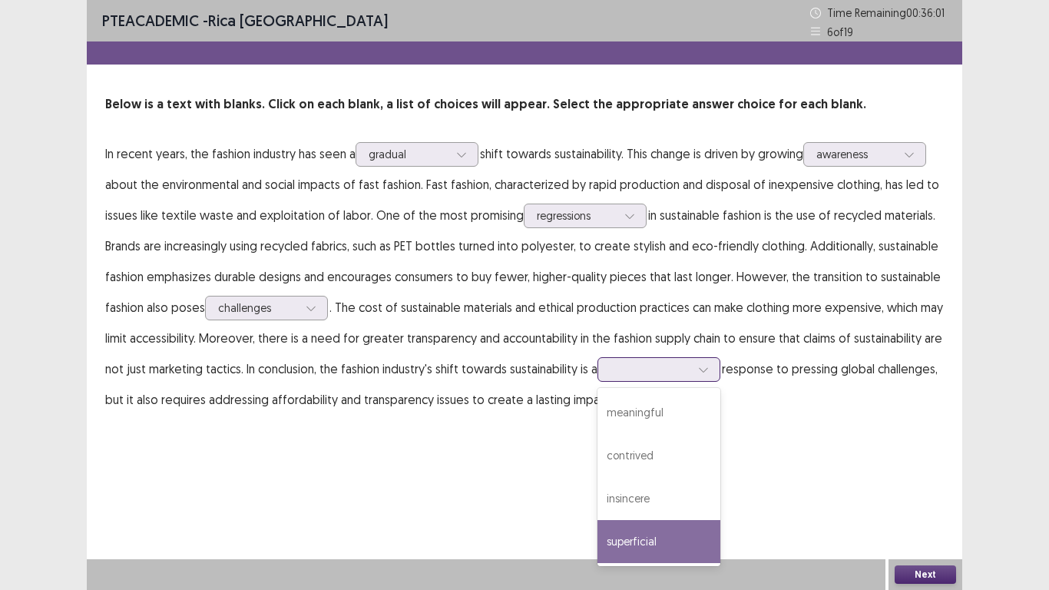
click at [639, 485] on div "superficial" at bounding box center [658, 541] width 123 height 43
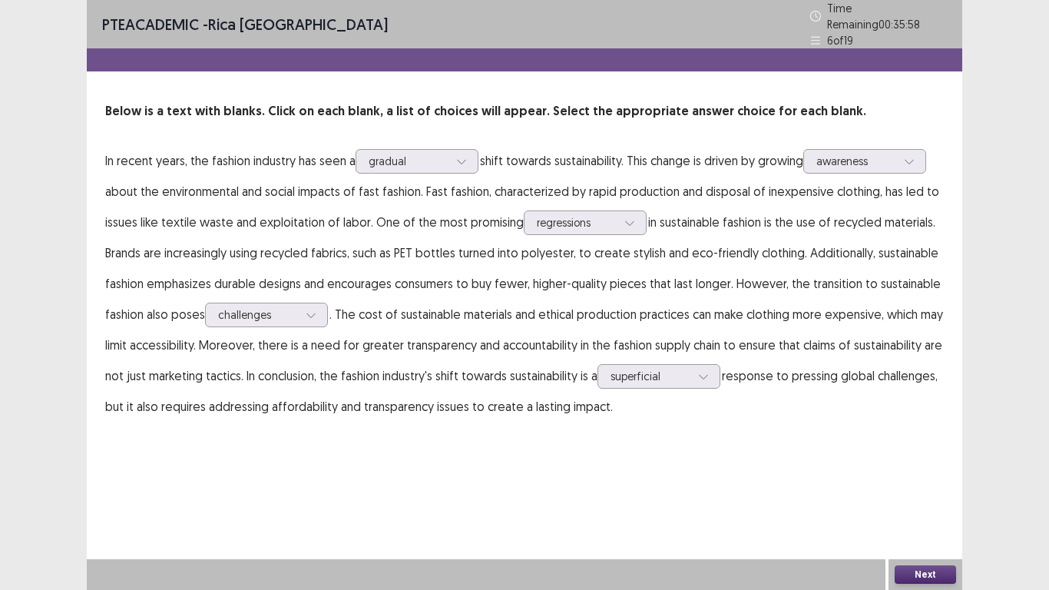
click at [922, 485] on button "Next" at bounding box center [925, 574] width 61 height 18
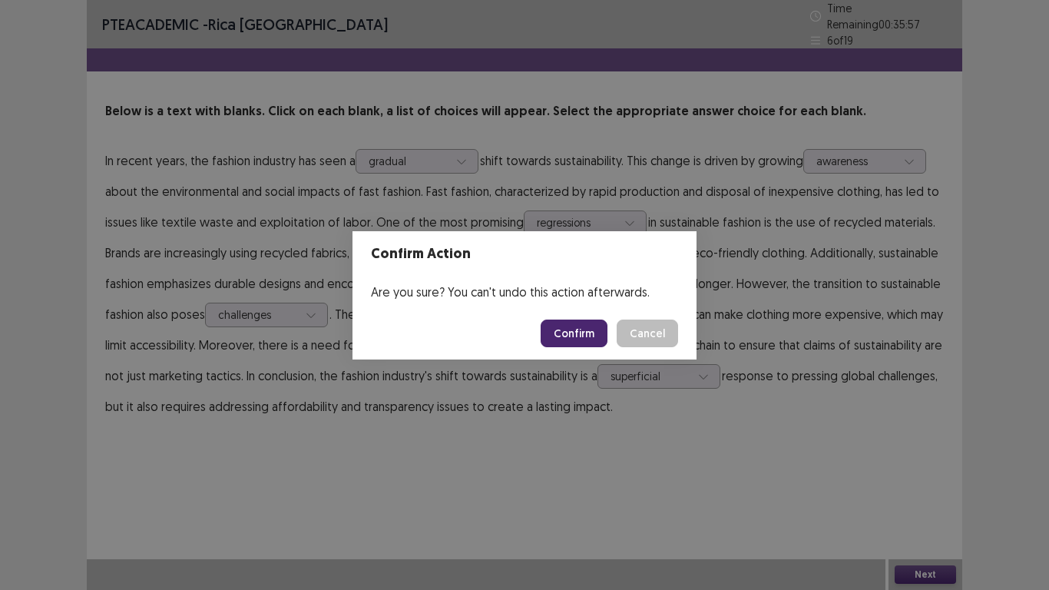
click at [563, 329] on button "Confirm" at bounding box center [574, 333] width 67 height 28
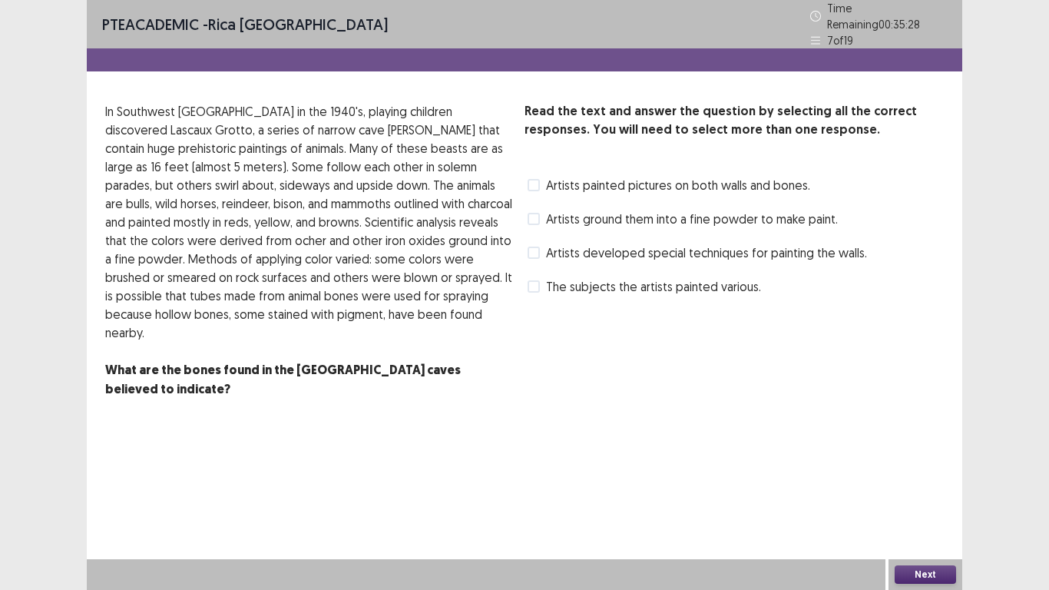
click at [536, 179] on span at bounding box center [534, 185] width 12 height 12
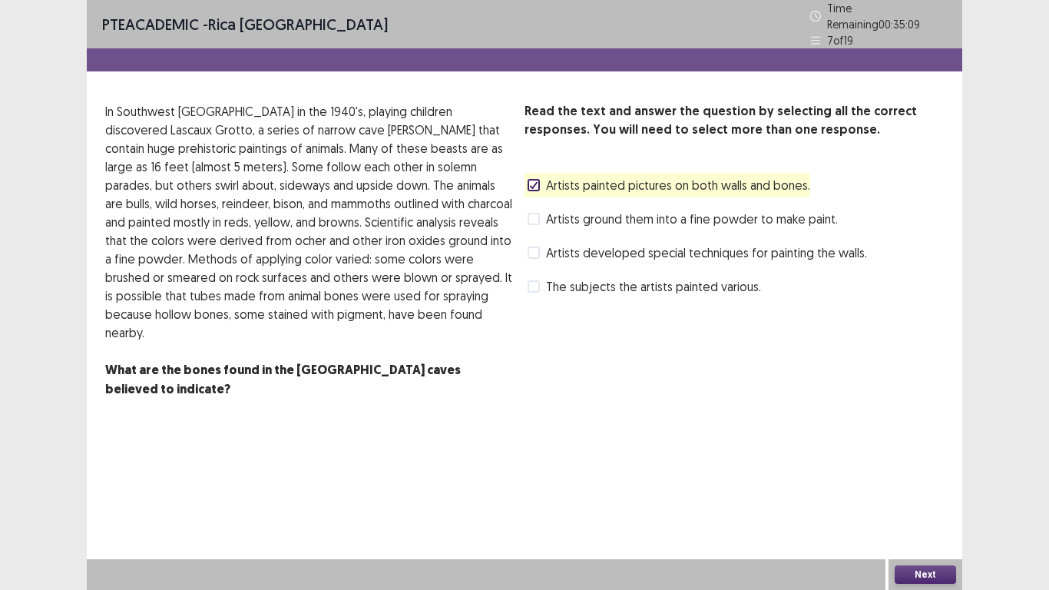
click at [533, 250] on span at bounding box center [534, 252] width 12 height 12
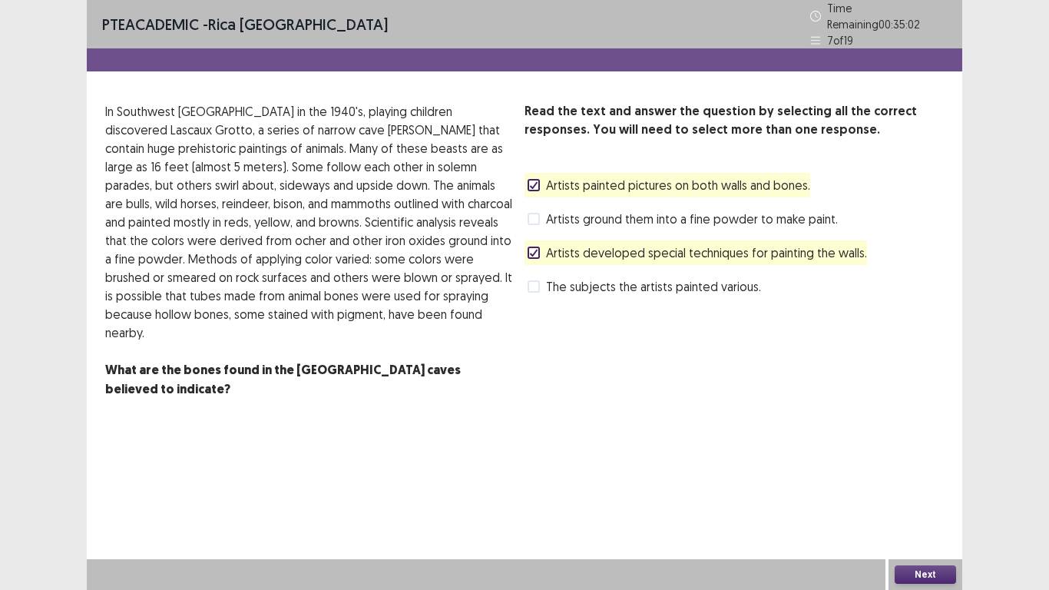
click at [938, 485] on button "Next" at bounding box center [925, 574] width 61 height 18
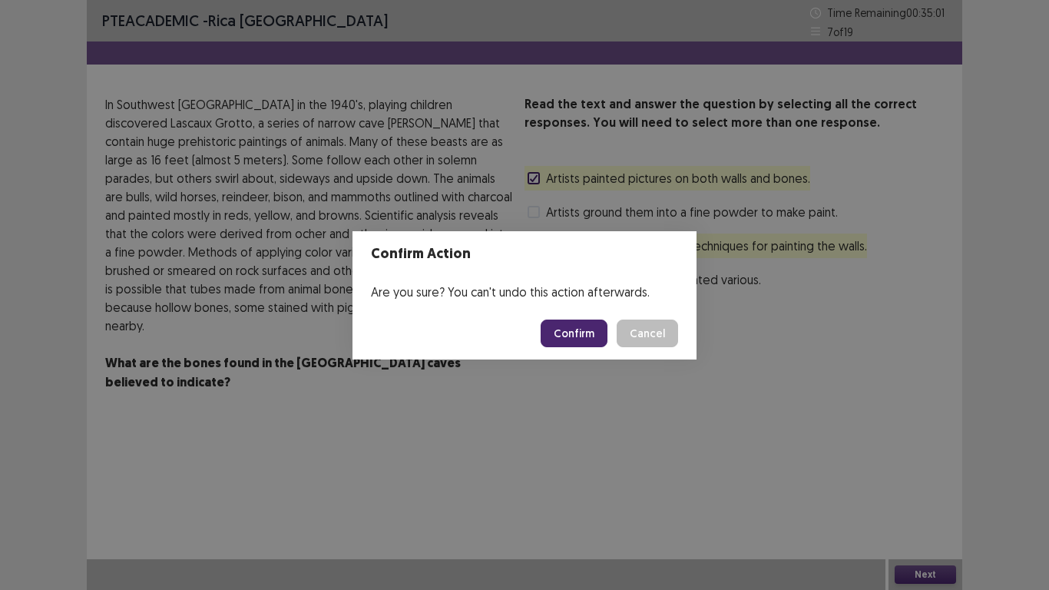
click at [583, 336] on button "Confirm" at bounding box center [574, 333] width 67 height 28
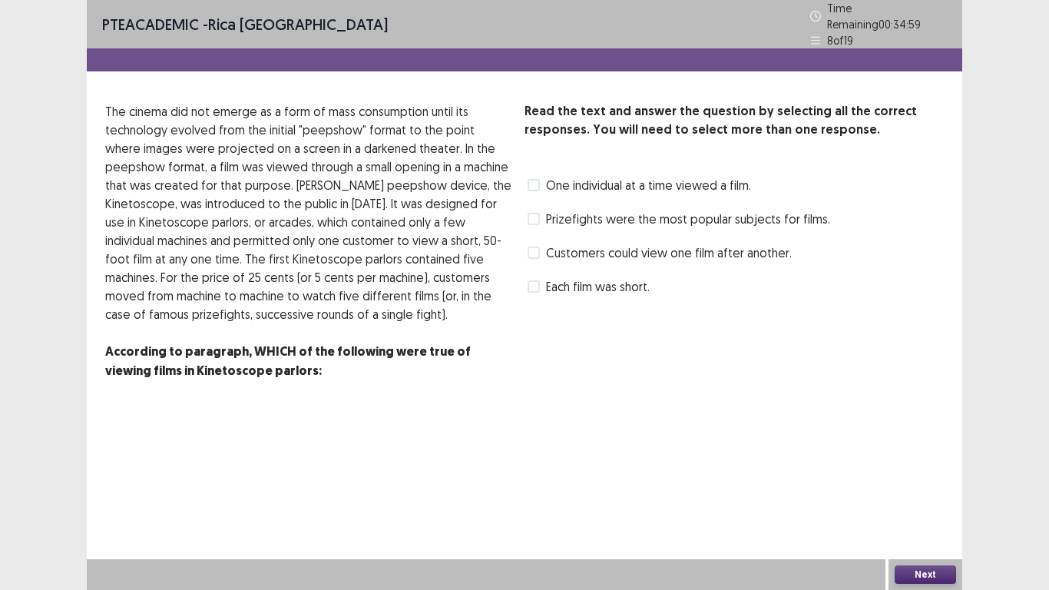
click at [537, 213] on span at bounding box center [534, 219] width 12 height 12
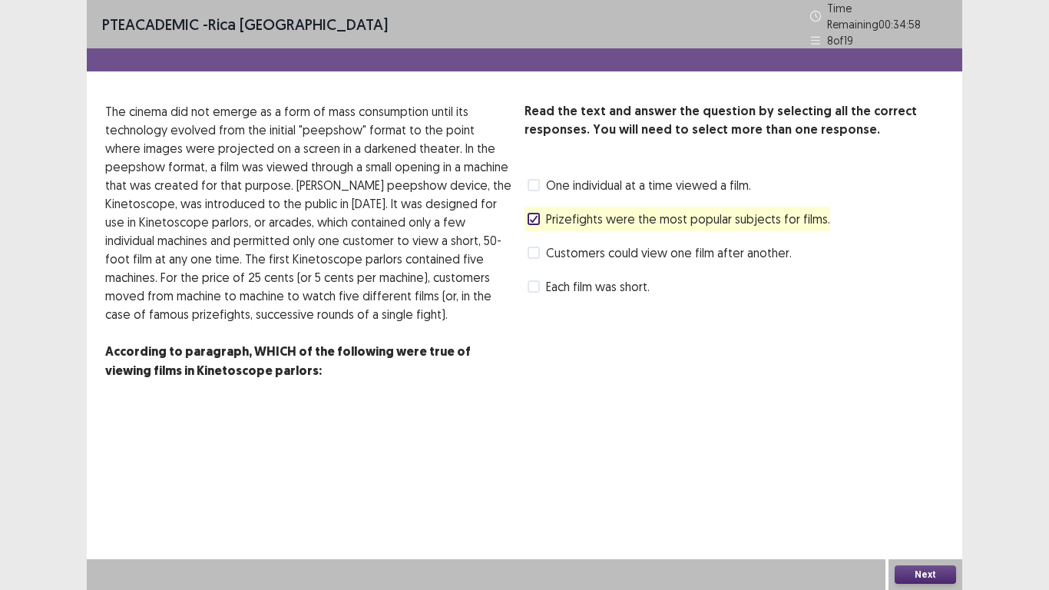
click at [542, 243] on label "Customers could view one film after another." at bounding box center [660, 252] width 264 height 18
click at [924, 485] on button "Next" at bounding box center [925, 574] width 61 height 18
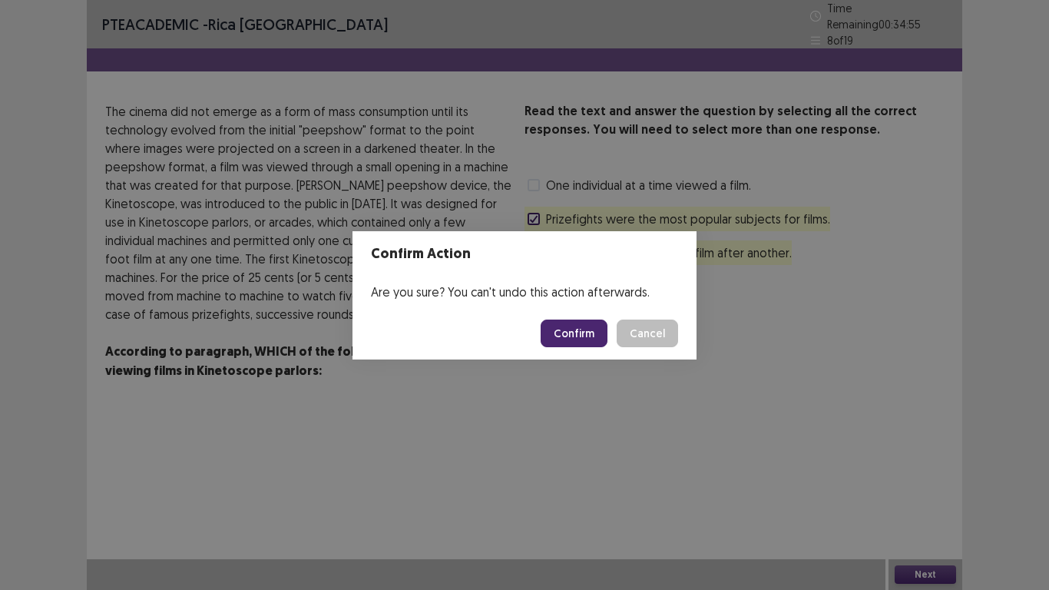
click at [612, 337] on div "Confirm Cancel" at bounding box center [609, 333] width 137 height 28
click at [590, 336] on button "Confirm" at bounding box center [574, 333] width 67 height 28
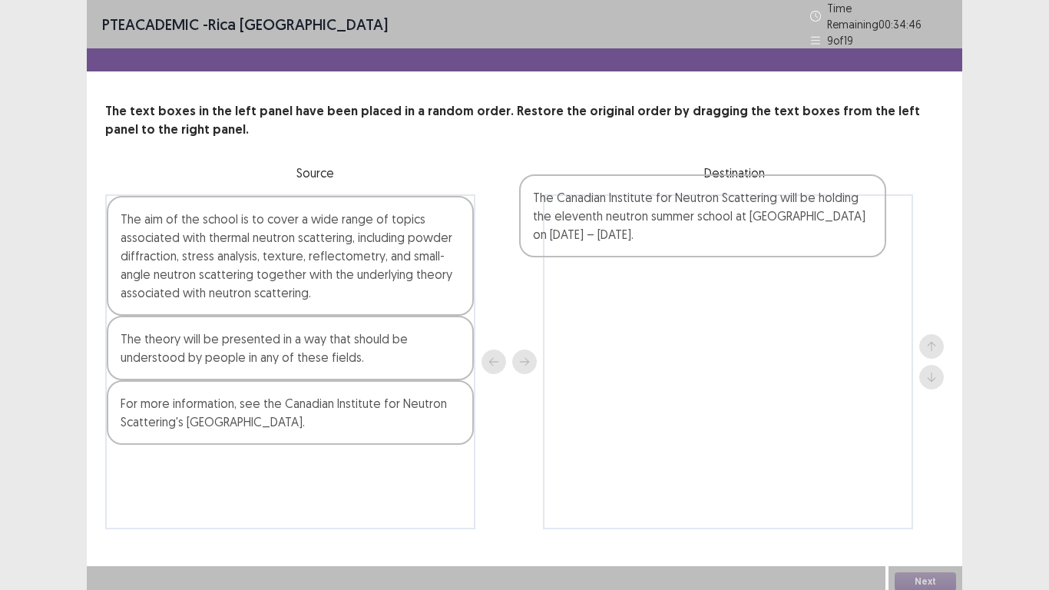
drag, startPoint x: 377, startPoint y: 418, endPoint x: 811, endPoint y: 211, distance: 480.5
click at [811, 211] on div "The aim of the school is to cover a wide range of topics associated with therma…" at bounding box center [524, 361] width 839 height 335
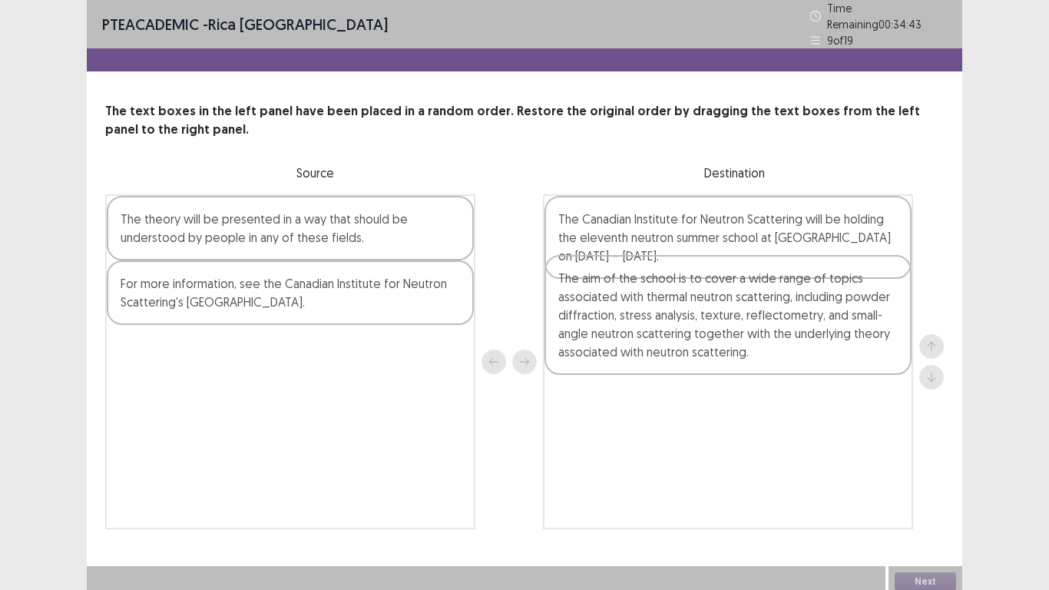
drag, startPoint x: 287, startPoint y: 243, endPoint x: 733, endPoint y: 309, distance: 450.2
click at [733, 309] on div "The aim of the school is to cover a wide range of topics associated with therma…" at bounding box center [524, 361] width 839 height 335
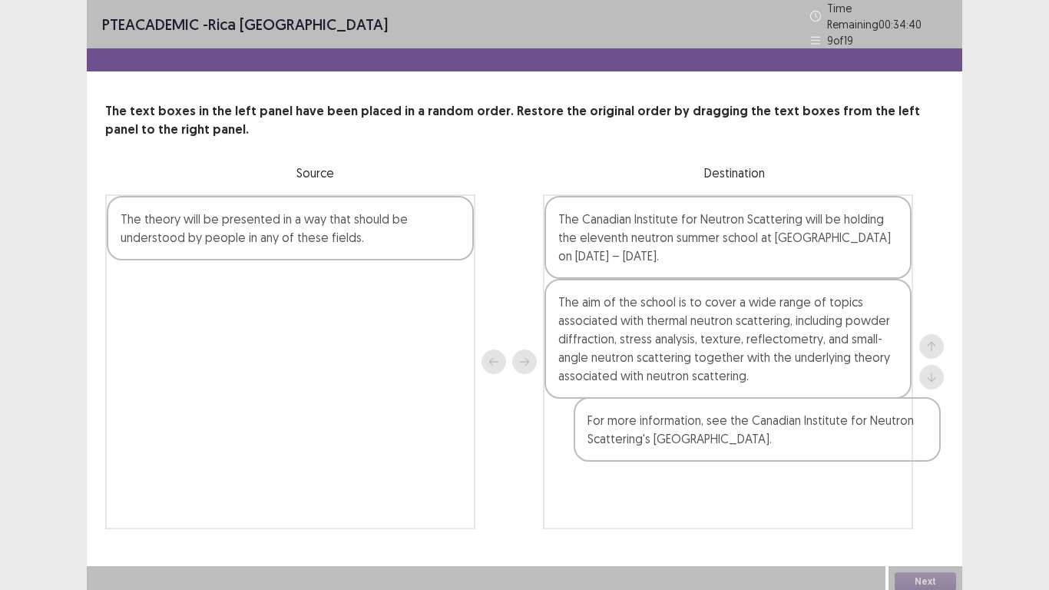
drag, startPoint x: 336, startPoint y: 284, endPoint x: 811, endPoint y: 428, distance: 495.8
click at [811, 428] on div "The theory will be presented in a way that should be understood by people in an…" at bounding box center [524, 361] width 839 height 335
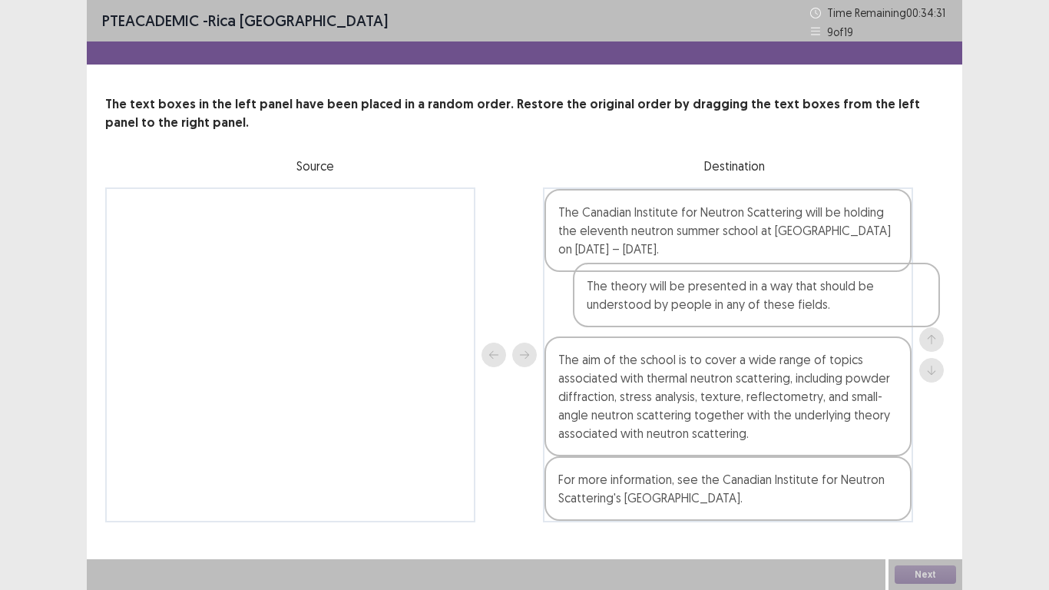
drag, startPoint x: 328, startPoint y: 237, endPoint x: 815, endPoint y: 315, distance: 493.1
click at [815, 315] on div "The theory will be presented in a way that should be understood by people in an…" at bounding box center [524, 354] width 839 height 335
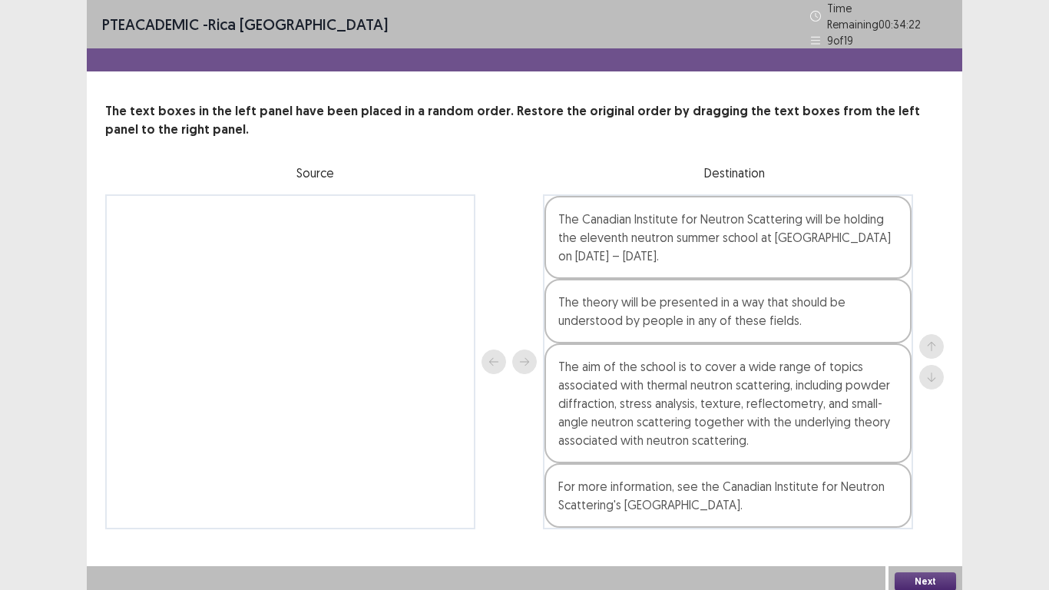
click at [940, 485] on button "Next" at bounding box center [925, 581] width 61 height 18
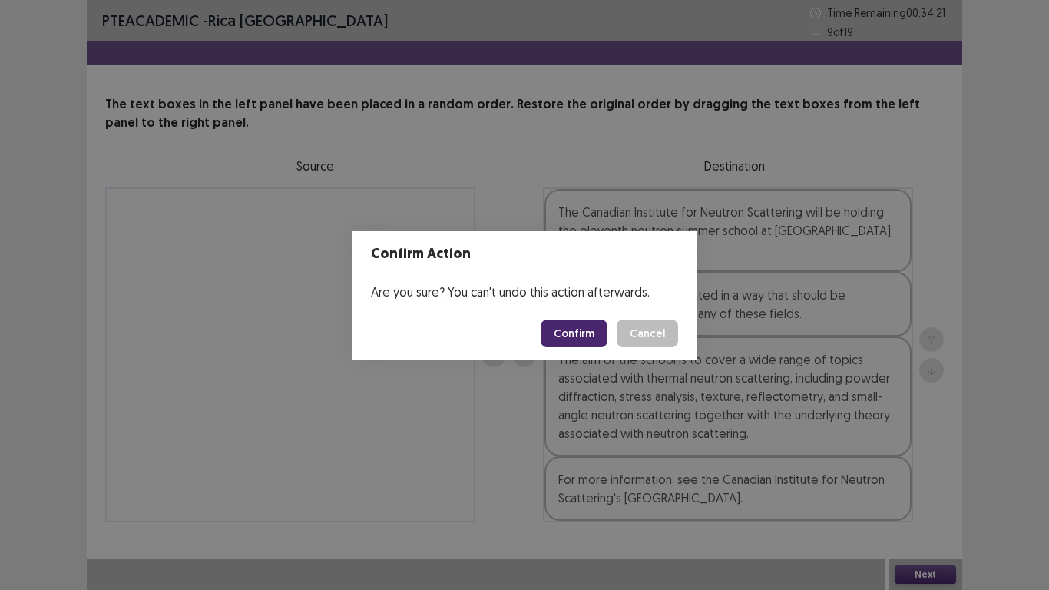
click at [567, 327] on button "Confirm" at bounding box center [574, 333] width 67 height 28
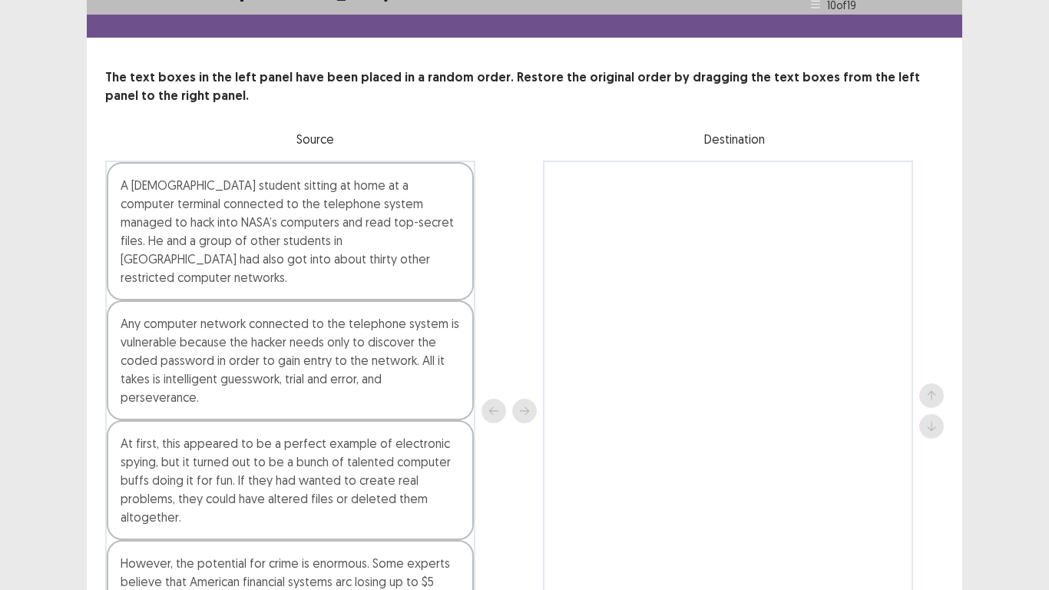
scroll to position [0, 0]
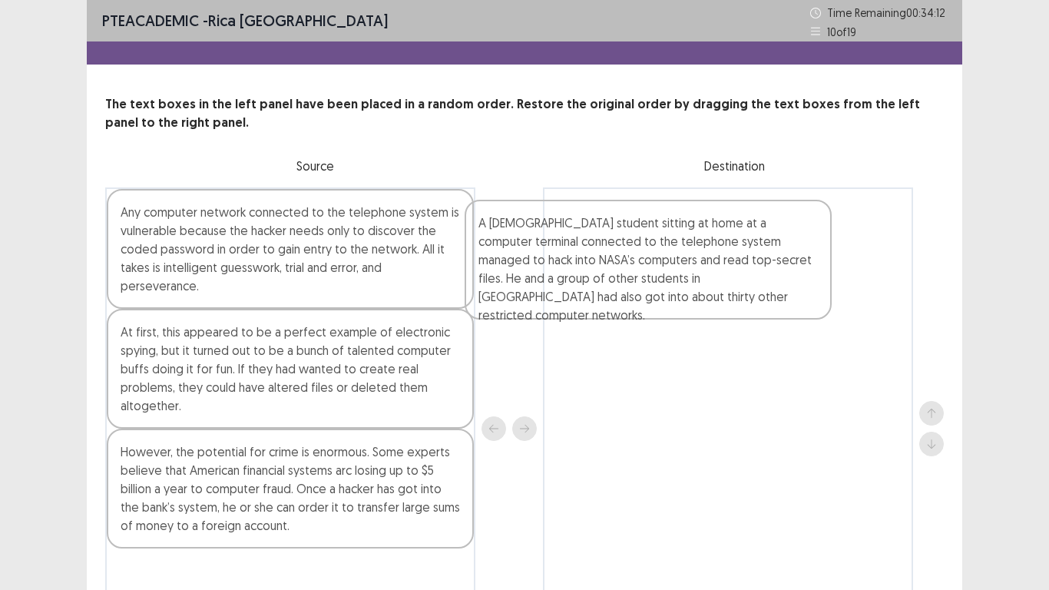
drag, startPoint x: 302, startPoint y: 254, endPoint x: 681, endPoint y: 261, distance: 379.4
click at [681, 261] on div "A [DEMOGRAPHIC_DATA] student sitting at home at a computer terminal connected t…" at bounding box center [524, 428] width 839 height 482
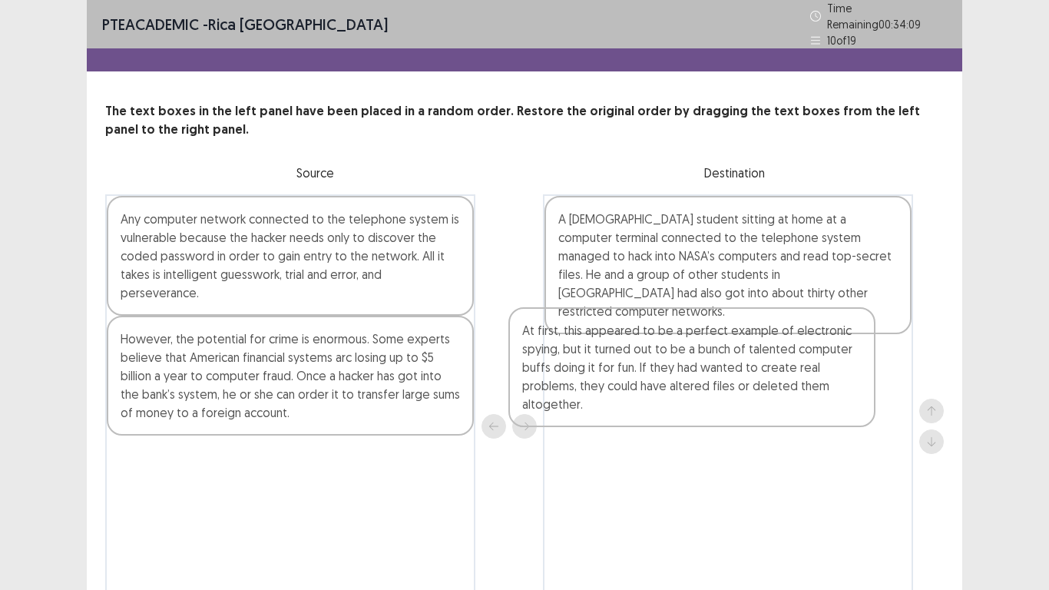
drag, startPoint x: 399, startPoint y: 363, endPoint x: 806, endPoint y: 381, distance: 408.1
click at [806, 381] on div "Any computer network connected to the telephone system is vulnerable because th…" at bounding box center [524, 426] width 839 height 464
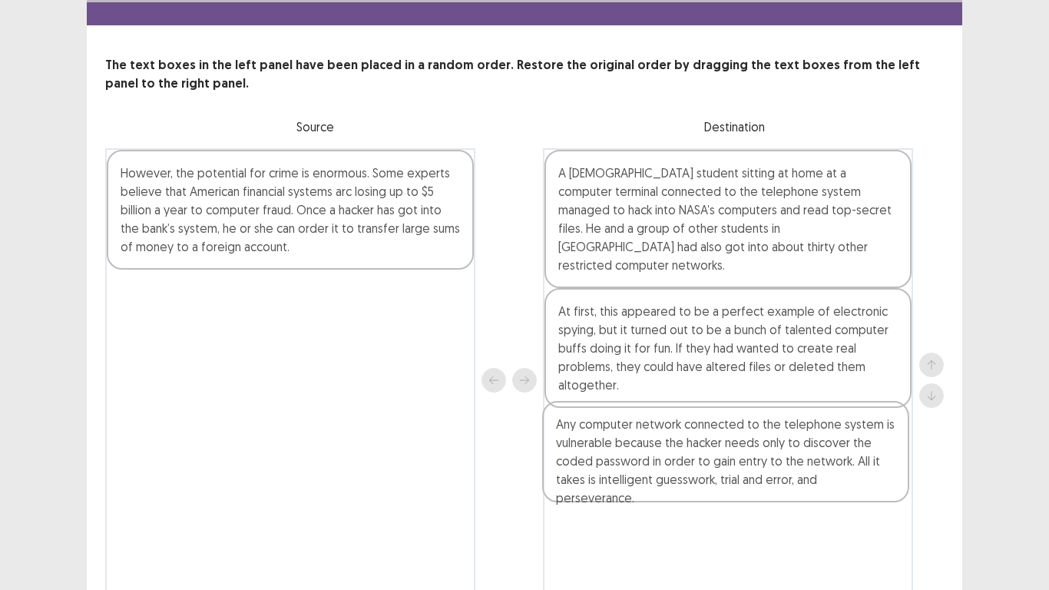
scroll to position [51, 0]
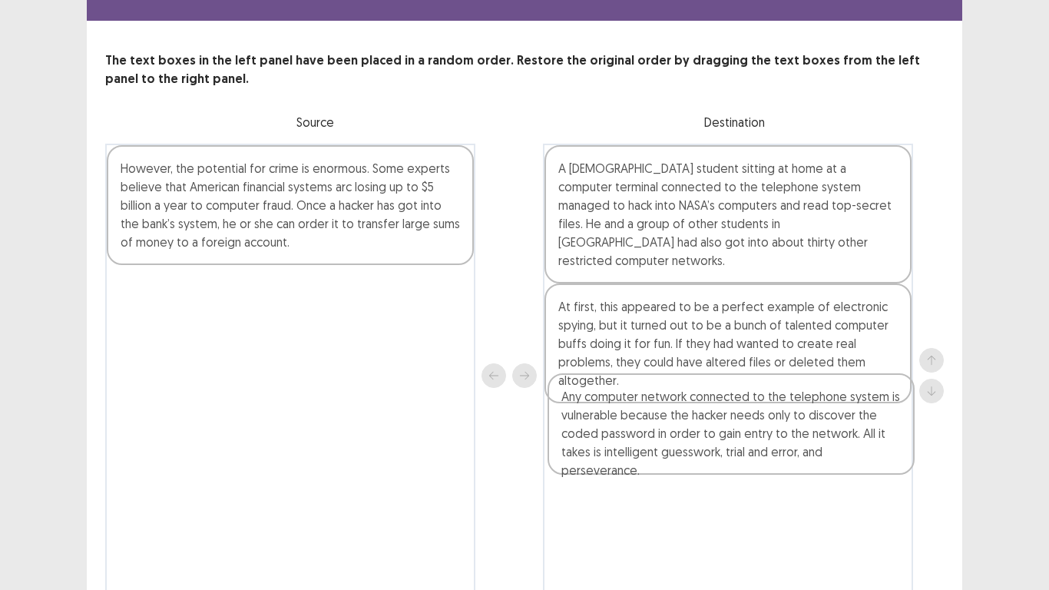
drag, startPoint x: 365, startPoint y: 240, endPoint x: 812, endPoint y: 428, distance: 485.2
click at [812, 428] on div "Any computer network connected to the telephone system is vulnerable because th…" at bounding box center [524, 376] width 839 height 464
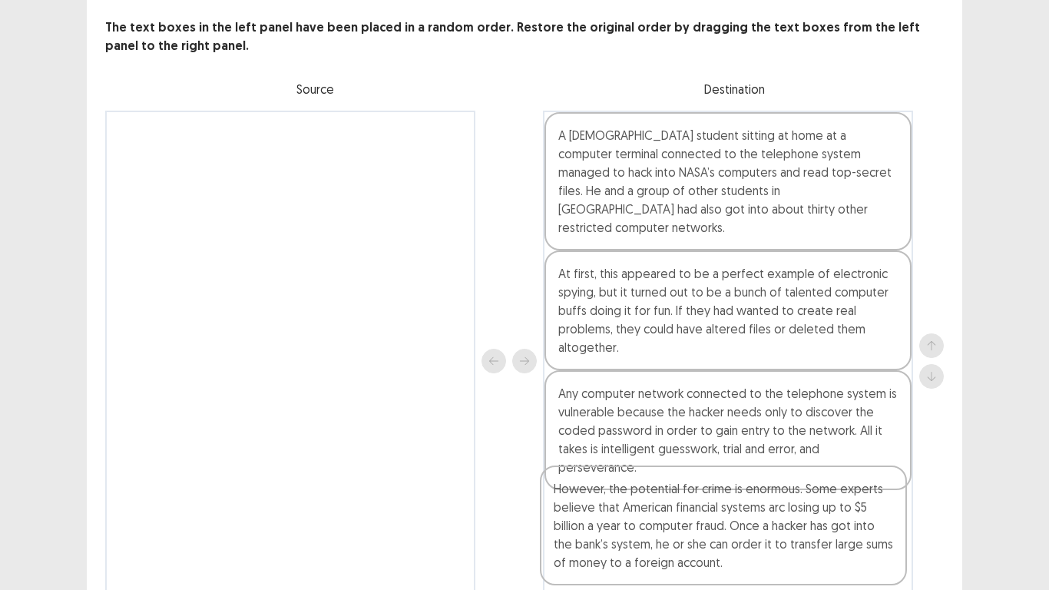
scroll to position [129, 0]
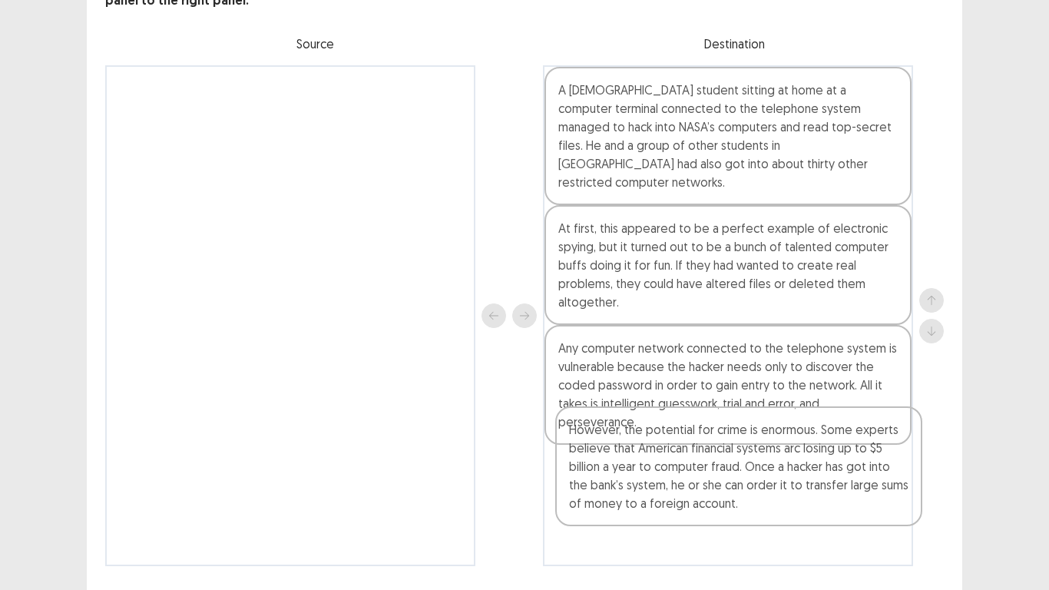
drag, startPoint x: 334, startPoint y: 161, endPoint x: 786, endPoint y: 435, distance: 528.2
click at [786, 435] on div "However, the potential for crime is enormous. Some experts believe that America…" at bounding box center [524, 315] width 839 height 501
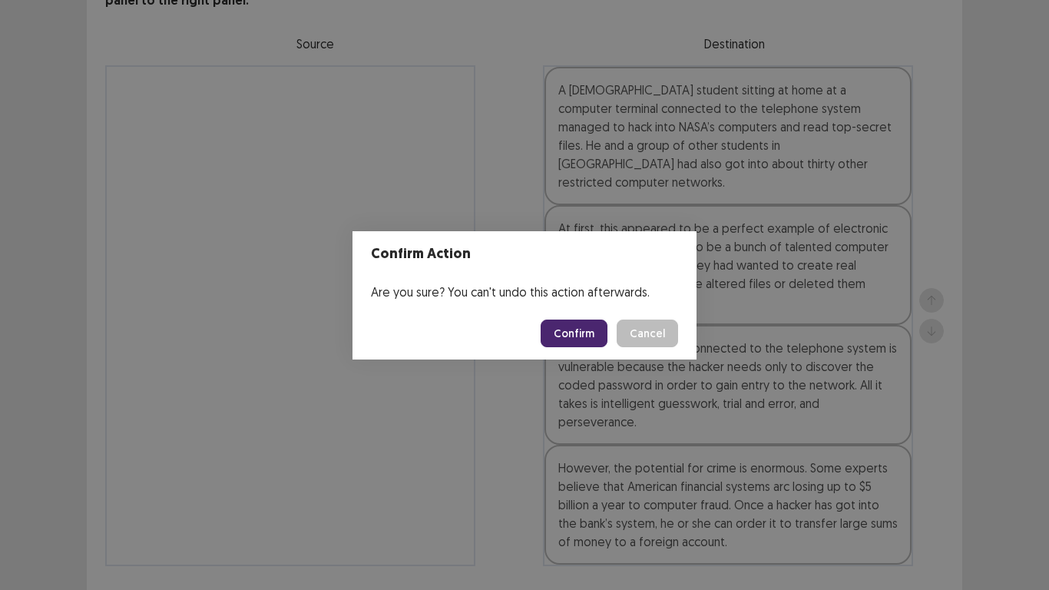
click at [576, 329] on button "Confirm" at bounding box center [574, 333] width 67 height 28
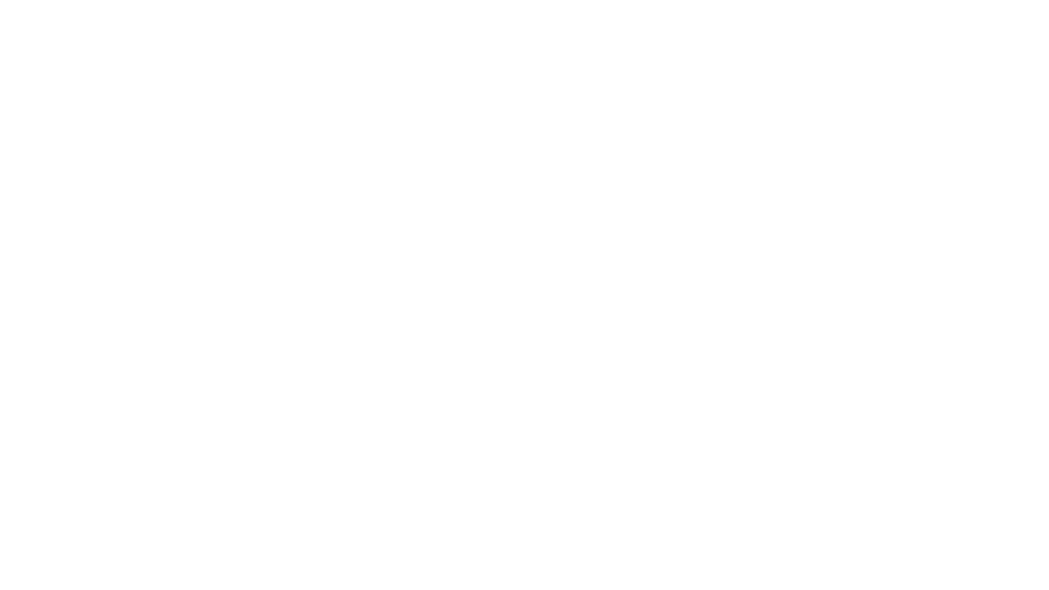
scroll to position [0, 0]
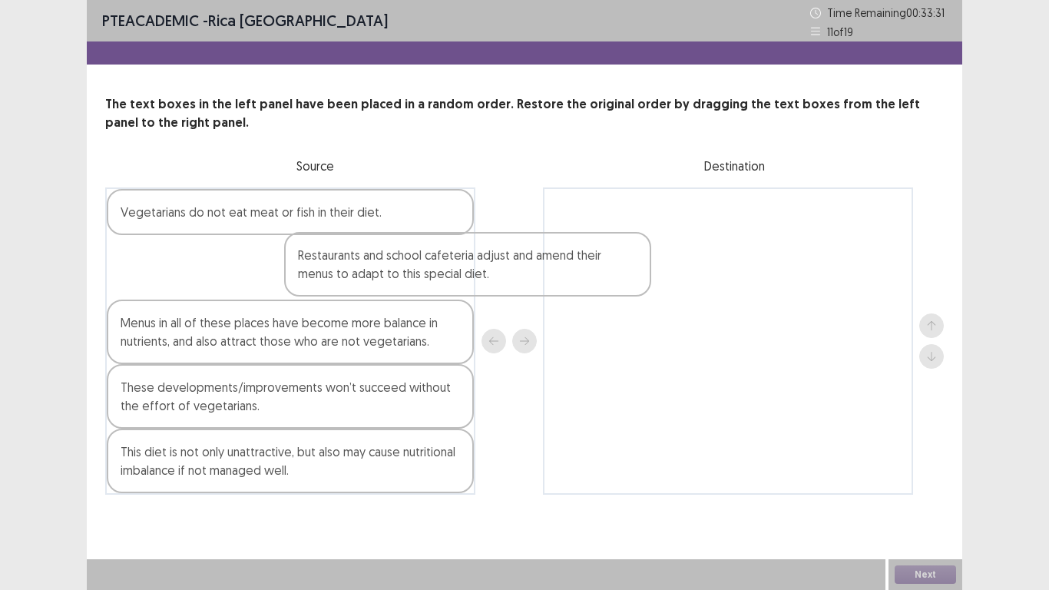
drag, startPoint x: 236, startPoint y: 289, endPoint x: 561, endPoint y: 282, distance: 325.6
click at [543, 282] on div "Vegetarians do not eat meat or fish in their diet. Restaurants and school cafet…" at bounding box center [524, 340] width 839 height 307
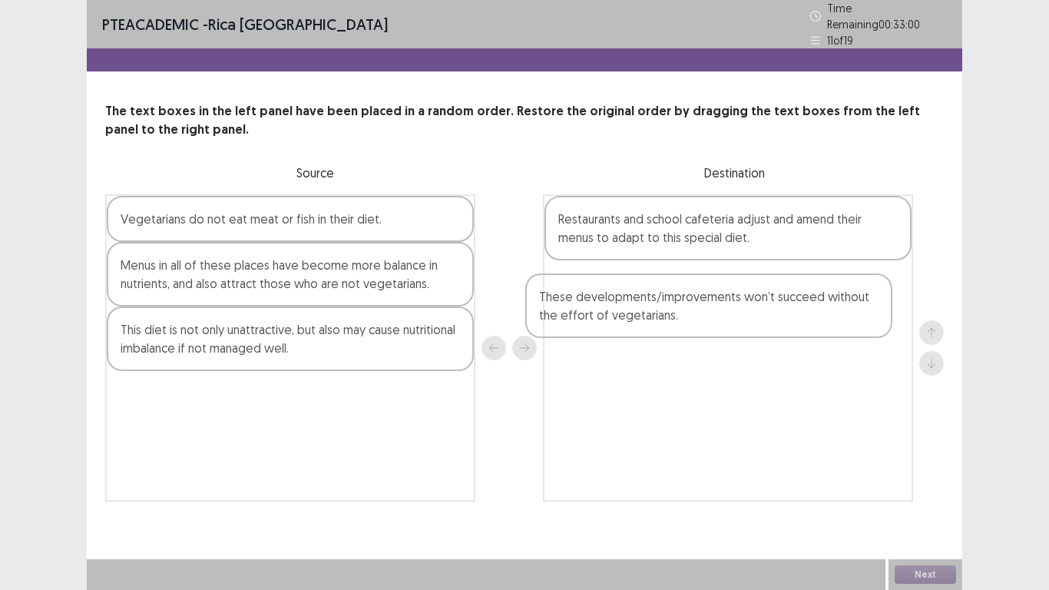
drag, startPoint x: 233, startPoint y: 349, endPoint x: 662, endPoint y: 317, distance: 429.7
click at [667, 319] on div "Vegetarians do not eat meat or fish in their diet. Menus in all of these places…" at bounding box center [524, 347] width 839 height 307
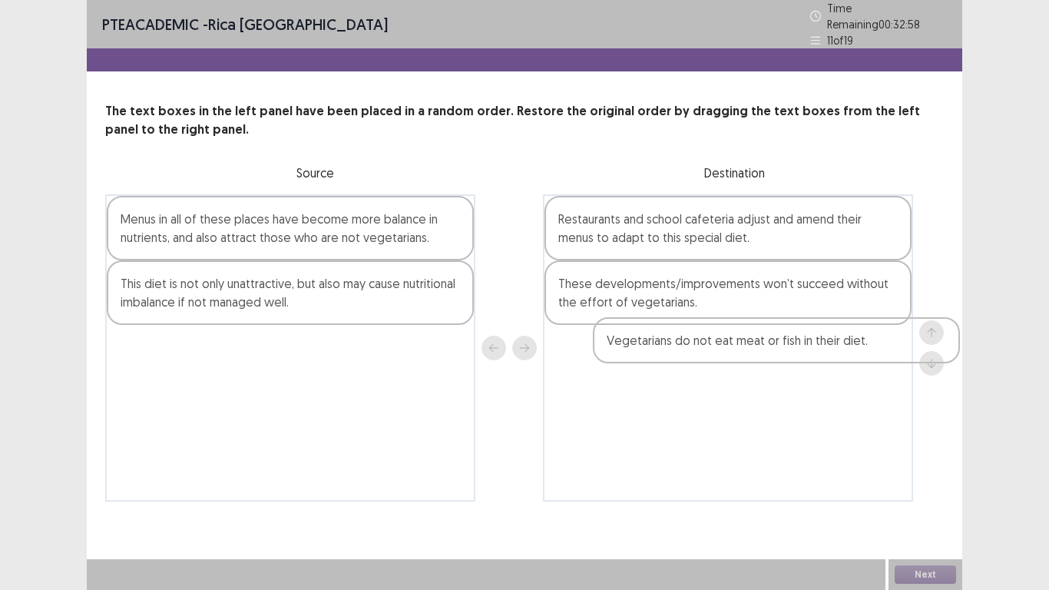
drag, startPoint x: 315, startPoint y: 215, endPoint x: 813, endPoint y: 344, distance: 514.8
click at [813, 344] on div "Vegetarians do not eat meat or fish in their diet. Menus in all of these places…" at bounding box center [524, 347] width 839 height 307
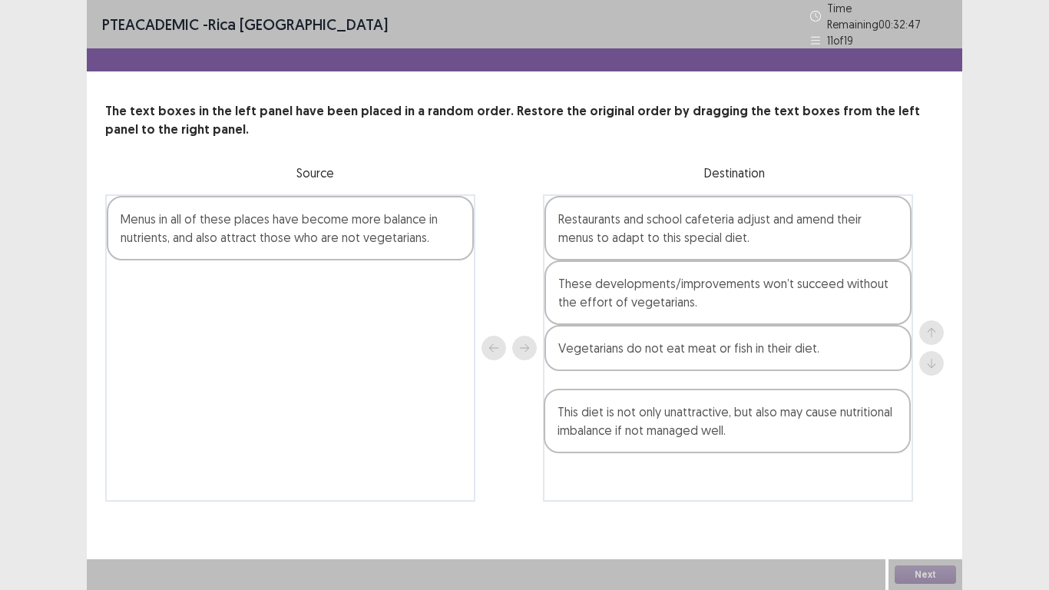
drag, startPoint x: 234, startPoint y: 289, endPoint x: 680, endPoint y: 430, distance: 467.0
click at [680, 430] on div "Menus in all of these places have become more balance in nutrients, and also at…" at bounding box center [524, 347] width 839 height 307
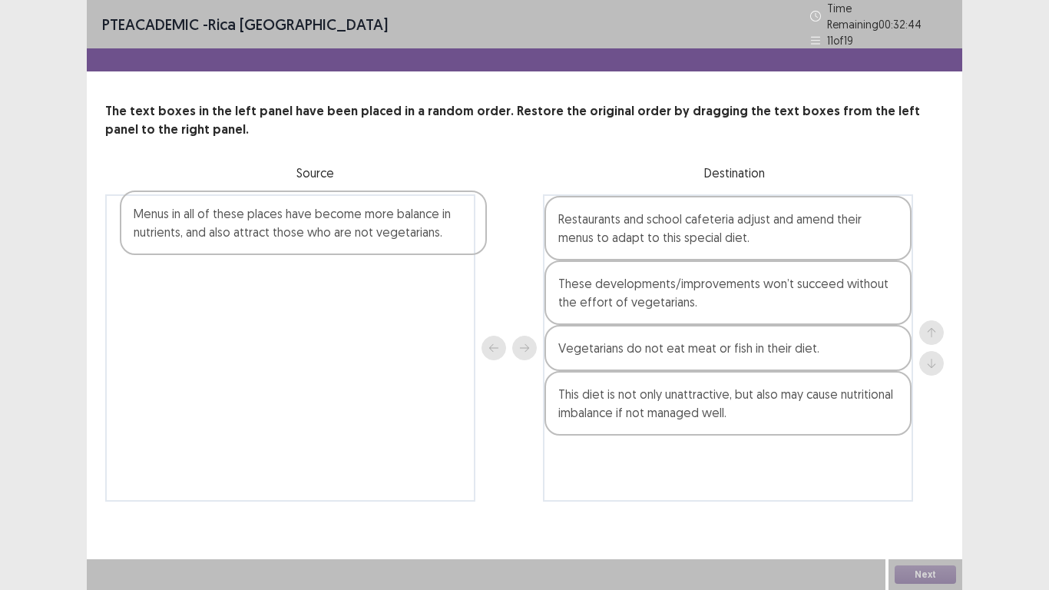
drag, startPoint x: 355, startPoint y: 207, endPoint x: 370, endPoint y: 214, distance: 16.8
click at [370, 214] on div "Menus in all of these places have become more balance in nutrients, and also at…" at bounding box center [290, 347] width 370 height 307
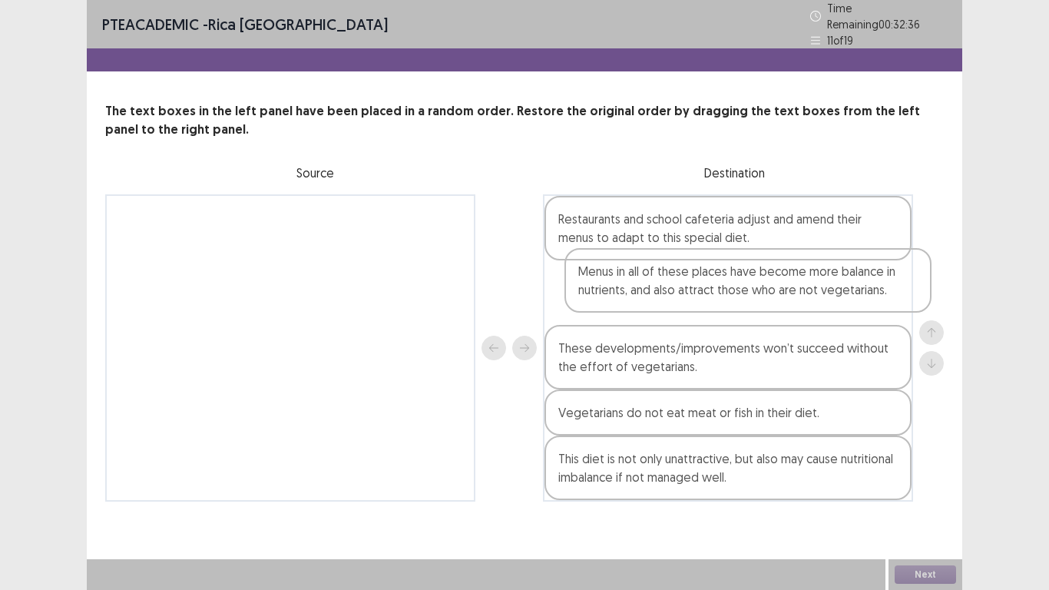
drag, startPoint x: 362, startPoint y: 235, endPoint x: 824, endPoint y: 299, distance: 465.9
click at [824, 299] on div "Menus in all of these places have become more balance in nutrients, and also at…" at bounding box center [524, 347] width 839 height 307
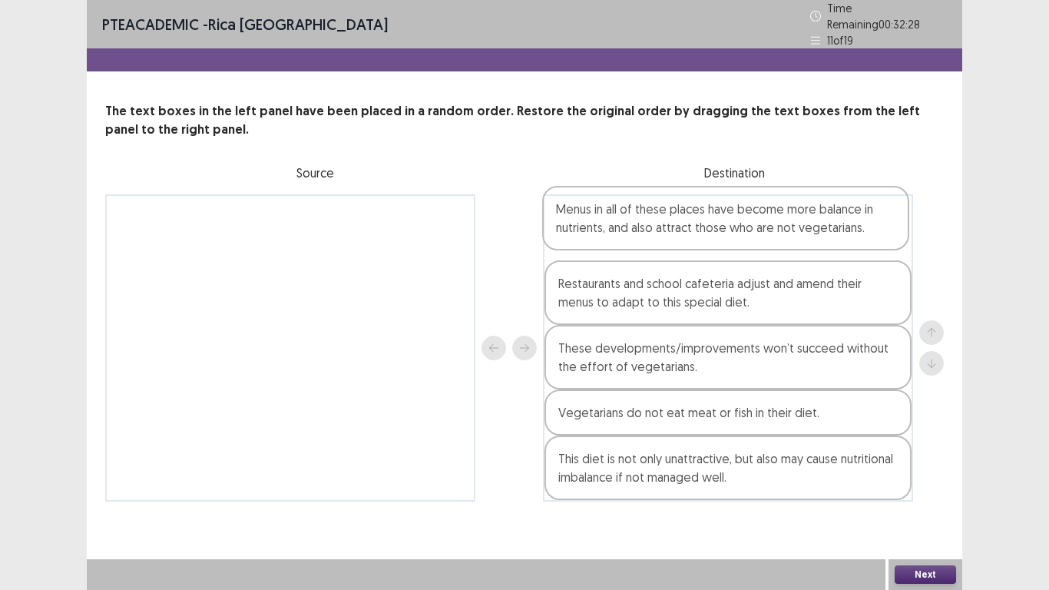
drag, startPoint x: 714, startPoint y: 312, endPoint x: 710, endPoint y: 240, distance: 71.5
click at [710, 240] on div "Restaurants and school cafeteria adjust and amend their menus to adapt to this …" at bounding box center [728, 347] width 370 height 307
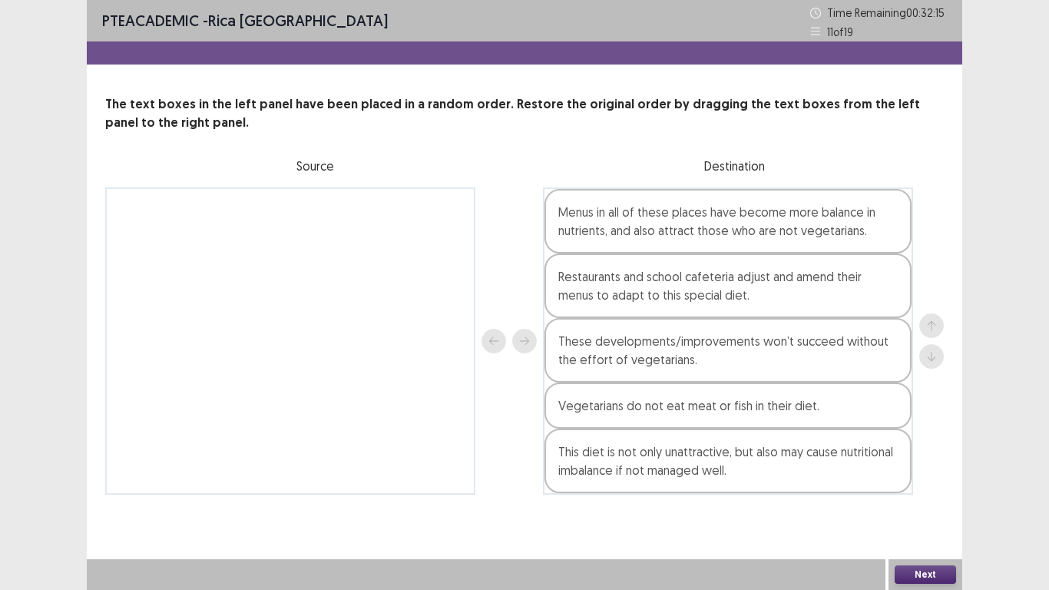
click at [904, 485] on button "Next" at bounding box center [925, 574] width 61 height 18
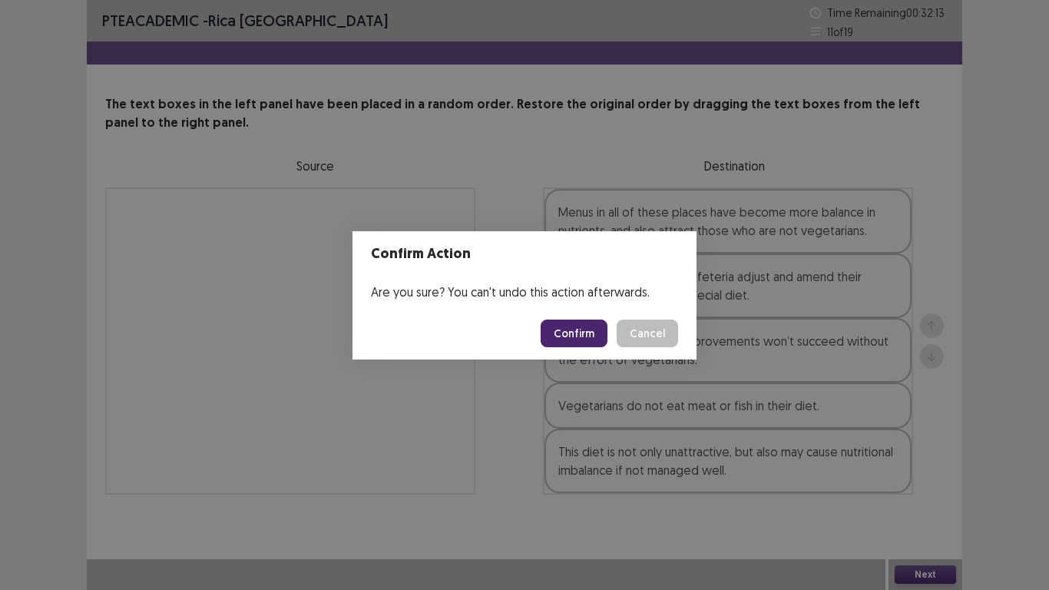
click at [552, 331] on button "Confirm" at bounding box center [574, 333] width 67 height 28
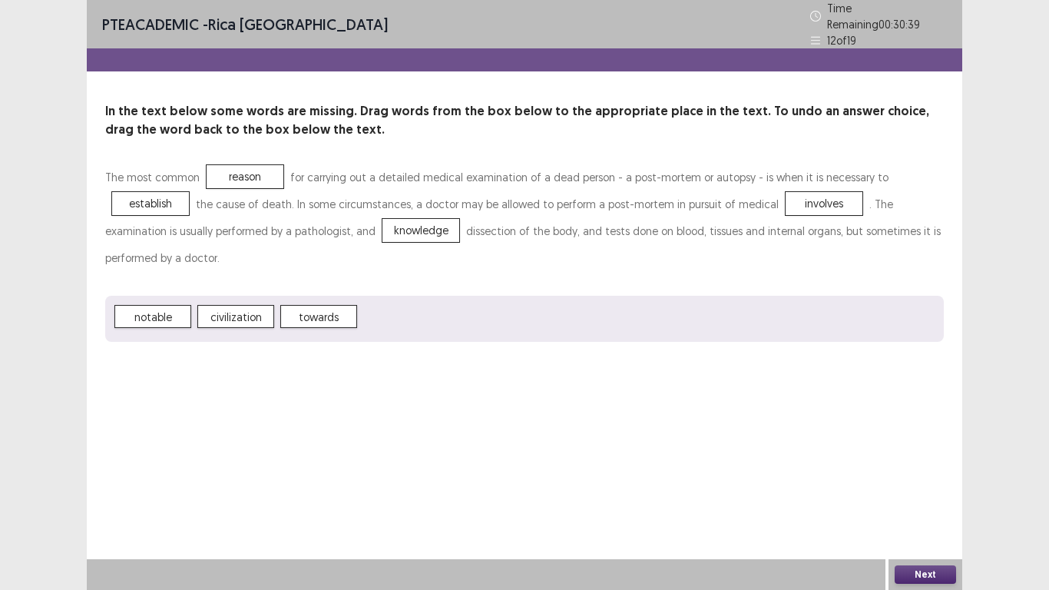
click at [923, 485] on div "Next" at bounding box center [925, 574] width 74 height 31
click at [910, 485] on div "Next" at bounding box center [925, 574] width 74 height 31
click at [911, 485] on button "Next" at bounding box center [925, 574] width 61 height 18
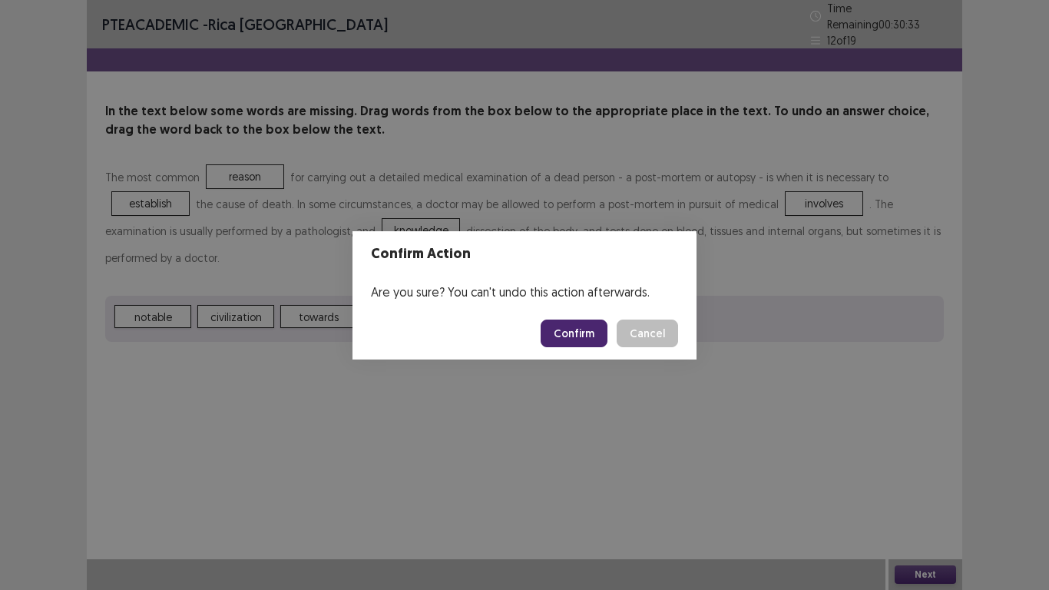
click at [559, 316] on footer "Confirm Cancel" at bounding box center [524, 333] width 344 height 52
click at [559, 326] on button "Confirm" at bounding box center [574, 333] width 67 height 28
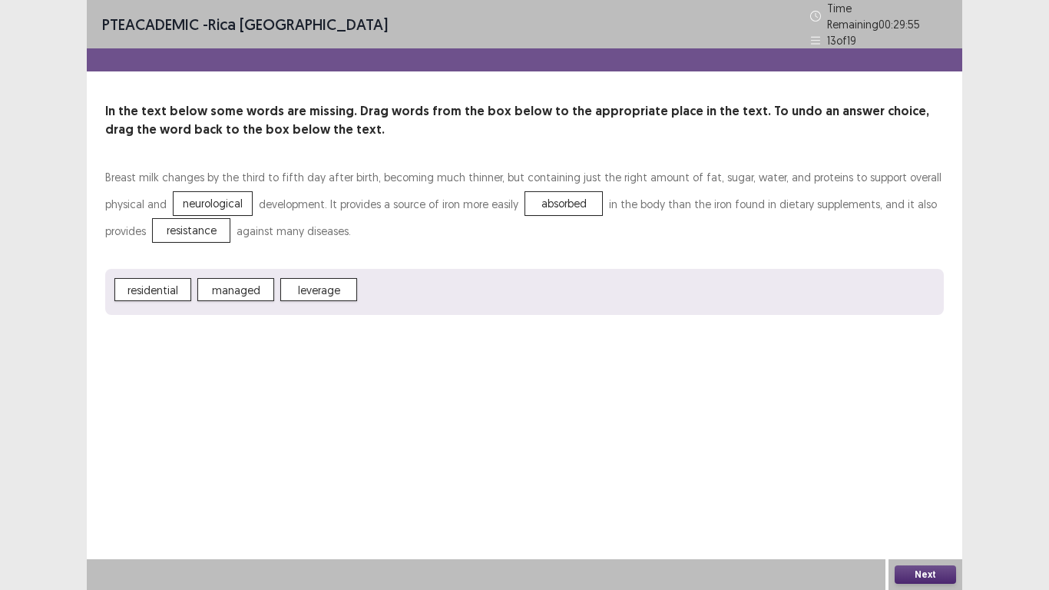
click at [921, 485] on button "Next" at bounding box center [925, 574] width 61 height 18
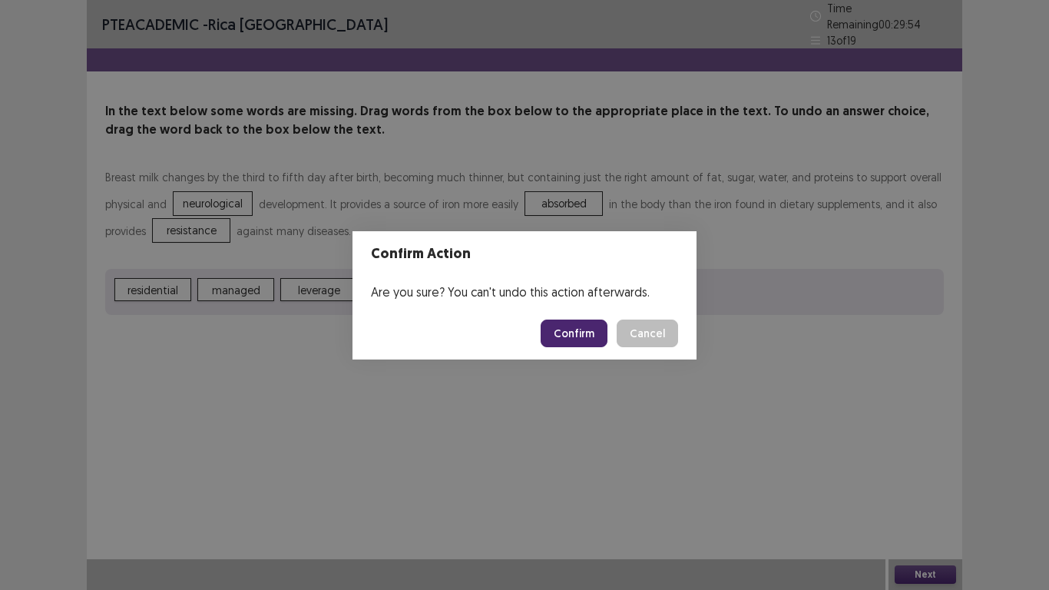
click at [593, 339] on button "Confirm" at bounding box center [574, 333] width 67 height 28
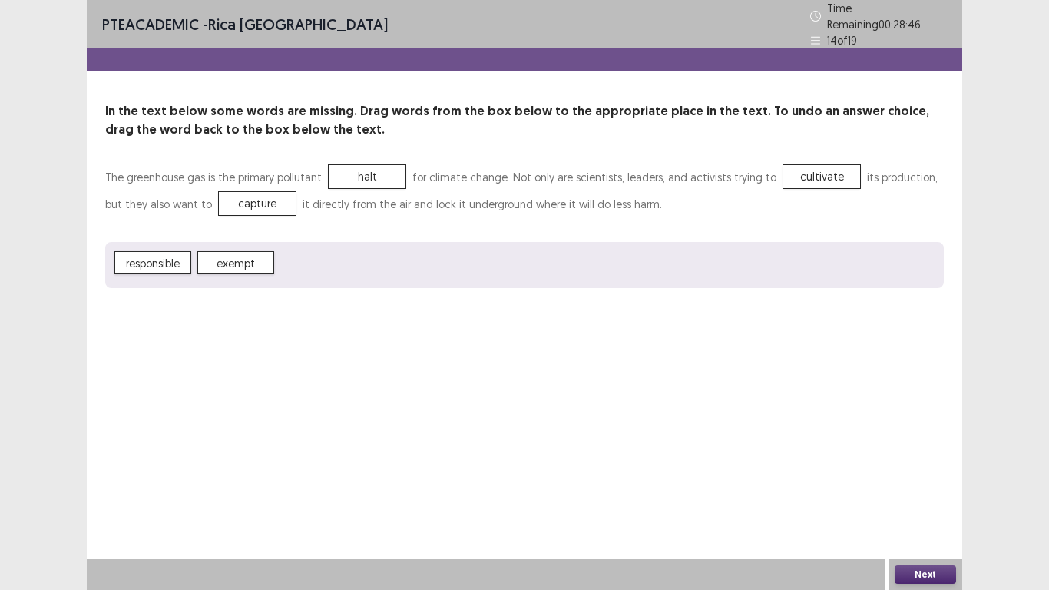
drag, startPoint x: 230, startPoint y: 180, endPoint x: 317, endPoint y: 234, distance: 103.1
click at [352, 247] on div "The greenhouse gas is the primary pollutant halt for climate change. Not only a…" at bounding box center [524, 226] width 839 height 124
click at [938, 485] on button "Next" at bounding box center [925, 574] width 61 height 18
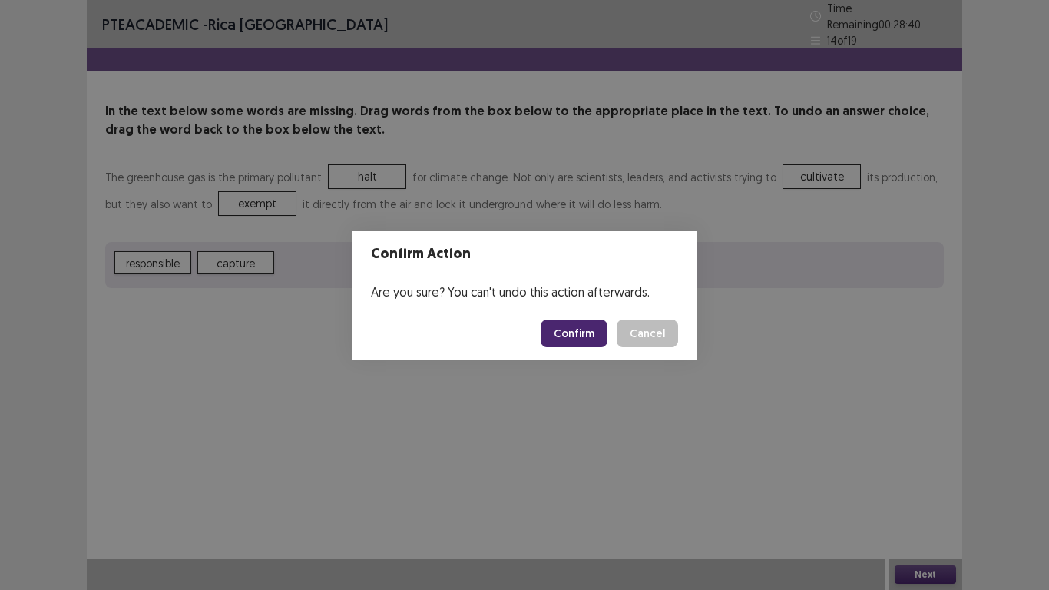
click at [561, 326] on button "Confirm" at bounding box center [574, 333] width 67 height 28
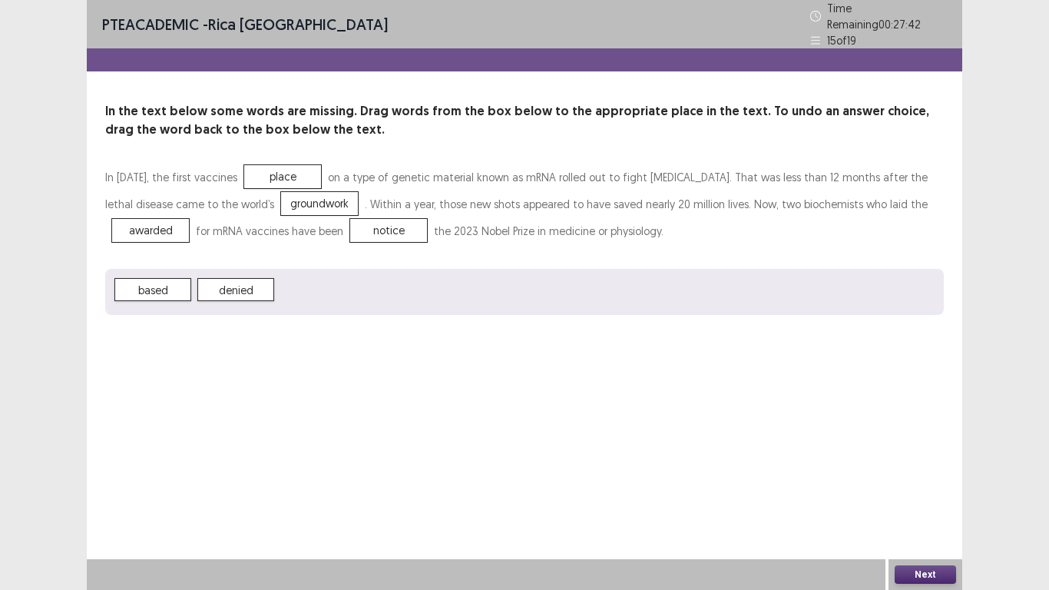
click at [928, 485] on button "Next" at bounding box center [925, 574] width 61 height 18
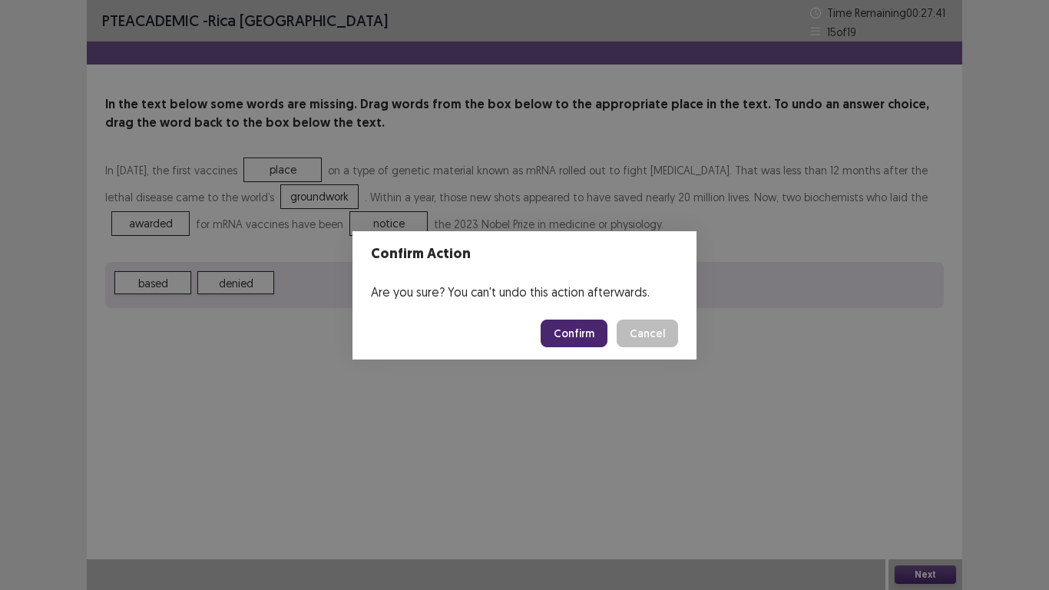
click at [599, 329] on button "Confirm" at bounding box center [574, 333] width 67 height 28
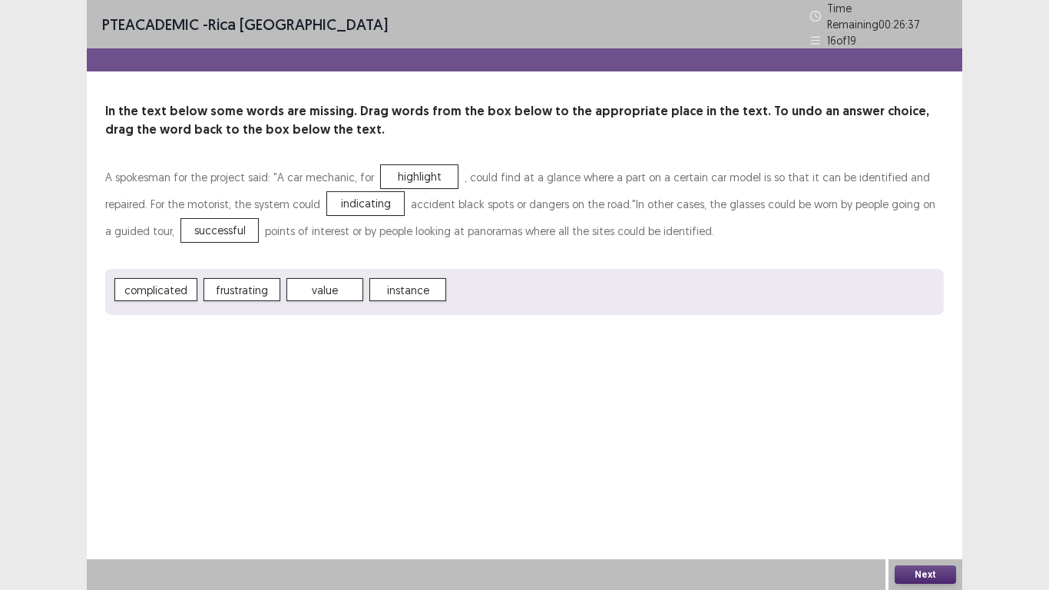
click at [932, 485] on button "Next" at bounding box center [925, 574] width 61 height 18
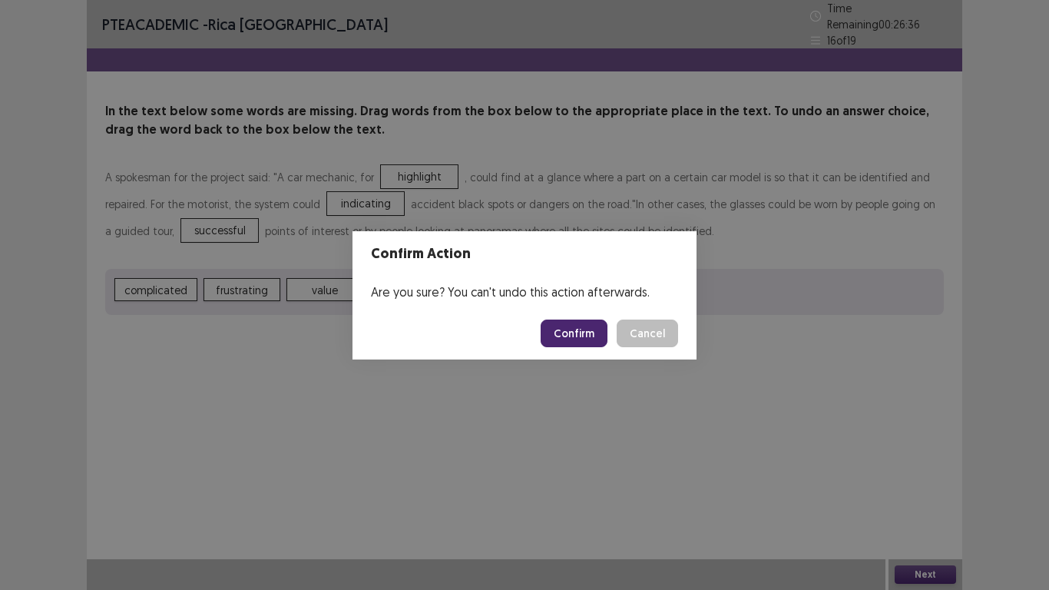
click at [590, 332] on button "Confirm" at bounding box center [574, 333] width 67 height 28
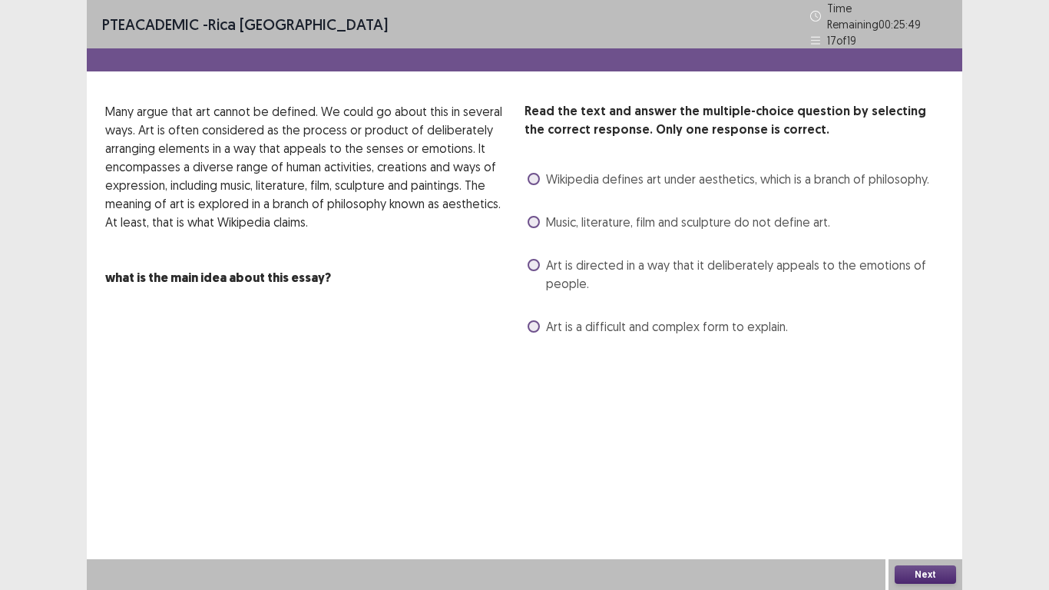
click at [528, 173] on span at bounding box center [534, 179] width 12 height 12
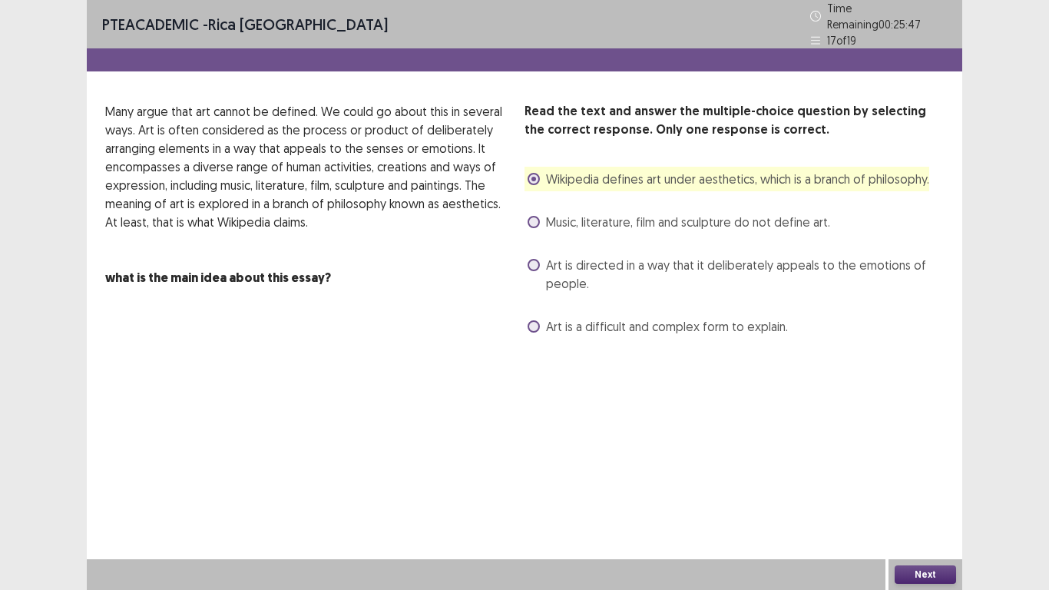
click at [931, 485] on button "Next" at bounding box center [925, 574] width 61 height 18
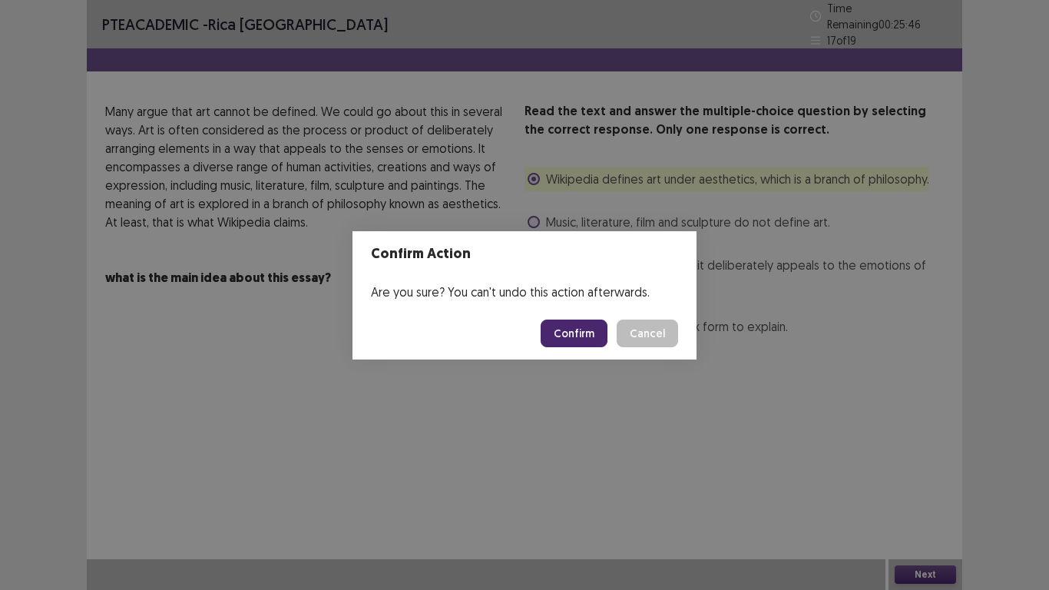
click at [586, 329] on button "Confirm" at bounding box center [574, 333] width 67 height 28
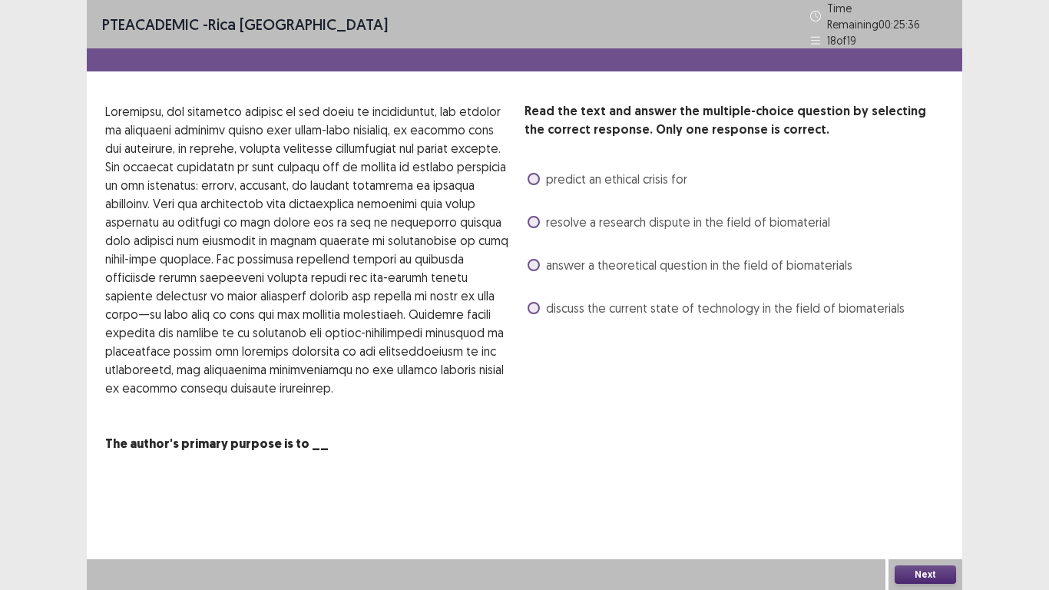
click at [534, 302] on span at bounding box center [534, 308] width 12 height 12
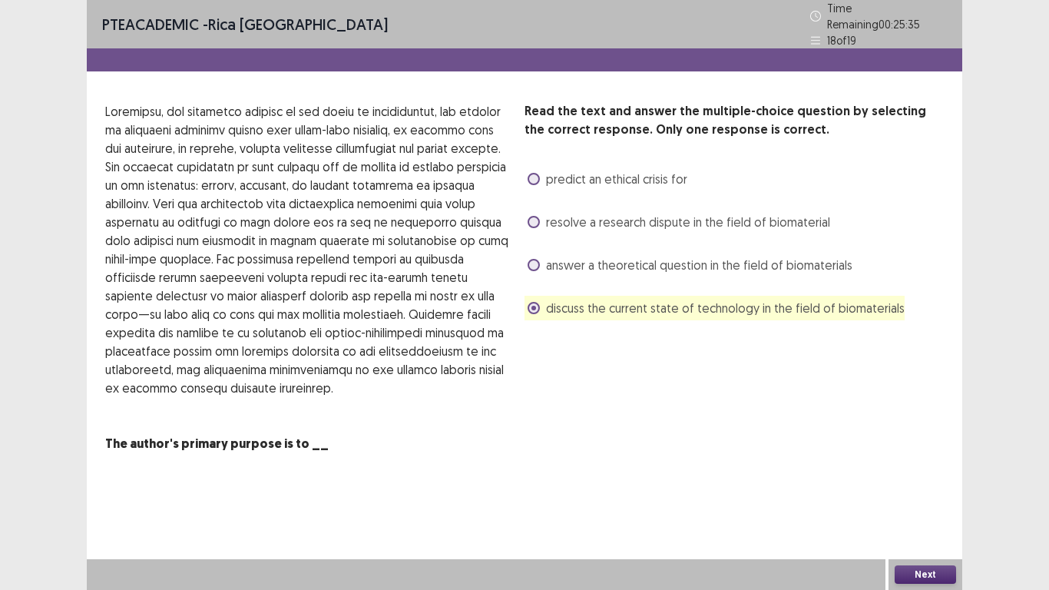
click at [936, 485] on button "Next" at bounding box center [925, 574] width 61 height 18
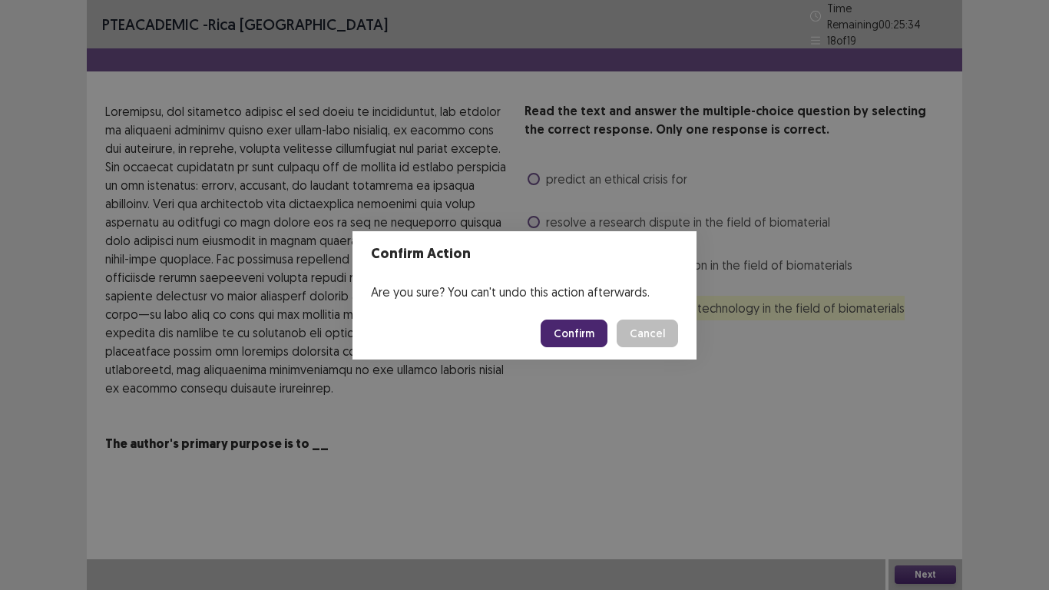
click at [583, 331] on button "Confirm" at bounding box center [574, 333] width 67 height 28
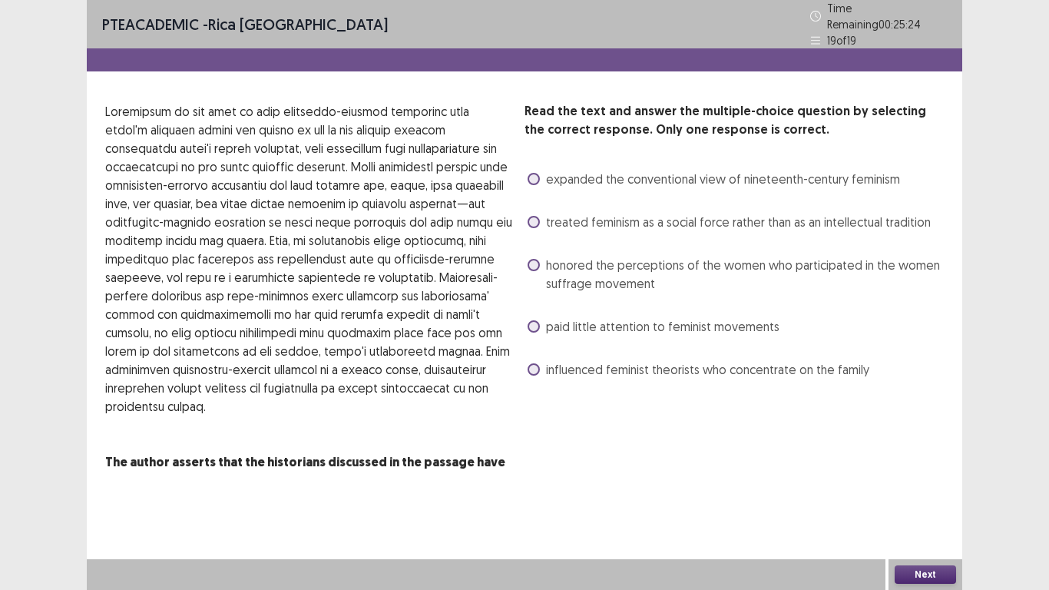
click at [531, 259] on span at bounding box center [534, 265] width 12 height 12
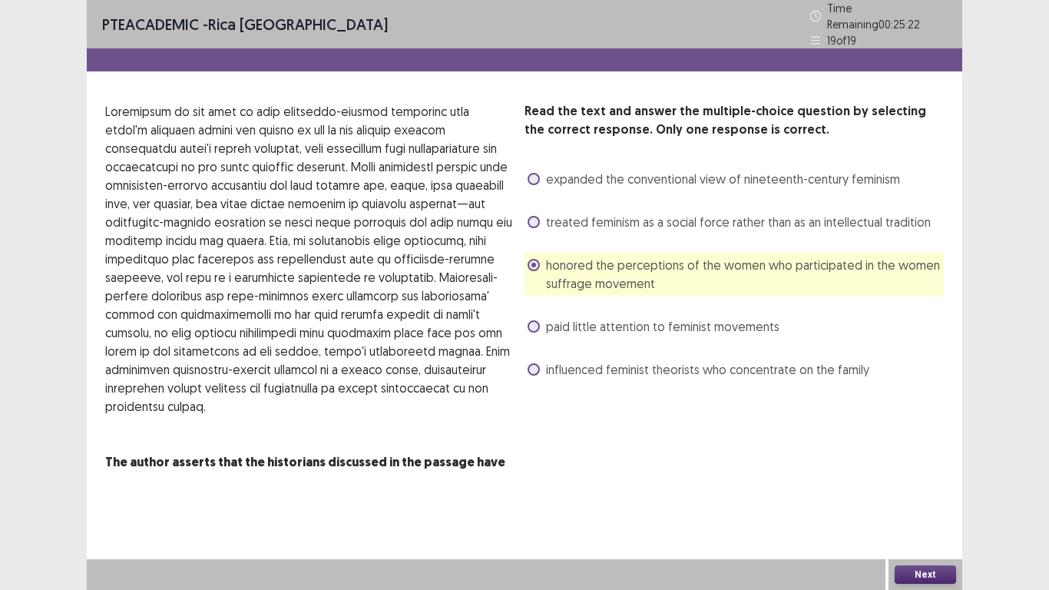
click at [933, 485] on button "Next" at bounding box center [925, 574] width 61 height 18
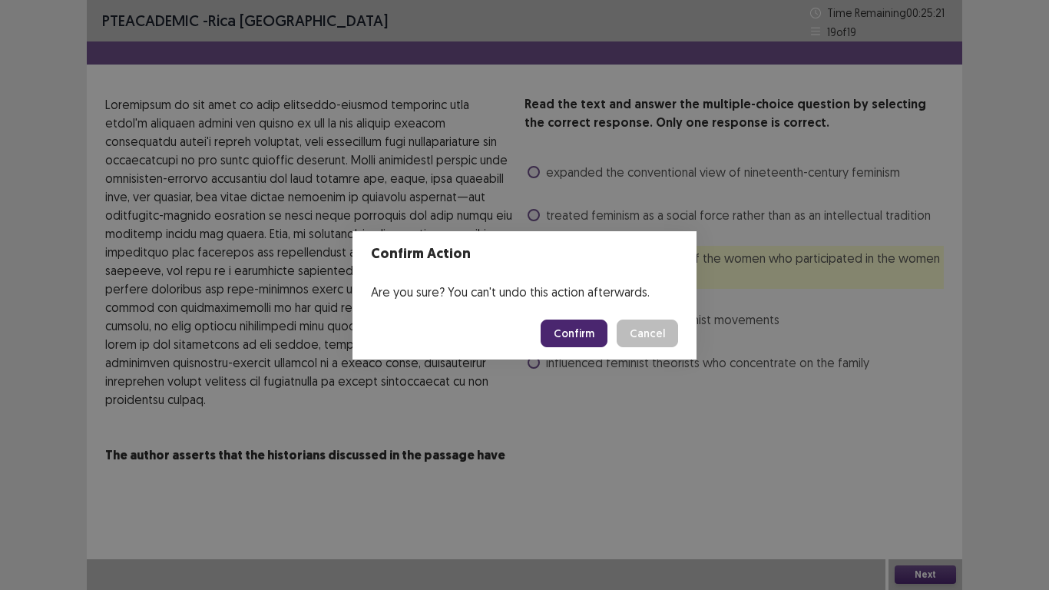
click at [592, 331] on button "Confirm" at bounding box center [574, 333] width 67 height 28
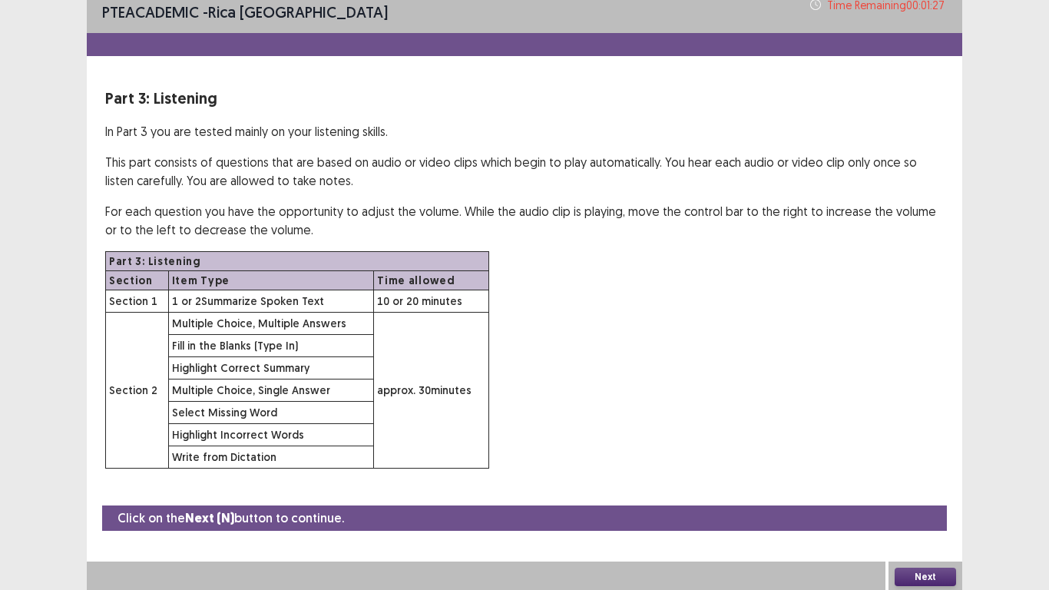
scroll to position [11, 0]
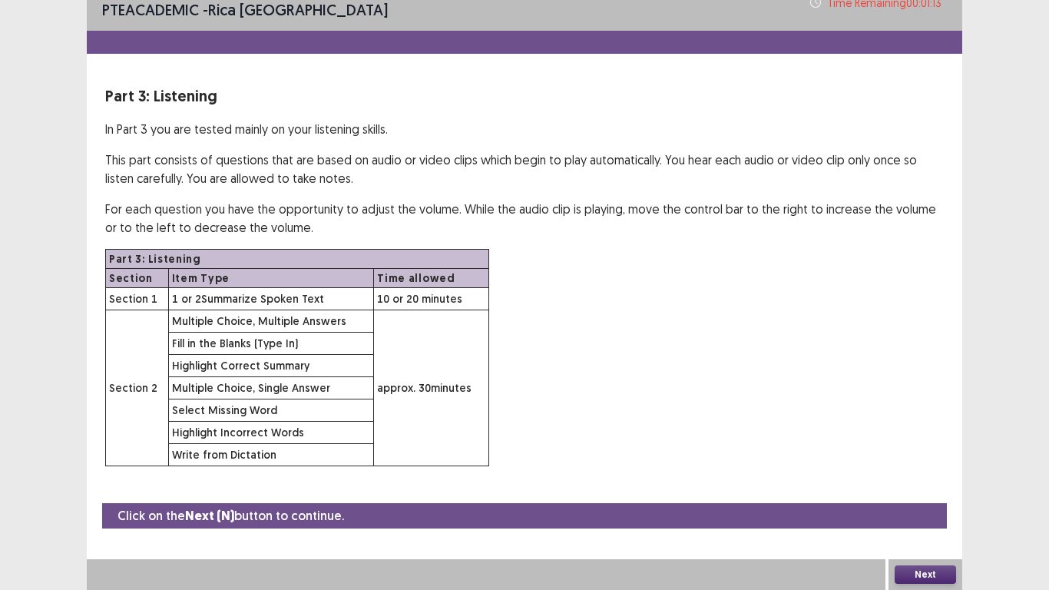
click at [939, 485] on button "Next" at bounding box center [925, 574] width 61 height 18
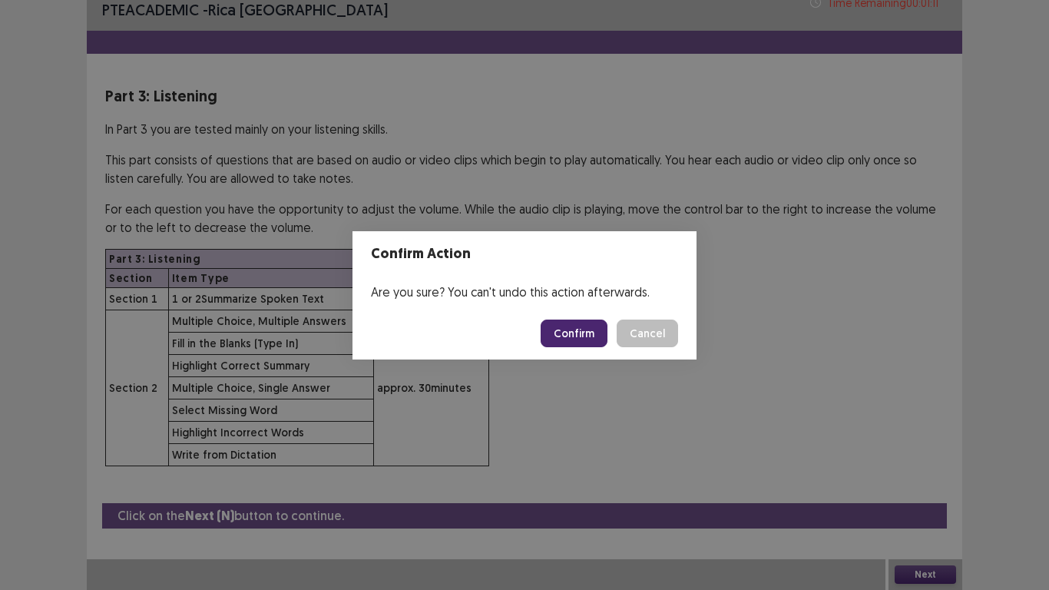
click at [573, 326] on button "Confirm" at bounding box center [574, 333] width 67 height 28
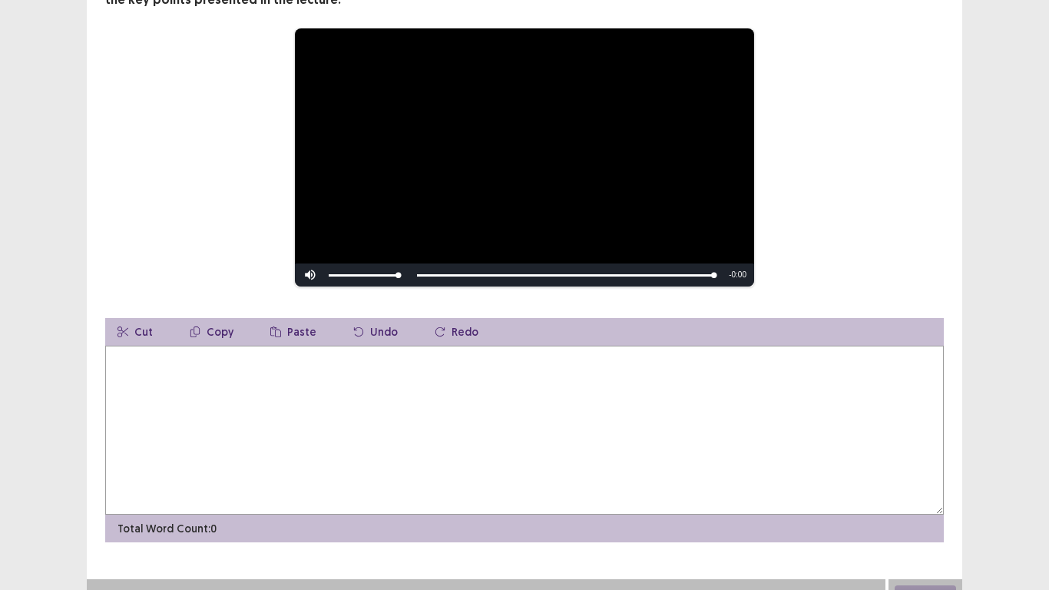
scroll to position [174, 0]
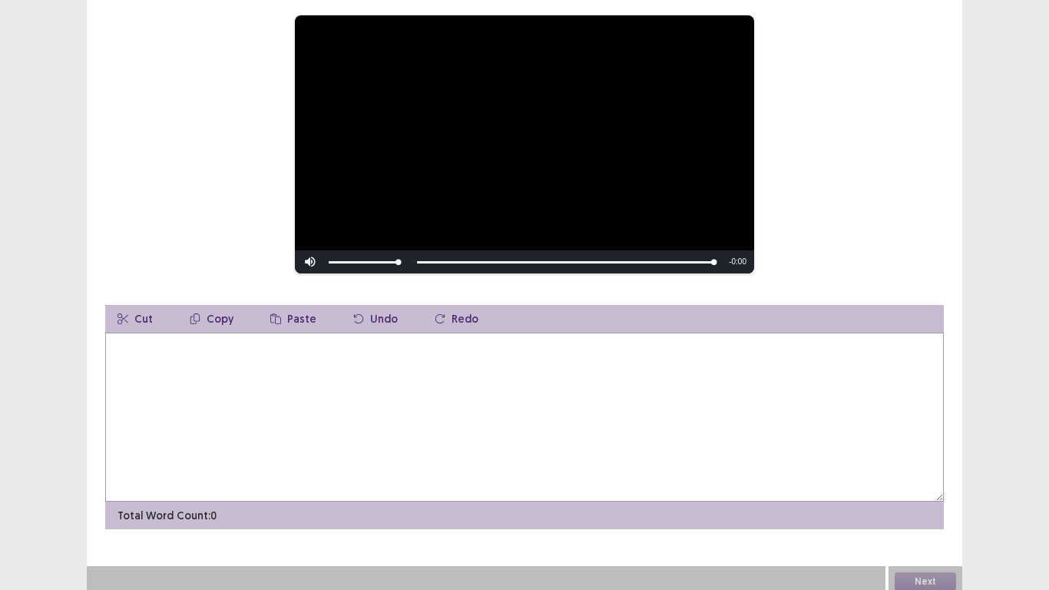
click at [399, 389] on textarea at bounding box center [524, 416] width 839 height 169
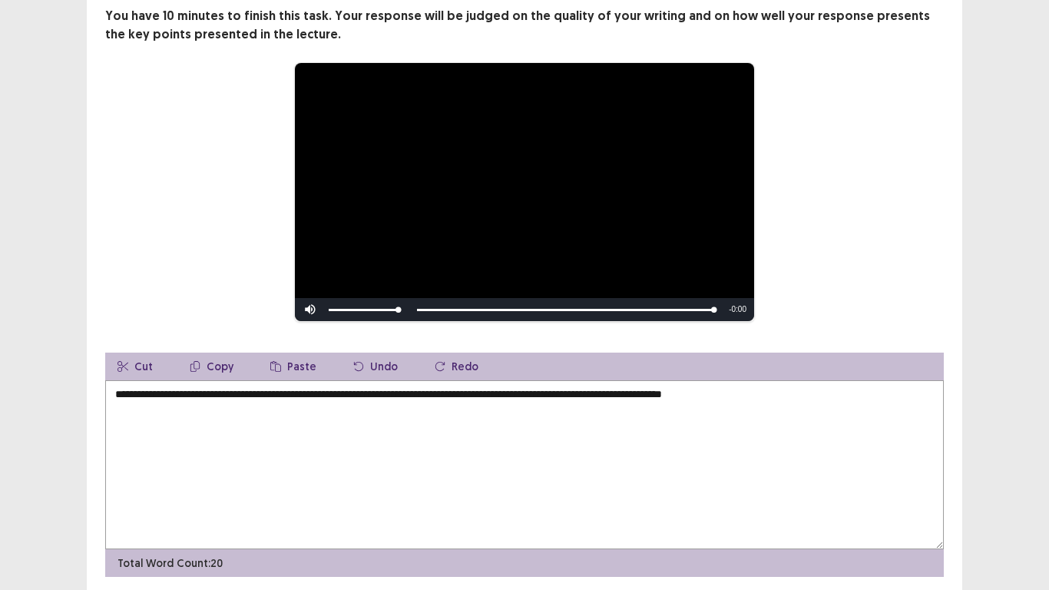
scroll to position [154, 0]
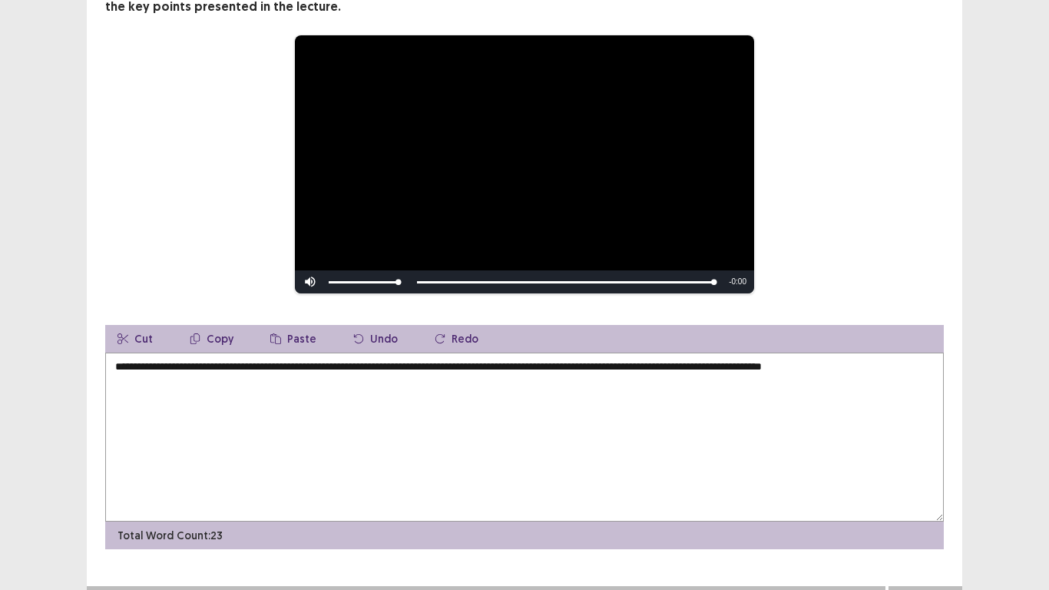
click at [721, 356] on textarea "**********" at bounding box center [524, 436] width 839 height 169
click at [727, 360] on textarea "**********" at bounding box center [524, 436] width 839 height 169
click at [894, 364] on textarea "**********" at bounding box center [524, 436] width 839 height 169
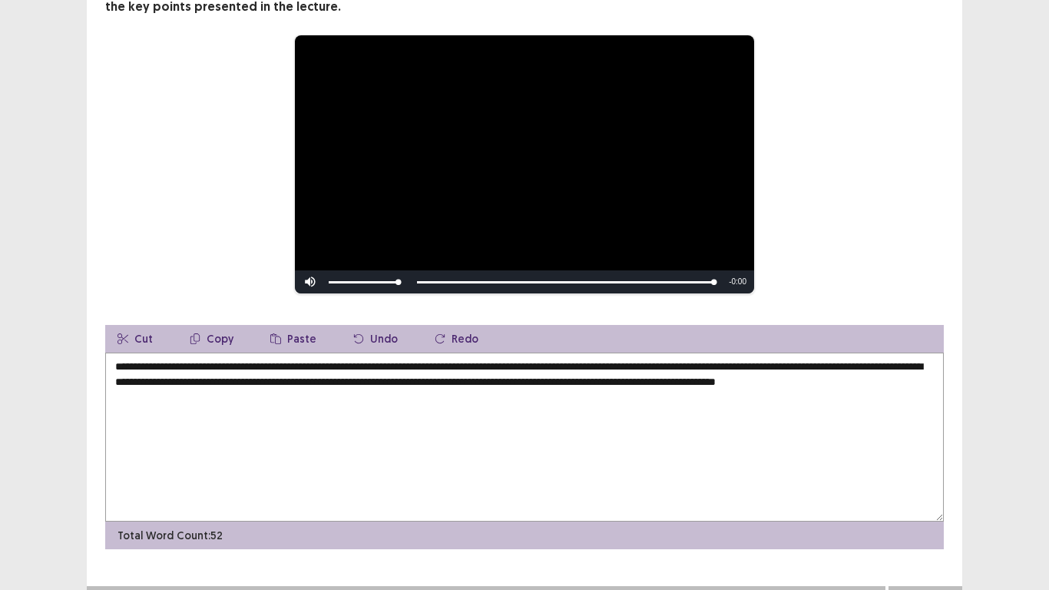
click at [597, 377] on textarea "**********" at bounding box center [524, 436] width 839 height 169
drag, startPoint x: 590, startPoint y: 375, endPoint x: 605, endPoint y: 374, distance: 14.6
click at [595, 374] on textarea "**********" at bounding box center [524, 436] width 839 height 169
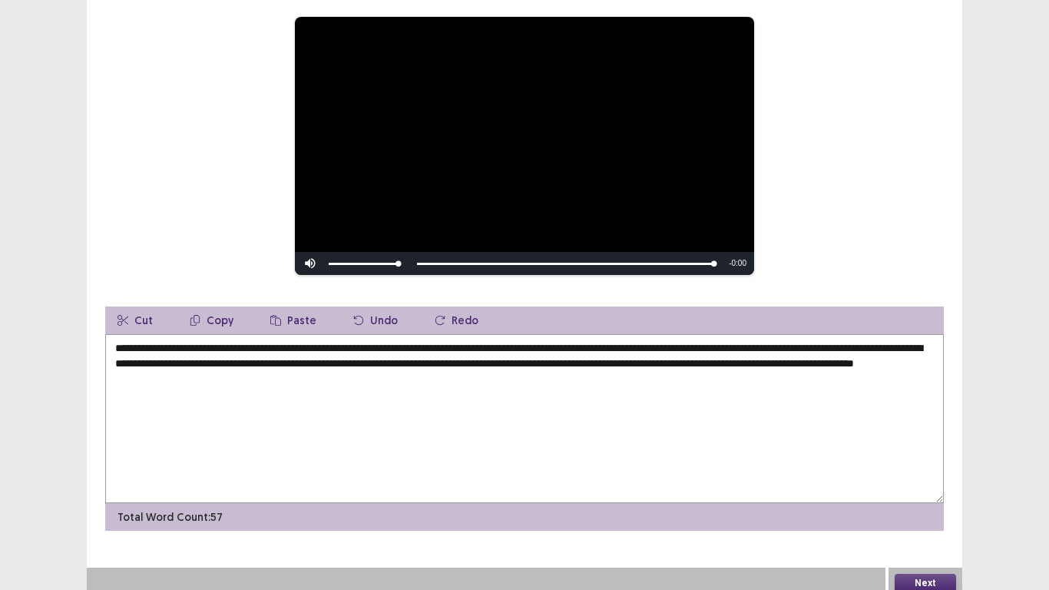
scroll to position [174, 0]
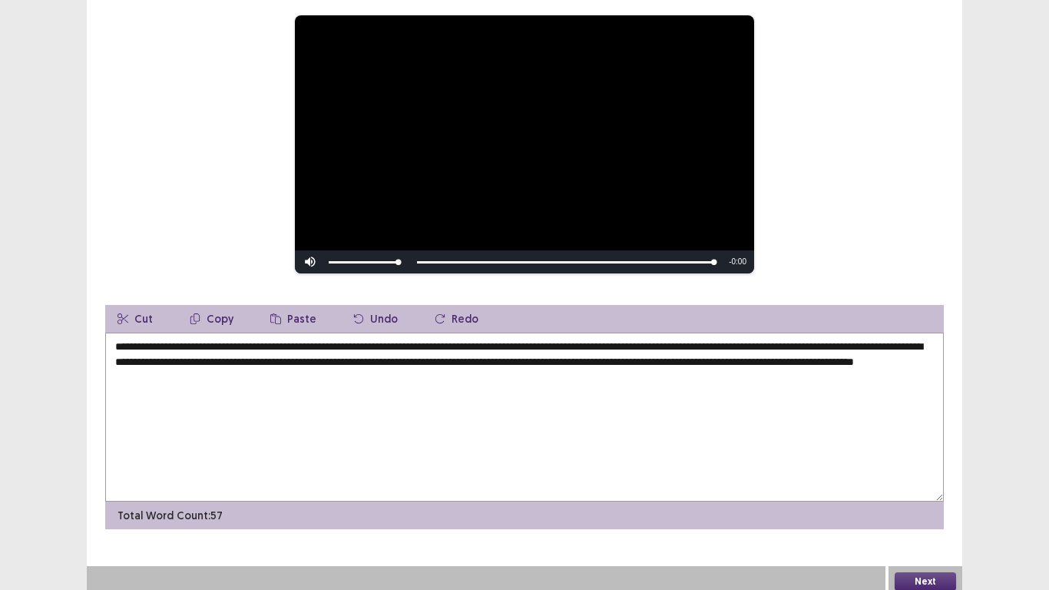
type textarea "**********"
click at [918, 485] on button "Next" at bounding box center [925, 581] width 61 height 18
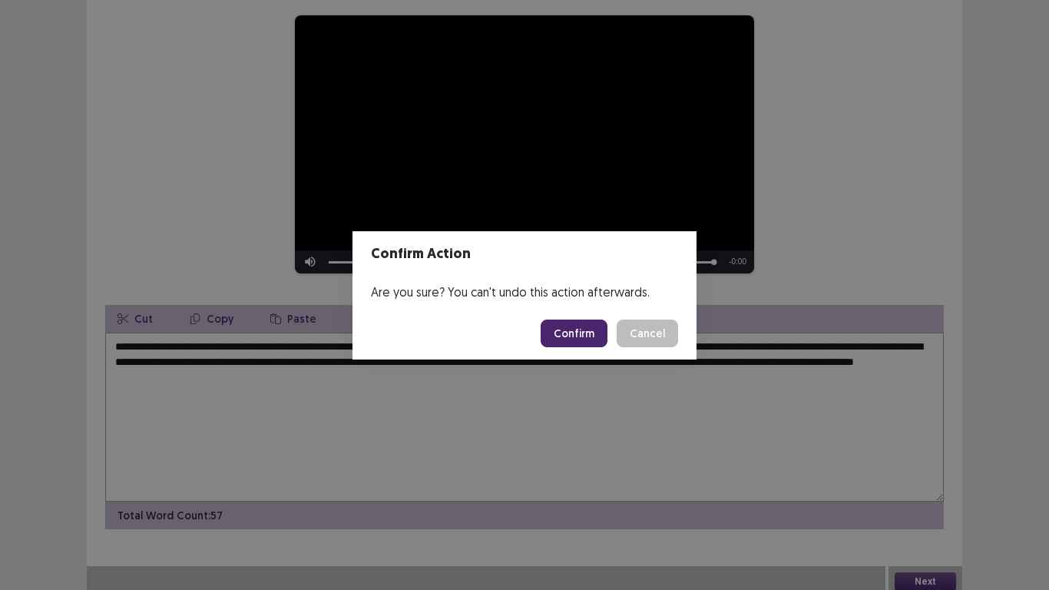
click at [574, 329] on button "Confirm" at bounding box center [574, 333] width 67 height 28
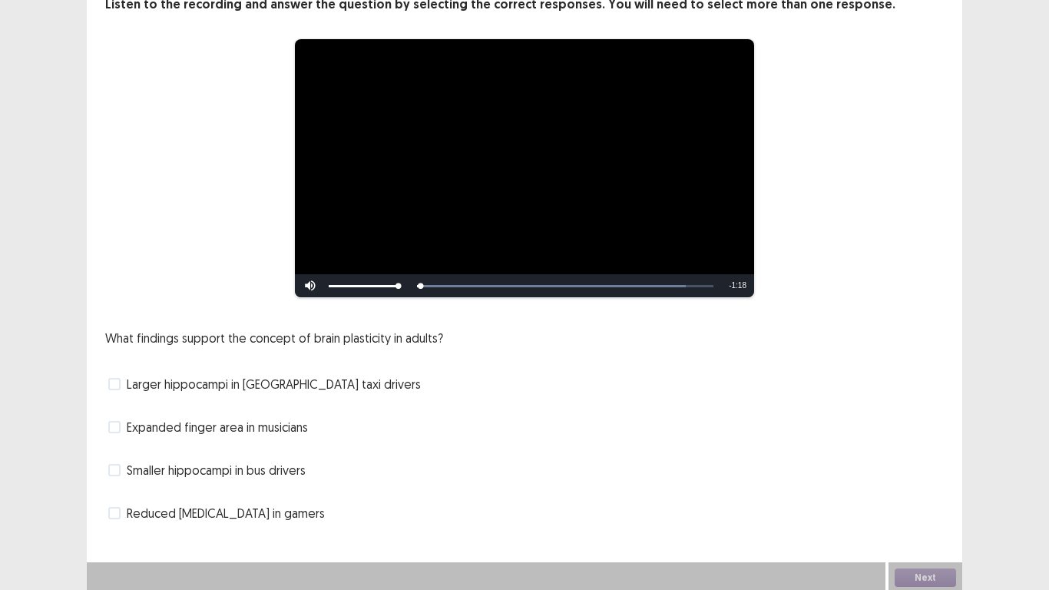
scroll to position [103, 0]
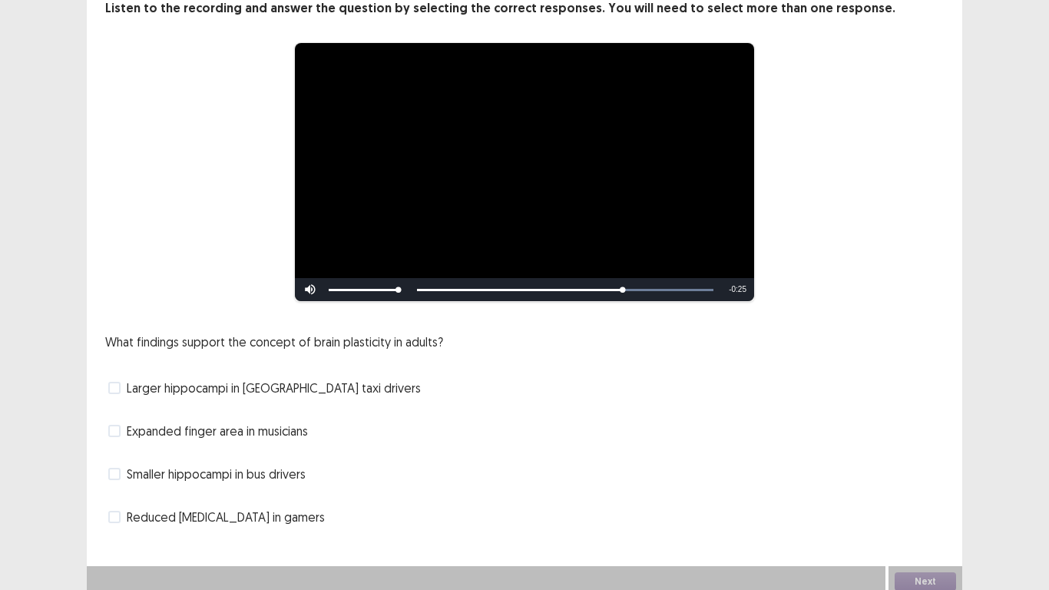
click at [121, 382] on label "Larger hippocampi in [GEOGRAPHIC_DATA] taxi drivers" at bounding box center [264, 388] width 313 height 18
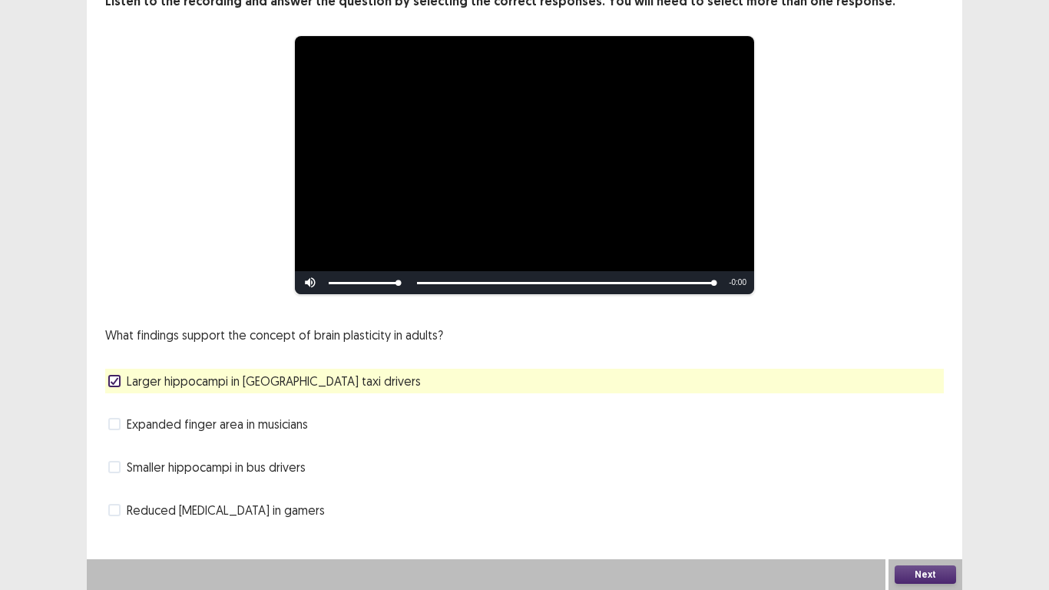
click at [921, 485] on button "Next" at bounding box center [925, 574] width 61 height 18
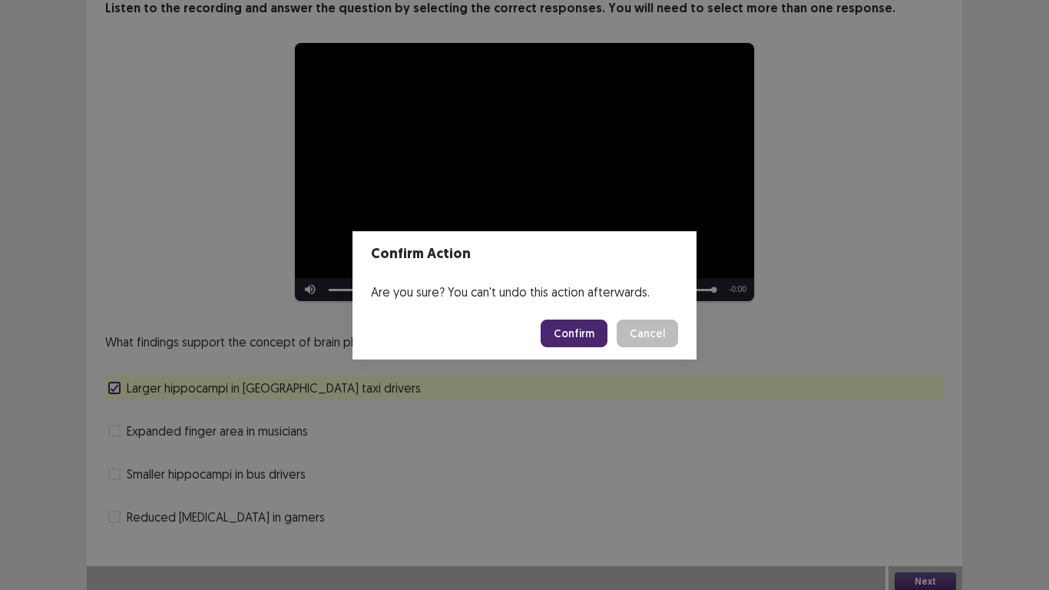
click at [576, 345] on button "Confirm" at bounding box center [574, 333] width 67 height 28
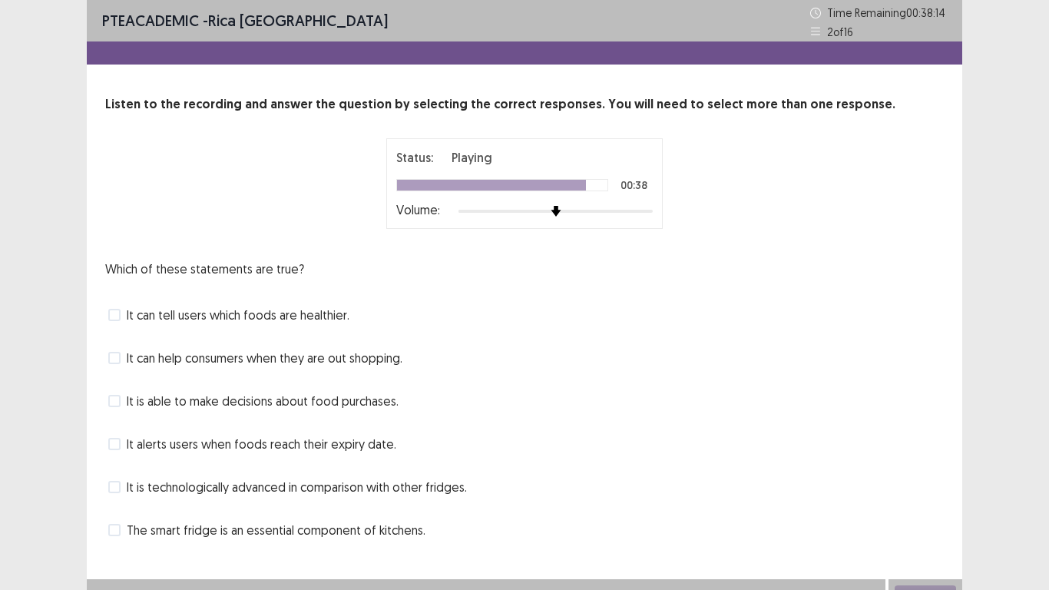
click at [115, 404] on span at bounding box center [114, 401] width 12 height 12
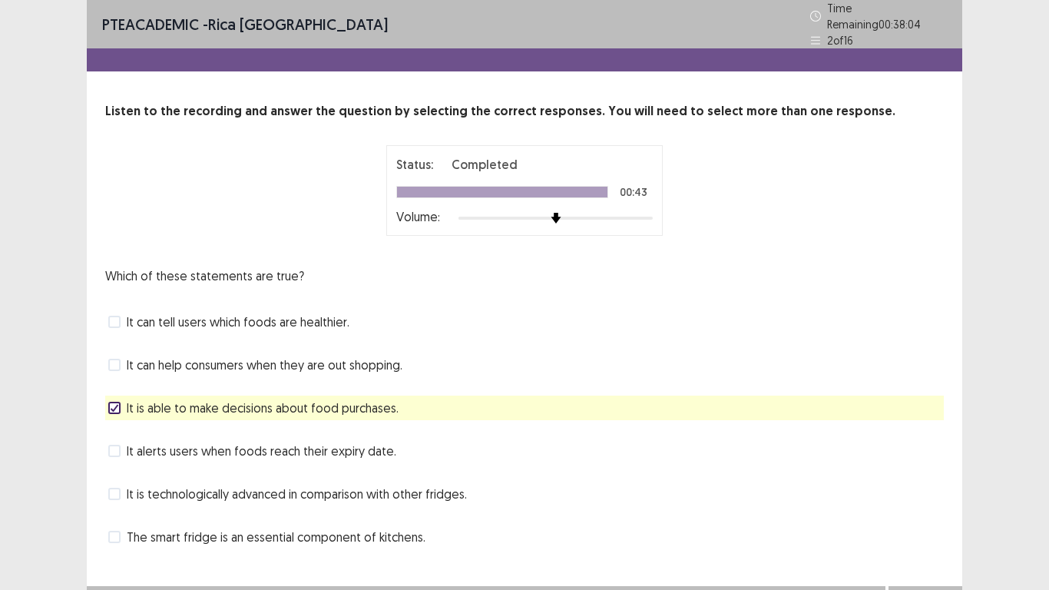
scroll to position [20, 0]
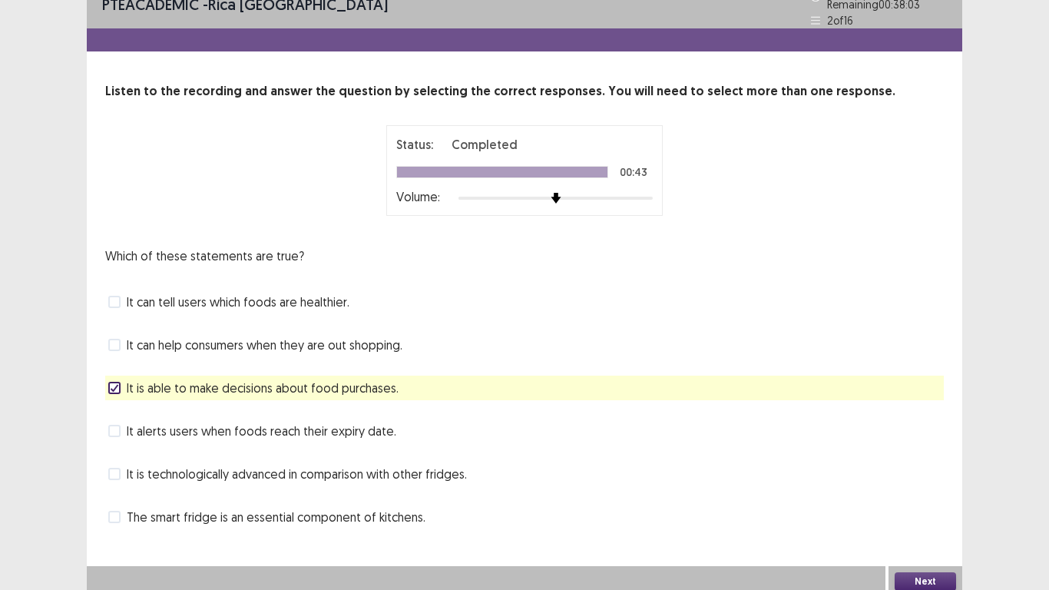
click at [927, 485] on button "Next" at bounding box center [925, 581] width 61 height 18
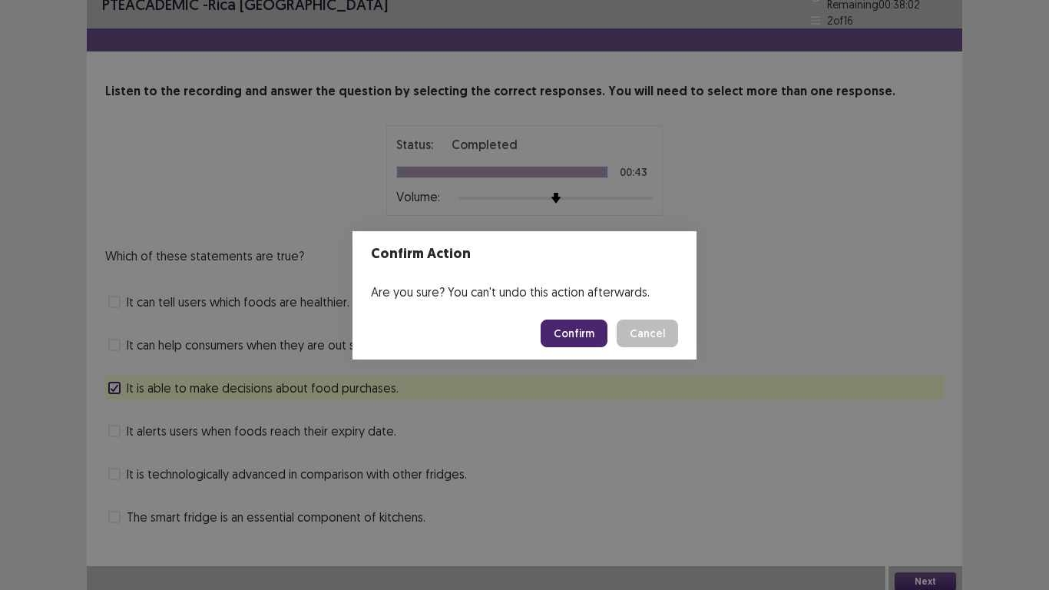
click at [577, 329] on button "Confirm" at bounding box center [574, 333] width 67 height 28
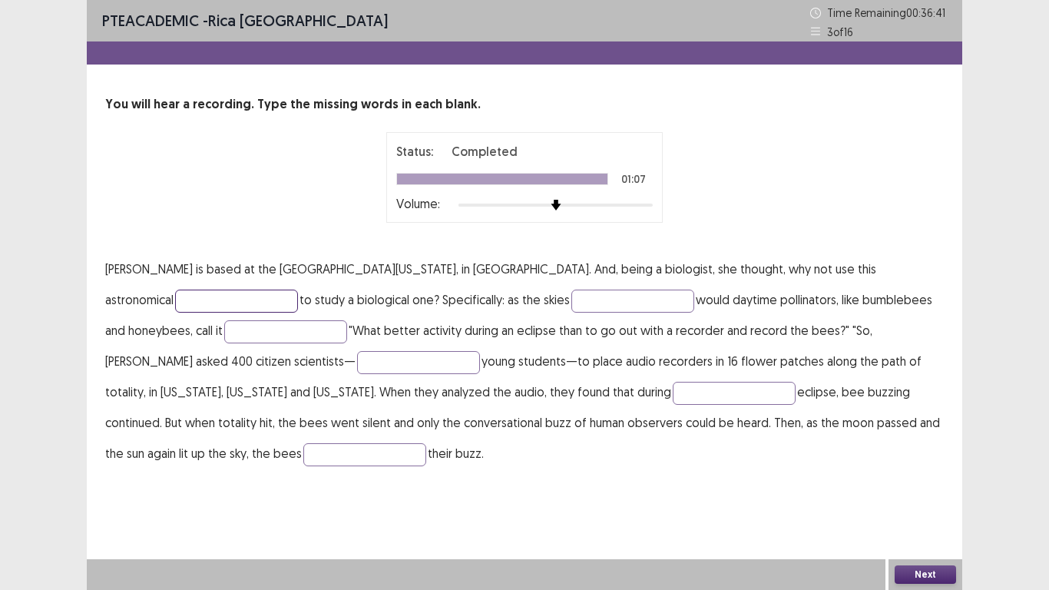
click at [298, 289] on input "text" at bounding box center [236, 300] width 123 height 23
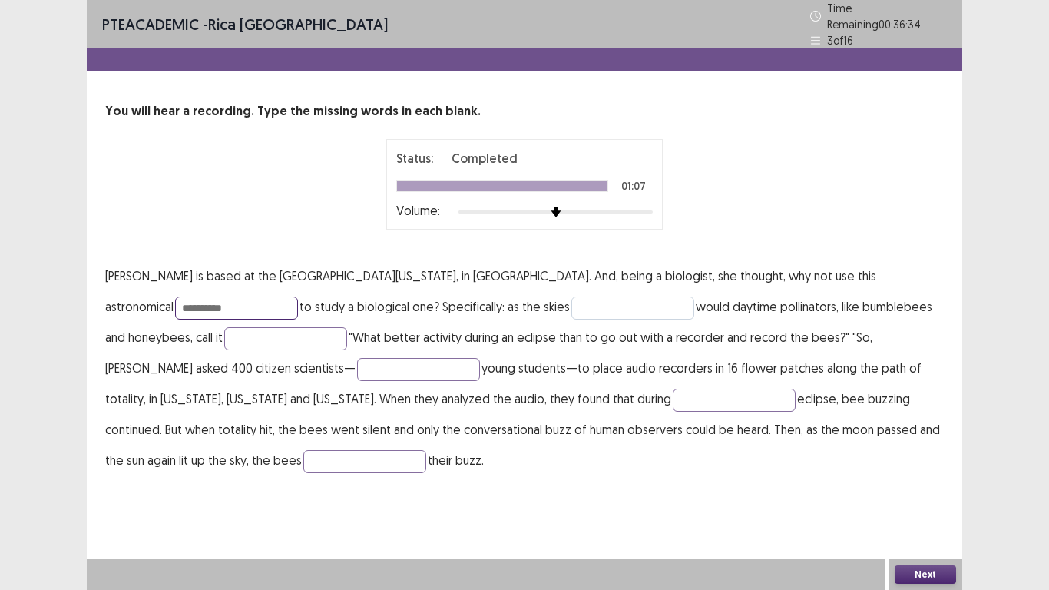
type input "**********"
click at [571, 297] on input "text" at bounding box center [632, 307] width 123 height 23
type input "******"
click at [224, 342] on input "text" at bounding box center [285, 338] width 123 height 23
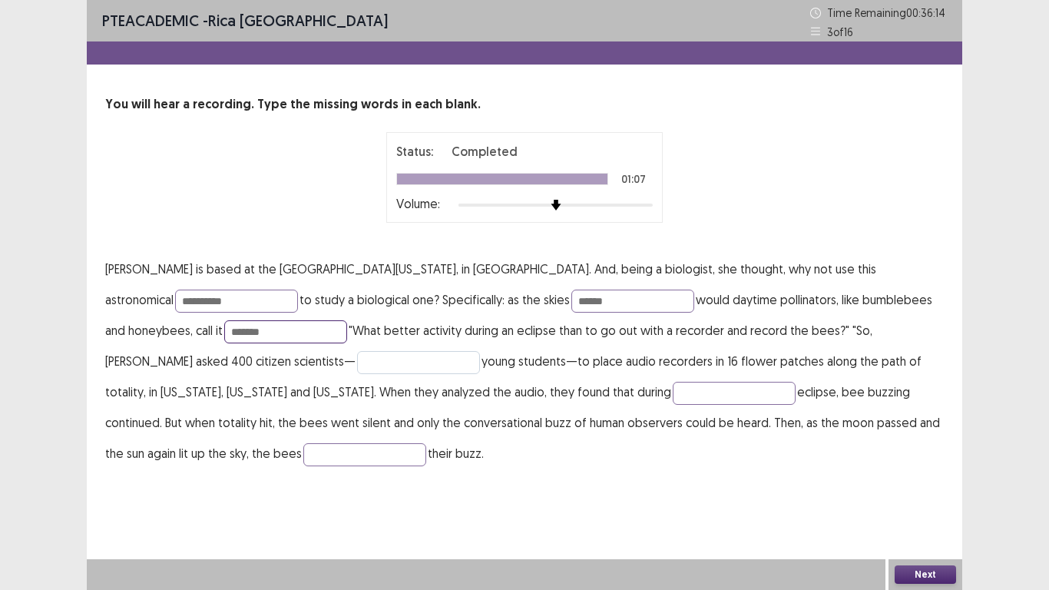
type input "*******"
click at [357, 366] on input "text" at bounding box center [418, 362] width 123 height 23
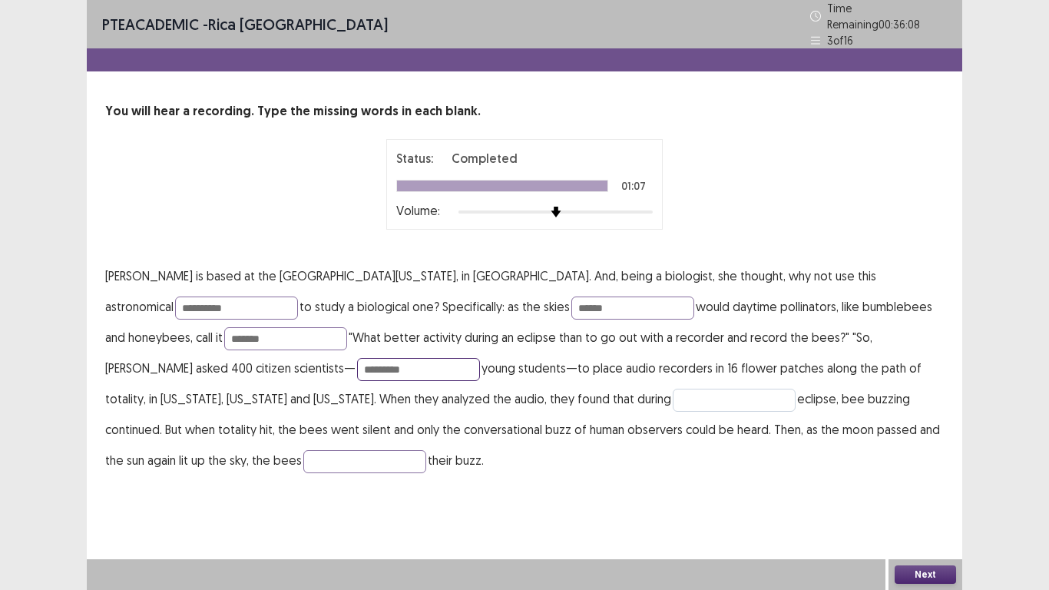
type input "*********"
click at [673, 392] on input "text" at bounding box center [734, 400] width 123 height 23
type input "*******"
click at [426, 450] on input "text" at bounding box center [364, 461] width 123 height 23
type input "******"
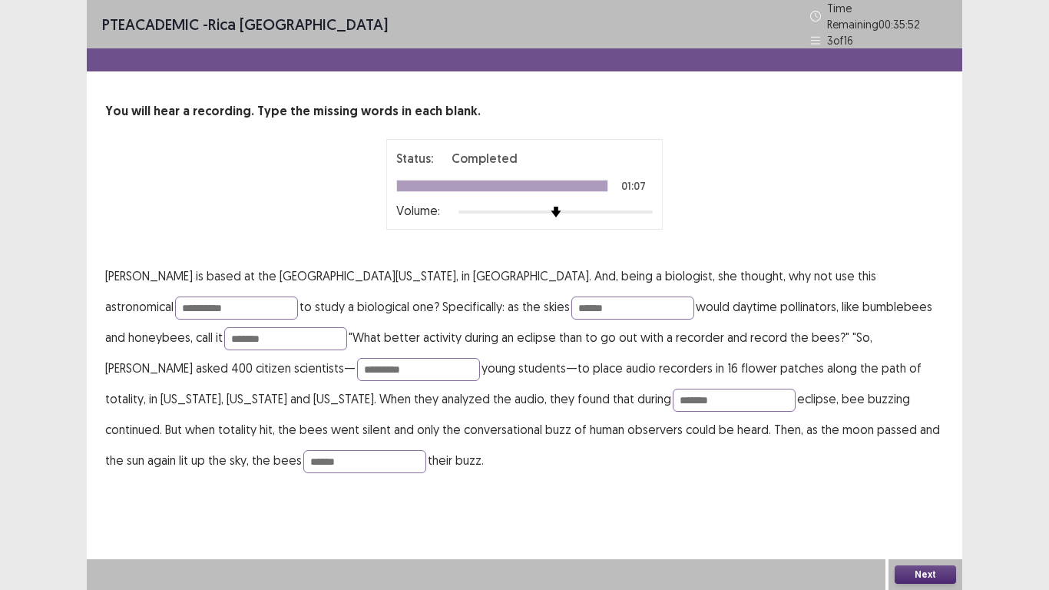
click at [931, 485] on button "Next" at bounding box center [925, 574] width 61 height 18
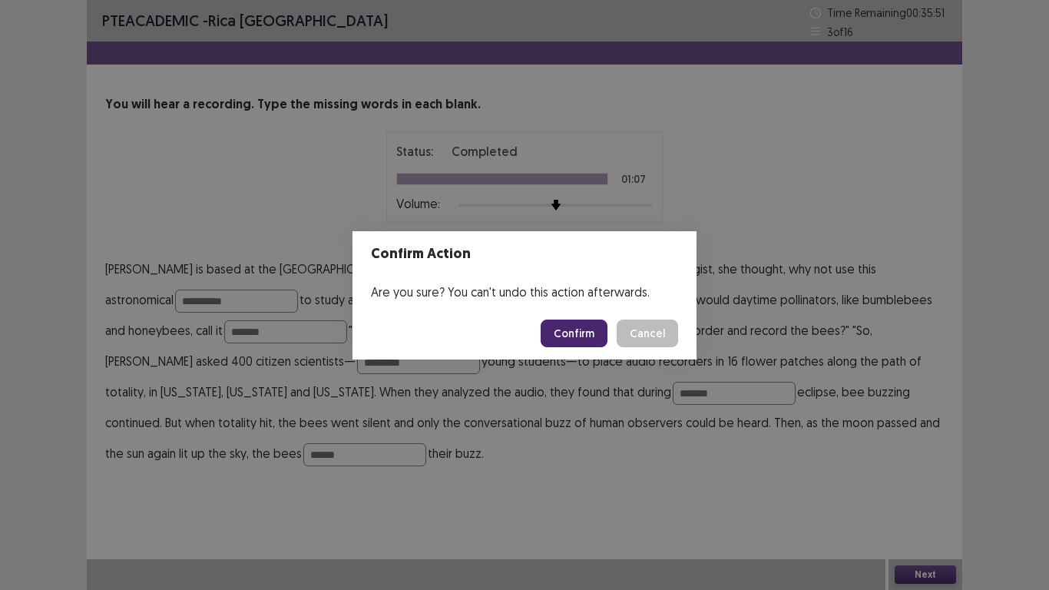
click at [563, 323] on button "Confirm" at bounding box center [574, 333] width 67 height 28
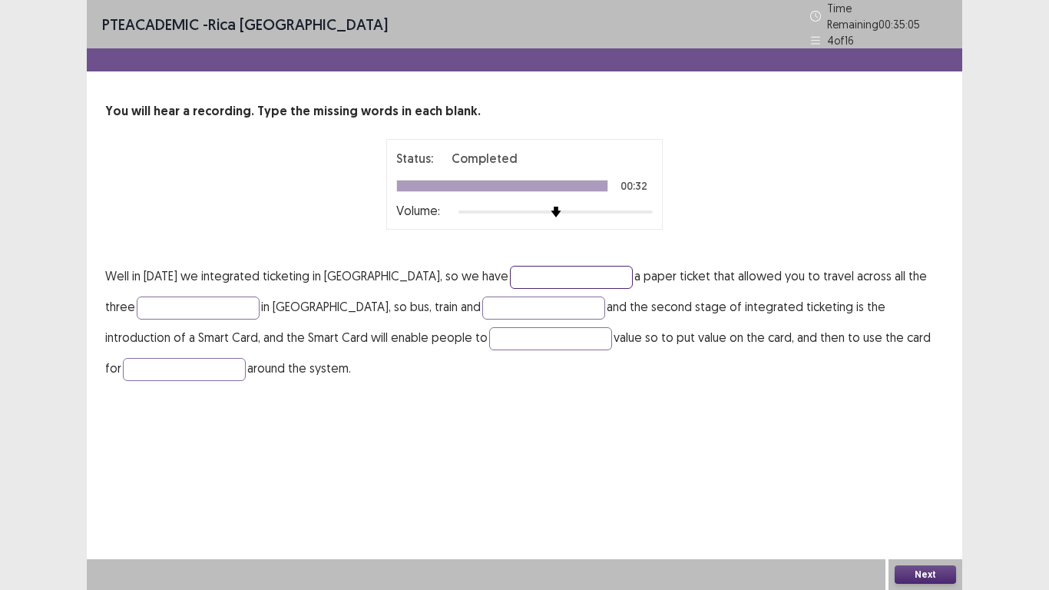
click at [575, 266] on input "text" at bounding box center [571, 277] width 123 height 23
type input "*********"
click at [213, 286] on p "Well in [DATE] we integrated ticketing in [GEOGRAPHIC_DATA], so we have *******…" at bounding box center [524, 321] width 839 height 123
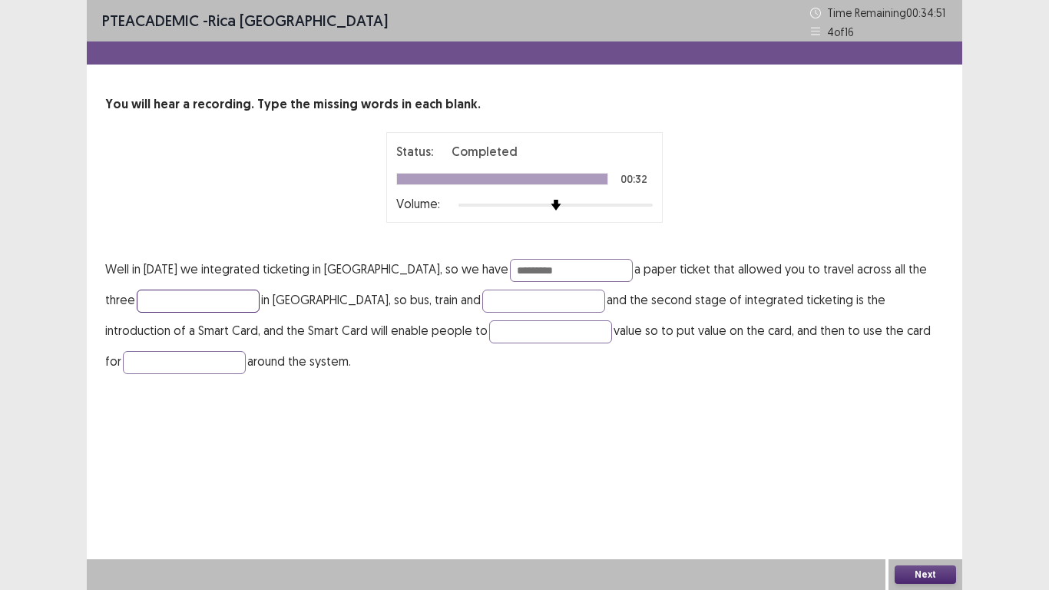
click at [197, 301] on input "text" at bounding box center [198, 300] width 123 height 23
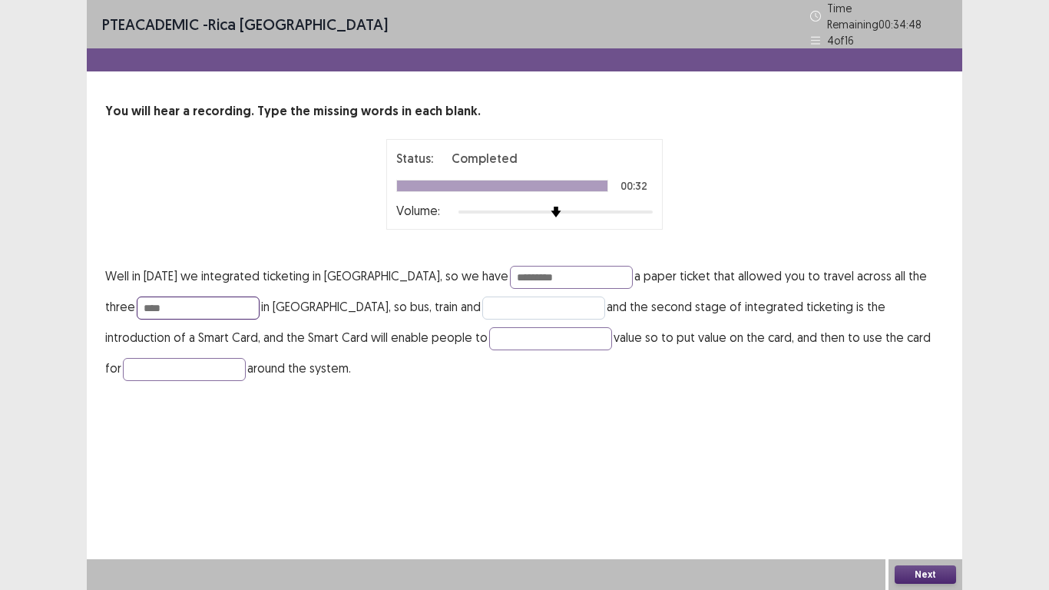
type input "****"
click at [554, 309] on input "text" at bounding box center [543, 307] width 123 height 23
type input "*****"
click at [516, 330] on input "text" at bounding box center [550, 338] width 123 height 23
type input "*****"
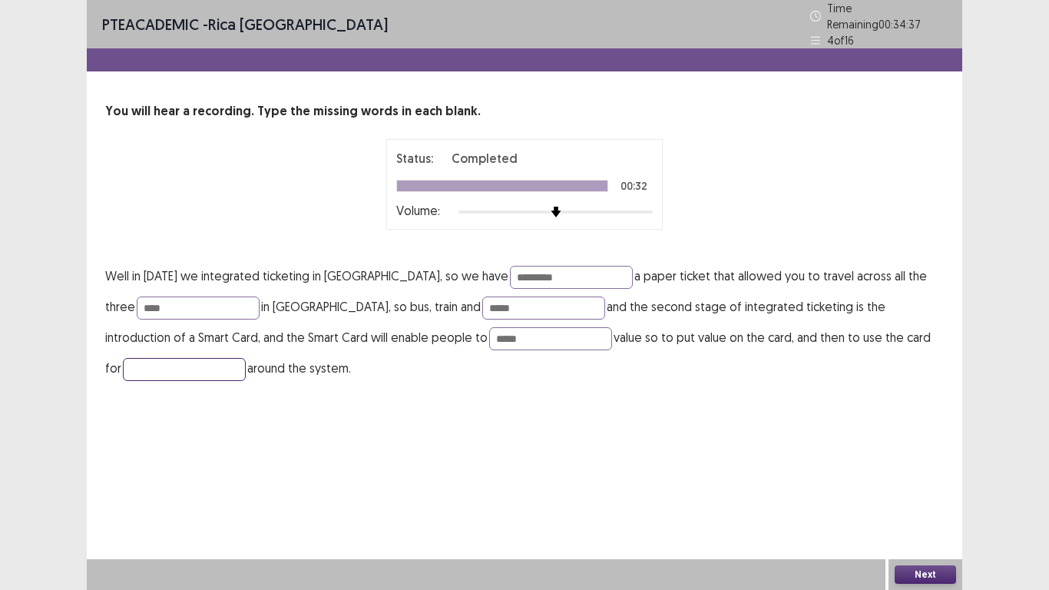
click at [237, 368] on input "text" at bounding box center [184, 369] width 123 height 23
type input "*********"
click at [921, 485] on button "Next" at bounding box center [925, 574] width 61 height 18
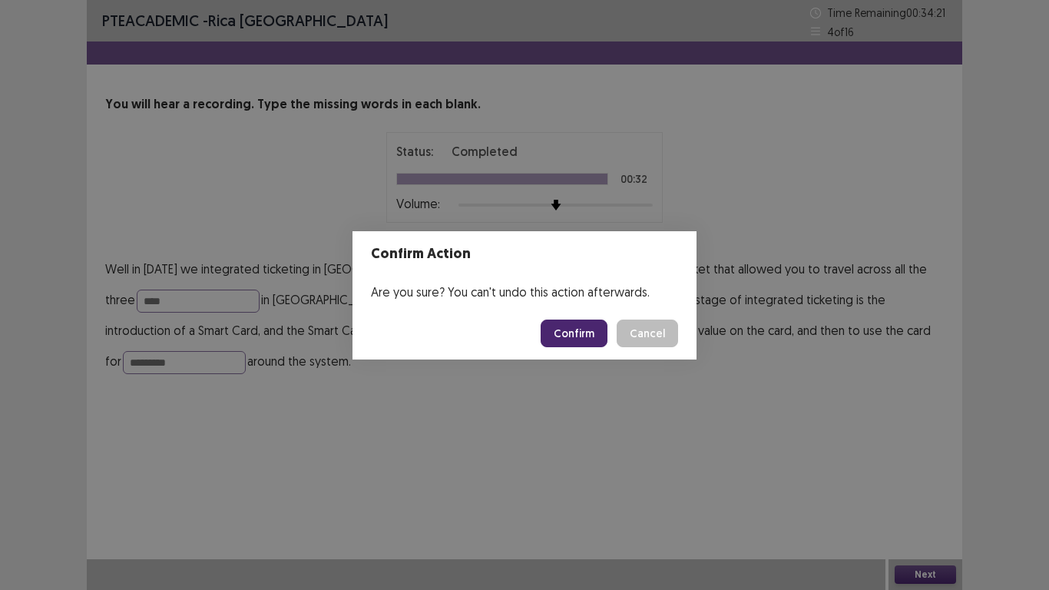
click at [595, 339] on button "Confirm" at bounding box center [574, 333] width 67 height 28
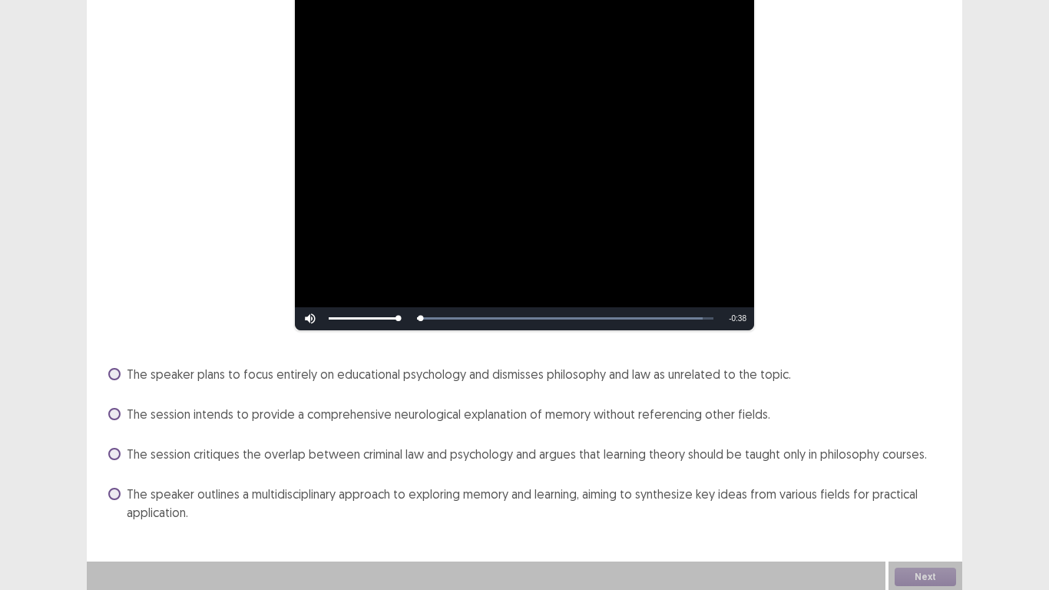
scroll to position [156, 0]
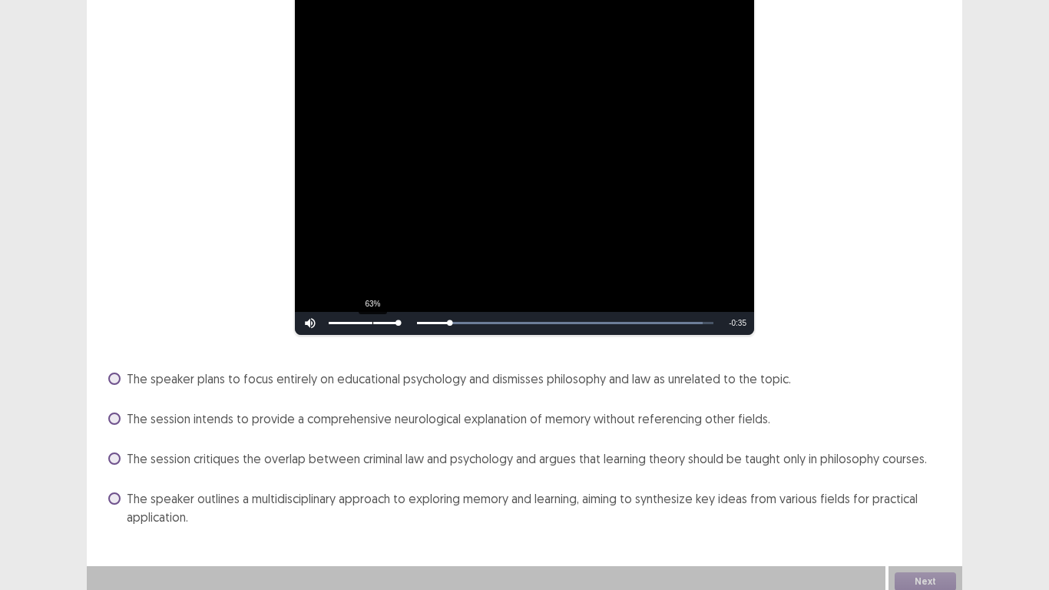
click at [372, 314] on div "63%" at bounding box center [363, 323] width 77 height 23
drag, startPoint x: 385, startPoint y: 319, endPoint x: 367, endPoint y: 316, distance: 17.8
click at [367, 316] on div "64%" at bounding box center [363, 323] width 77 height 23
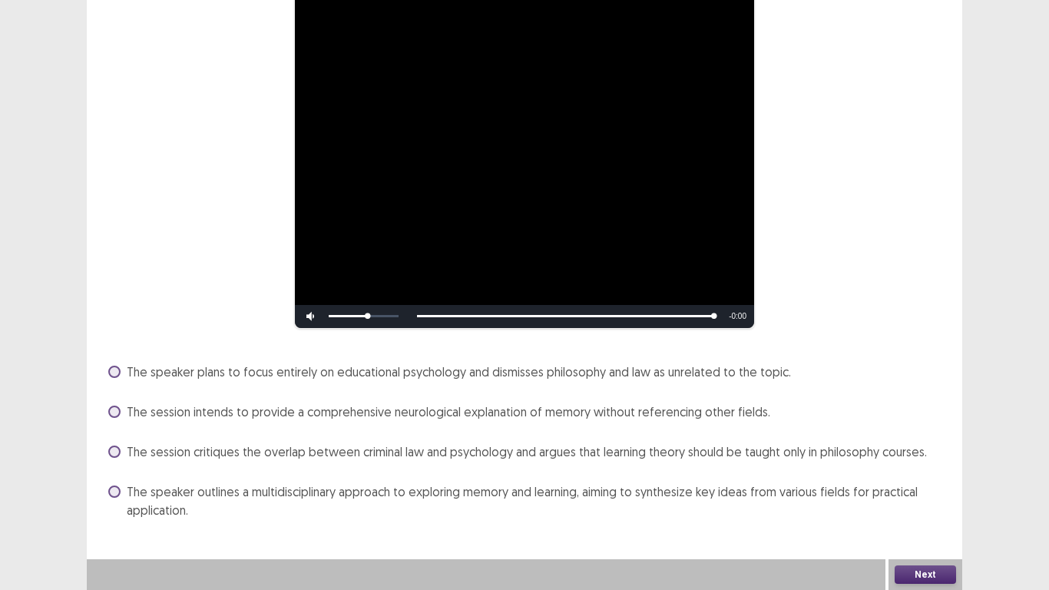
click at [117, 485] on span at bounding box center [114, 491] width 12 height 12
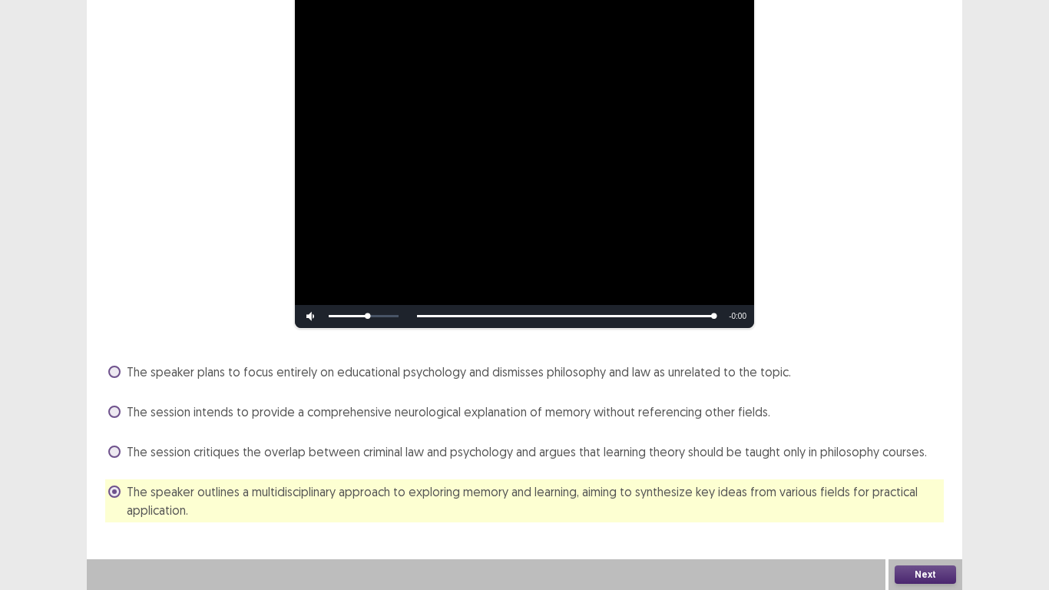
click at [921, 485] on button "Next" at bounding box center [925, 574] width 61 height 18
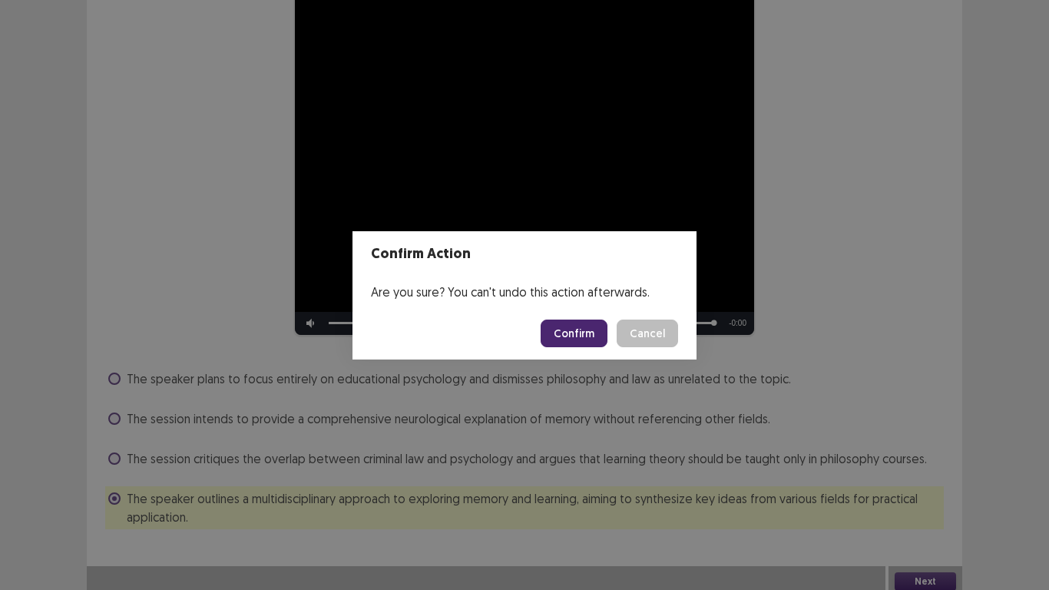
click at [671, 314] on footer "Confirm Cancel" at bounding box center [524, 333] width 344 height 52
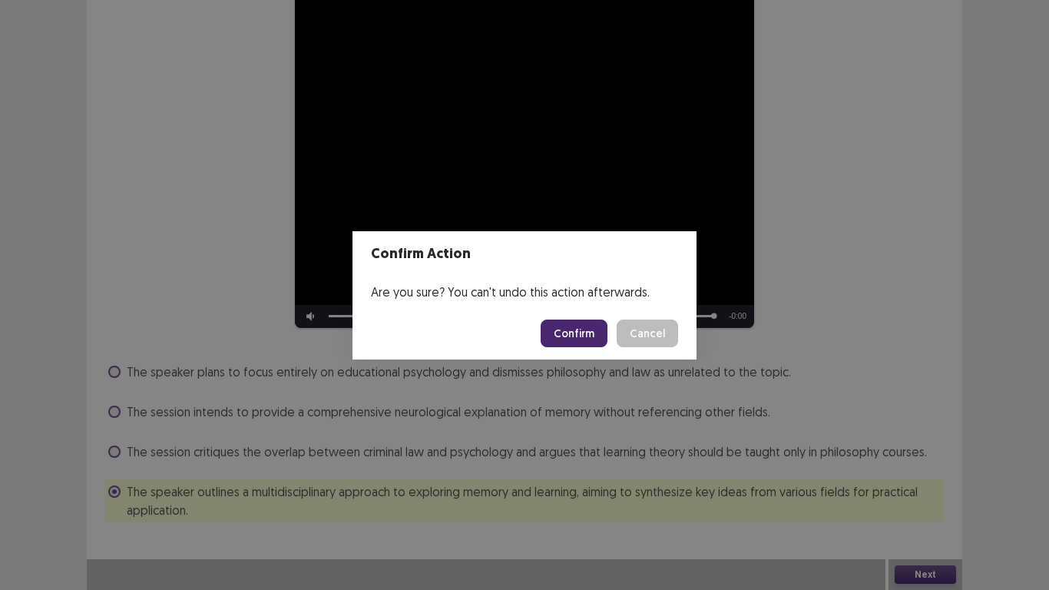
click at [571, 339] on button "Confirm" at bounding box center [574, 333] width 67 height 28
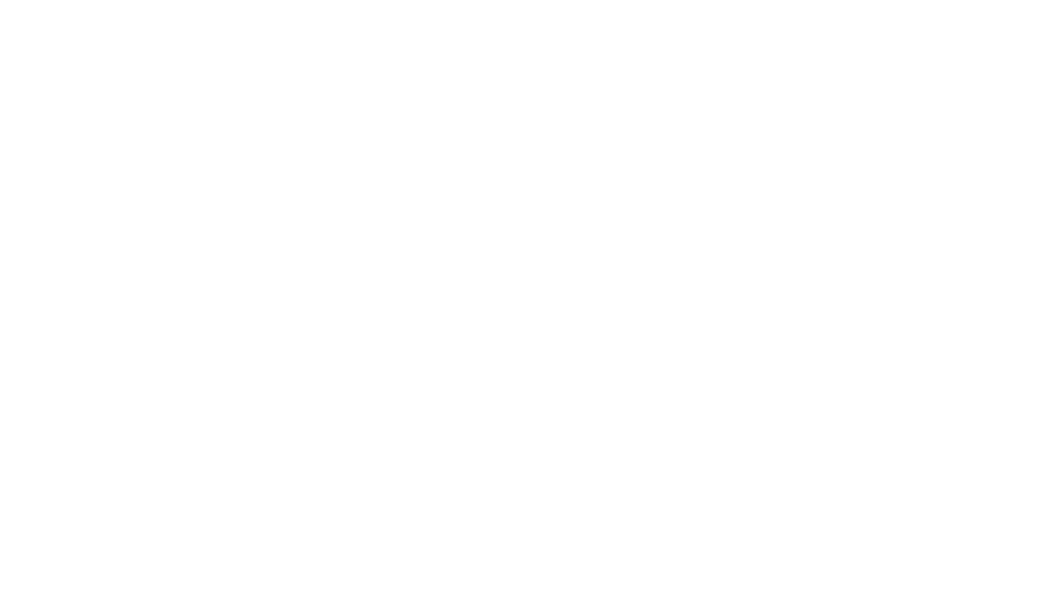
scroll to position [0, 0]
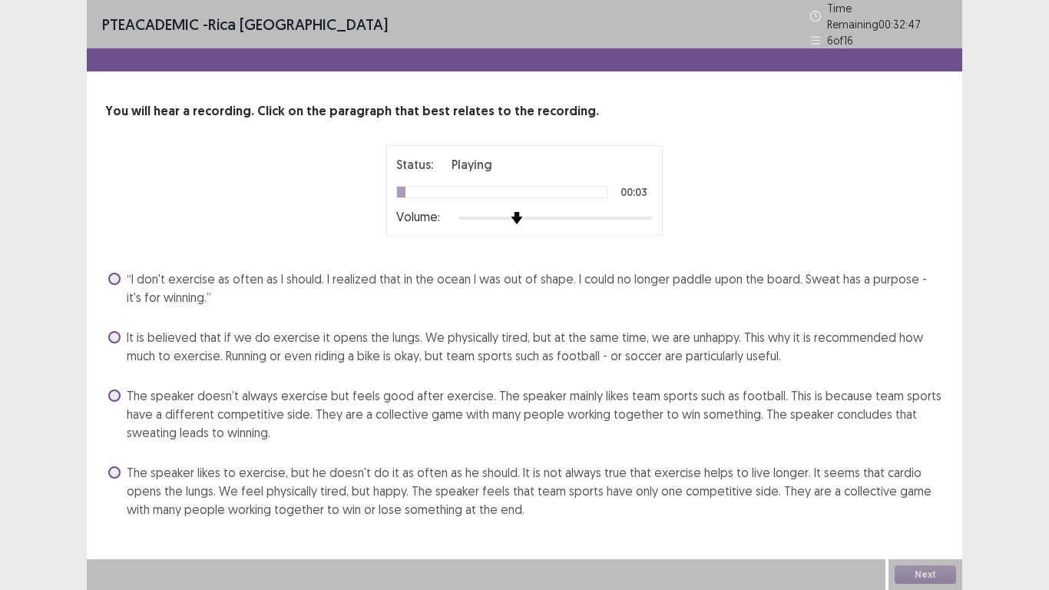
click at [521, 212] on div at bounding box center [555, 218] width 194 height 12
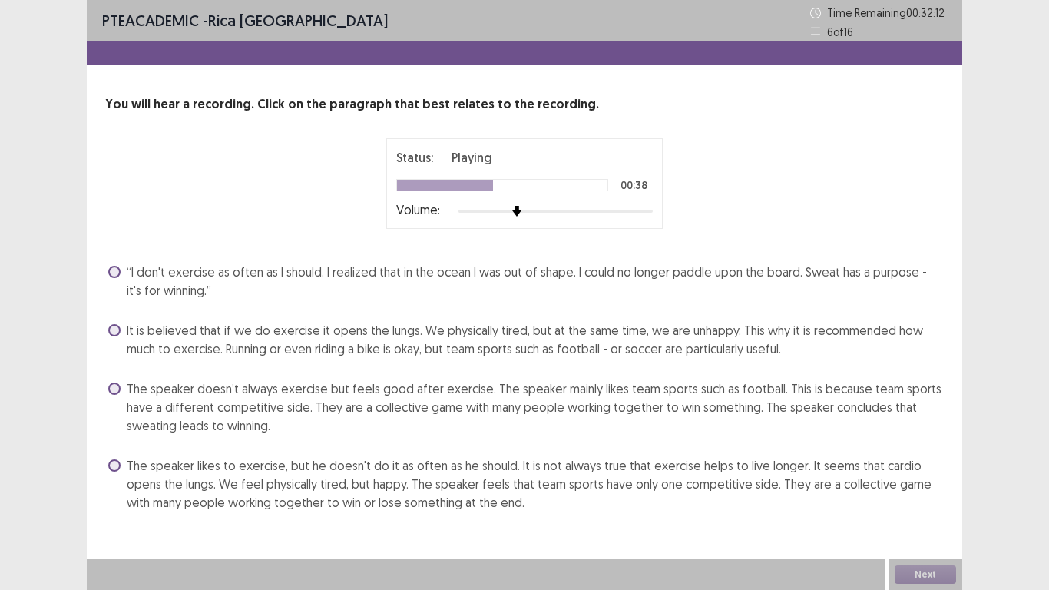
click at [117, 467] on span at bounding box center [114, 465] width 12 height 12
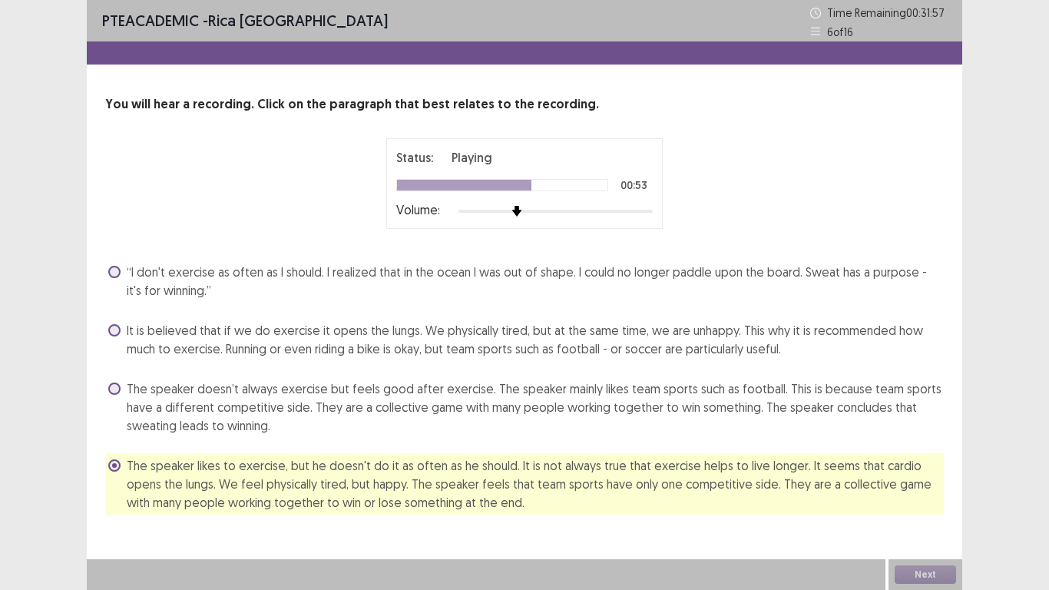
click at [112, 319] on div "It is believed that if we do exercise it opens the lungs. We physically tired, …" at bounding box center [524, 339] width 839 height 43
click at [113, 333] on span at bounding box center [114, 330] width 12 height 12
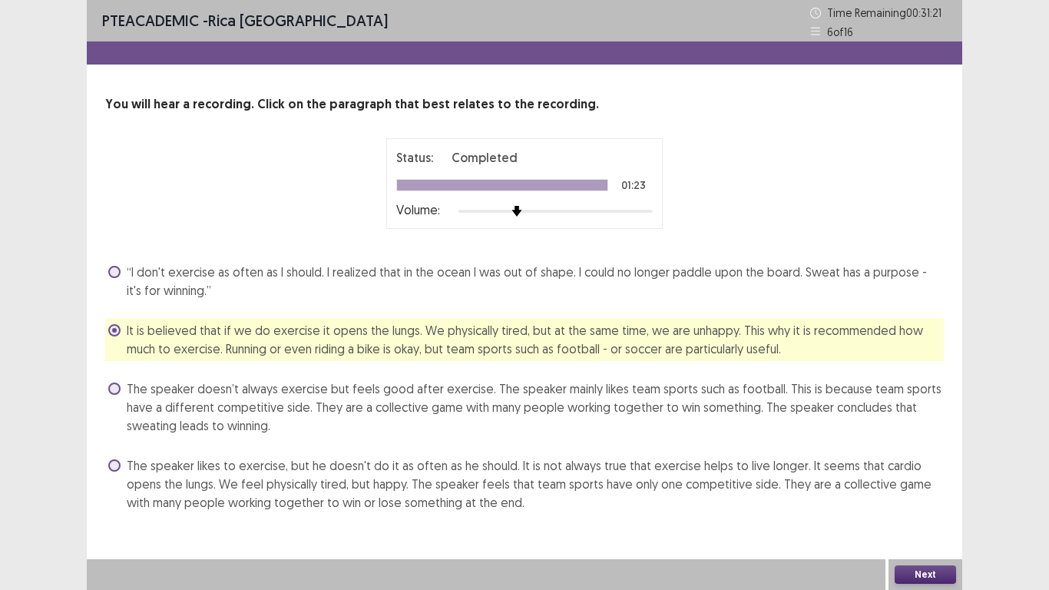
click at [123, 465] on label "The speaker likes to exercise, but he doesn't do it as often as he should. It i…" at bounding box center [525, 483] width 835 height 55
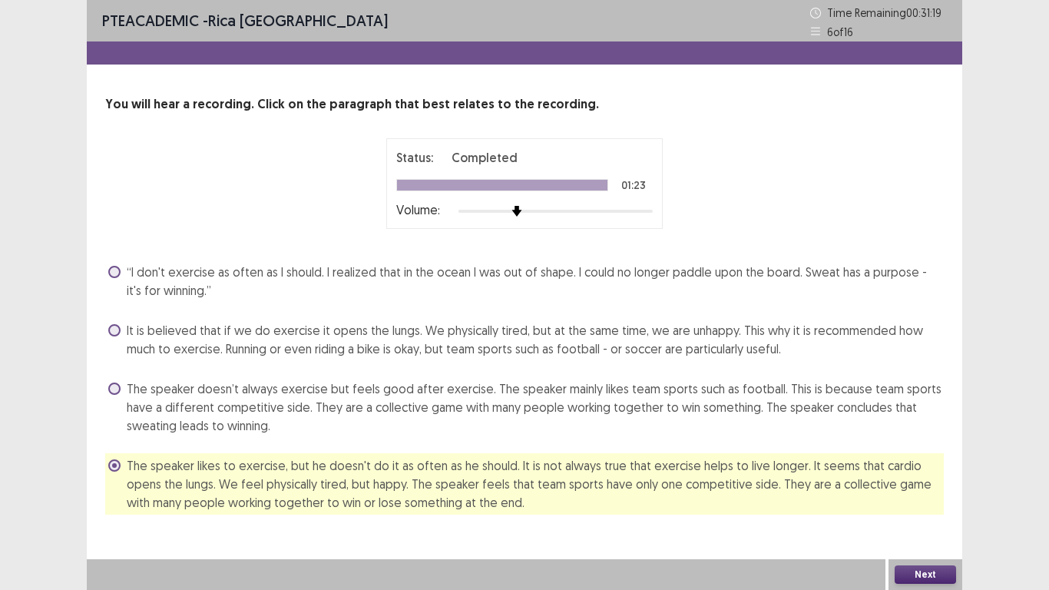
click at [929, 485] on button "Next" at bounding box center [925, 574] width 61 height 18
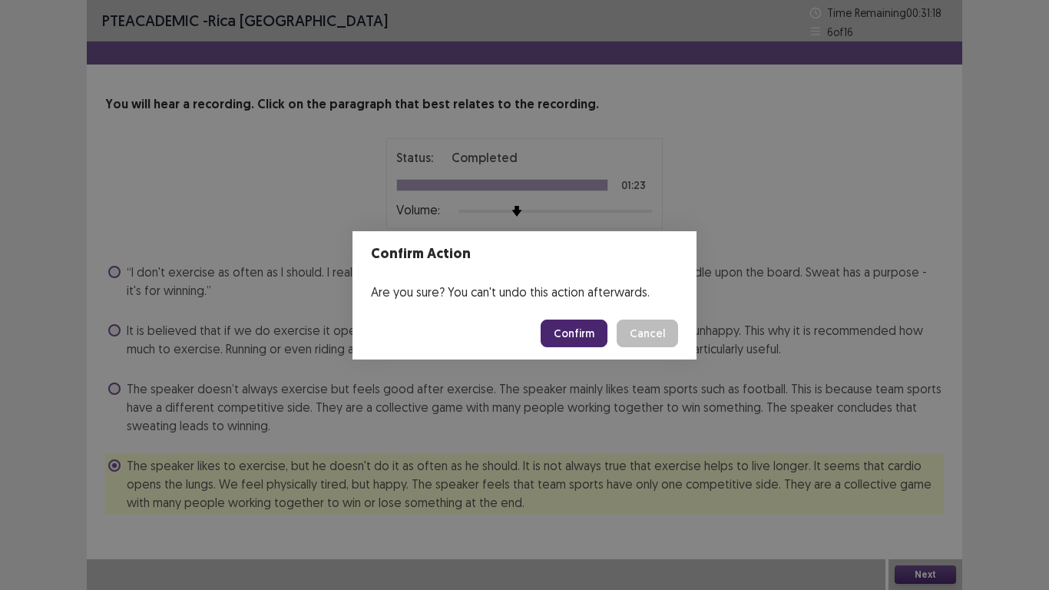
click at [594, 340] on button "Confirm" at bounding box center [574, 333] width 67 height 28
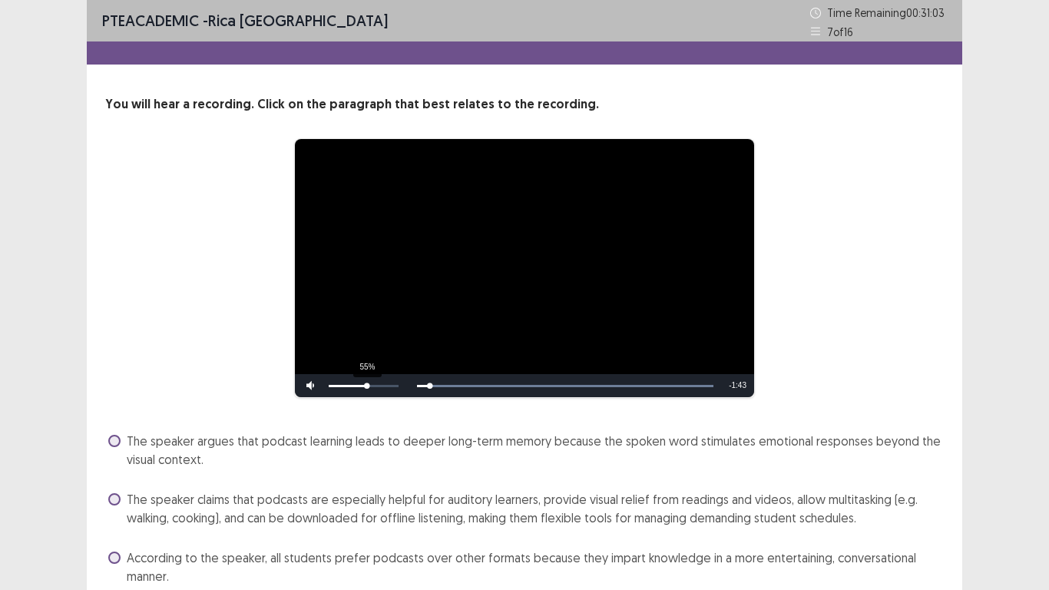
click at [367, 392] on div "55%" at bounding box center [363, 385] width 77 height 23
click at [359, 388] on div "44%" at bounding box center [363, 385] width 77 height 23
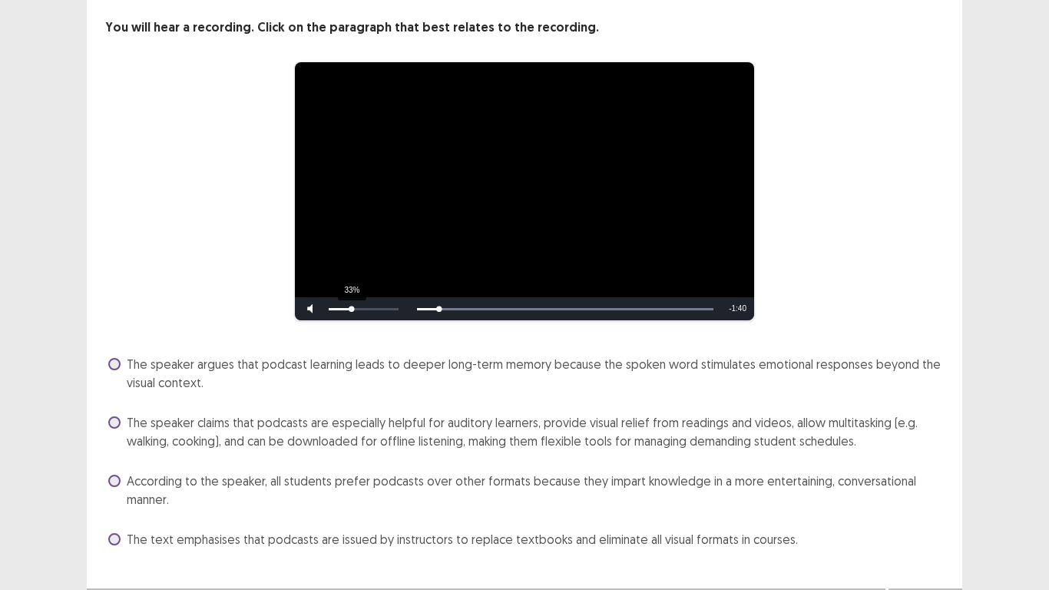
click at [352, 309] on div "33%" at bounding box center [364, 309] width 70 height 2
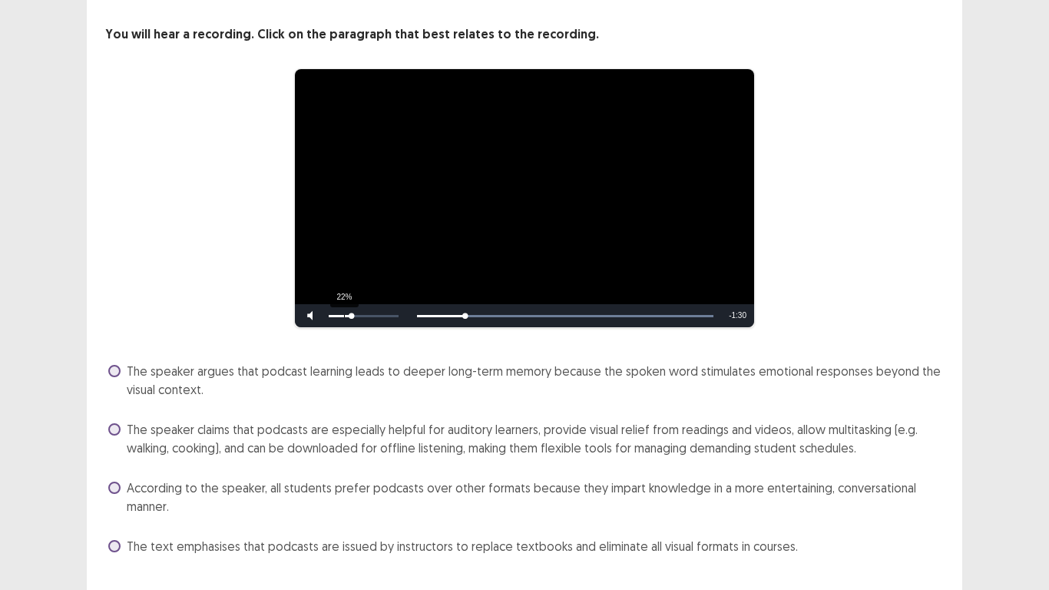
click at [342, 315] on div "Volume Level" at bounding box center [340, 316] width 23 height 2
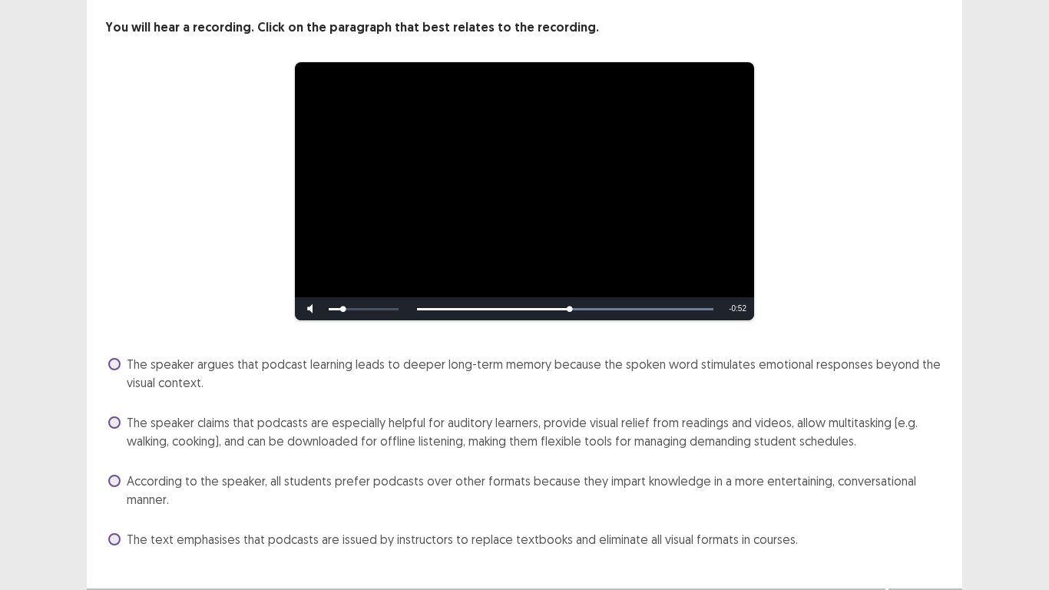
click at [109, 481] on span at bounding box center [114, 481] width 12 height 12
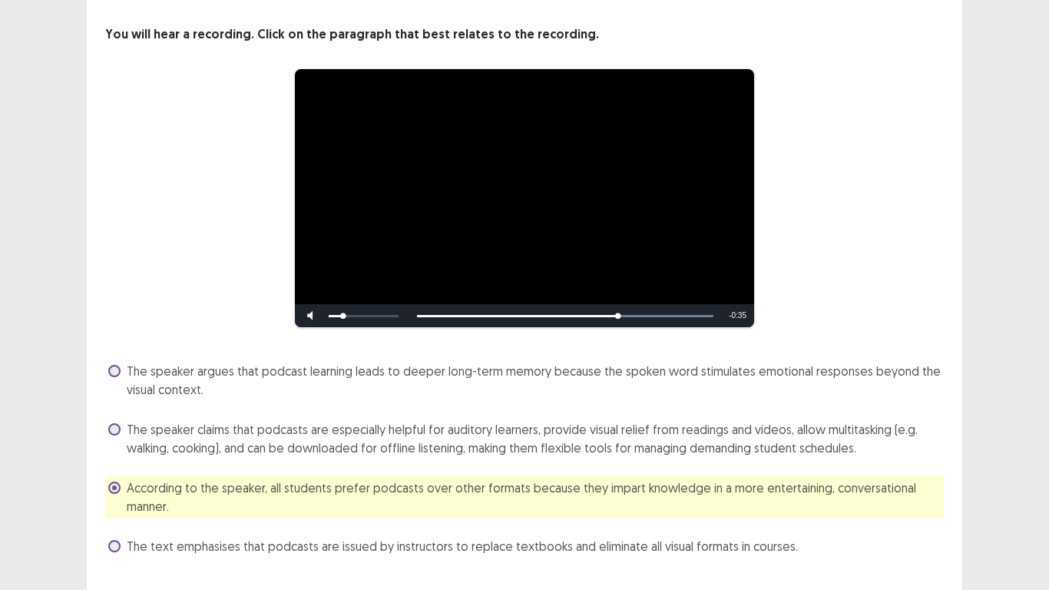
click at [114, 481] on span at bounding box center [114, 487] width 12 height 12
click at [117, 481] on span at bounding box center [114, 487] width 12 height 12
click at [118, 485] on label "The text emphasises that podcasts are issued by instructors to replace textbook…" at bounding box center [453, 546] width 690 height 18
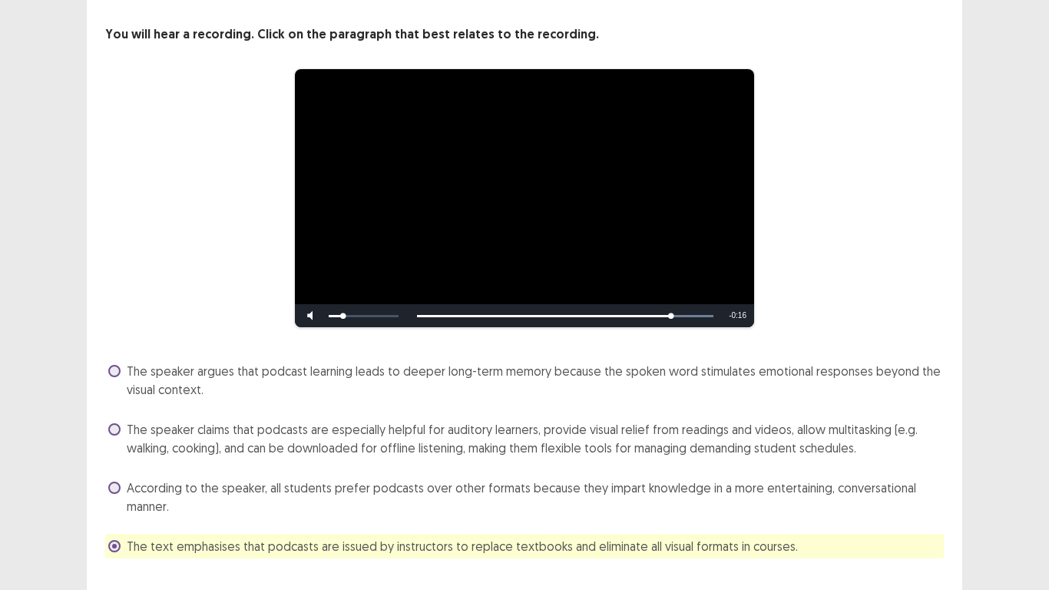
click at [121, 422] on label "The speaker claims that podcasts are especially helpful for auditory learners, …" at bounding box center [525, 438] width 835 height 37
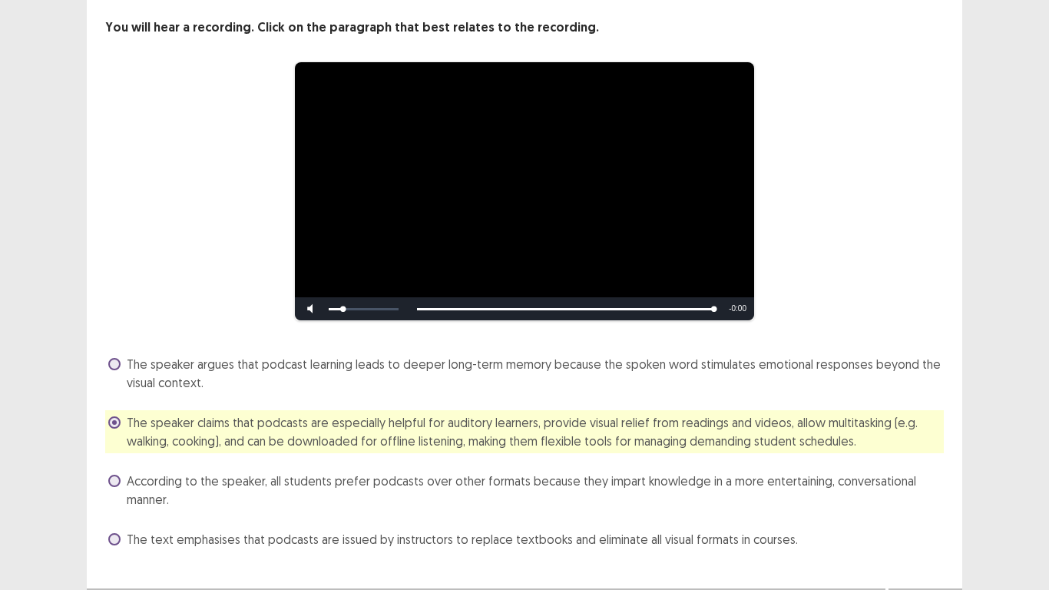
scroll to position [106, 0]
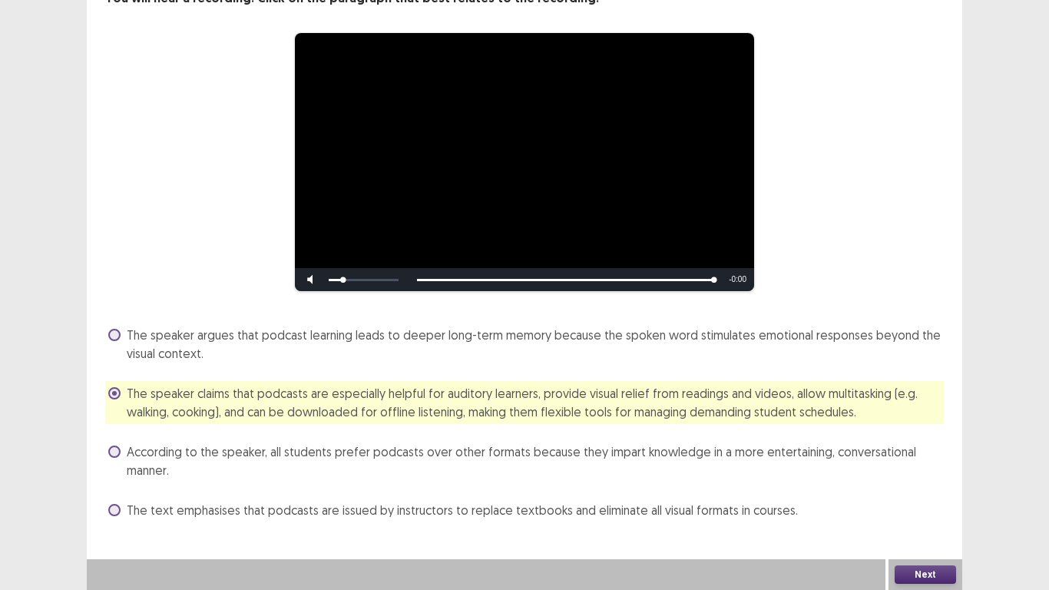
click at [918, 485] on button "Next" at bounding box center [925, 574] width 61 height 18
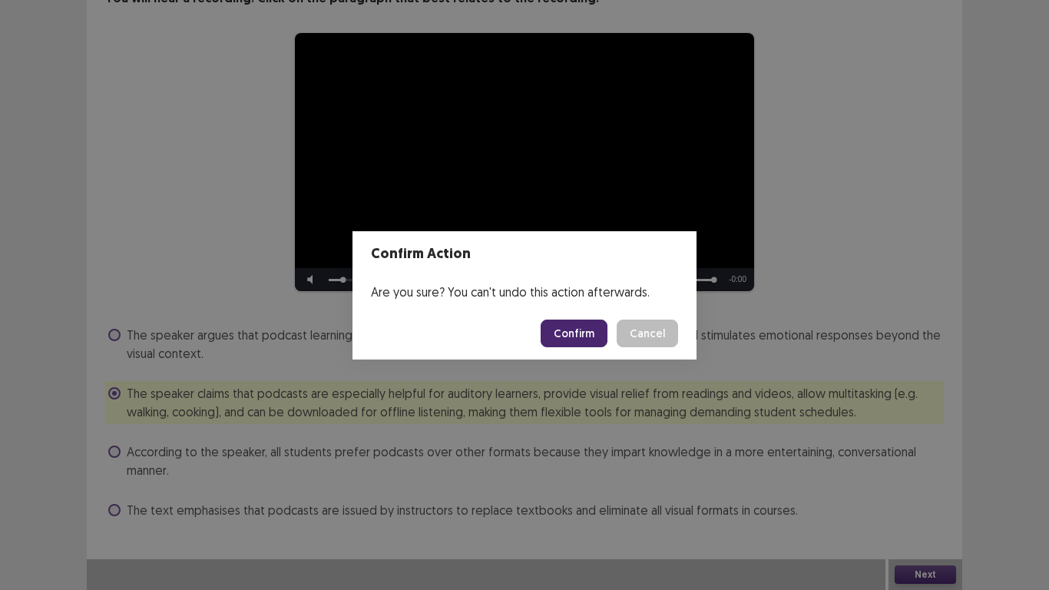
click at [582, 327] on button "Confirm" at bounding box center [574, 333] width 67 height 28
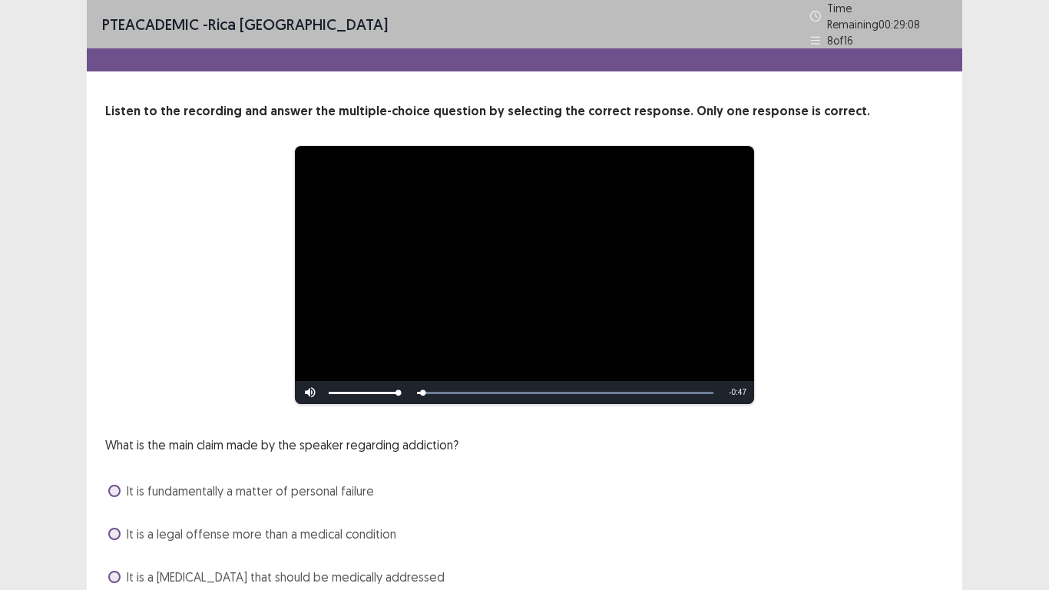
scroll to position [77, 0]
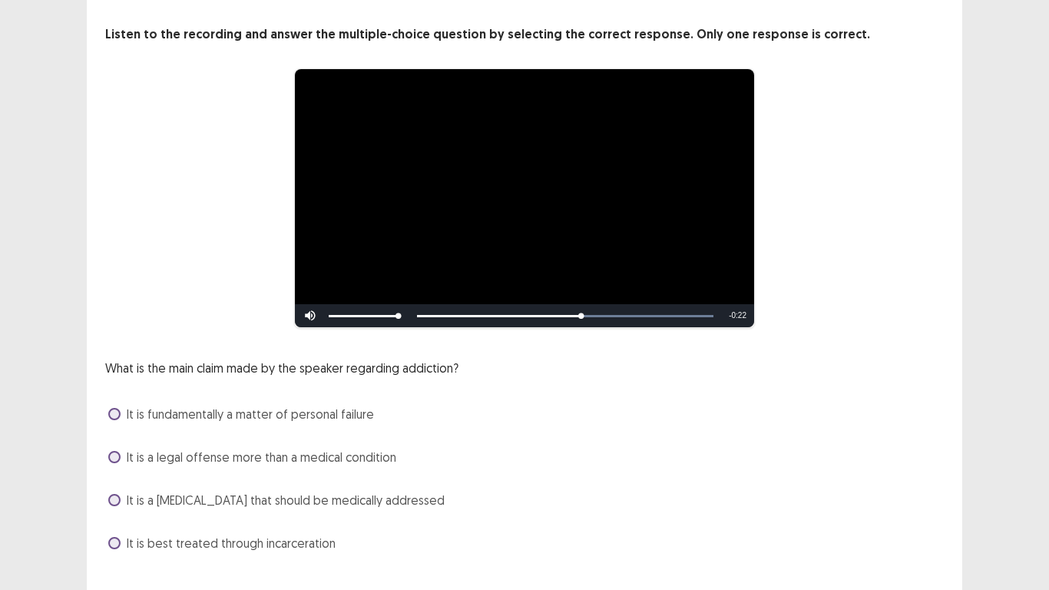
click at [119, 485] on span at bounding box center [114, 500] width 12 height 12
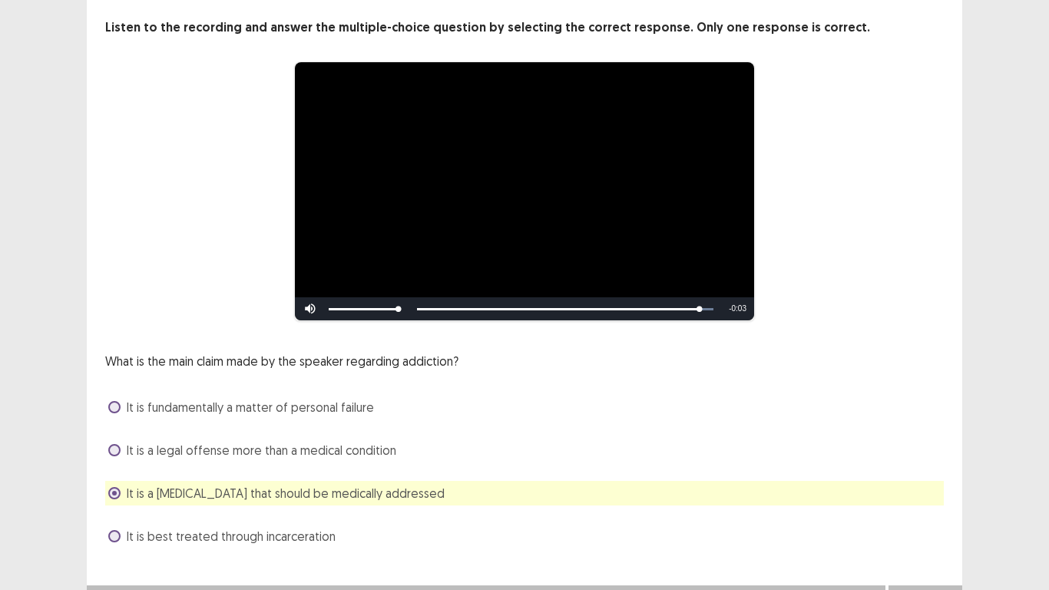
scroll to position [103, 0]
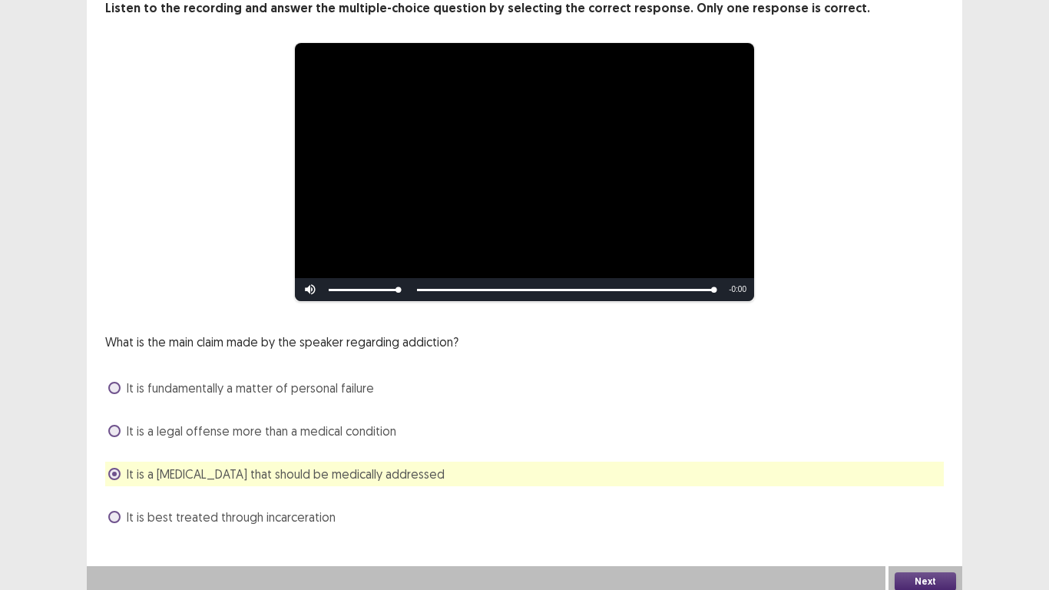
click at [922, 485] on button "Next" at bounding box center [925, 581] width 61 height 18
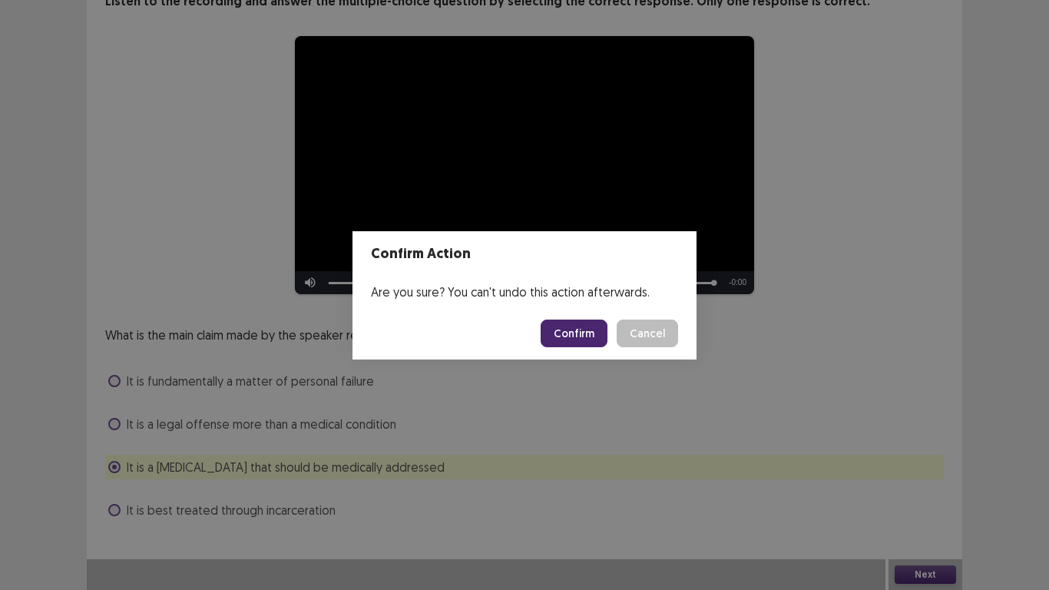
click at [579, 339] on button "Confirm" at bounding box center [574, 333] width 67 height 28
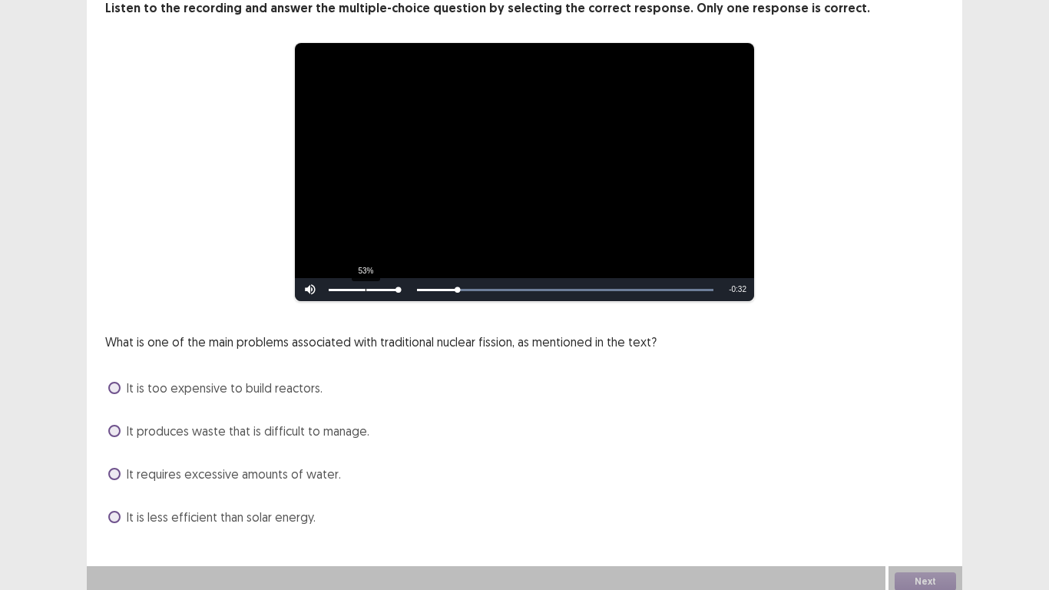
click at [366, 280] on div "53%" at bounding box center [363, 289] width 77 height 23
click at [356, 289] on div "Volume Level" at bounding box center [343, 290] width 28 height 2
click at [117, 425] on span at bounding box center [114, 431] width 12 height 12
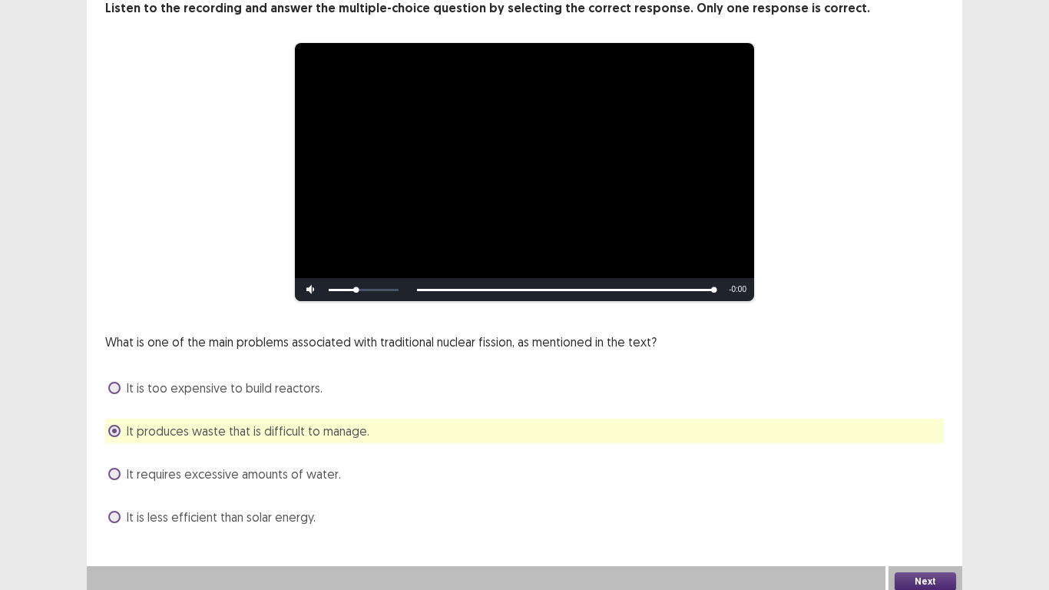
click at [118, 485] on span at bounding box center [114, 517] width 12 height 12
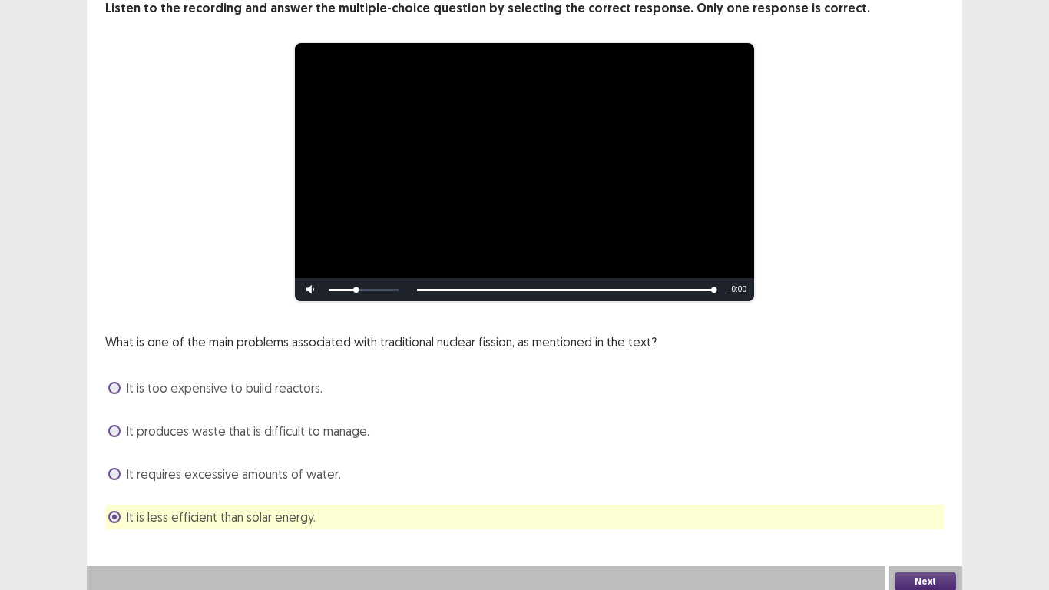
click at [115, 425] on span at bounding box center [114, 431] width 12 height 12
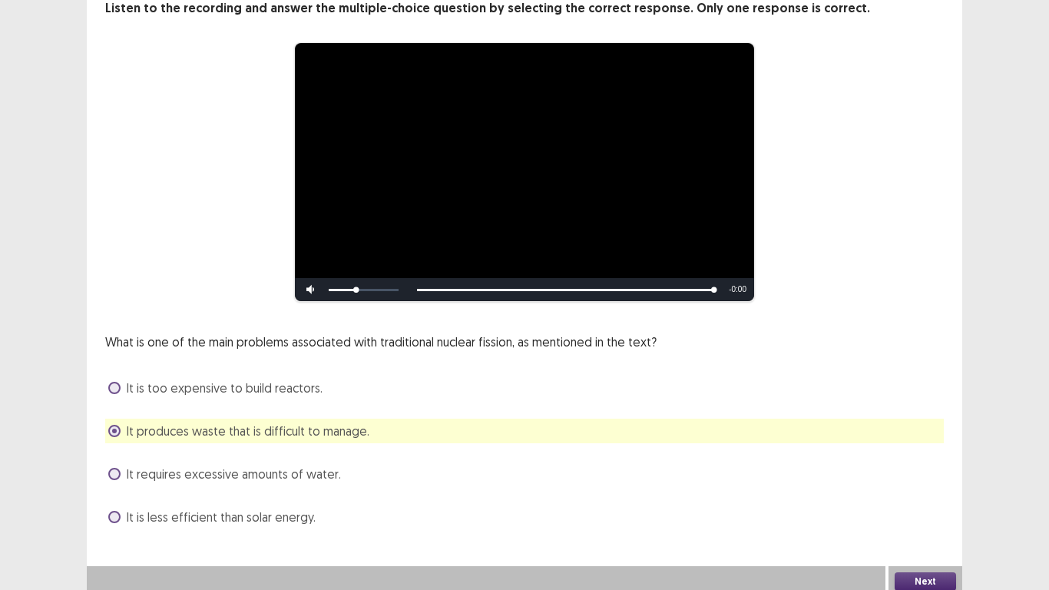
click at [115, 485] on span at bounding box center [114, 517] width 12 height 12
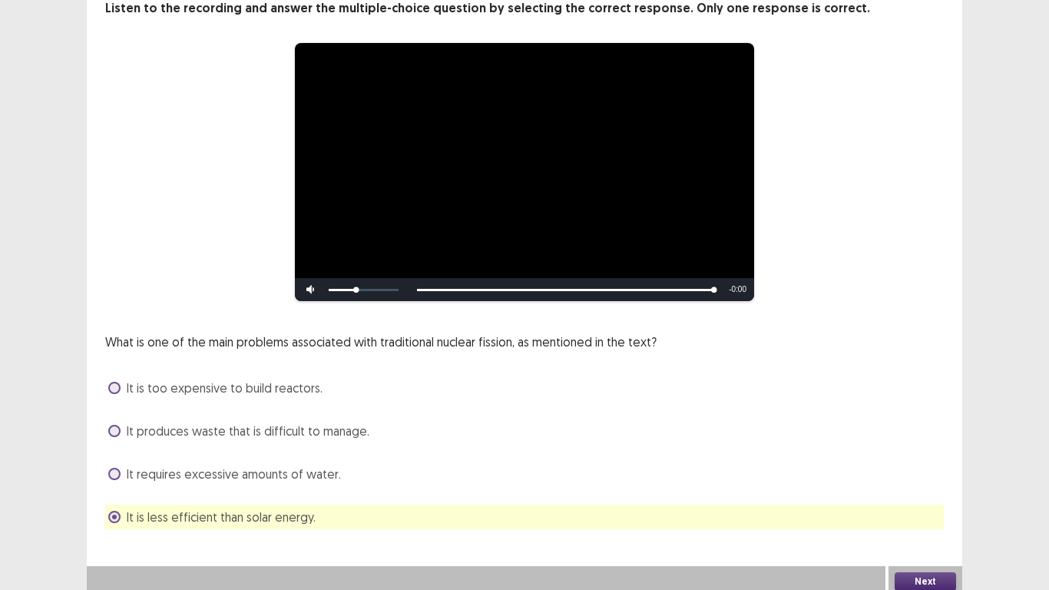
click at [927, 485] on button "Next" at bounding box center [925, 581] width 61 height 18
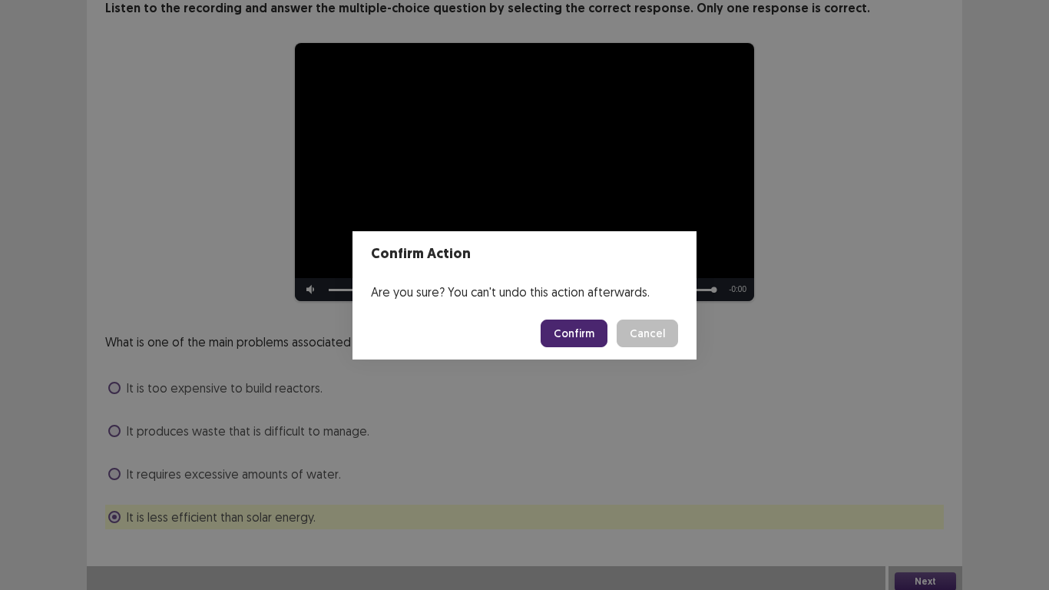
click at [580, 336] on button "Confirm" at bounding box center [574, 333] width 67 height 28
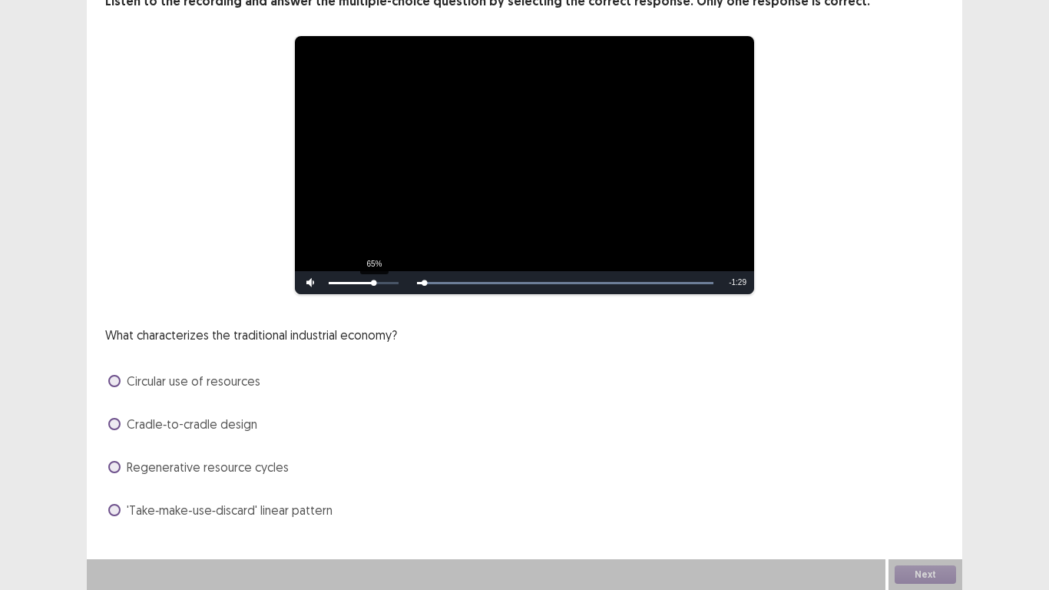
click at [374, 282] on div "65%" at bounding box center [364, 283] width 70 height 2
click at [367, 283] on div "Volume Level" at bounding box center [351, 283] width 45 height 2
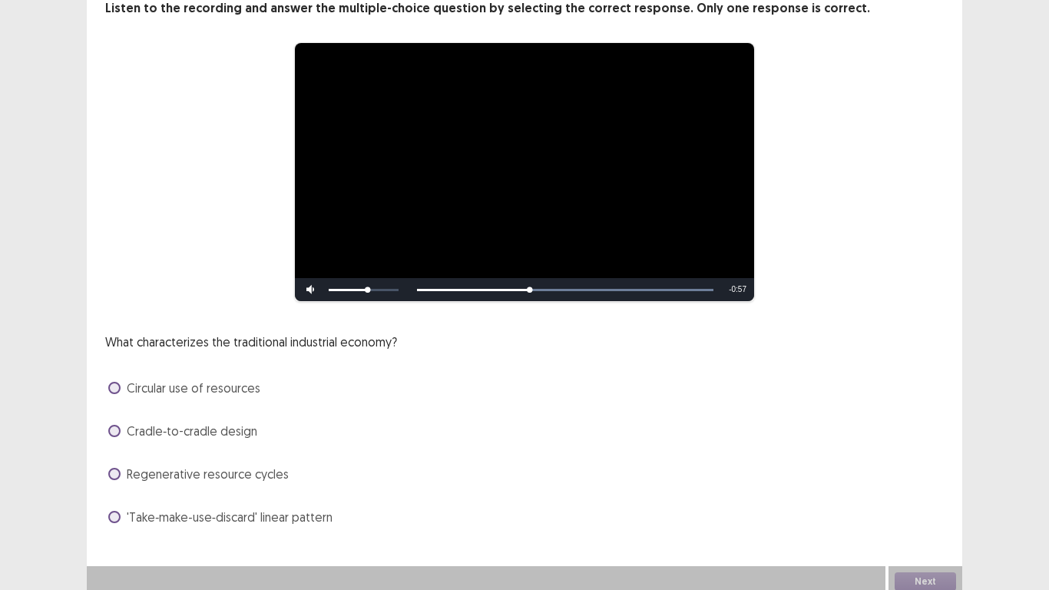
click at [116, 485] on label "'Take‑make‑use‑discard' linear pattern" at bounding box center [220, 517] width 224 height 18
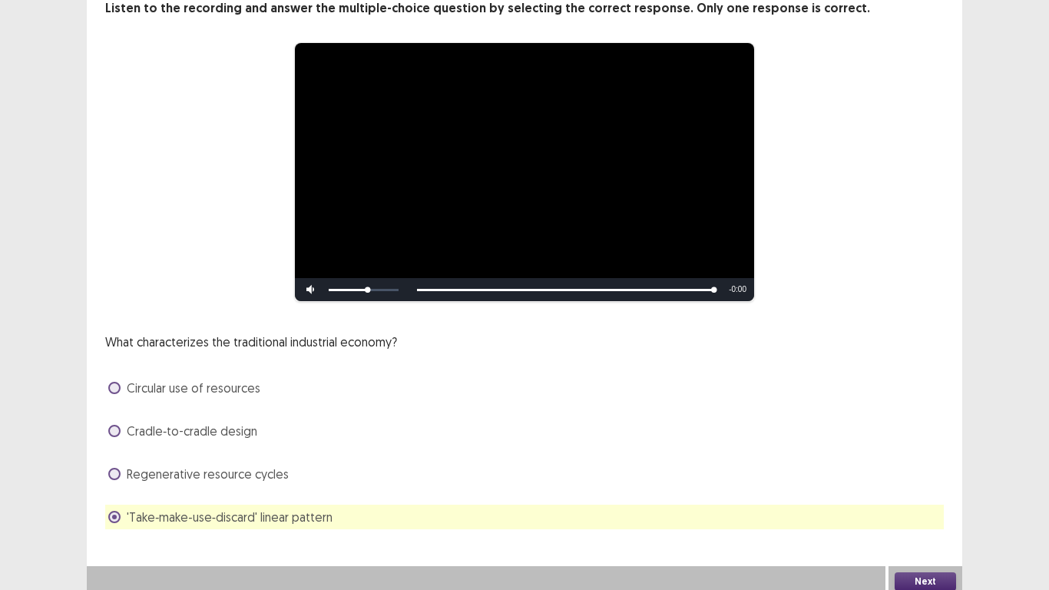
click at [917, 485] on button "Next" at bounding box center [925, 581] width 61 height 18
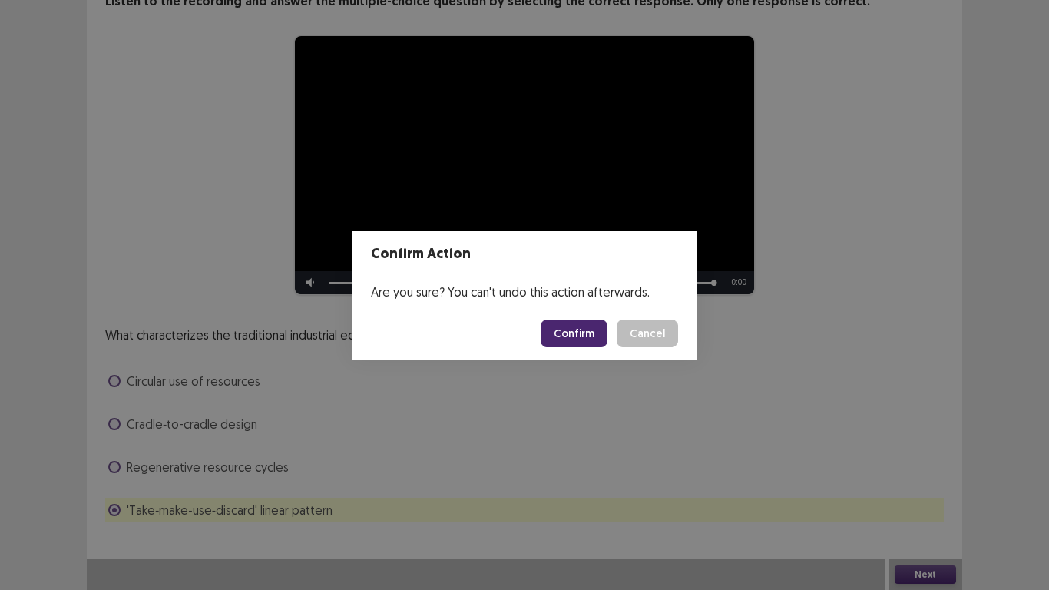
click at [600, 336] on button "Confirm" at bounding box center [574, 333] width 67 height 28
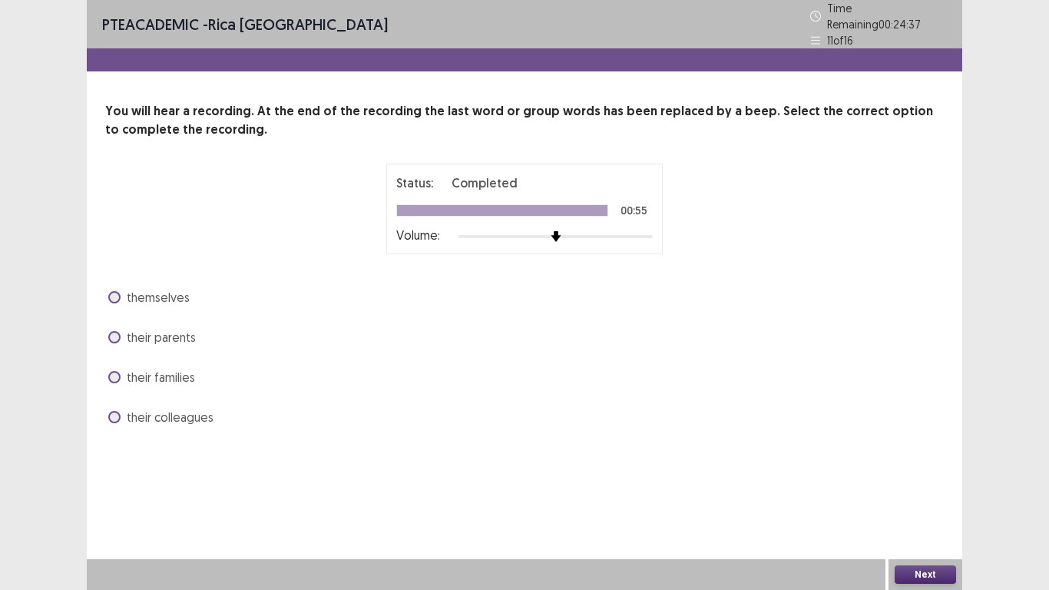
click at [118, 371] on span at bounding box center [114, 377] width 12 height 12
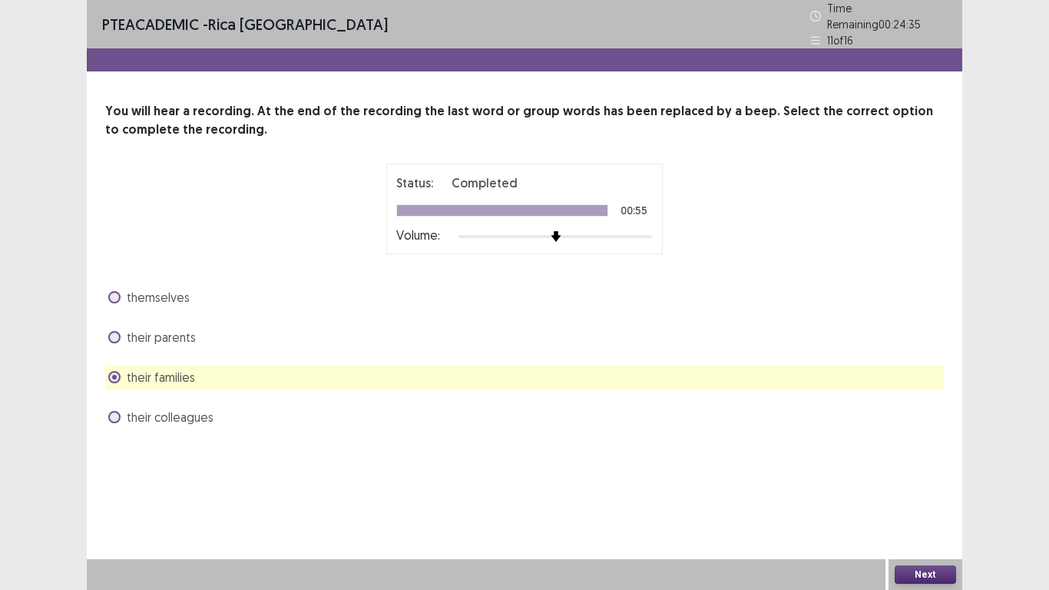
click at [926, 485] on button "Next" at bounding box center [925, 574] width 61 height 18
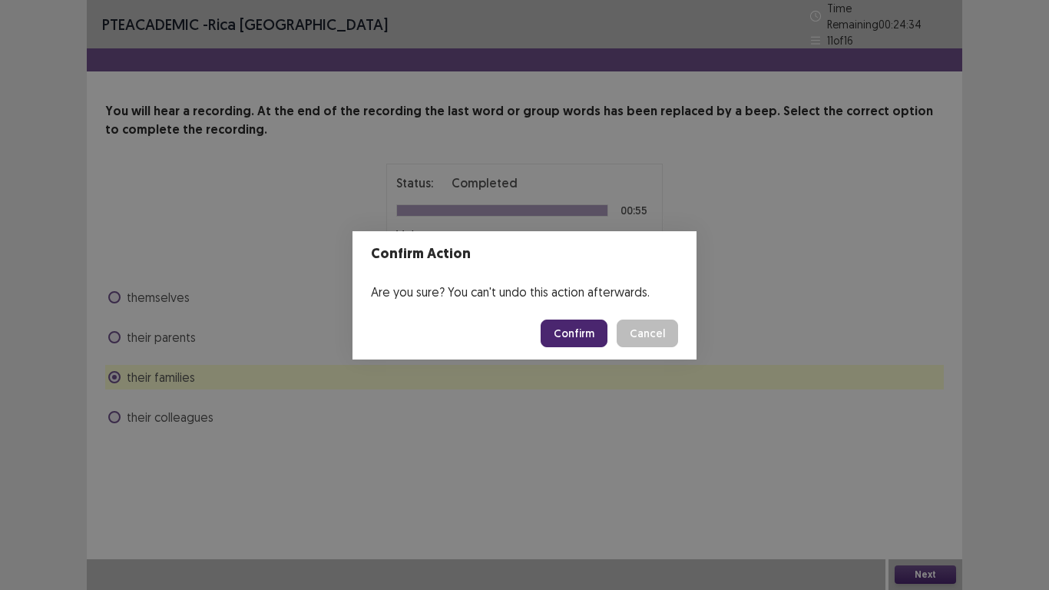
click at [598, 339] on button "Confirm" at bounding box center [574, 333] width 67 height 28
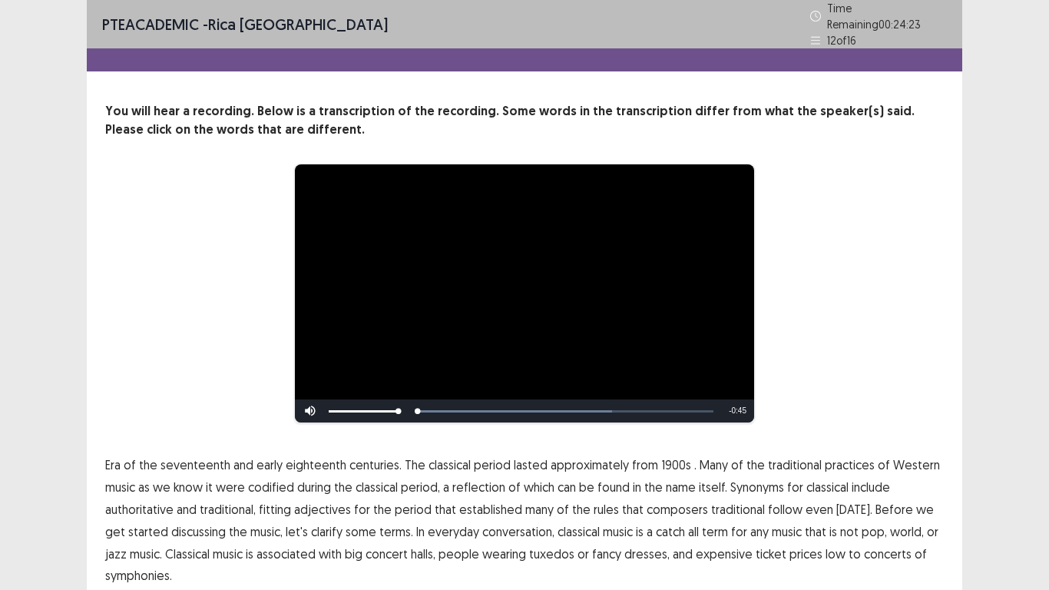
scroll to position [58, 0]
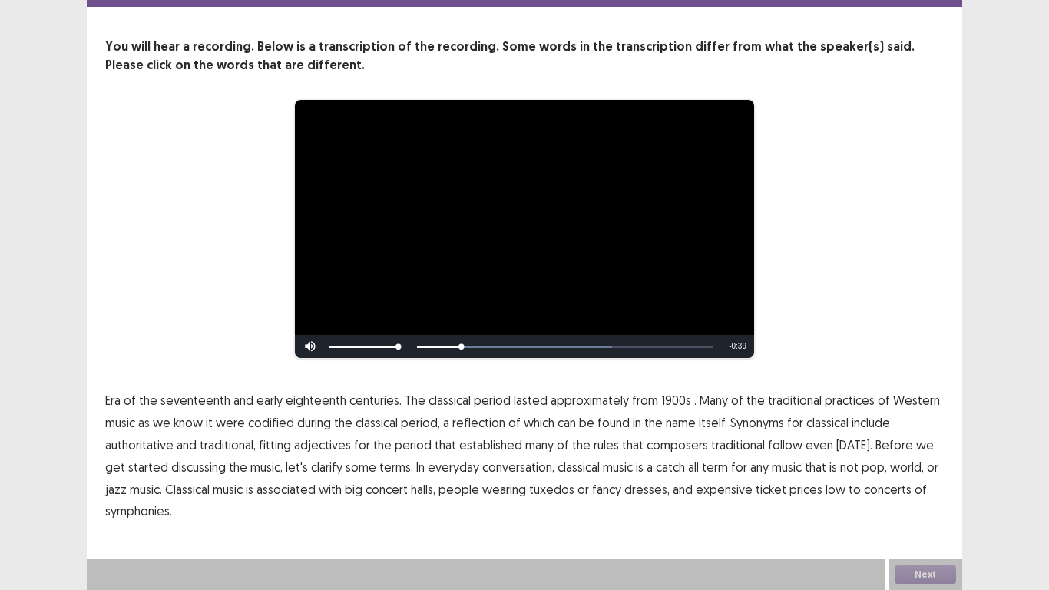
click at [670, 404] on span "1900s" at bounding box center [676, 400] width 30 height 18
click at [325, 447] on span "adjectives" at bounding box center [322, 444] width 57 height 18
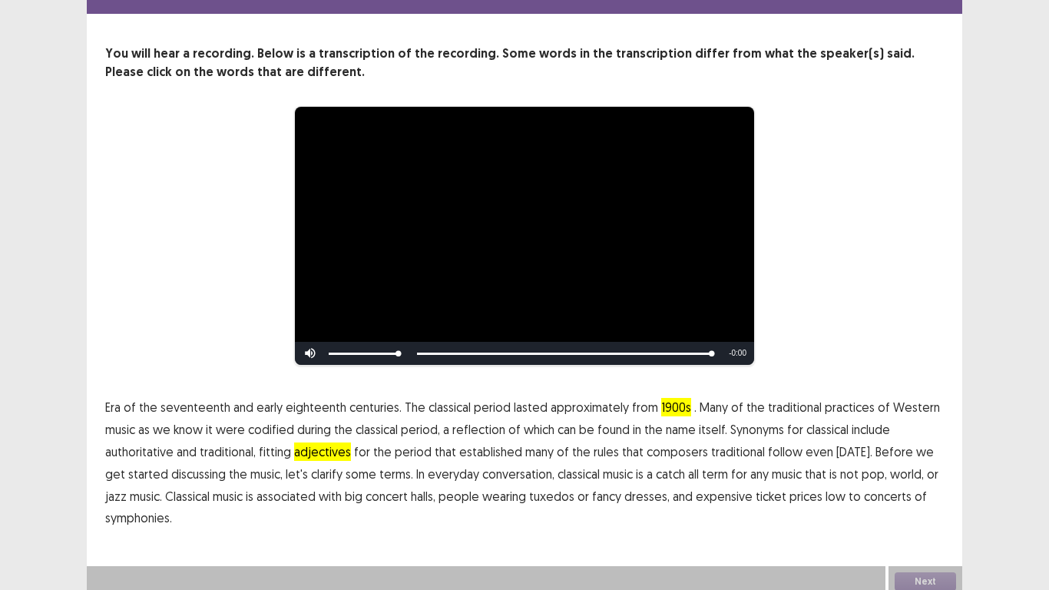
click at [825, 485] on span "low" at bounding box center [835, 496] width 20 height 18
click at [137, 485] on span "symphonies." at bounding box center [138, 517] width 67 height 18
click at [929, 485] on button "Next" at bounding box center [925, 581] width 61 height 18
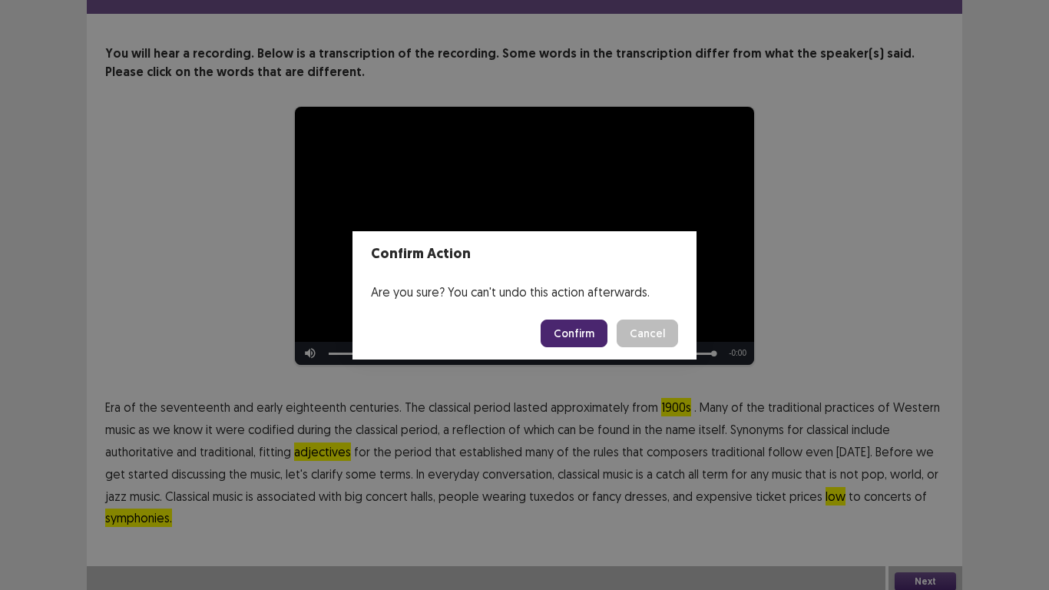
click at [557, 327] on button "Confirm" at bounding box center [574, 333] width 67 height 28
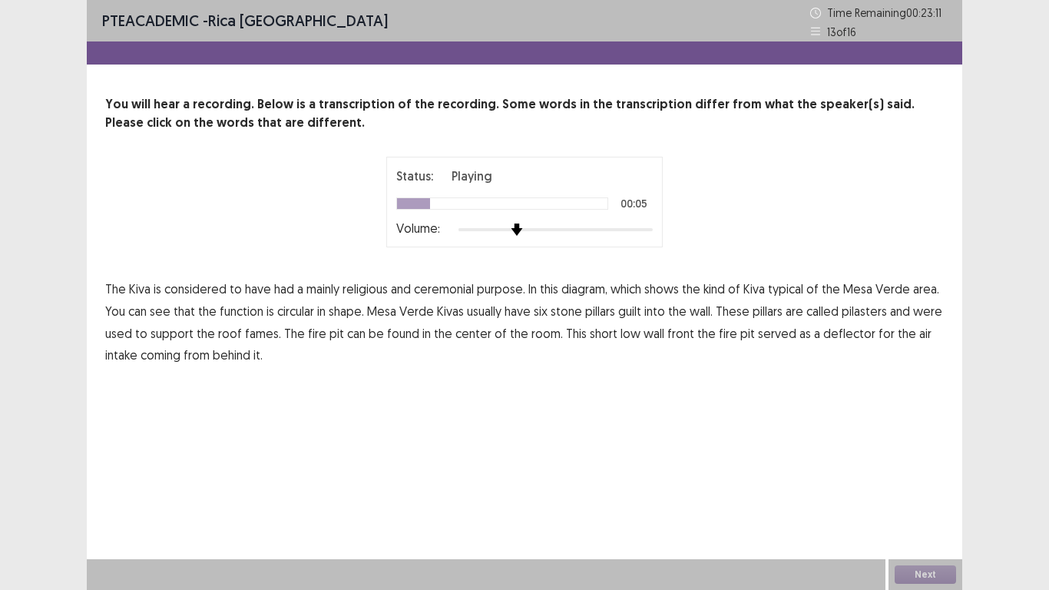
click at [525, 227] on div at bounding box center [555, 229] width 194 height 12
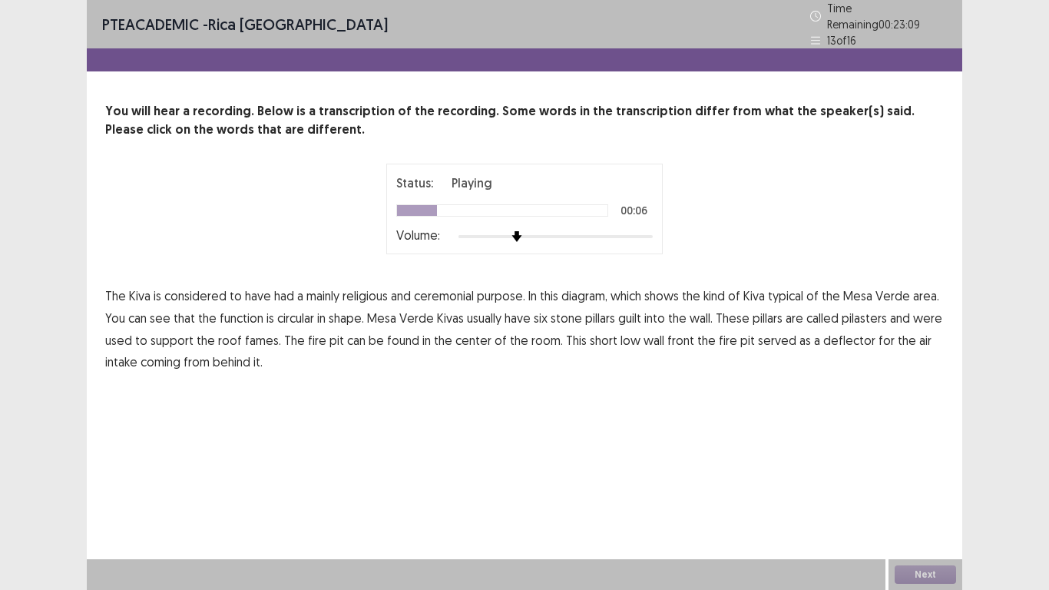
click at [495, 230] on div at bounding box center [555, 236] width 194 height 12
click at [242, 313] on span "function" at bounding box center [242, 318] width 44 height 18
click at [631, 313] on span "guilt" at bounding box center [629, 318] width 23 height 18
click at [260, 339] on span "fames." at bounding box center [263, 340] width 36 height 18
click at [670, 336] on span "front" at bounding box center [680, 340] width 27 height 18
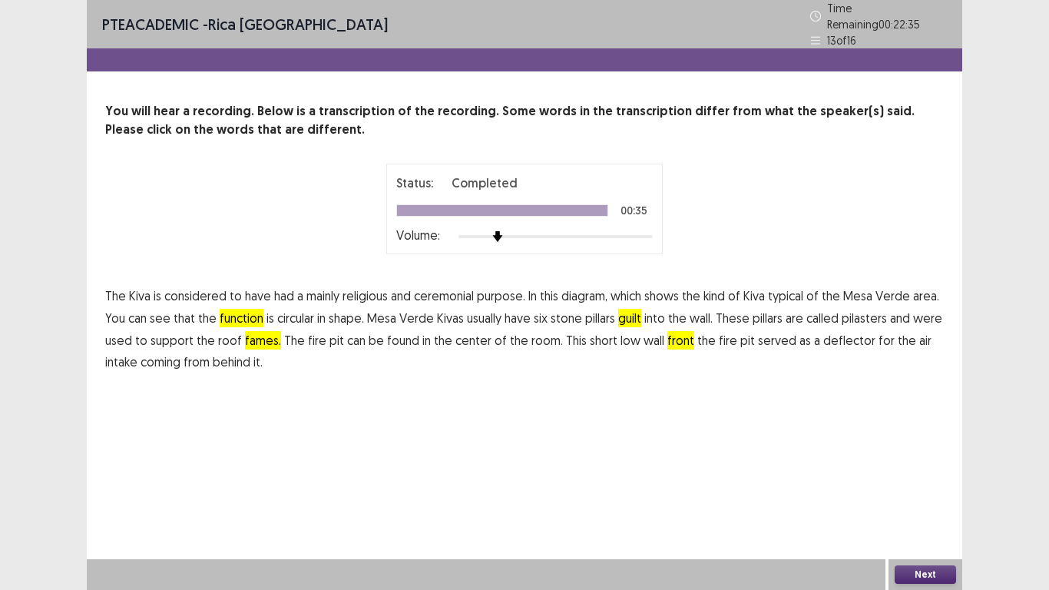
click at [926, 485] on button "Next" at bounding box center [925, 574] width 61 height 18
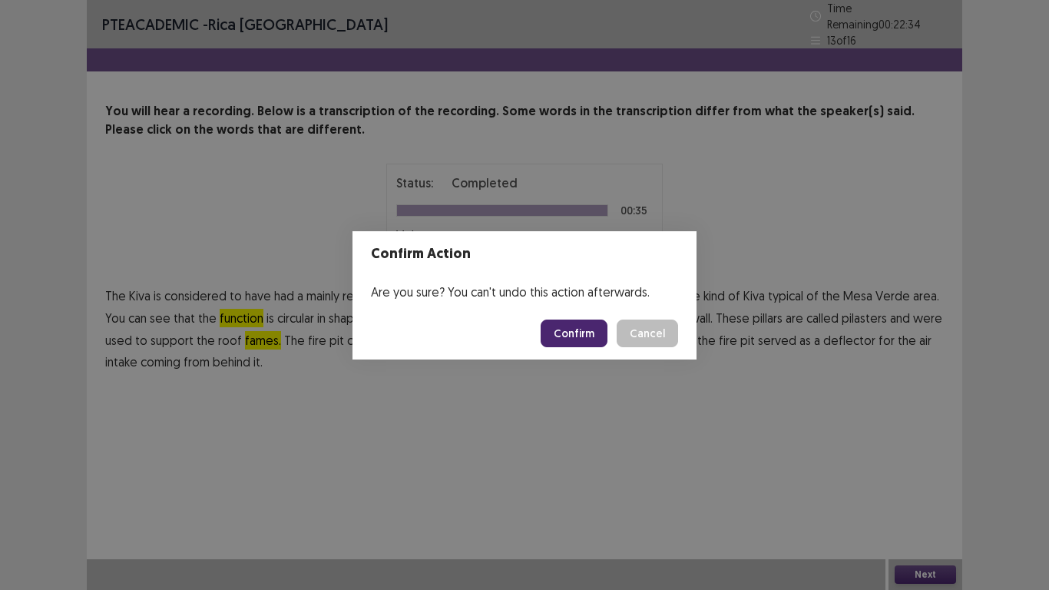
click at [604, 337] on button "Confirm" at bounding box center [574, 333] width 67 height 28
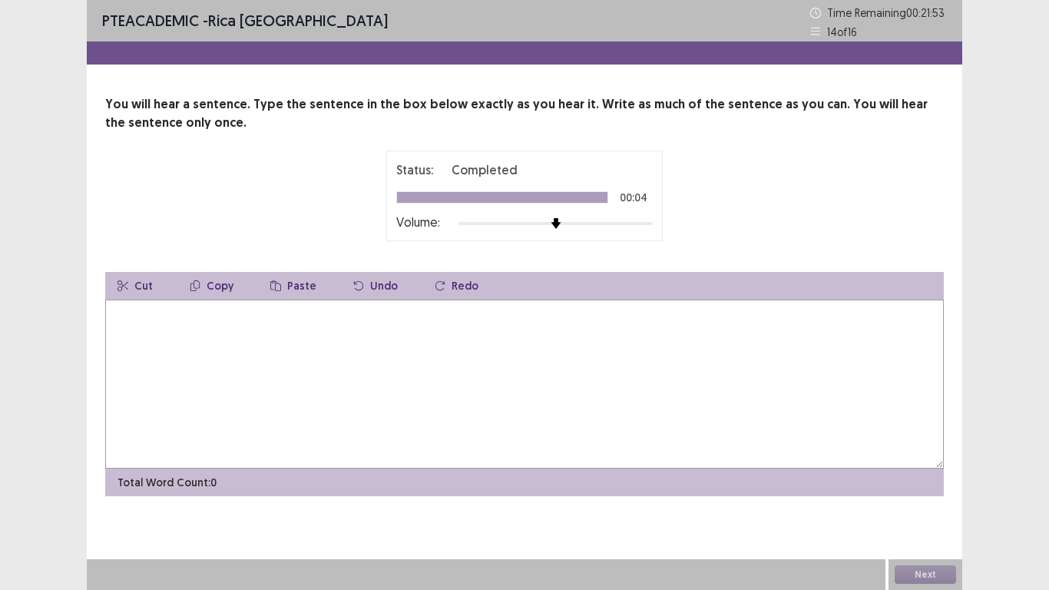
click at [449, 361] on textarea at bounding box center [524, 383] width 839 height 169
type textarea "*"
click at [333, 316] on textarea "**********" at bounding box center [524, 383] width 839 height 169
type textarea "**********"
click at [956, 485] on div "Next" at bounding box center [925, 574] width 74 height 31
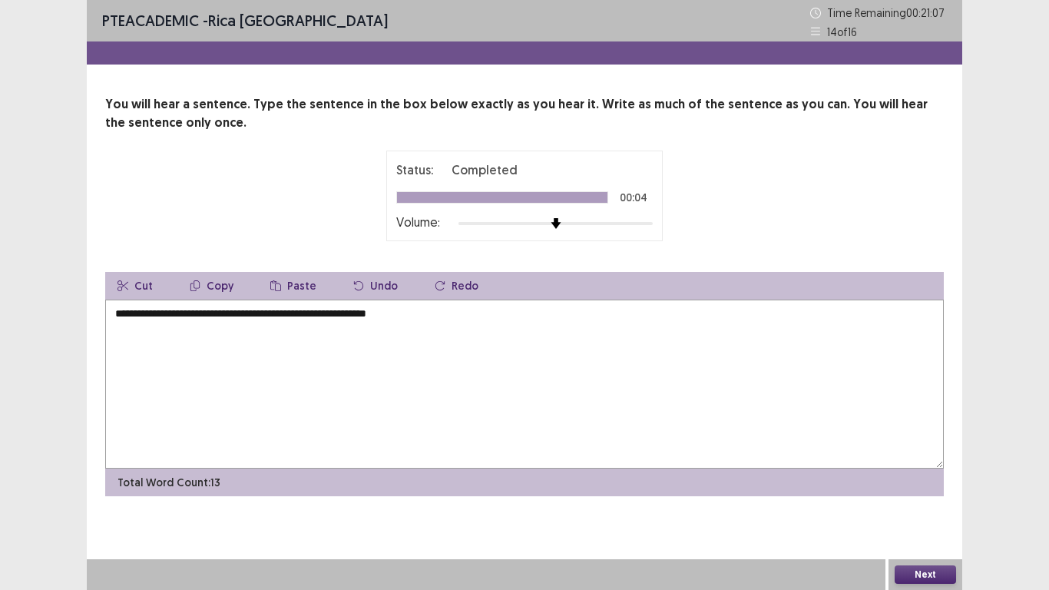
click at [936, 485] on button "Next" at bounding box center [925, 574] width 61 height 18
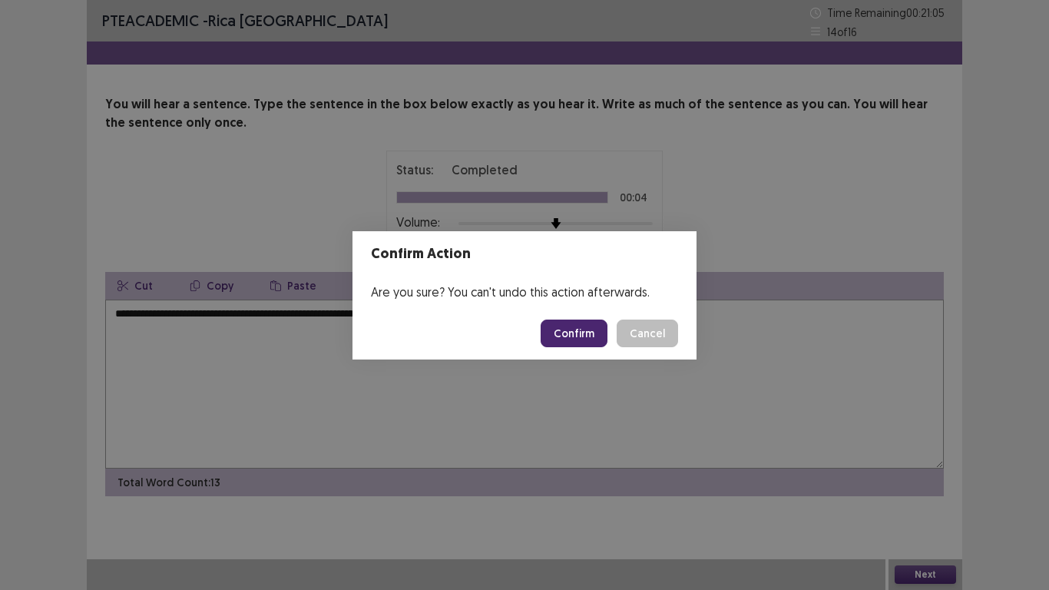
click at [726, 343] on div "Confirm Action Are you sure? You can't undo this action afterwards. Confirm Can…" at bounding box center [524, 295] width 1049 height 590
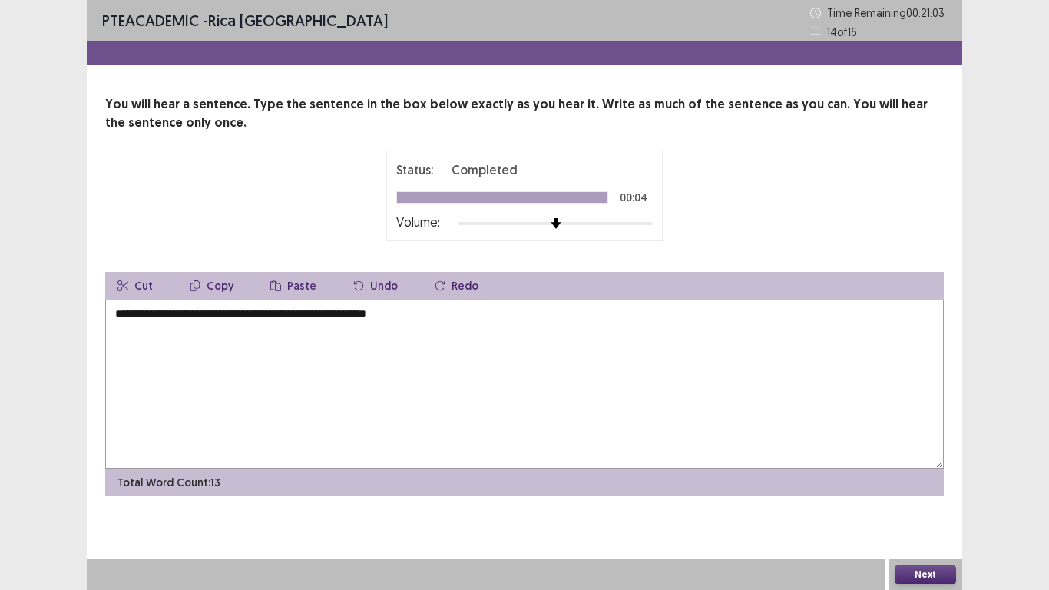
click at [918, 485] on button "Next" at bounding box center [925, 574] width 61 height 18
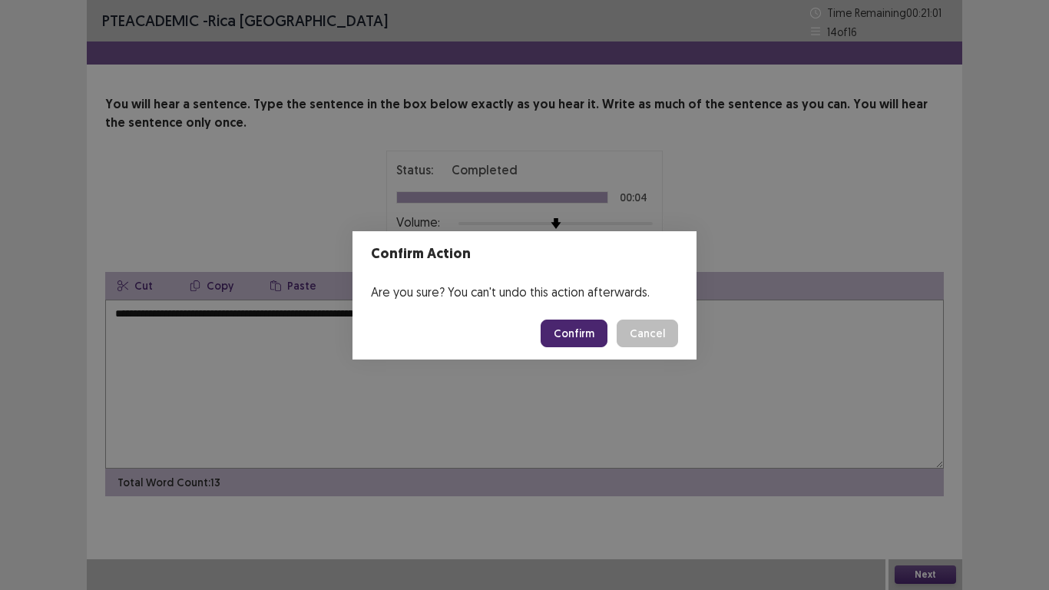
click at [567, 325] on button "Confirm" at bounding box center [574, 333] width 67 height 28
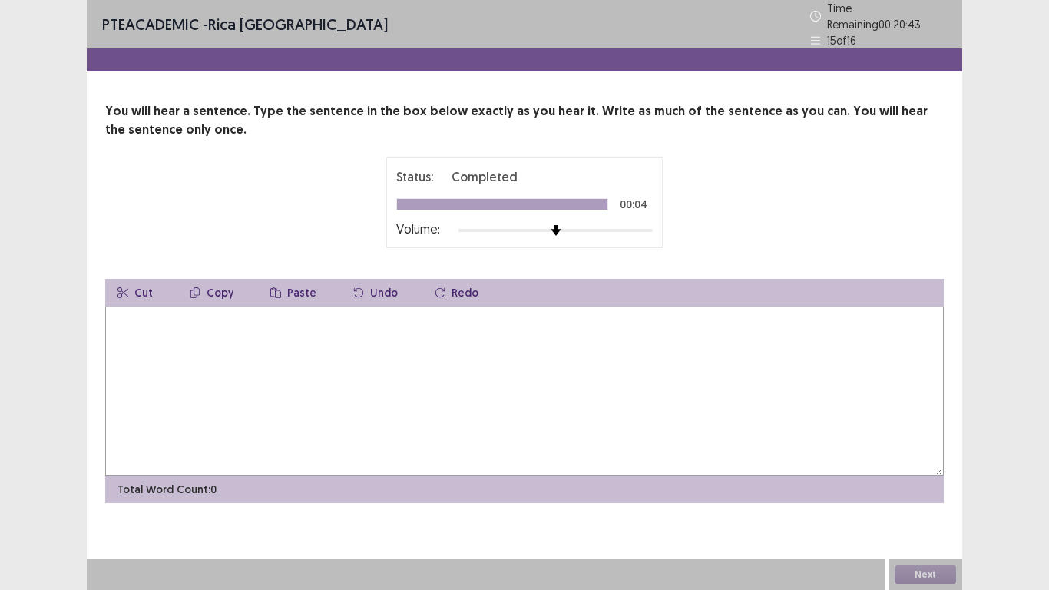
click at [459, 365] on textarea at bounding box center [524, 390] width 839 height 169
type textarea "**********"
click at [940, 485] on button "Next" at bounding box center [925, 574] width 61 height 18
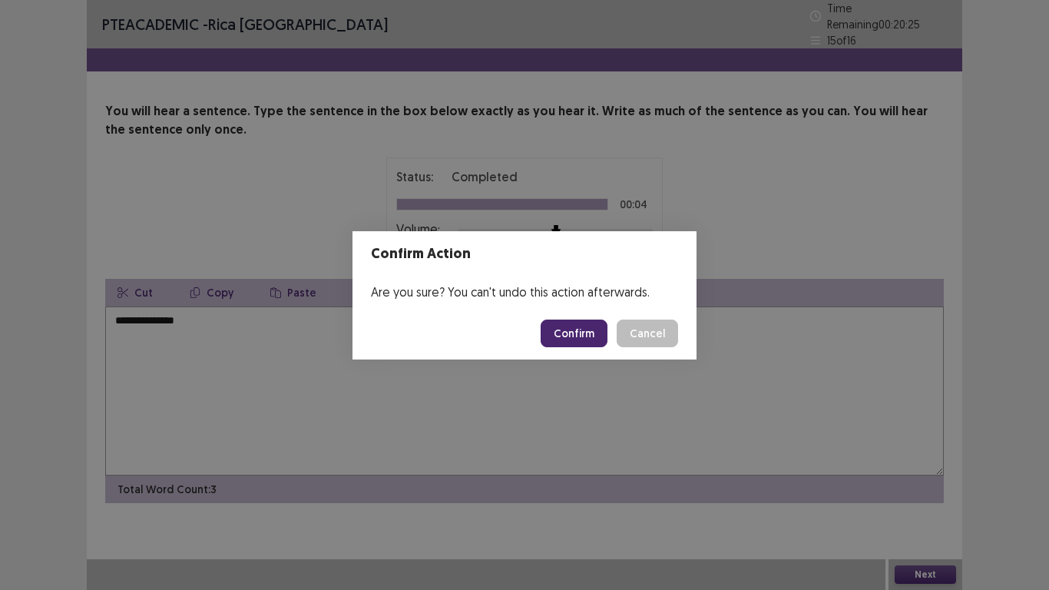
click at [584, 335] on button "Confirm" at bounding box center [574, 333] width 67 height 28
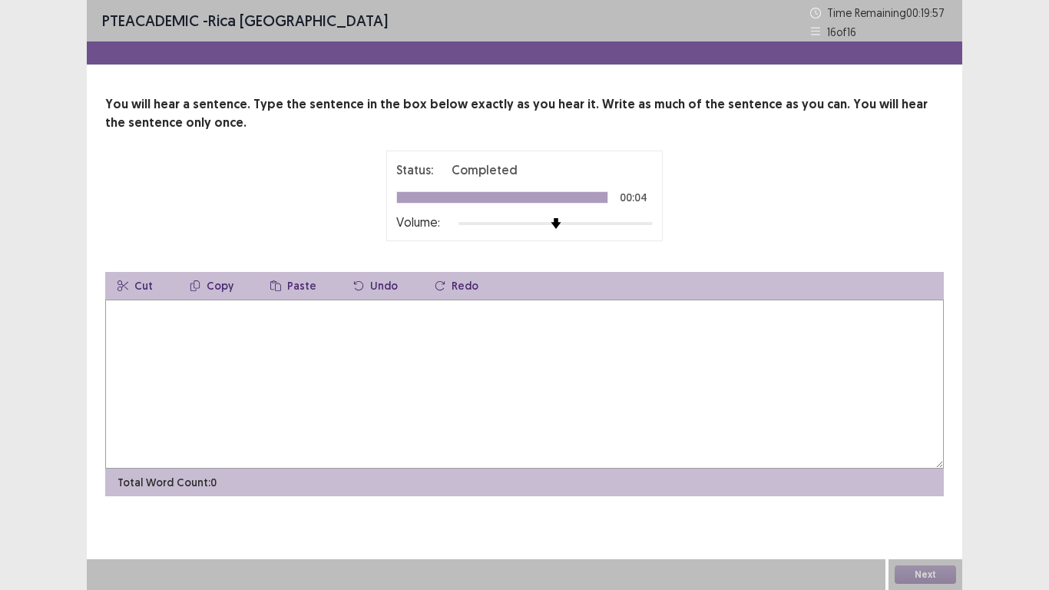
click at [297, 369] on textarea at bounding box center [524, 383] width 839 height 169
type textarea "**********"
click at [932, 485] on button "Next" at bounding box center [925, 574] width 61 height 18
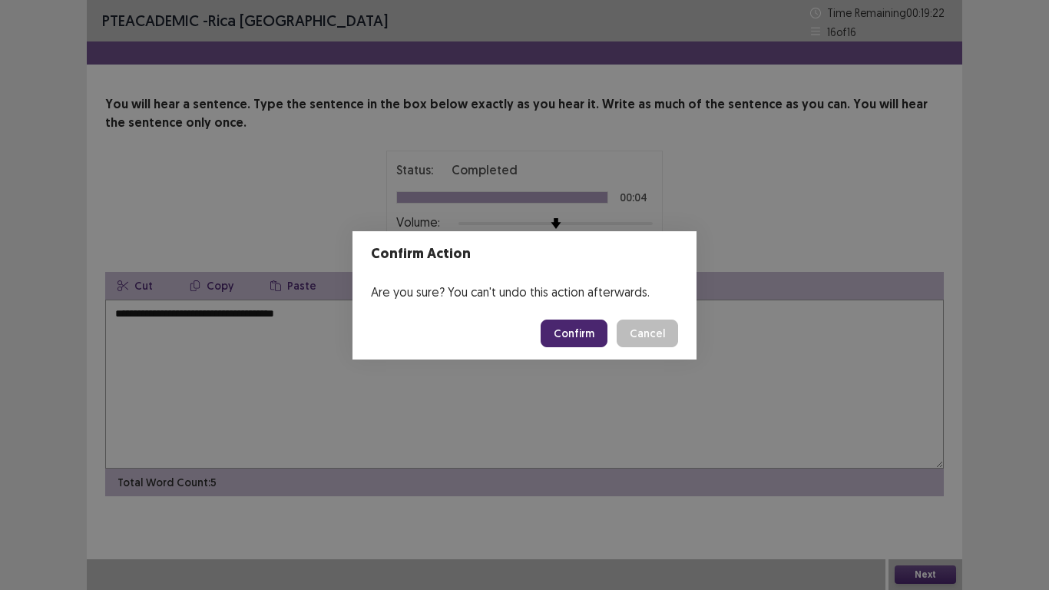
click at [607, 337] on button "Confirm" at bounding box center [574, 333] width 67 height 28
